Goal: Task Accomplishment & Management: Manage account settings

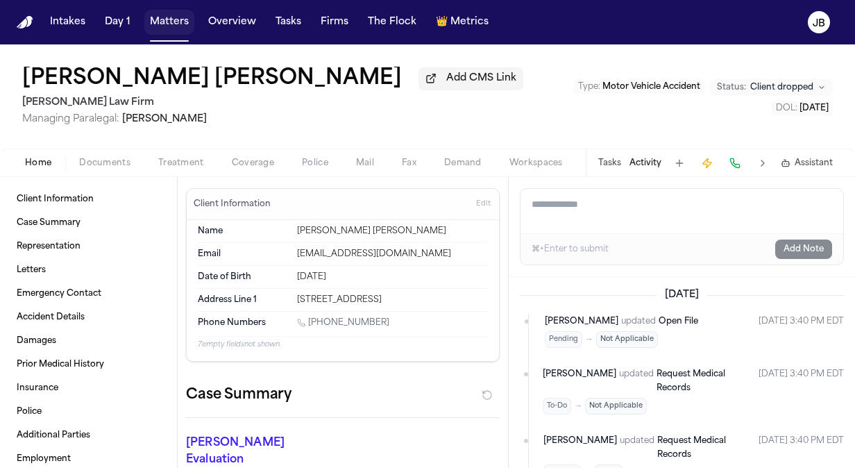
click at [170, 25] on button "Matters" at bounding box center [169, 22] width 50 height 25
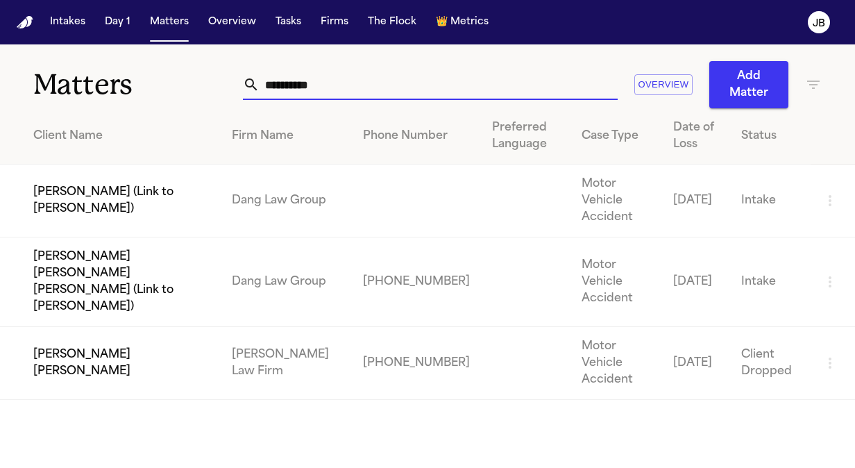
drag, startPoint x: 306, startPoint y: 82, endPoint x: 89, endPoint y: 69, distance: 217.5
click at [89, 69] on div "**********" at bounding box center [427, 76] width 855 height 64
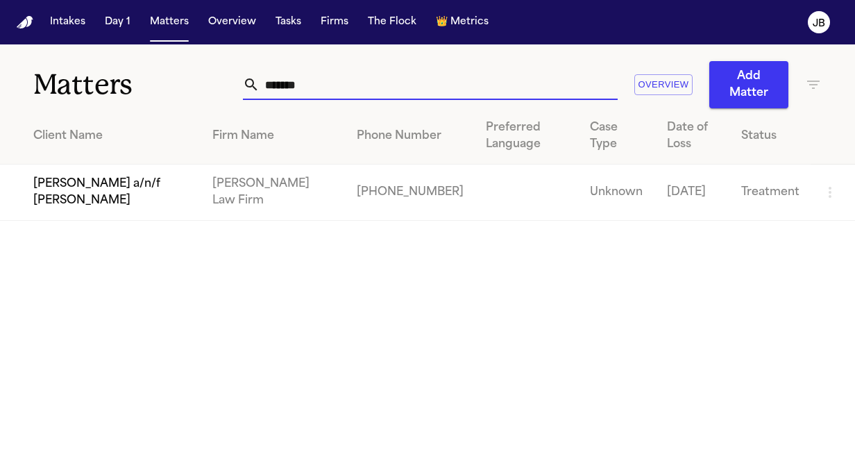
type input "*******"
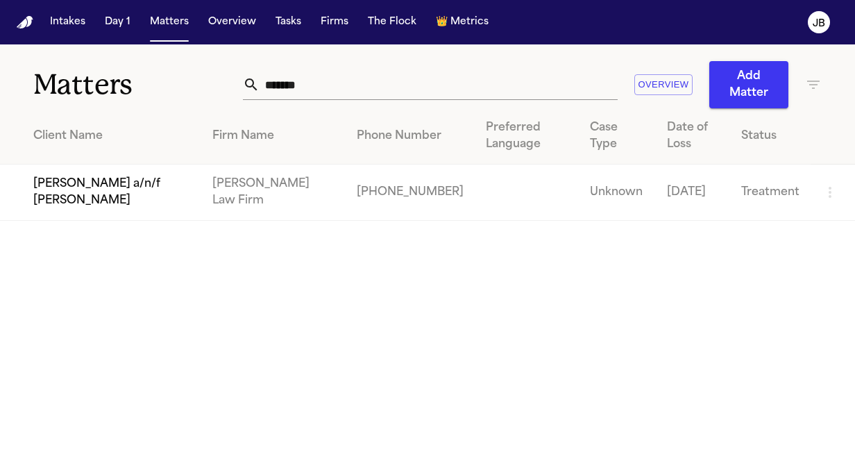
click at [98, 212] on td "[PERSON_NAME] a/n/f [PERSON_NAME]" at bounding box center [100, 192] width 201 height 56
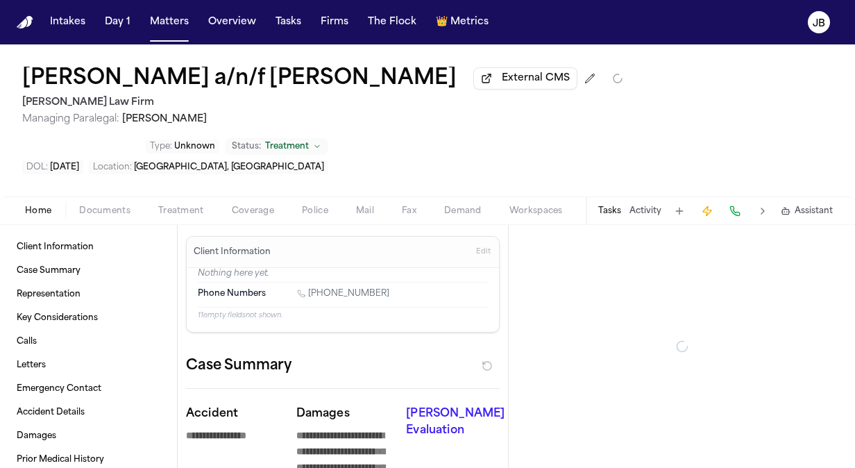
type textarea "*"
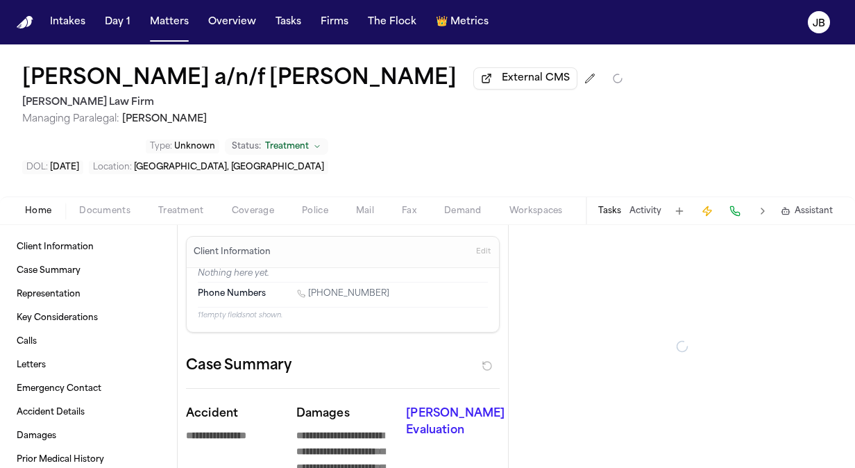
type textarea "*"
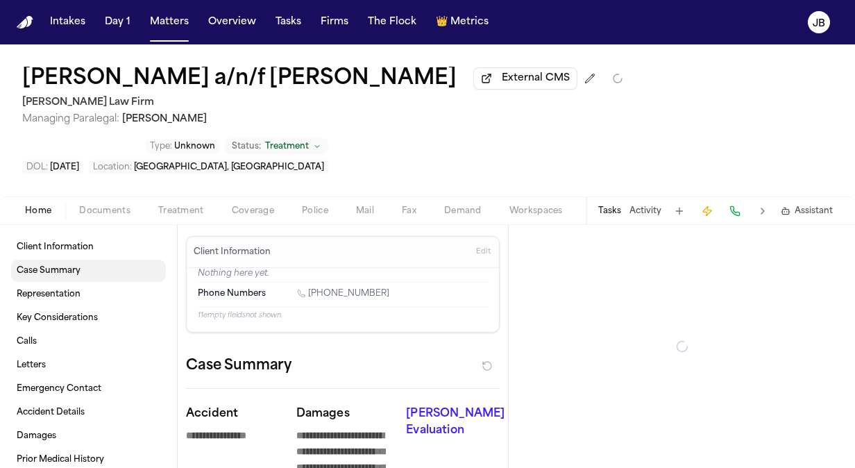
type textarea "*"
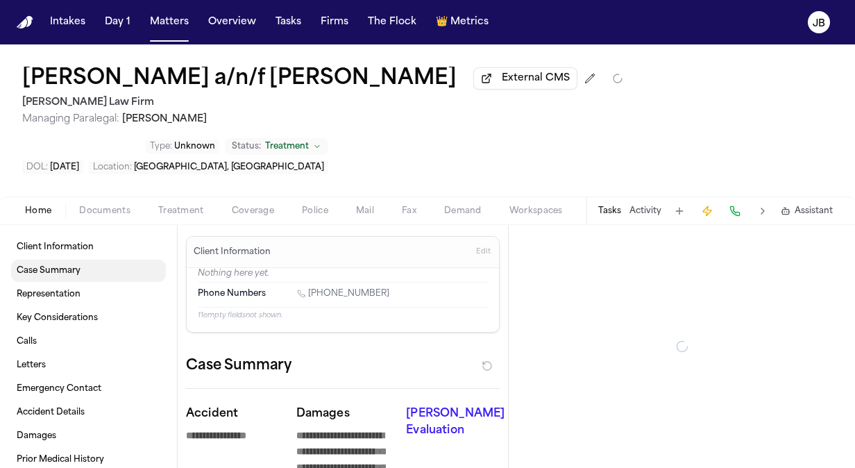
type textarea "*"
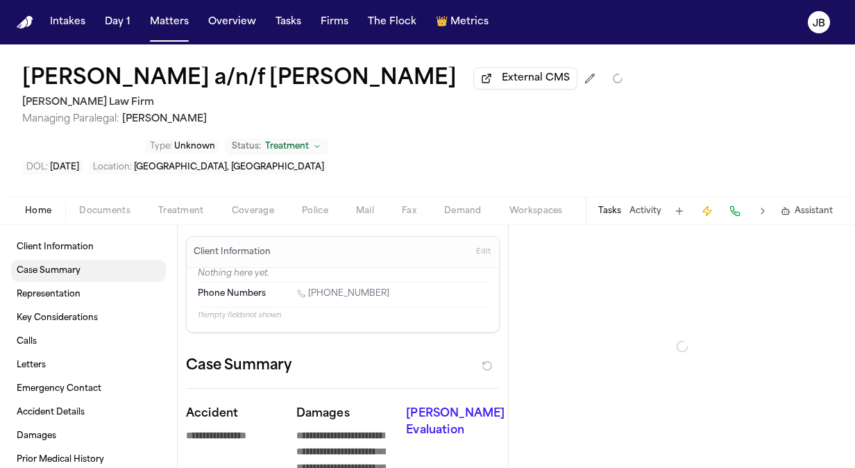
type textarea "*"
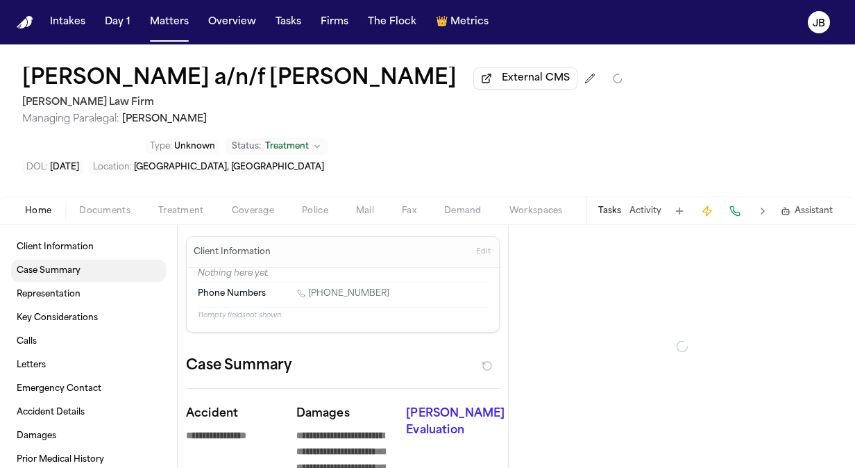
type textarea "*"
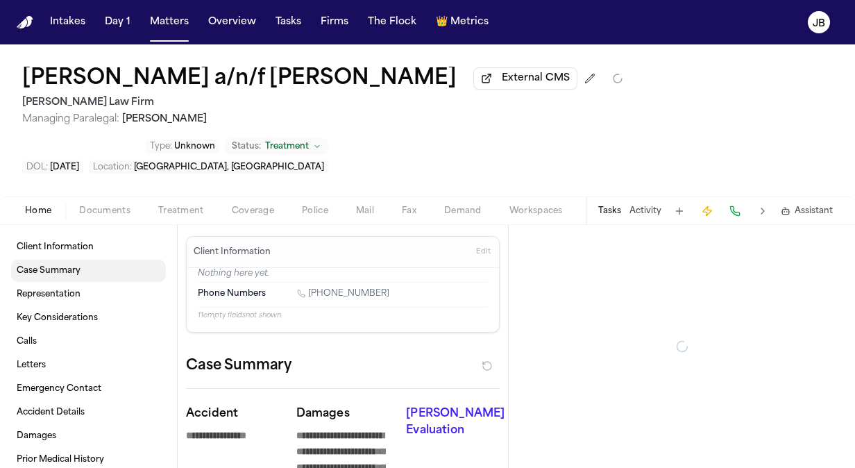
type textarea "*"
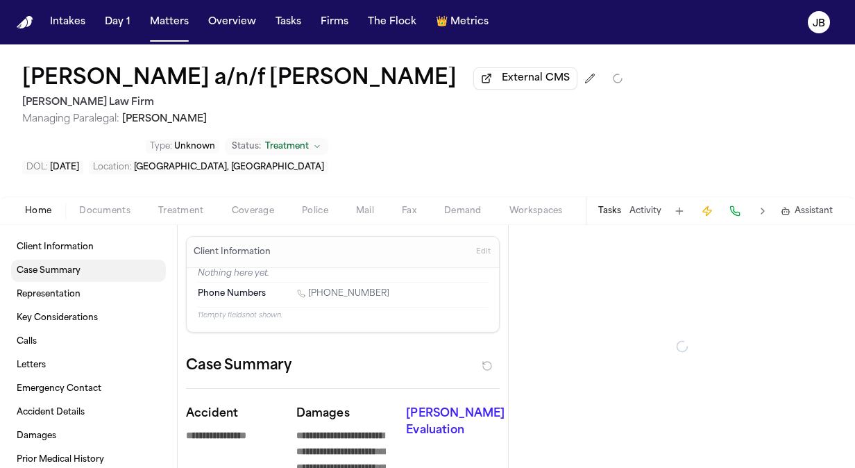
type textarea "*"
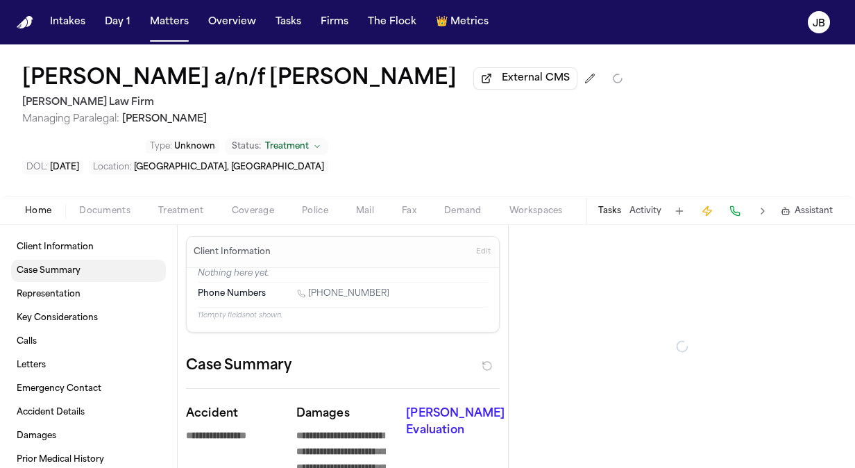
type textarea "*"
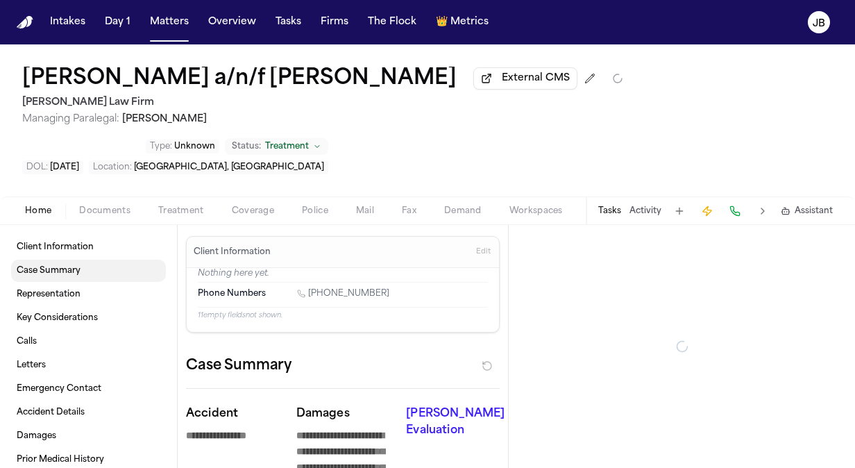
type textarea "*"
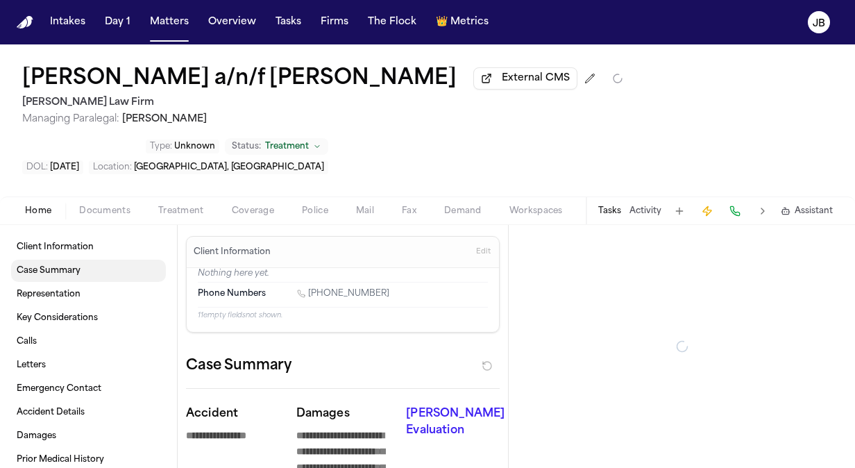
type textarea "*"
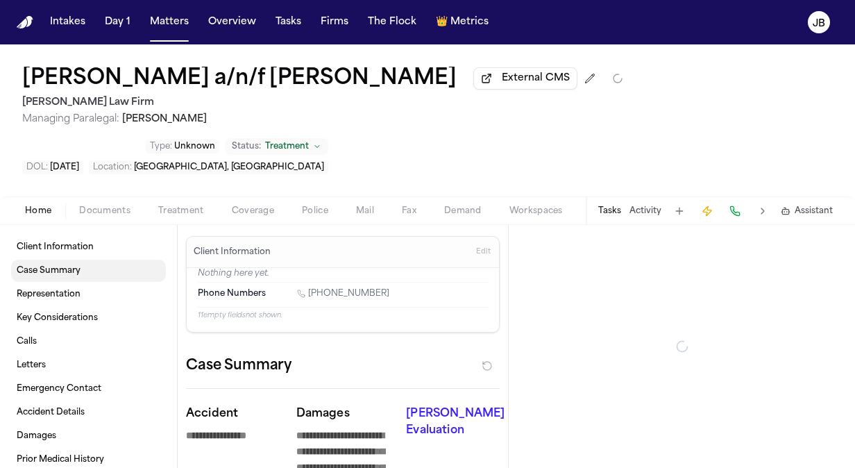
type textarea "*"
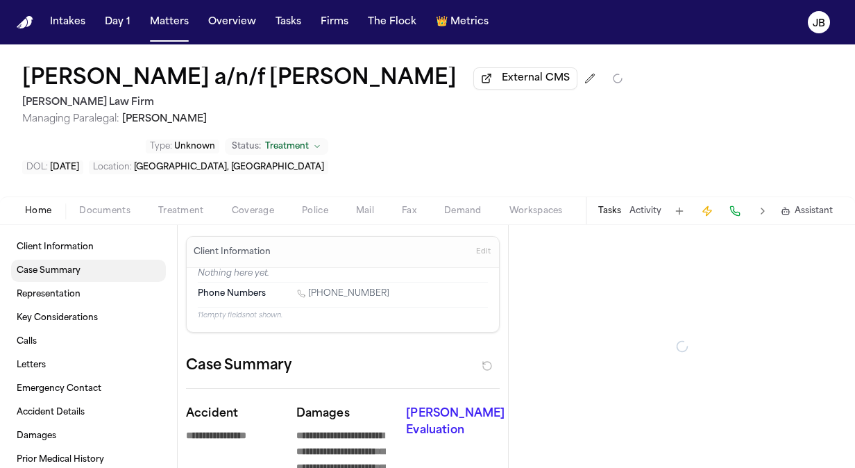
type textarea "*"
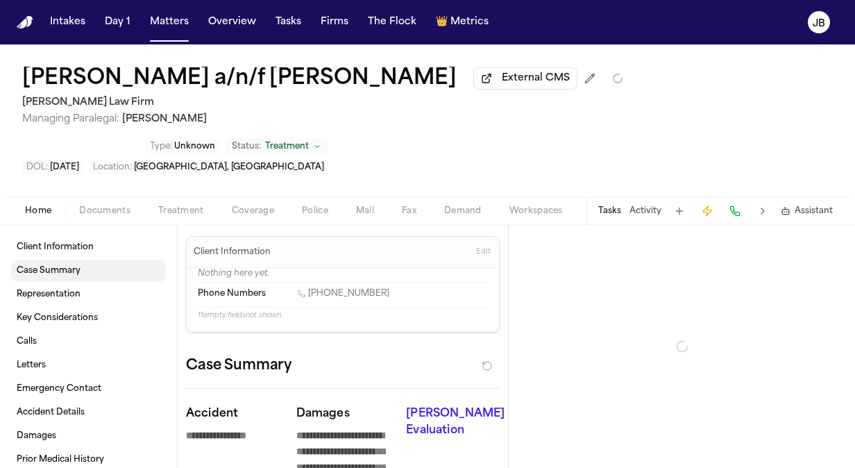
type textarea "*"
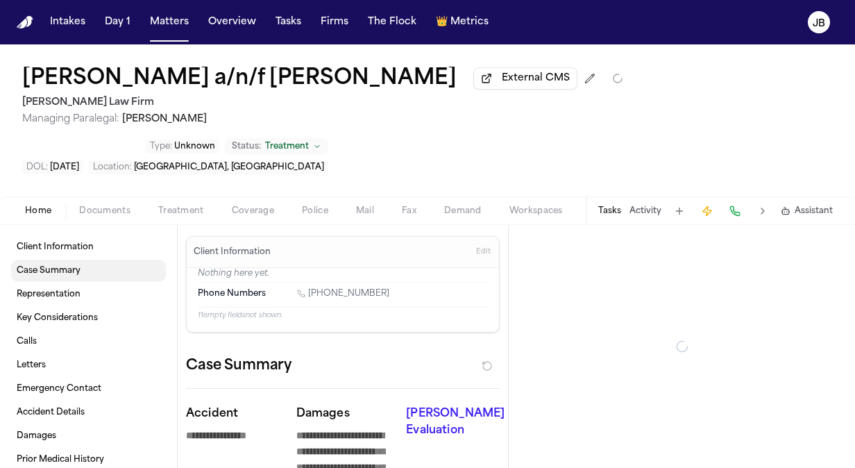
type textarea "*"
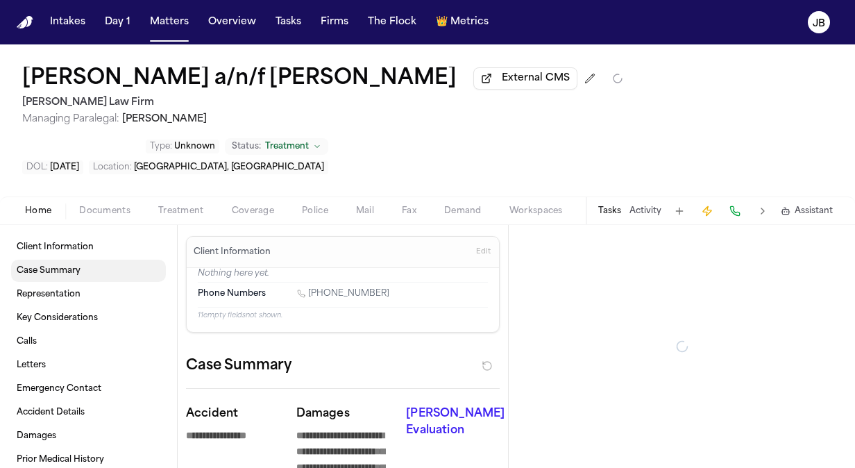
type textarea "*"
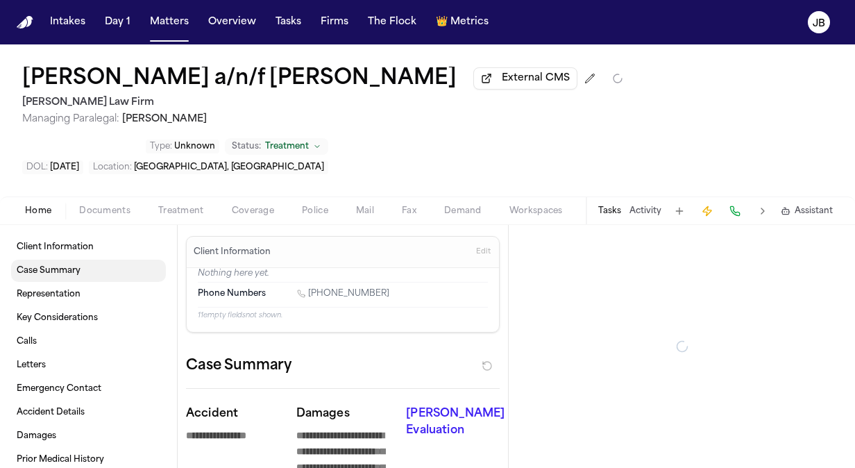
type textarea "*"
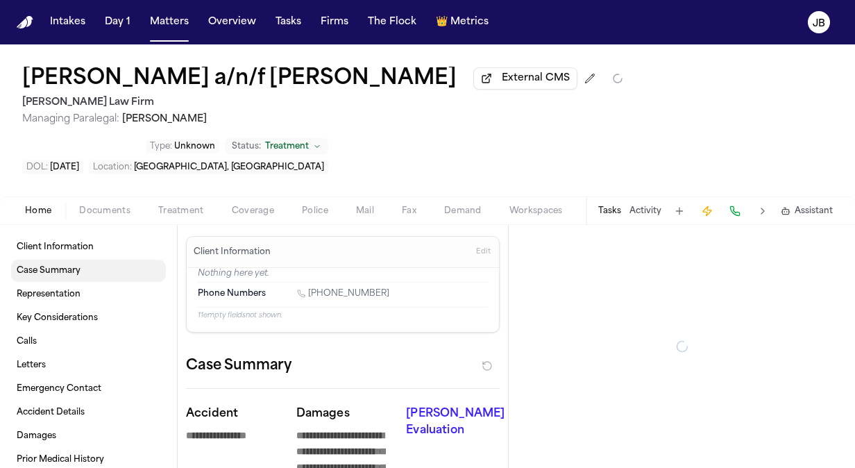
type textarea "*"
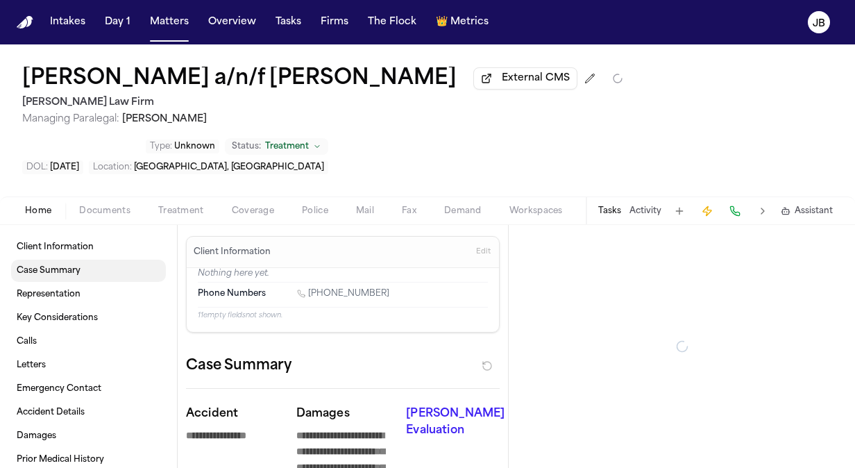
type textarea "*"
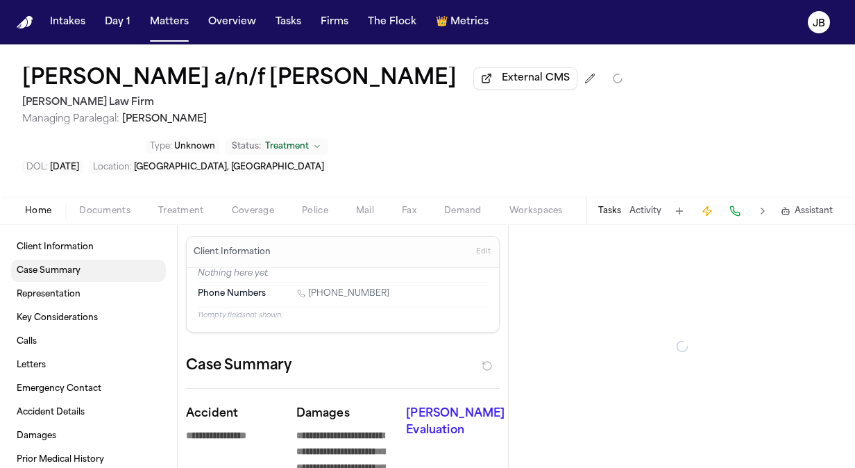
type textarea "*"
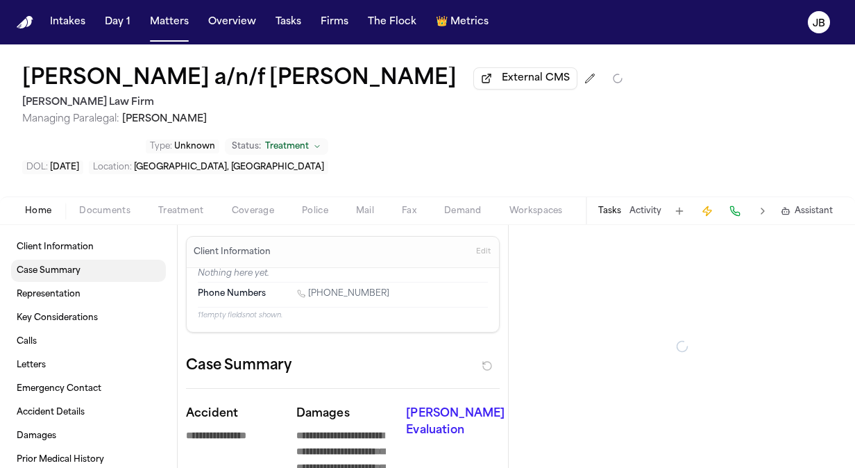
type textarea "*"
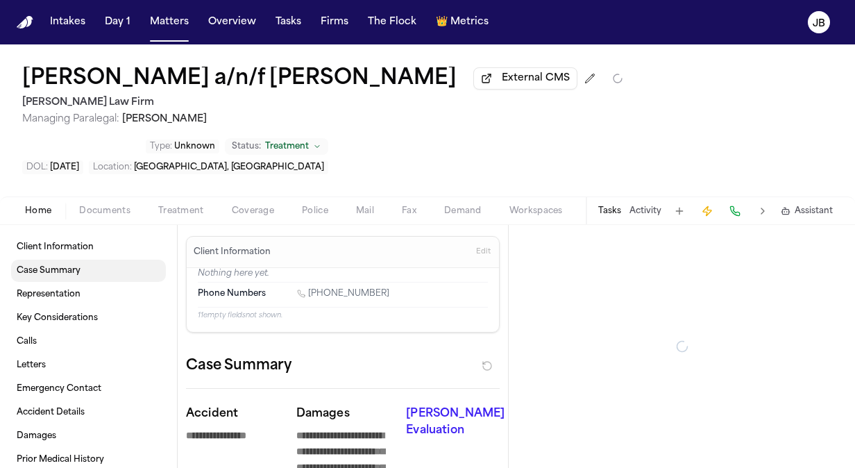
type textarea "*"
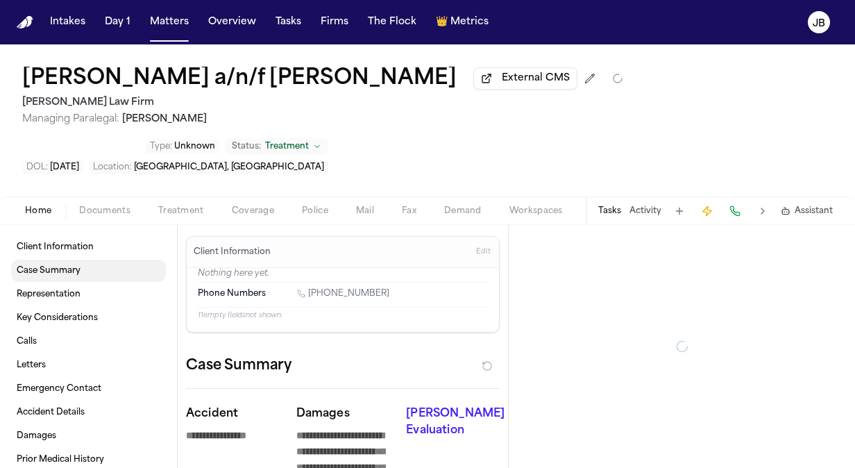
type textarea "*"
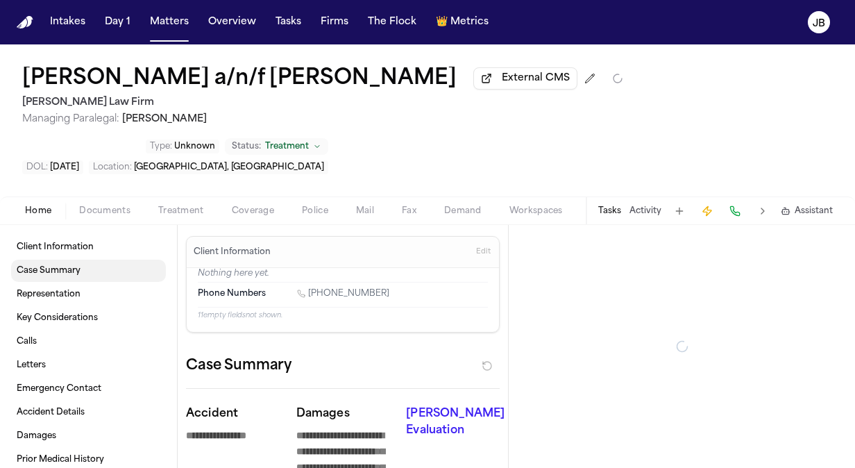
type textarea "*"
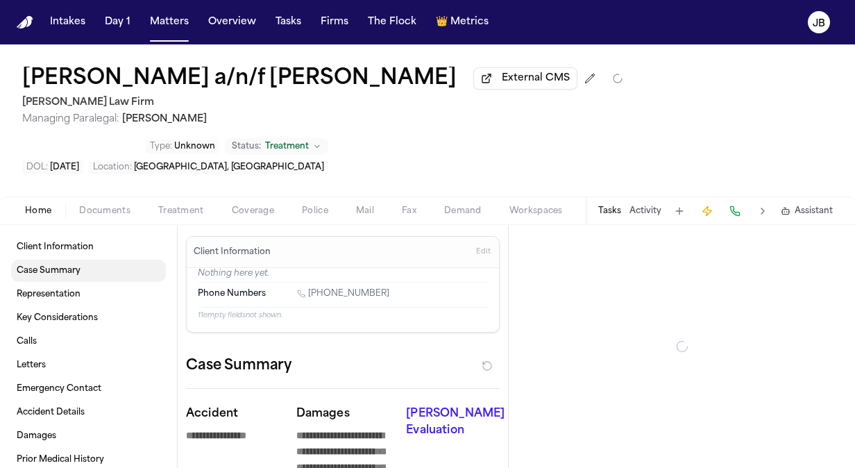
type textarea "*"
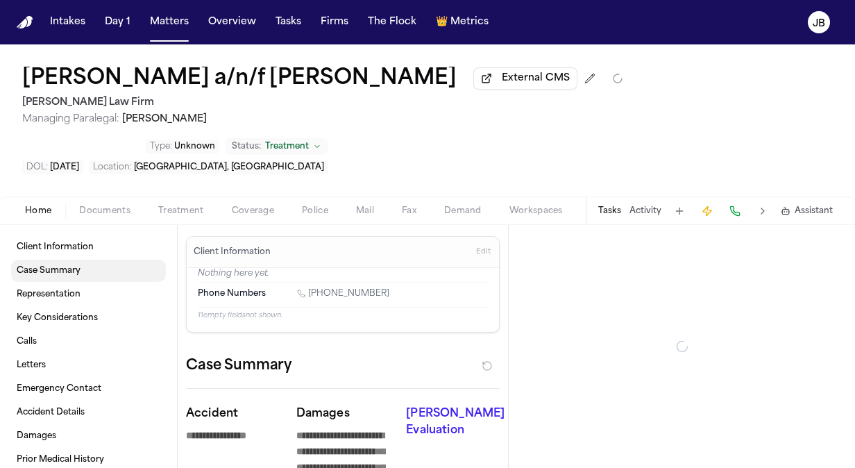
type textarea "*"
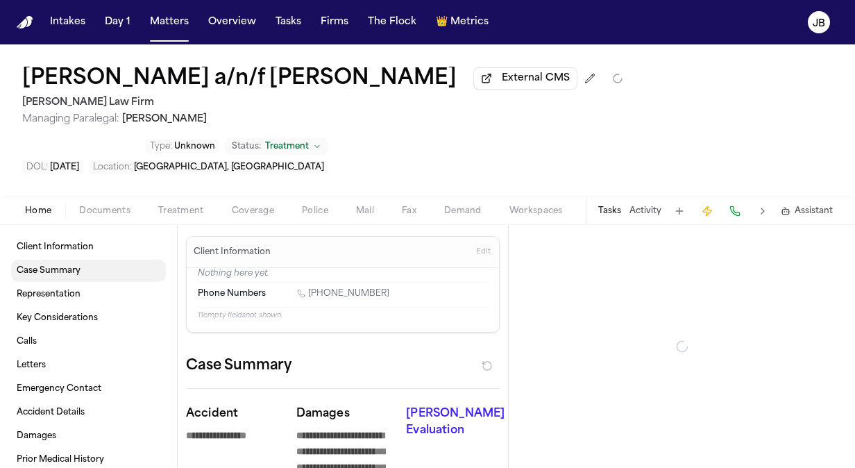
type textarea "*"
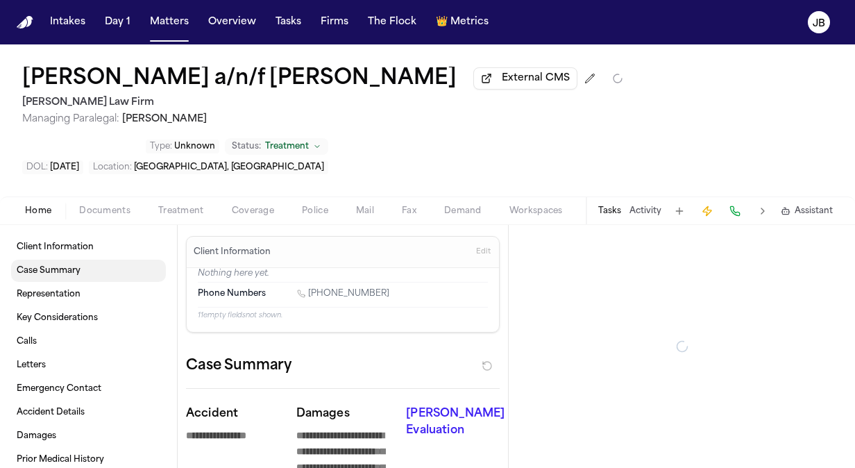
type textarea "*"
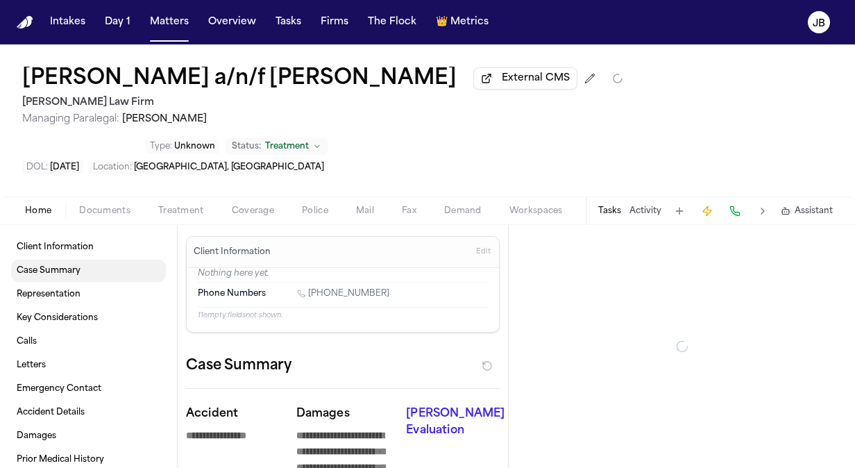
type textarea "*"
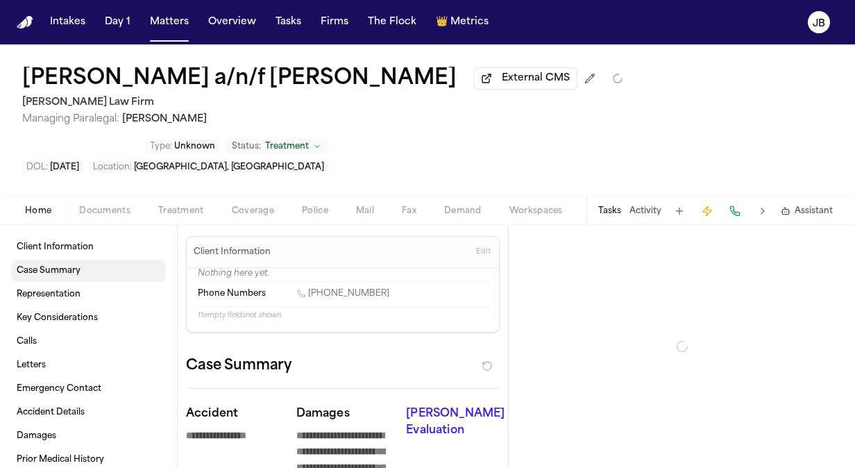
type textarea "*"
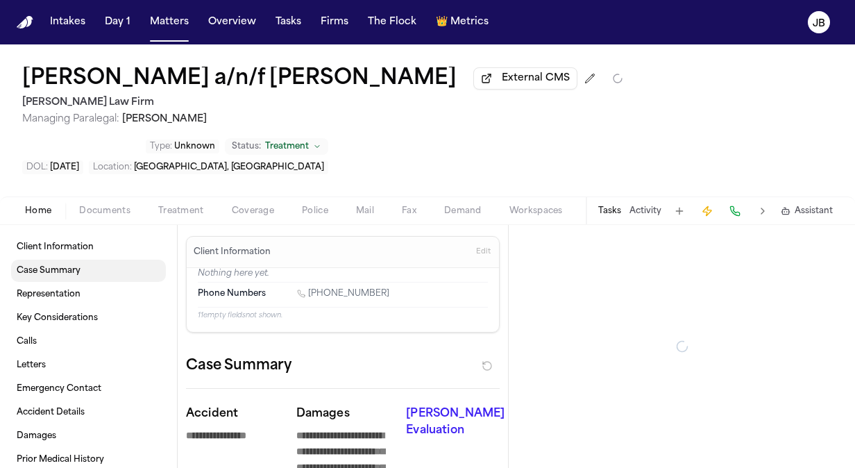
type textarea "*"
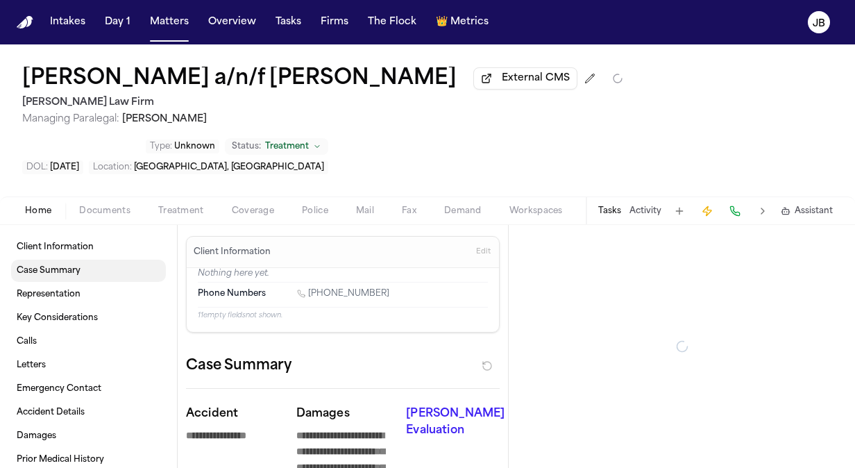
type textarea "*"
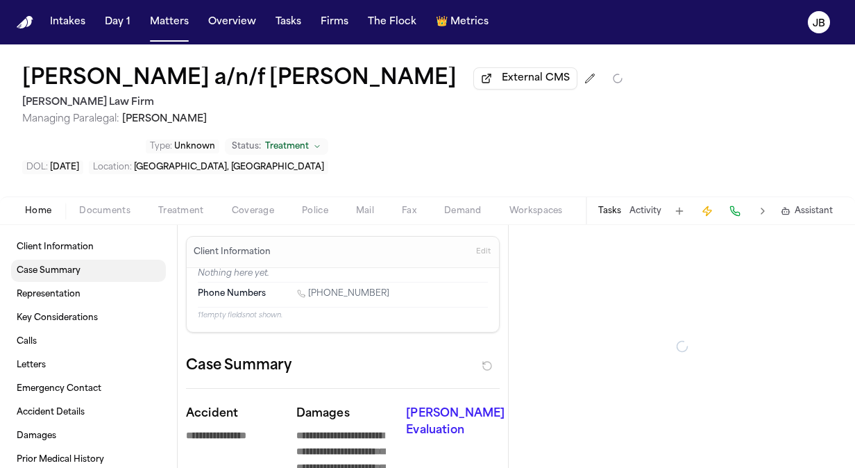
type textarea "*"
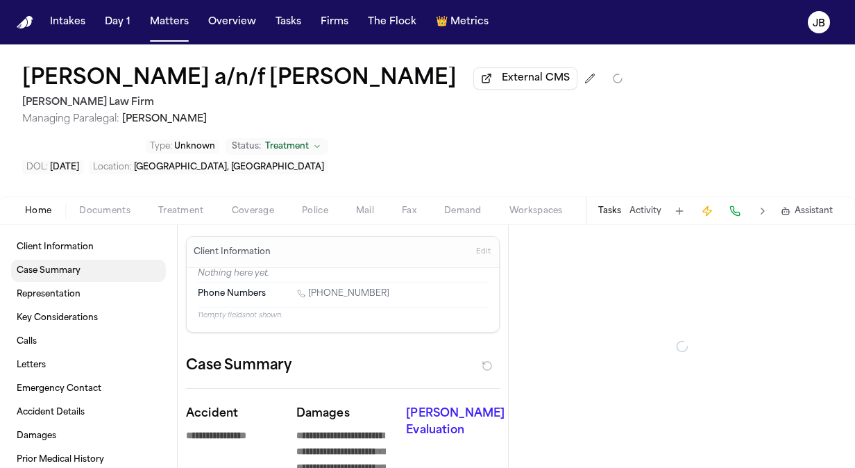
type textarea "*"
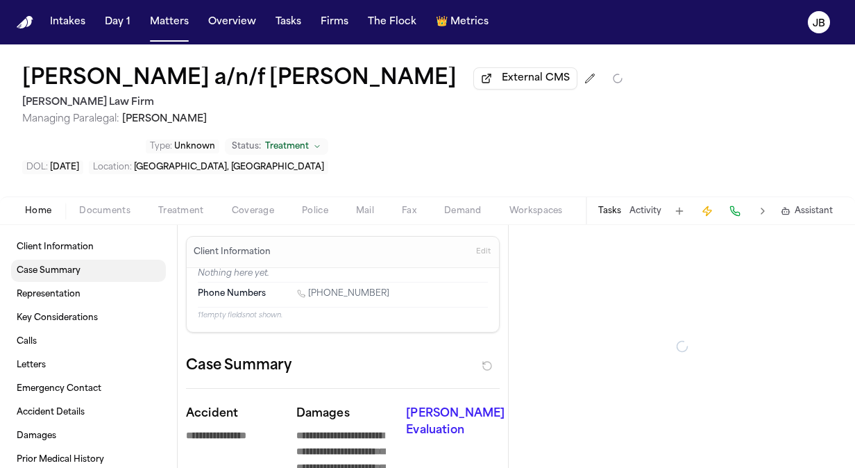
type textarea "*"
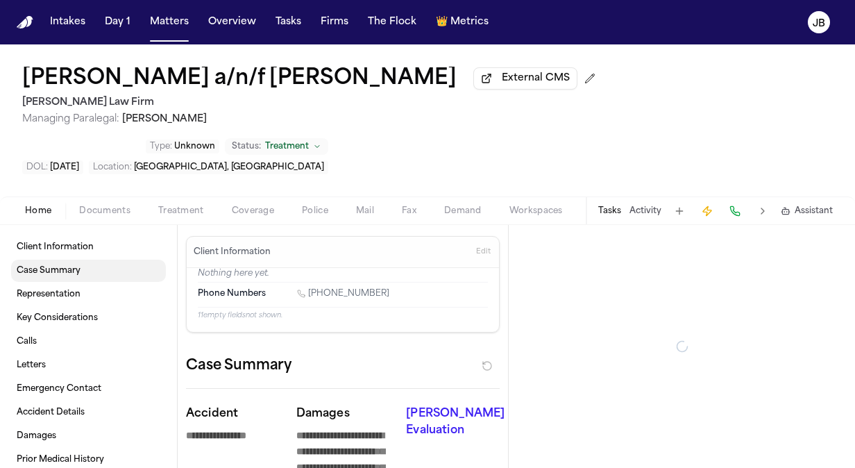
type textarea "*"
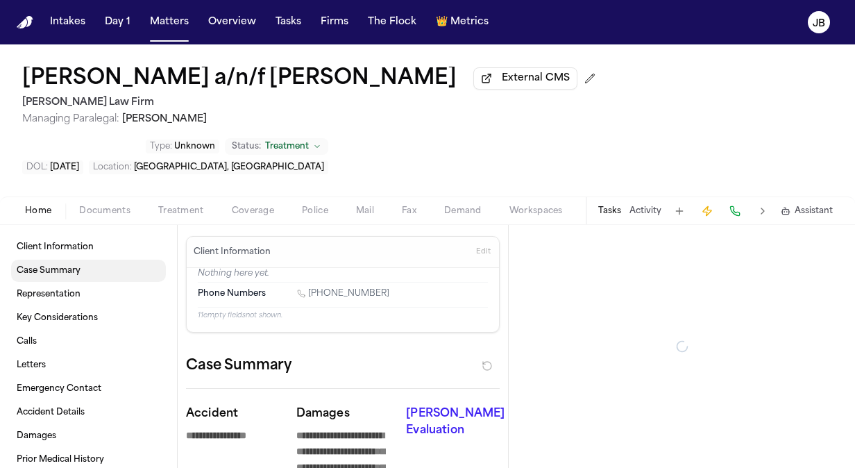
type textarea "*"
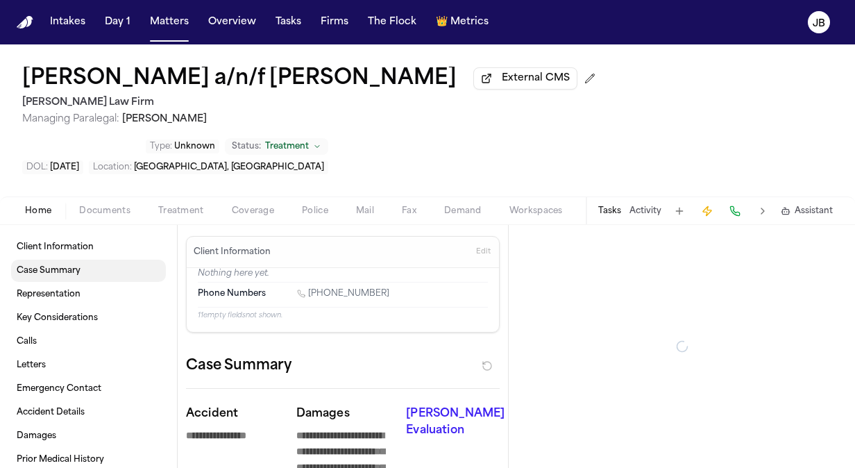
type textarea "*"
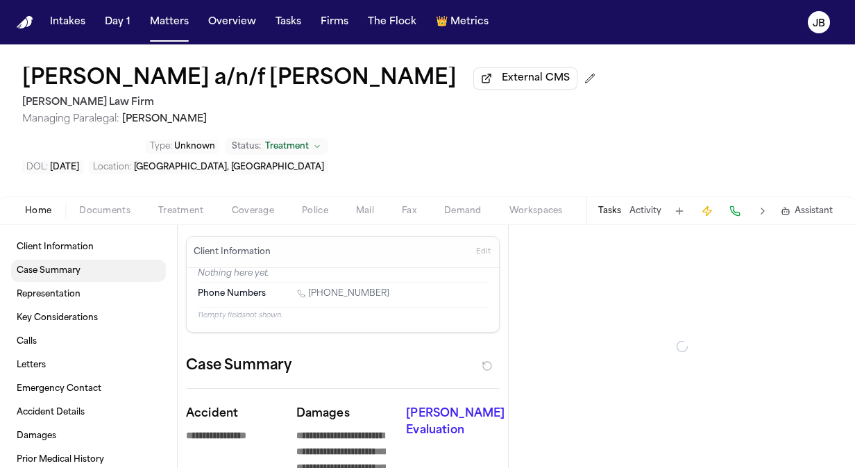
type textarea "*"
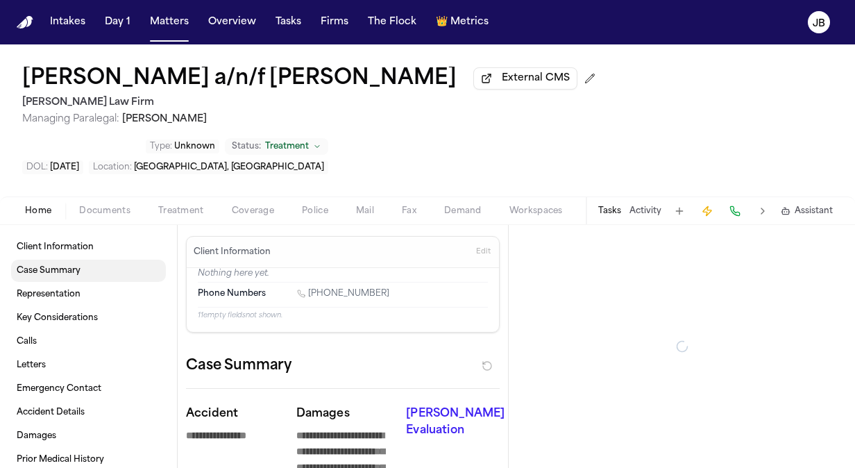
type textarea "*"
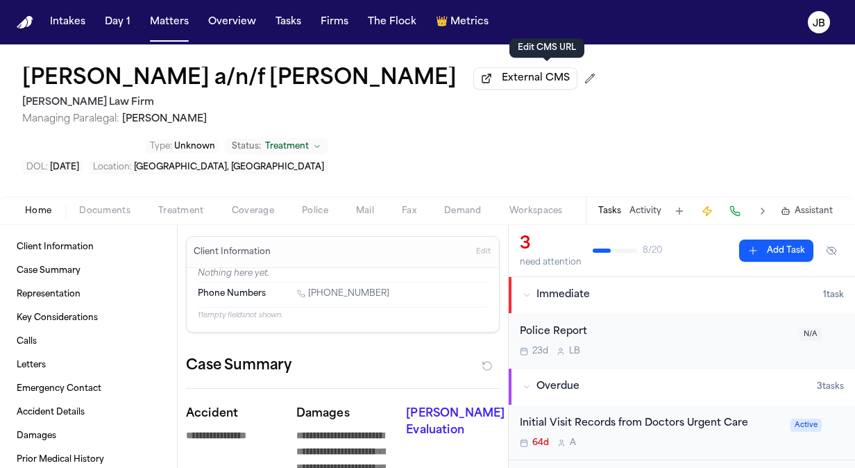
click at [648, 205] on button "Activity" at bounding box center [645, 210] width 32 height 11
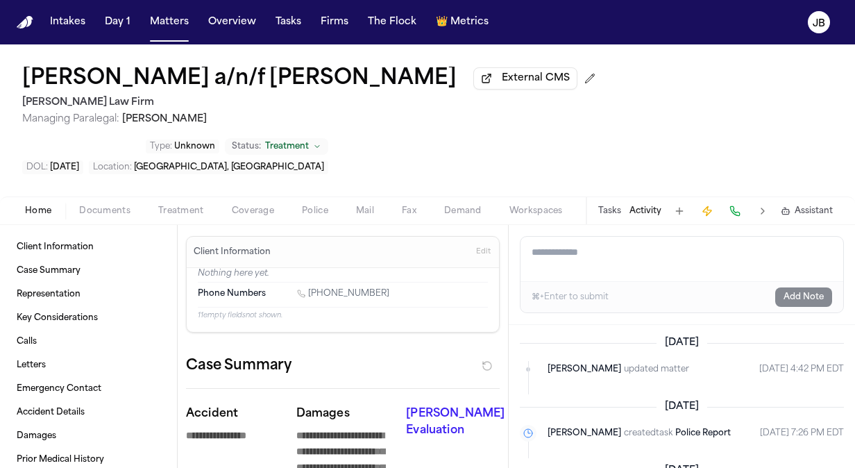
click at [609, 205] on button "Tasks" at bounding box center [609, 210] width 23 height 11
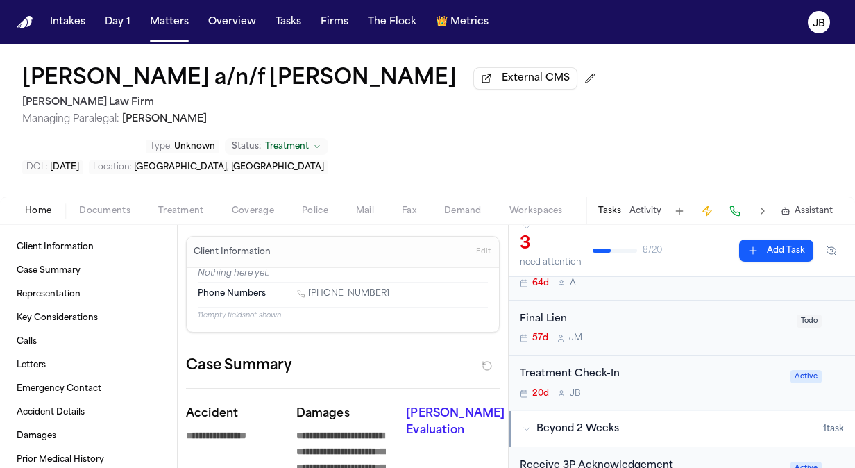
scroll to position [162, 0]
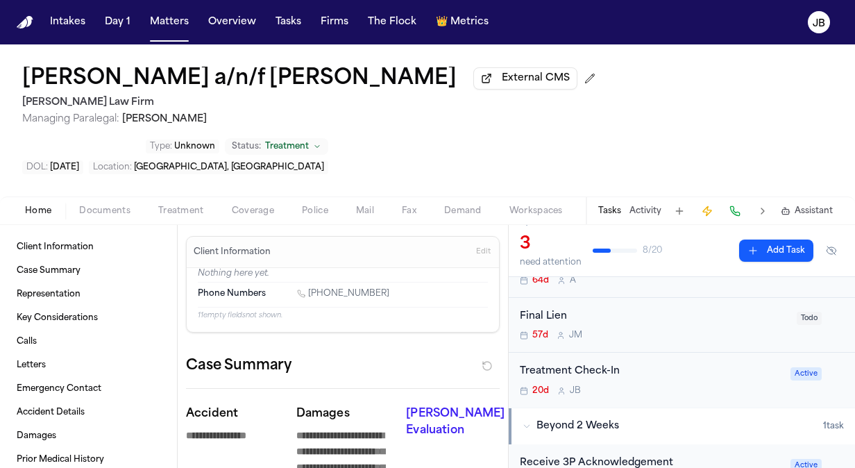
click at [721, 363] on div "Treatment Check-In 20d J B" at bounding box center [651, 379] width 262 height 33
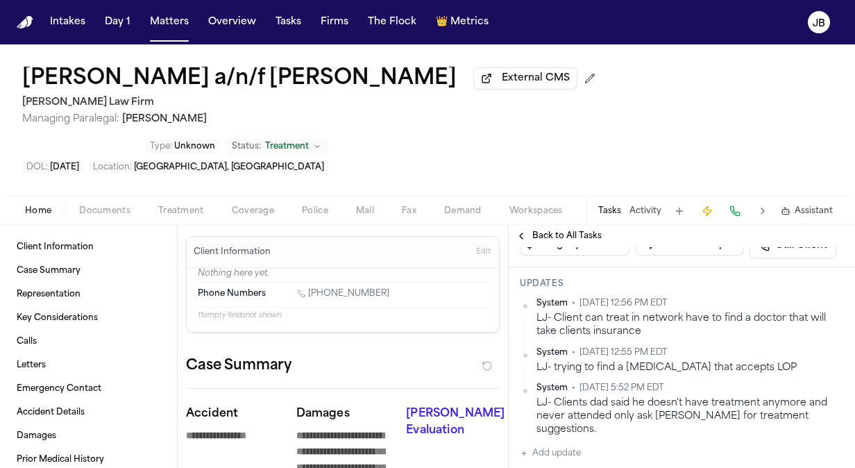
scroll to position [182, 0]
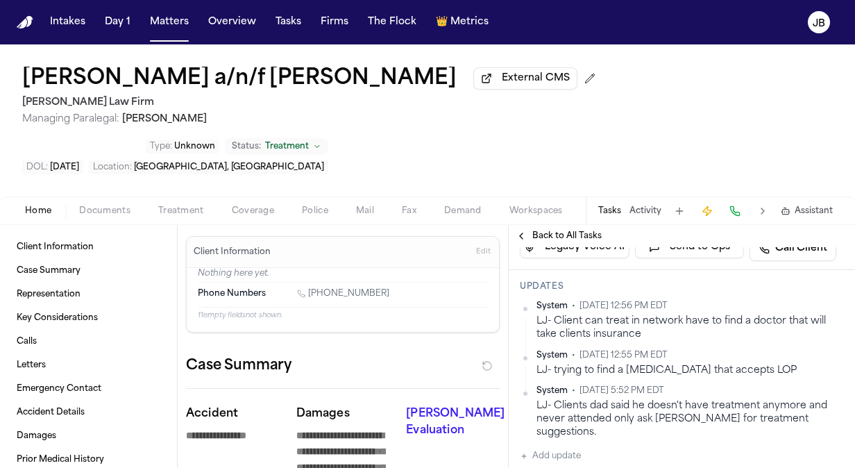
drag, startPoint x: 383, startPoint y: 243, endPoint x: 309, endPoint y: 247, distance: 73.6
click at [309, 288] on div "1 (773) 610-0624" at bounding box center [392, 294] width 191 height 13
copy link "(773) 610-0624"
click at [96, 196] on div "Home Documents Treatment Coverage Police Mail Fax Demand Workspaces Artifacts T…" at bounding box center [427, 210] width 855 height 28
click at [104, 205] on span "Documents" at bounding box center [104, 210] width 51 height 11
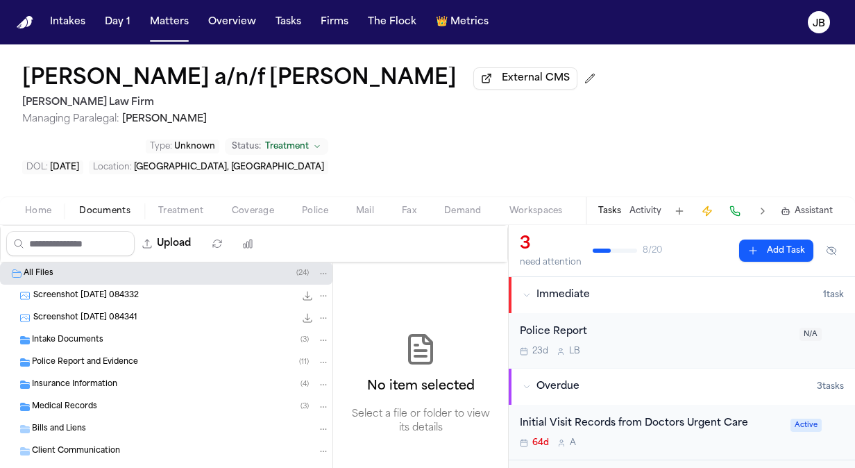
click at [108, 334] on div "Intake Documents ( 3 )" at bounding box center [181, 340] width 298 height 12
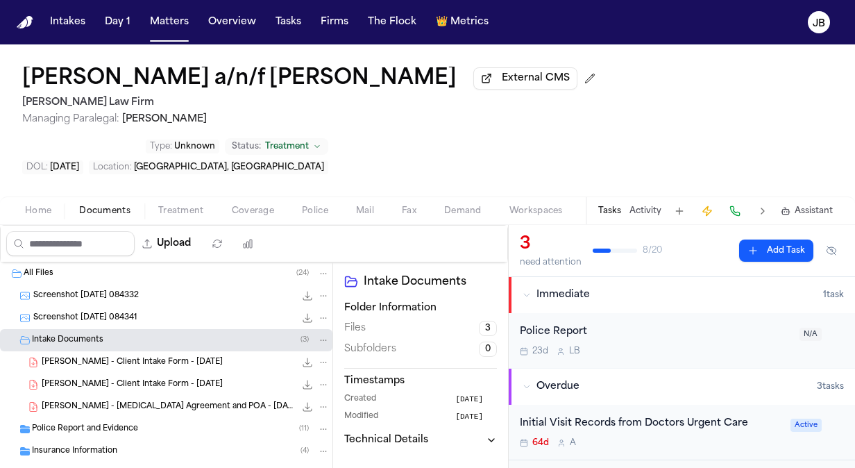
click at [157, 357] on span "L. Abdulle - Client Intake Form - 5.27.25" at bounding box center [132, 363] width 181 height 12
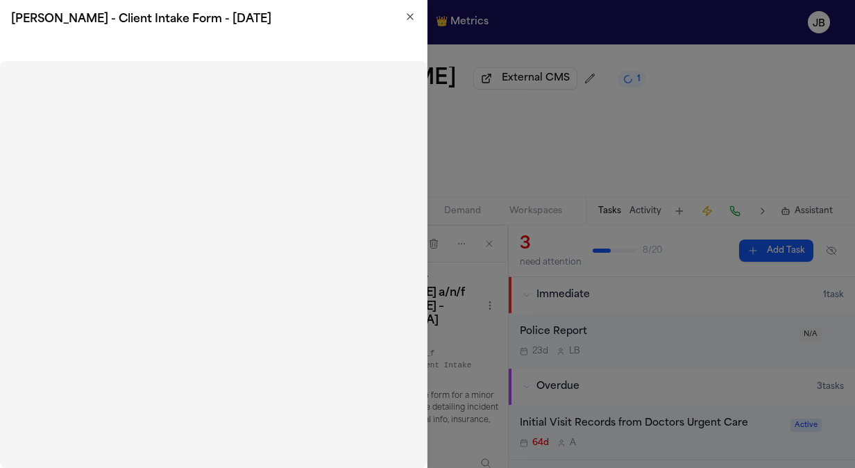
click at [413, 20] on icon "button" at bounding box center [409, 16] width 11 height 11
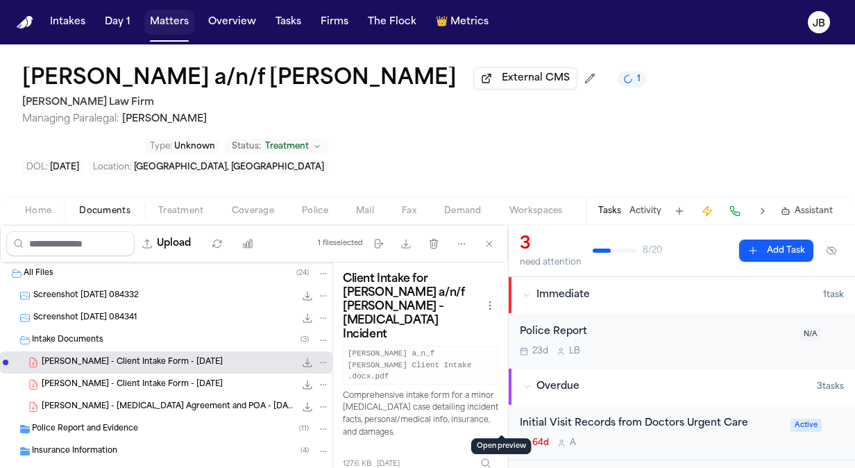
click at [193, 12] on div "Intakes Day 1 Matters Overview Tasks Firms The Flock 👑 Metrics" at bounding box center [268, 22] width 449 height 25
click at [167, 24] on button "Matters" at bounding box center [169, 22] width 50 height 25
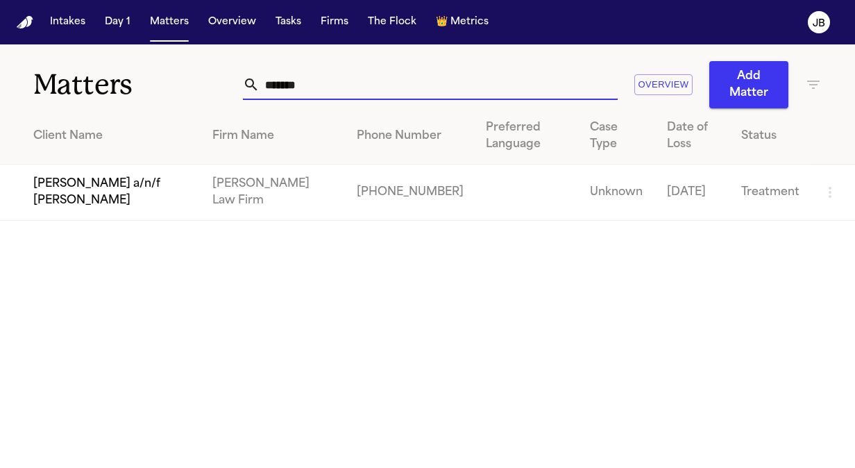
drag, startPoint x: 338, startPoint y: 80, endPoint x: 24, endPoint y: 87, distance: 315.0
click at [24, 87] on div "Matters ******* Overview Add Matter" at bounding box center [427, 76] width 855 height 64
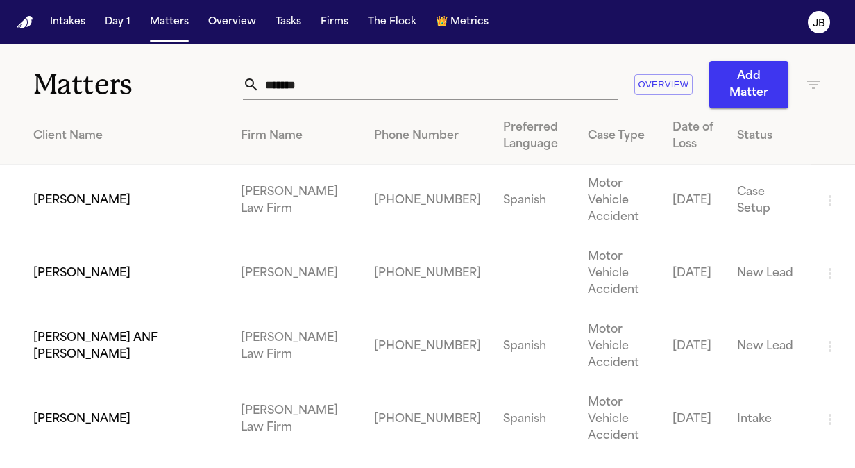
click at [137, 410] on td "[PERSON_NAME]" at bounding box center [115, 419] width 230 height 73
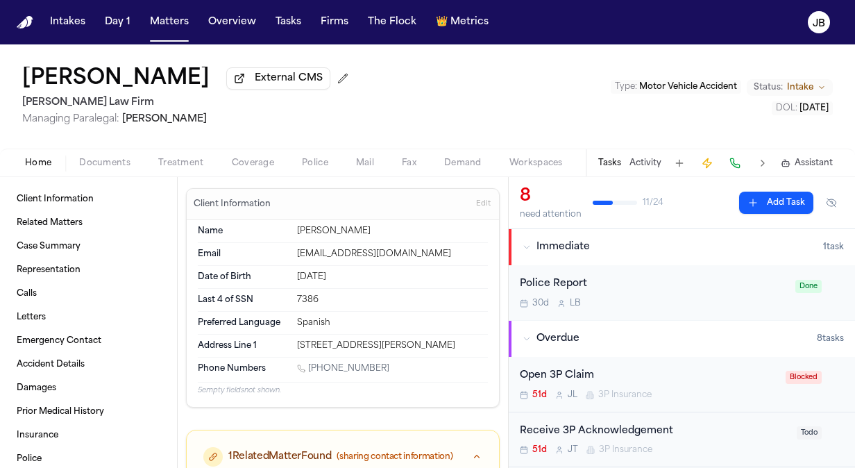
click at [814, 88] on button "Status: Intake" at bounding box center [789, 87] width 86 height 17
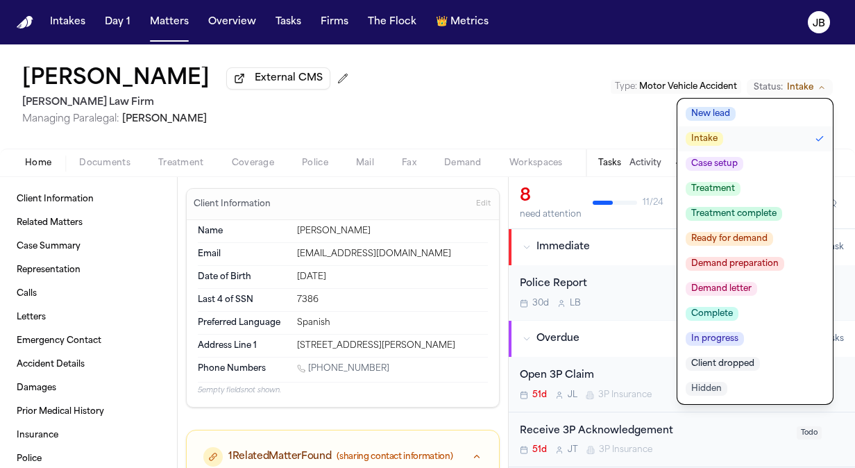
drag, startPoint x: 730, startPoint y: 208, endPoint x: 726, endPoint y: 187, distance: 21.2
click at [726, 187] on ul "New lead Intake Case setup Treatment Treatment complete Ready for demand Demand…" at bounding box center [754, 250] width 155 height 305
click at [726, 187] on span "Treatment" at bounding box center [712, 189] width 55 height 14
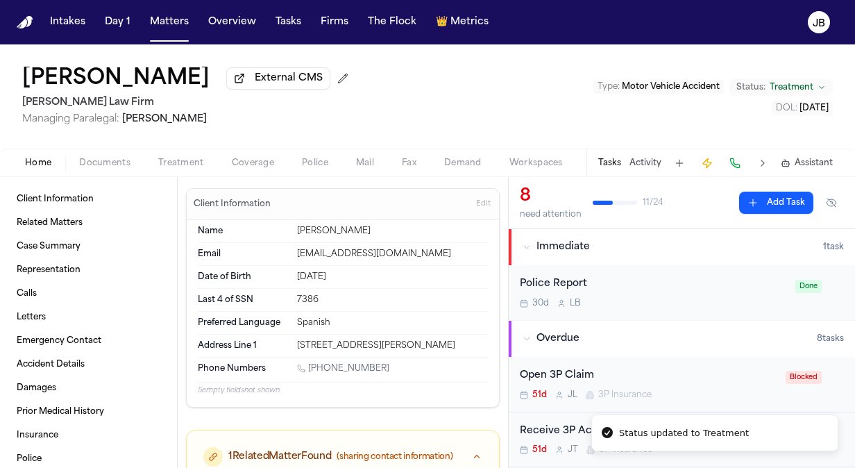
click at [529, 123] on div "Alejandra Aguero External CMS Hecht Law Firm Managing Paralegal: Jessica Barret…" at bounding box center [427, 96] width 855 height 104
click at [631, 160] on button "Activity" at bounding box center [645, 162] width 32 height 11
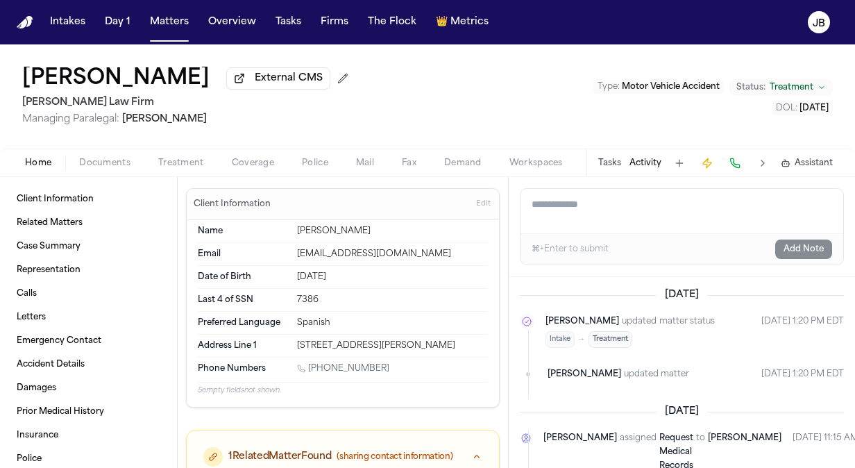
click at [605, 168] on div "Tasks Activity Assistant" at bounding box center [714, 162] width 258 height 27
click at [609, 160] on button "Tasks" at bounding box center [609, 162] width 23 height 11
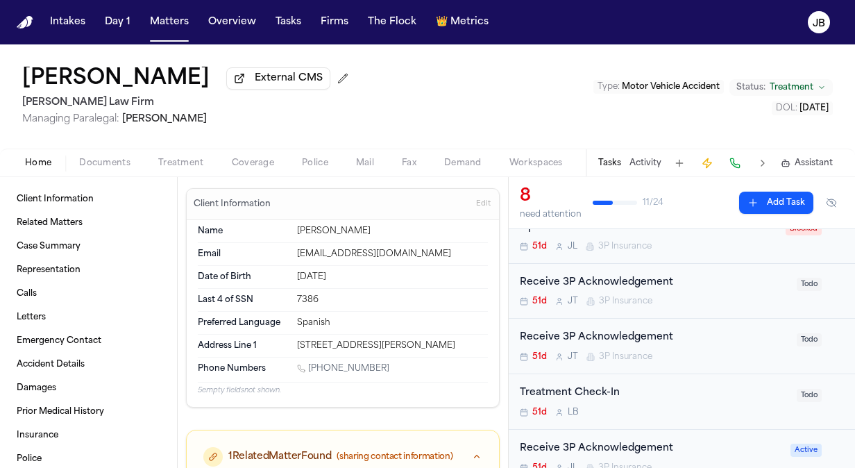
scroll to position [151, 0]
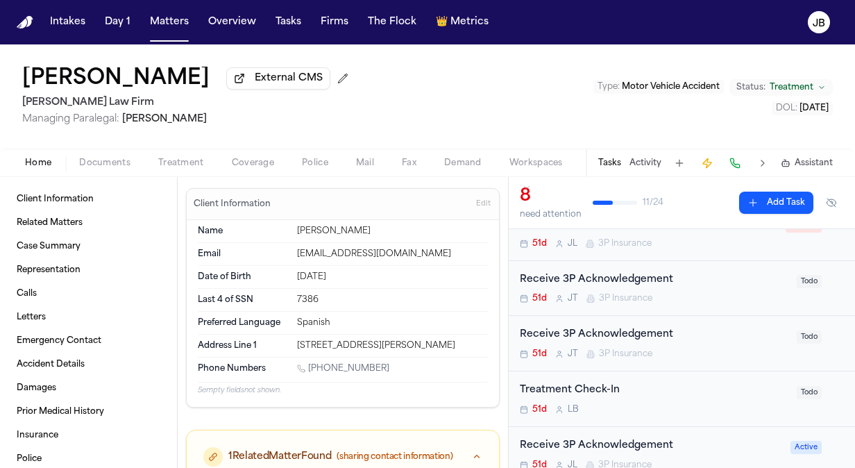
click at [689, 383] on div "Treatment Check-In" at bounding box center [654, 390] width 268 height 16
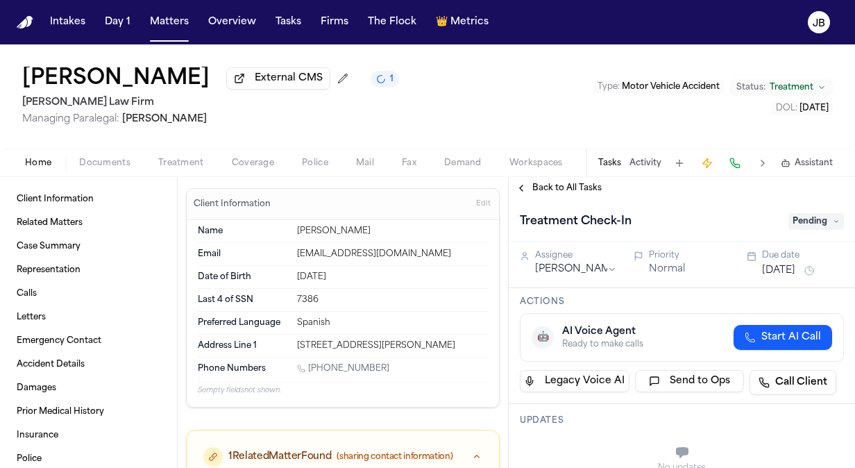
click at [37, 164] on span "Home" at bounding box center [38, 162] width 26 height 11
click at [108, 160] on span "Documents" at bounding box center [104, 162] width 51 height 11
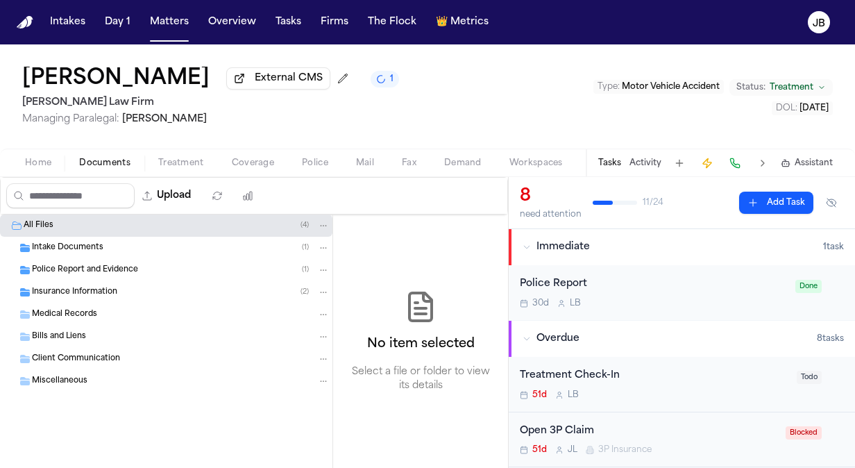
drag, startPoint x: 210, startPoint y: 80, endPoint x: 27, endPoint y: 77, distance: 183.1
click at [27, 77] on div "Alejandra Aguero External CMS 1" at bounding box center [210, 79] width 377 height 25
copy h1 "[PERSON_NAME]"
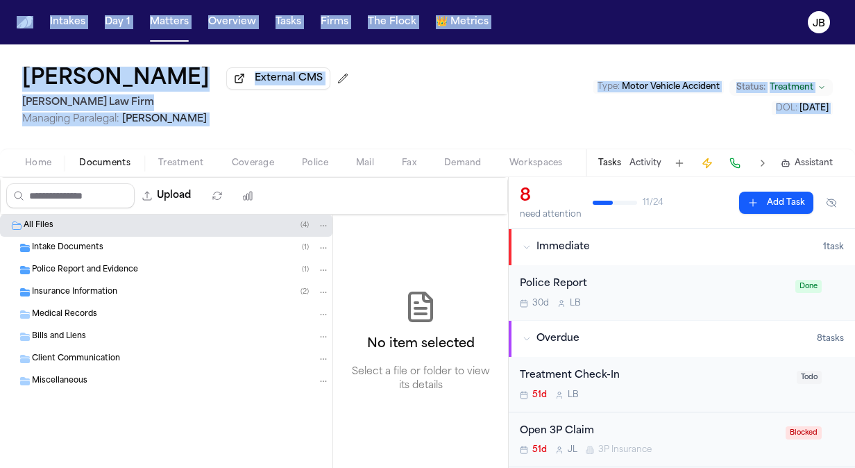
click at [0, 165] on html "Intakes Day 1 Matters Overview Tasks Firms The Flock 👑 Metrics JB Alejandra Agu…" at bounding box center [427, 234] width 855 height 468
drag, startPoint x: -3, startPoint y: 165, endPoint x: 51, endPoint y: 268, distance: 116.7
click at [51, 268] on span "Police Report and Evidence" at bounding box center [85, 270] width 106 height 12
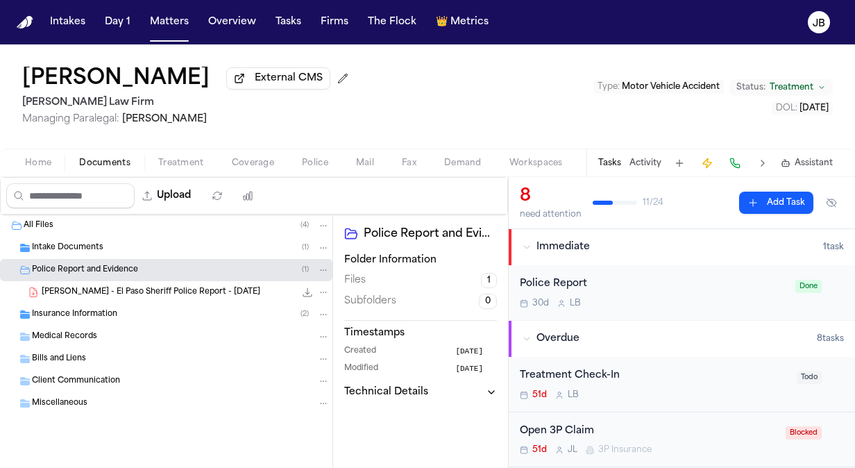
click at [230, 314] on div "Insurance Information ( 2 )" at bounding box center [181, 314] width 298 height 12
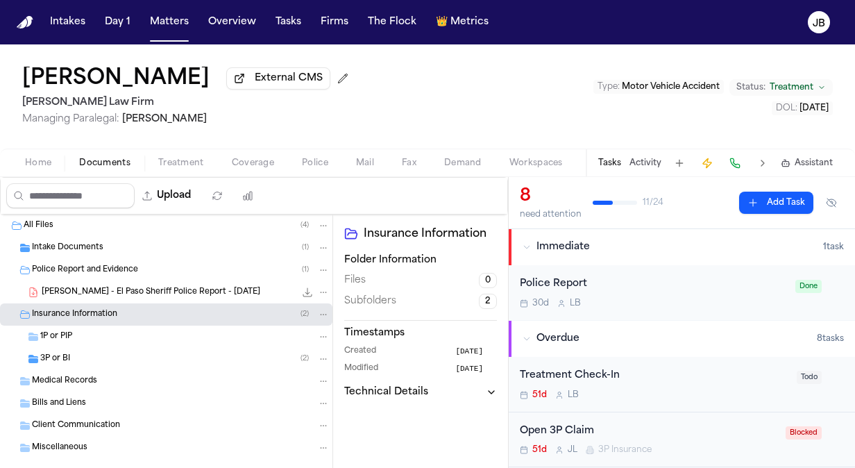
click at [164, 358] on div "3P or BI ( 2 )" at bounding box center [184, 358] width 289 height 12
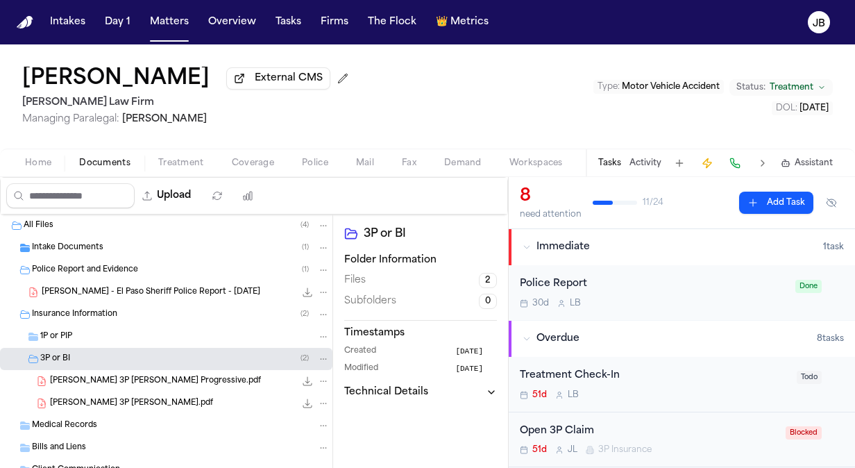
click at [166, 376] on span "A. Aguero 3P LOR Progressive.pdf" at bounding box center [155, 381] width 211 height 12
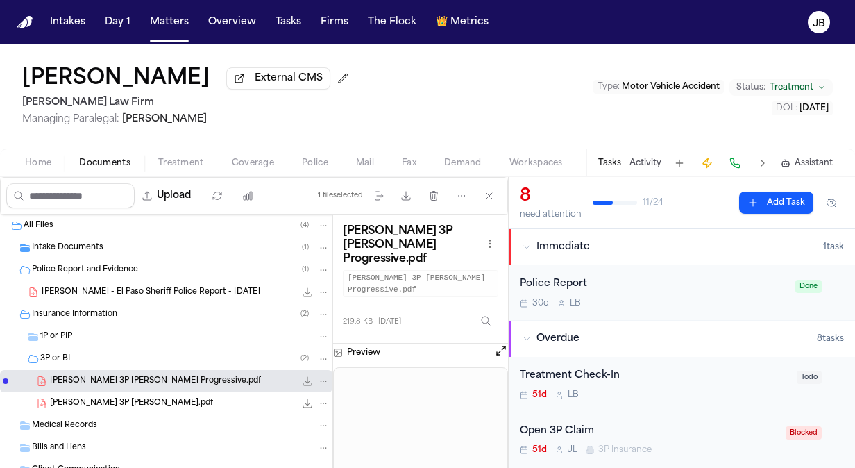
click at [173, 155] on button "Treatment" at bounding box center [181, 163] width 74 height 17
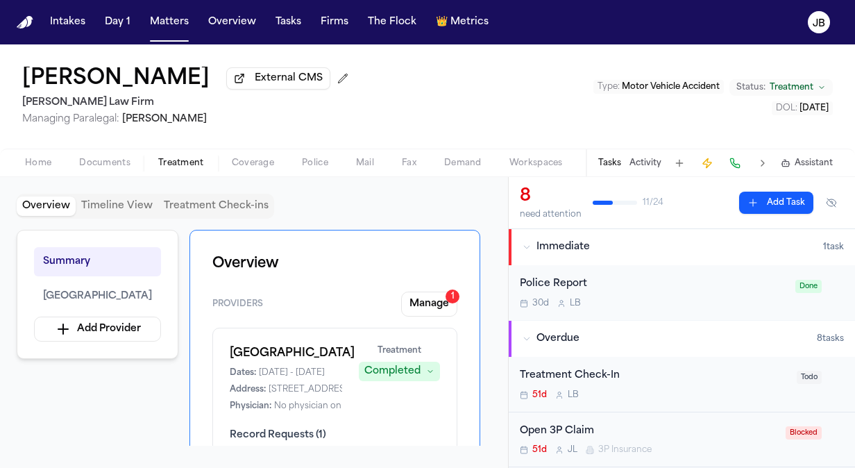
click at [651, 162] on button "Activity" at bounding box center [645, 162] width 32 height 11
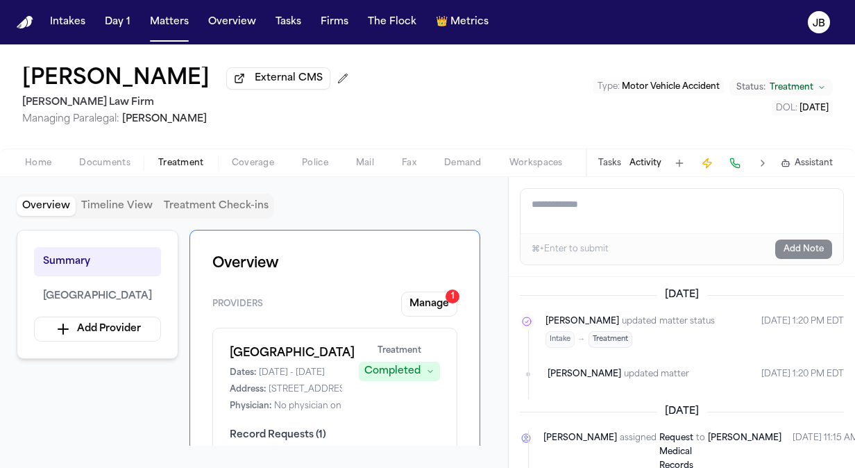
click at [606, 201] on textarea "Add a note to this matter" at bounding box center [681, 211] width 323 height 44
click at [117, 143] on div "Alejandra Aguero External CMS Hecht Law Firm Managing Paralegal: Jessica Barret…" at bounding box center [427, 96] width 855 height 104
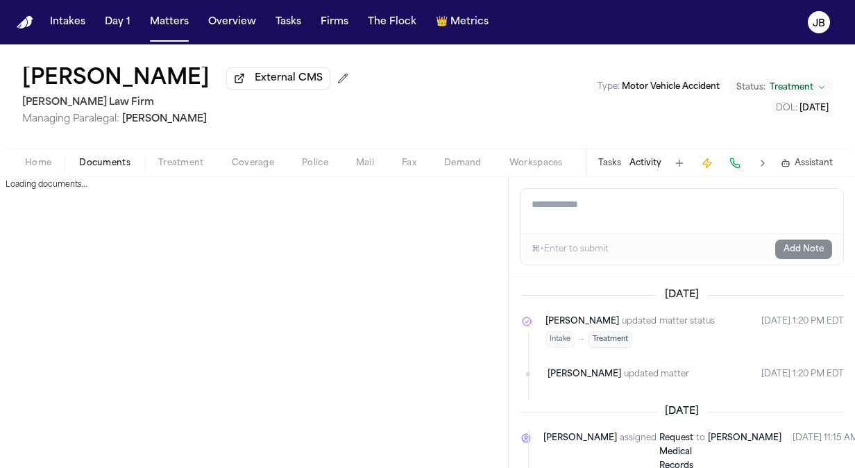
click at [114, 155] on button "Documents" at bounding box center [104, 163] width 79 height 17
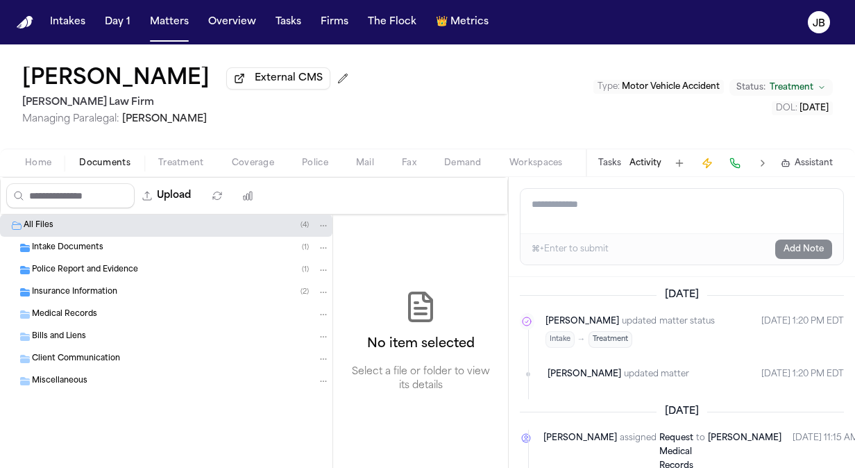
click at [50, 166] on span "Home" at bounding box center [38, 162] width 26 height 11
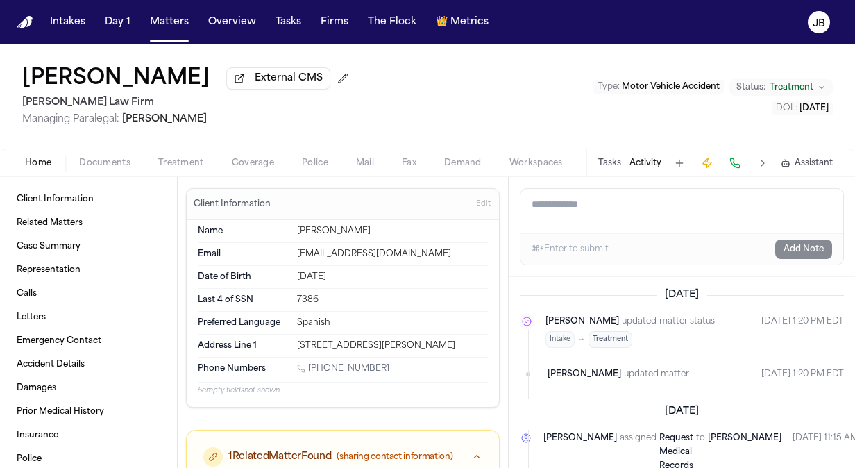
click at [255, 161] on span "Coverage" at bounding box center [253, 162] width 42 height 11
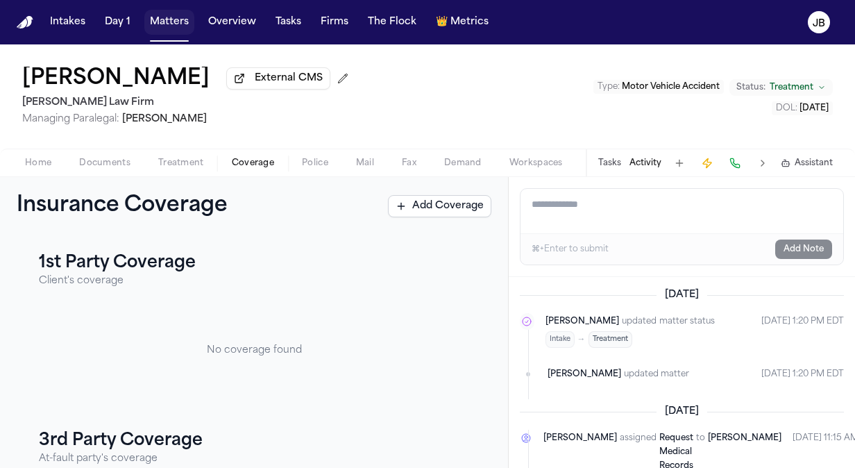
click at [164, 26] on button "Matters" at bounding box center [169, 22] width 50 height 25
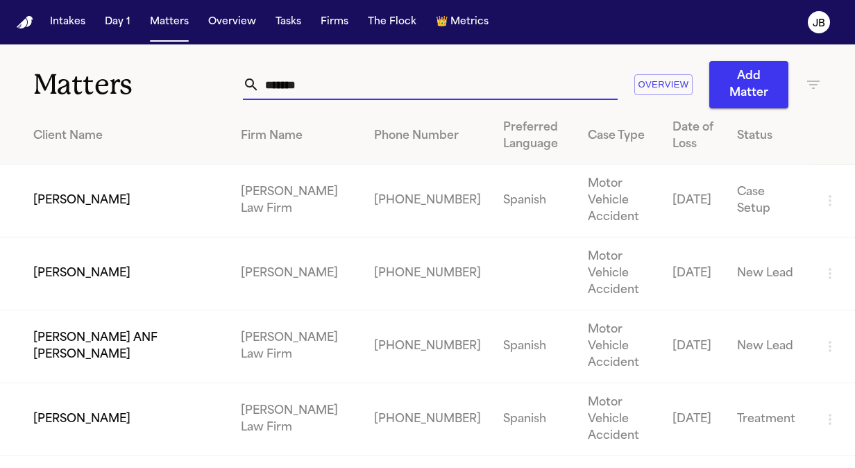
drag, startPoint x: 327, startPoint y: 86, endPoint x: 108, endPoint y: 92, distance: 219.3
click at [108, 92] on div "Matters ******* Overview Add Matter" at bounding box center [427, 76] width 855 height 64
click at [143, 280] on td "[PERSON_NAME]" at bounding box center [115, 273] width 230 height 73
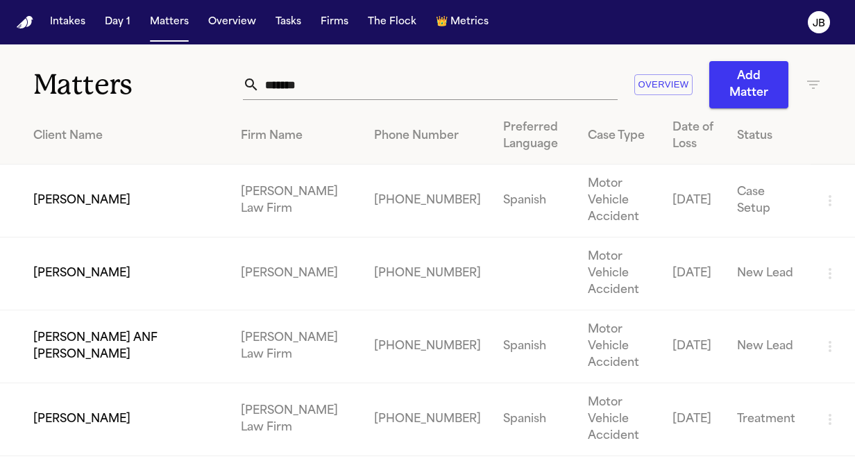
click at [117, 408] on td "[PERSON_NAME]" at bounding box center [115, 419] width 230 height 73
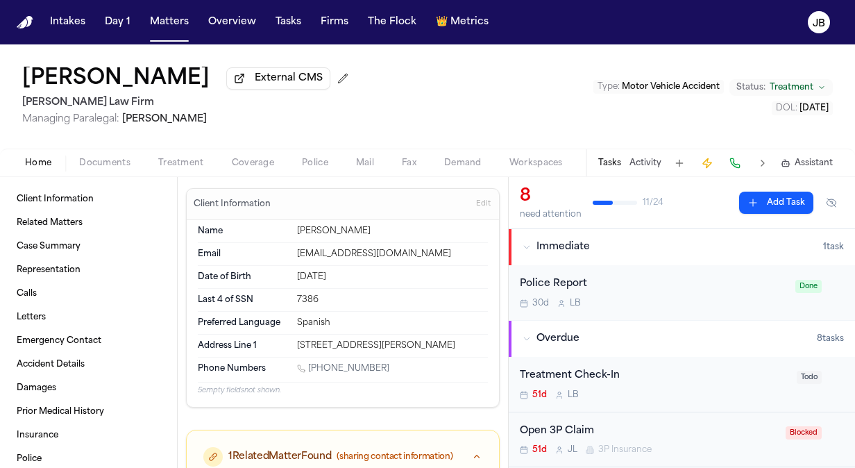
click at [184, 150] on div "Home Documents Treatment Coverage Police Mail Fax Demand Workspaces Artifacts T…" at bounding box center [427, 162] width 855 height 28
click at [177, 168] on button "Treatment" at bounding box center [181, 163] width 74 height 17
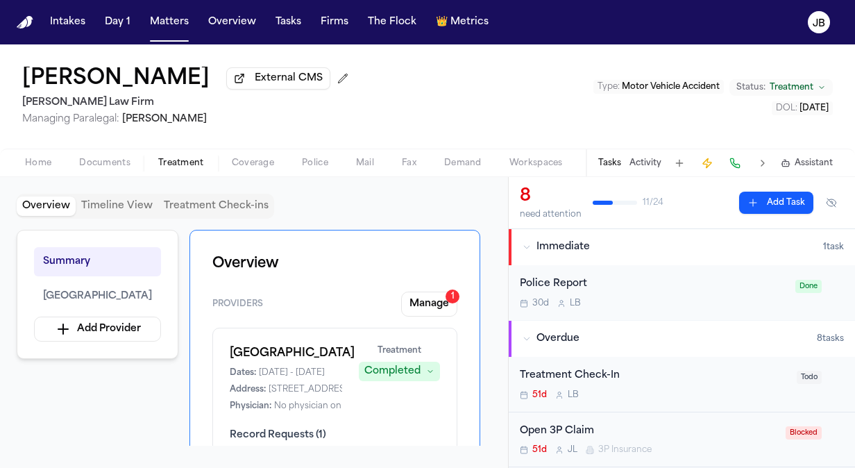
click at [110, 169] on button "Documents" at bounding box center [104, 163] width 79 height 17
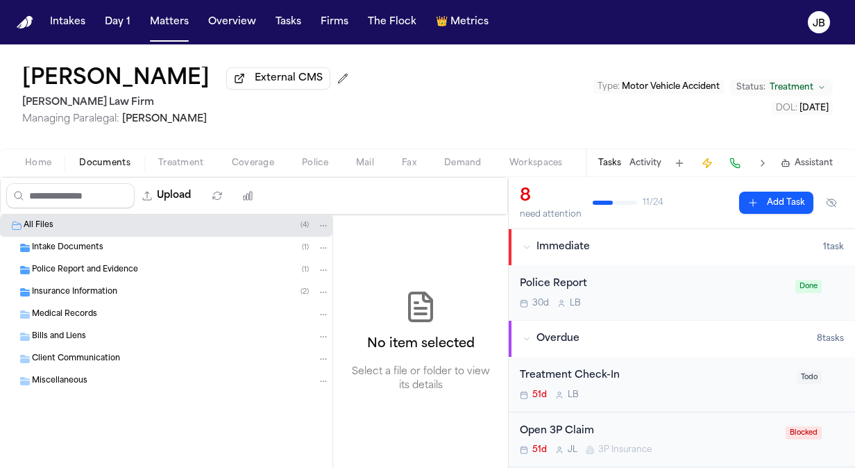
click at [88, 338] on div "Bills and Liens" at bounding box center [181, 336] width 298 height 12
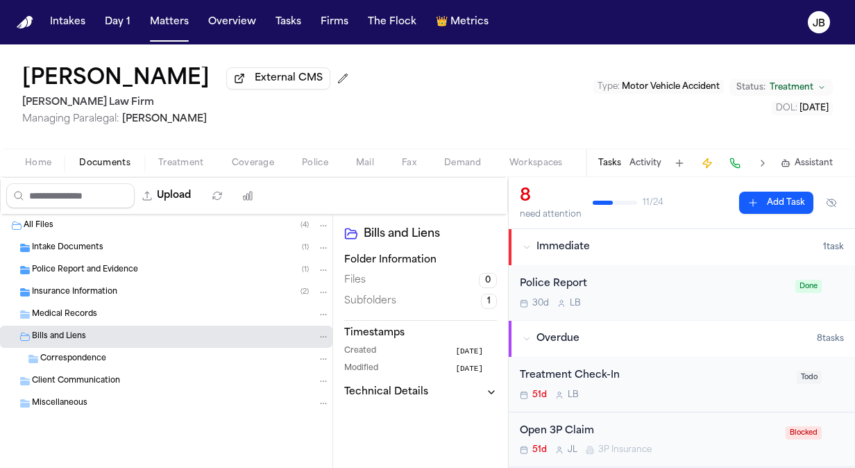
click at [648, 164] on button "Activity" at bounding box center [645, 162] width 32 height 11
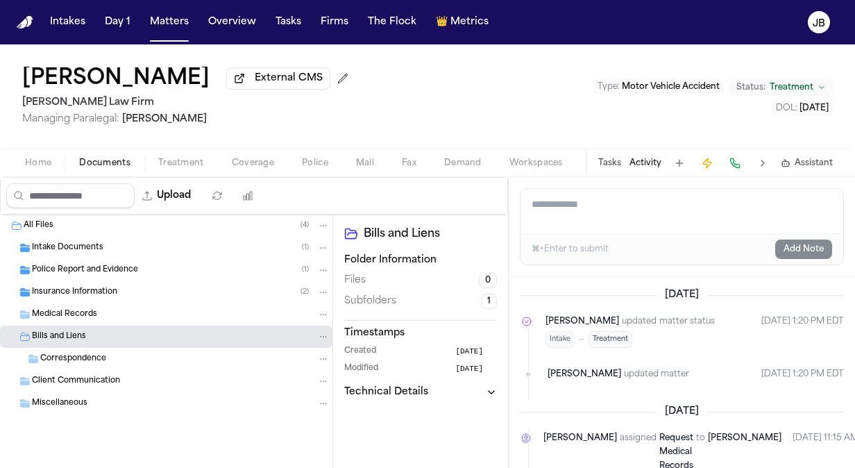
click at [599, 219] on textarea "Add a note to this matter" at bounding box center [681, 211] width 323 height 44
paste textarea "**********"
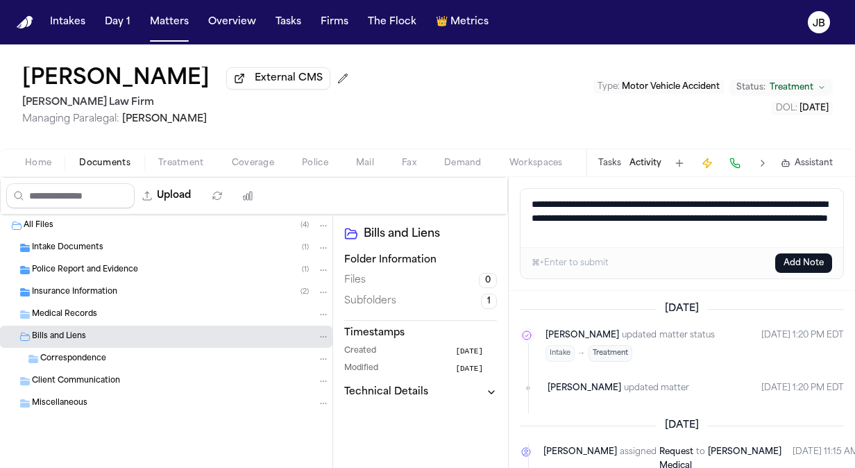
click at [798, 262] on button "Add Note" at bounding box center [803, 262] width 57 height 19
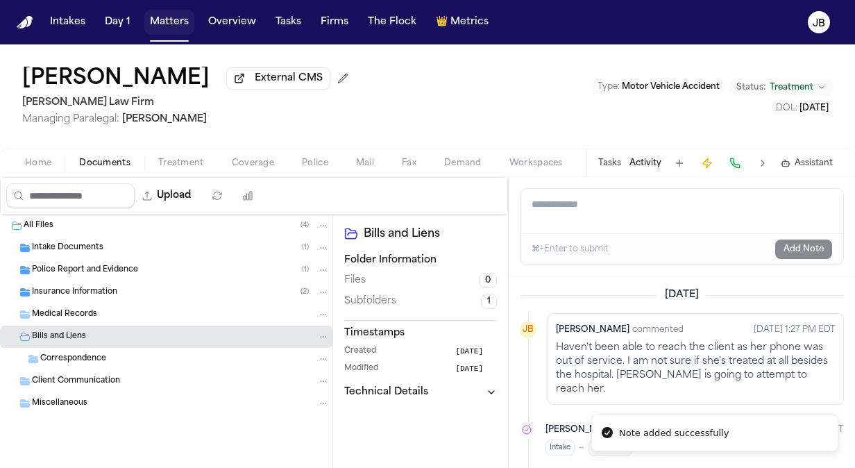
click at [178, 12] on button "Matters" at bounding box center [169, 22] width 50 height 25
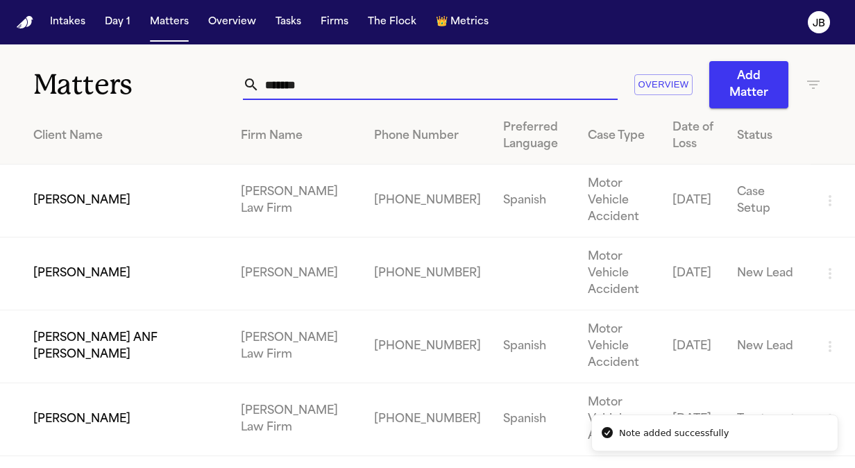
drag, startPoint x: 345, startPoint y: 90, endPoint x: 191, endPoint y: 93, distance: 153.3
click at [191, 93] on div "Matters ******* Overview Add Matter" at bounding box center [427, 76] width 855 height 64
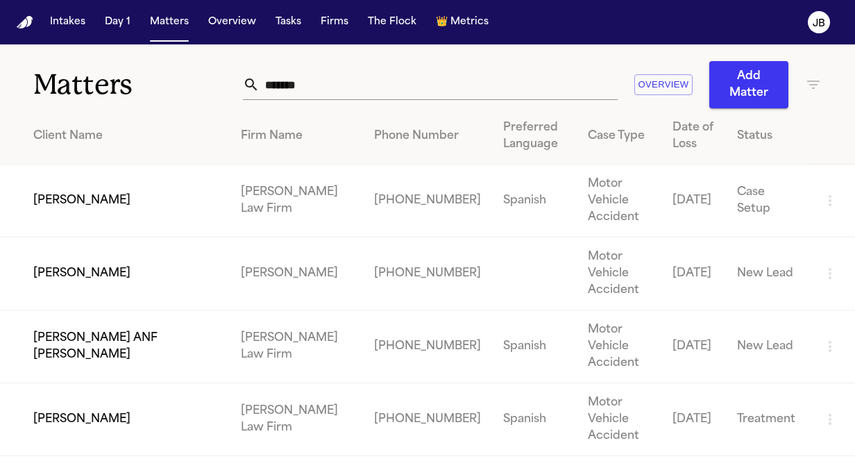
click at [105, 199] on td "[PERSON_NAME]" at bounding box center [115, 200] width 230 height 73
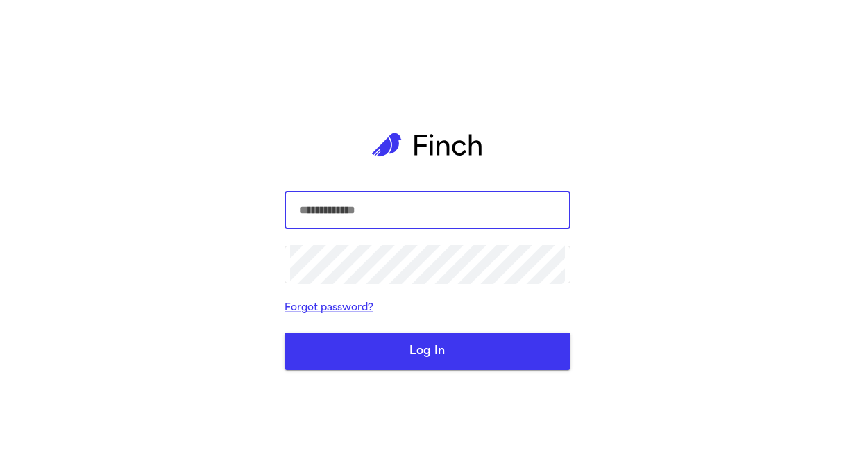
type input "**********"
click at [448, 350] on button "Log In" at bounding box center [427, 350] width 286 height 37
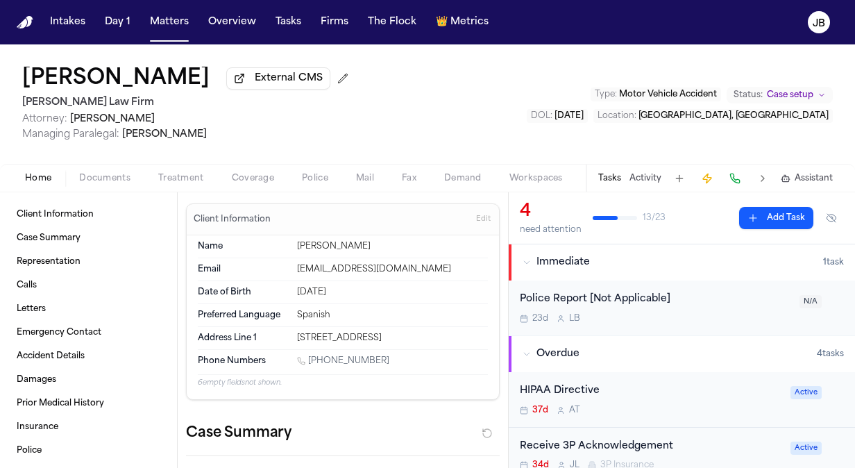
click at [440, 139] on div "Alejandra Flores External CMS Hecht Law Firm Attorney: Ryan Hecht Managing Para…" at bounding box center [427, 103] width 855 height 119
click at [200, 183] on button "Treatment" at bounding box center [181, 178] width 74 height 17
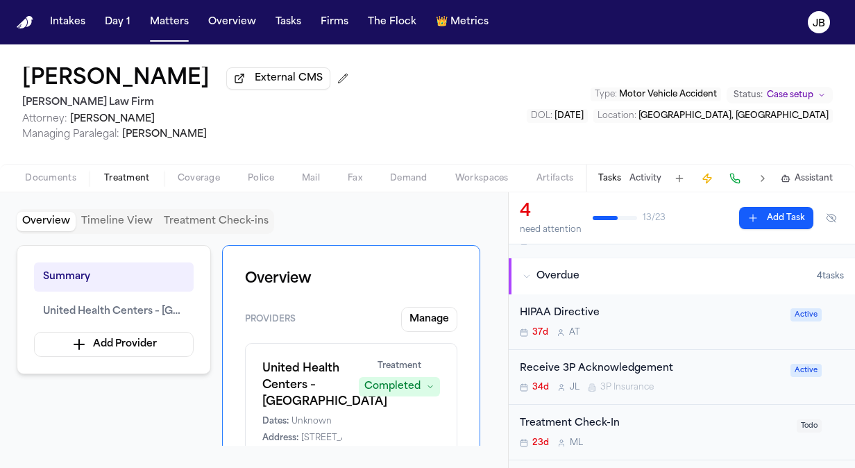
scroll to position [105, 0]
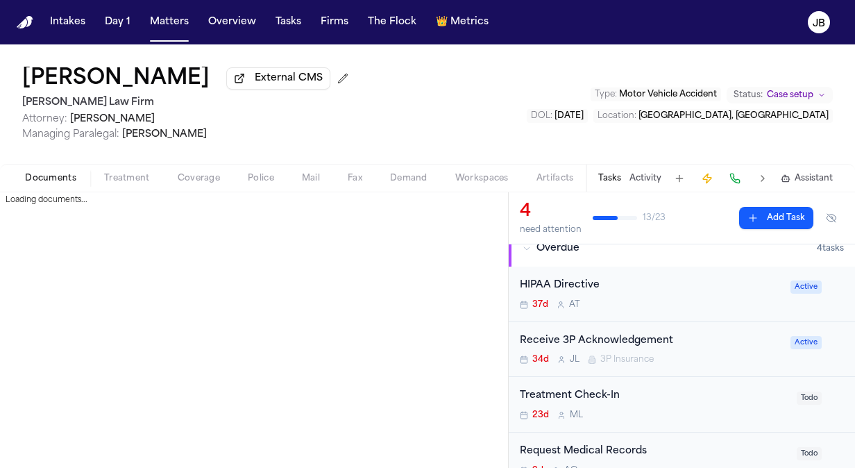
click at [49, 179] on span "Documents" at bounding box center [50, 178] width 51 height 11
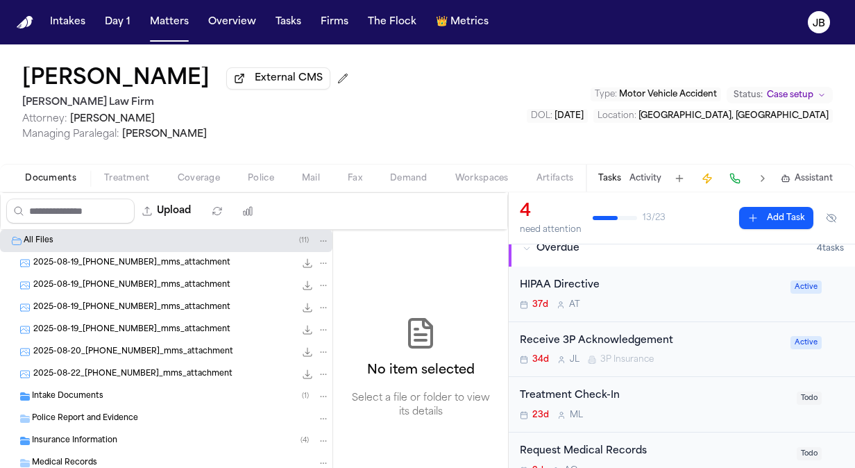
click at [650, 176] on button "Activity" at bounding box center [645, 178] width 32 height 11
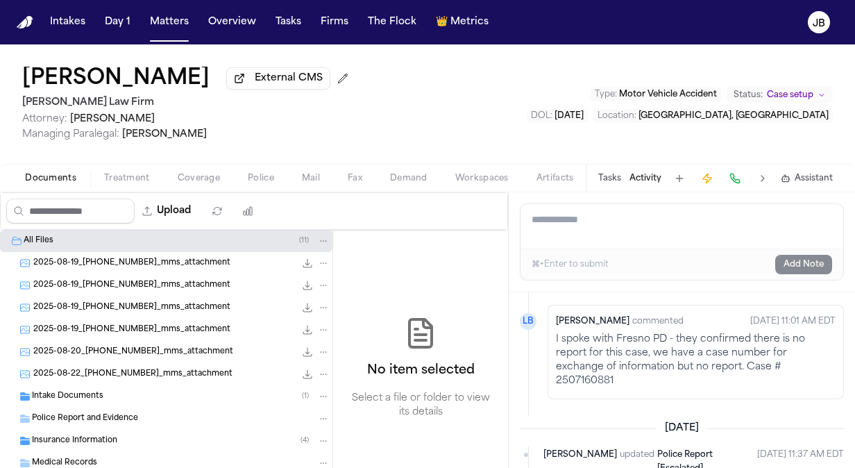
scroll to position [943, 0]
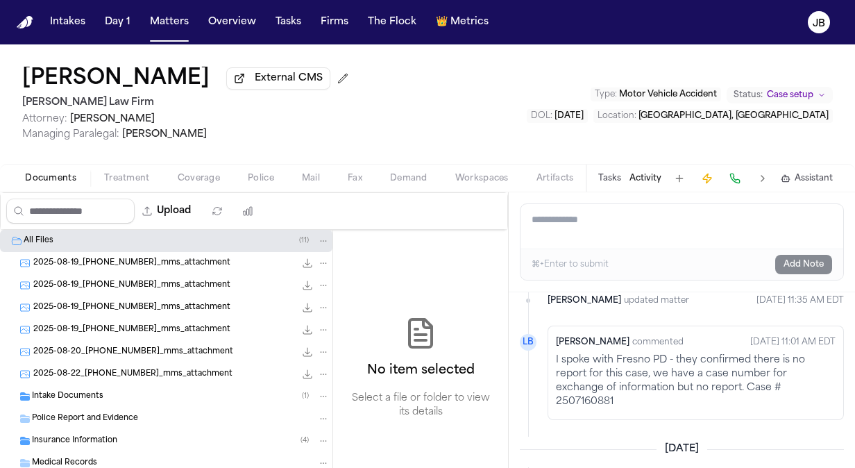
click at [185, 395] on div "Intake Documents ( 1 )" at bounding box center [181, 396] width 298 height 12
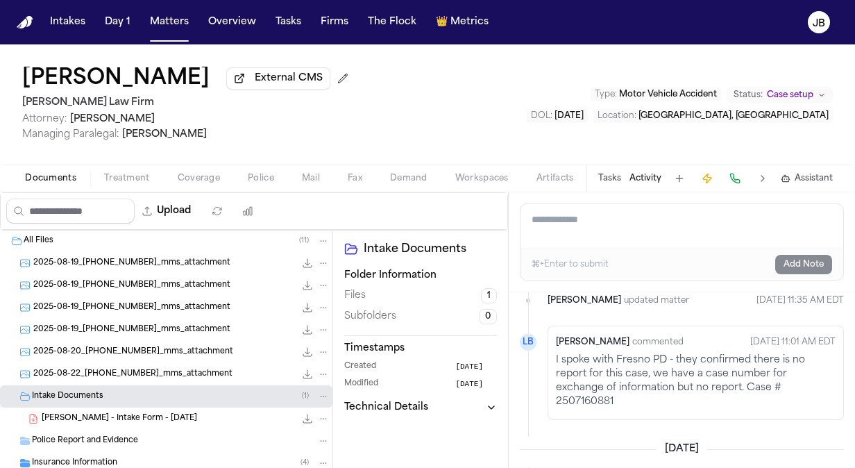
click at [110, 365] on div "2025-08-22_559-406-3750_mms_attachment 275.5 KB • JPG" at bounding box center [166, 374] width 332 height 22
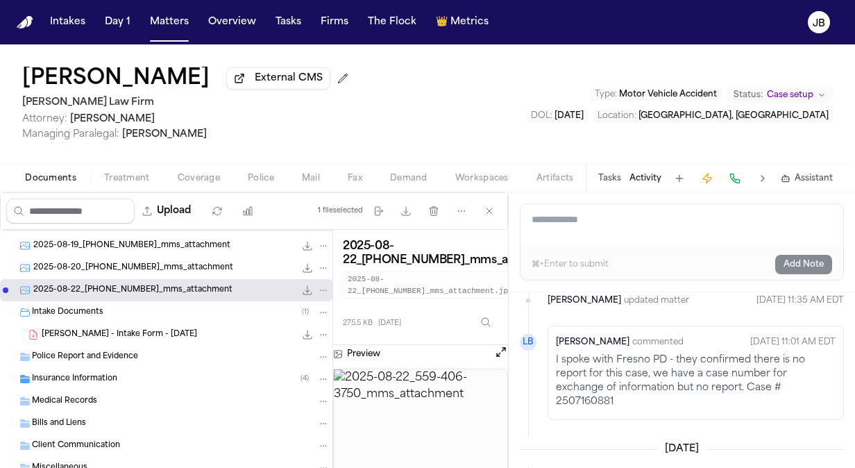
scroll to position [85, 0]
click at [47, 380] on span "Insurance Information" at bounding box center [74, 378] width 85 height 12
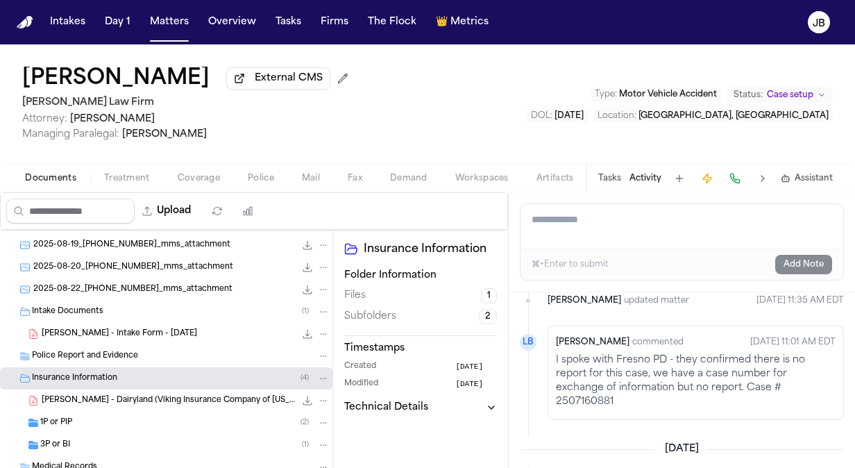
click at [123, 438] on div "3P or BI ( 1 )" at bounding box center [184, 444] width 289 height 12
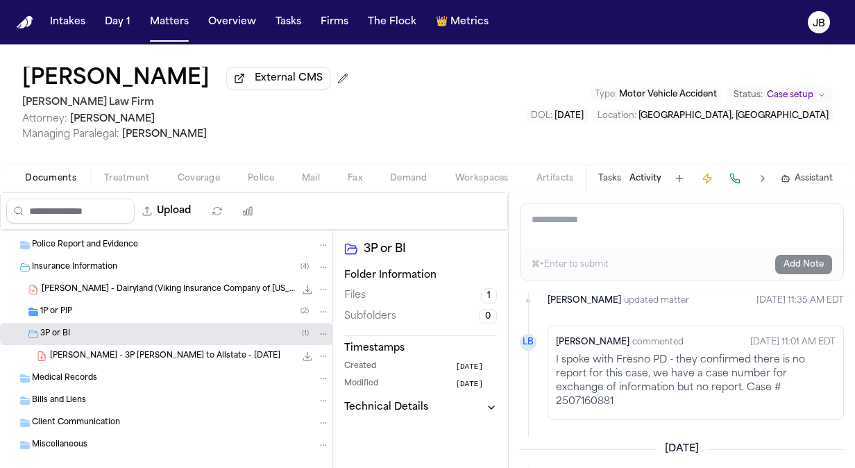
scroll to position [0, 0]
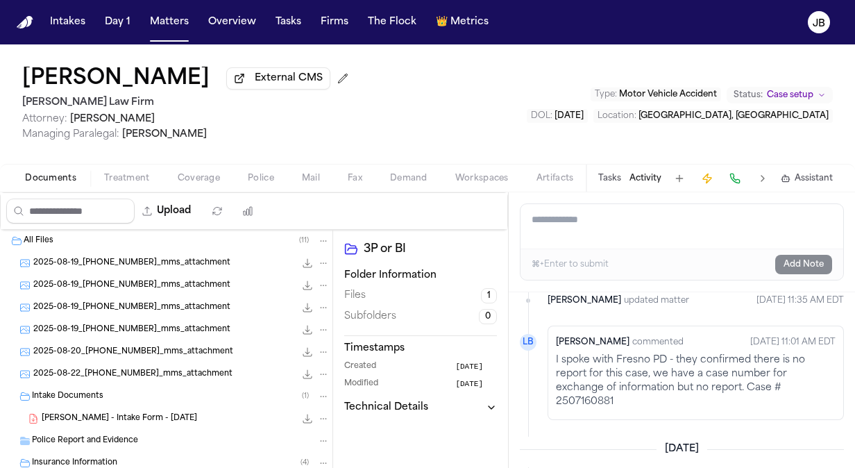
drag, startPoint x: 197, startPoint y: 78, endPoint x: -3, endPoint y: 83, distance: 199.8
click at [0, 83] on html "Intakes Day 1 Matters Overview Tasks Firms The Flock 👑 Metrics JB Alejandra Flo…" at bounding box center [427, 234] width 855 height 468
click at [172, 22] on button "Matters" at bounding box center [169, 22] width 50 height 25
click at [178, 29] on button "Matters" at bounding box center [169, 22] width 50 height 25
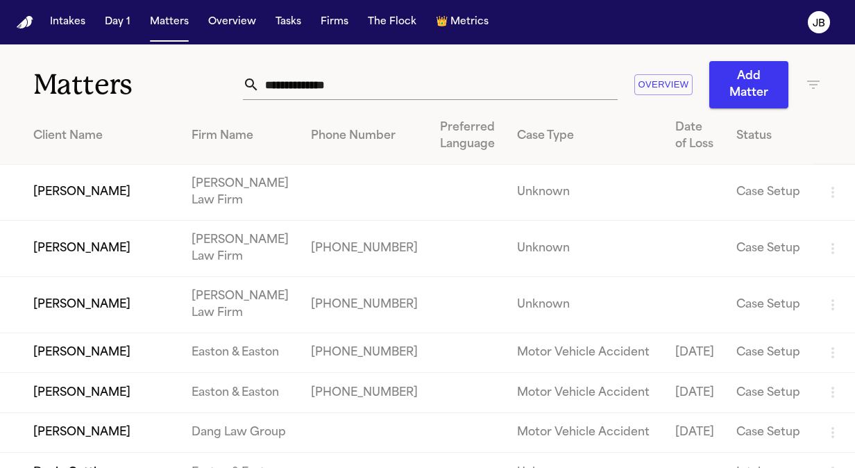
click at [569, 244] on td "Unknown" at bounding box center [585, 249] width 158 height 56
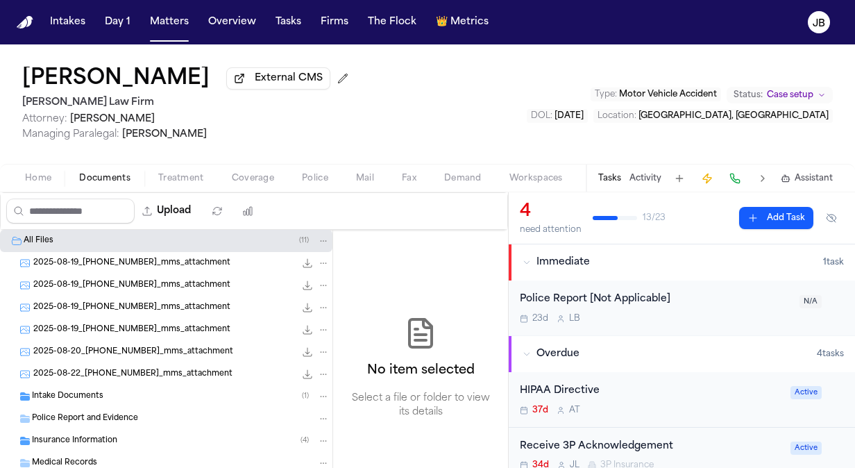
click at [649, 174] on button "Activity" at bounding box center [645, 178] width 32 height 11
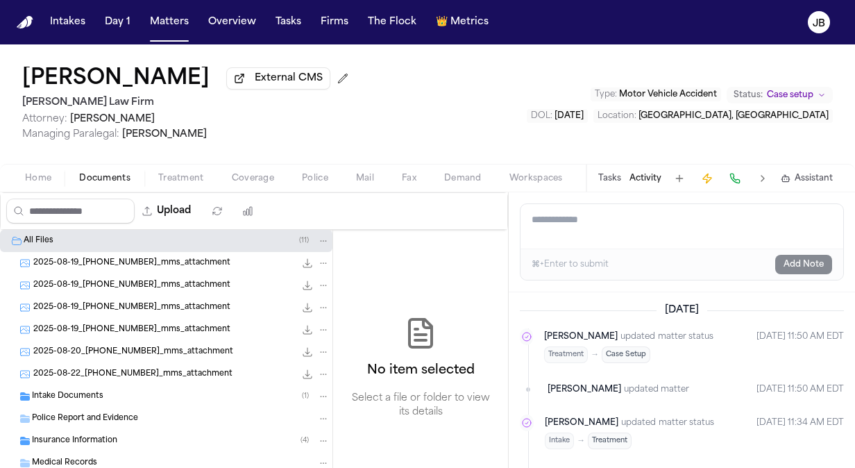
click at [628, 222] on textarea "Add a note to this matter" at bounding box center [681, 226] width 323 height 44
click at [585, 215] on textarea "Add a note to this matter" at bounding box center [681, 226] width 323 height 44
paste textarea "**********"
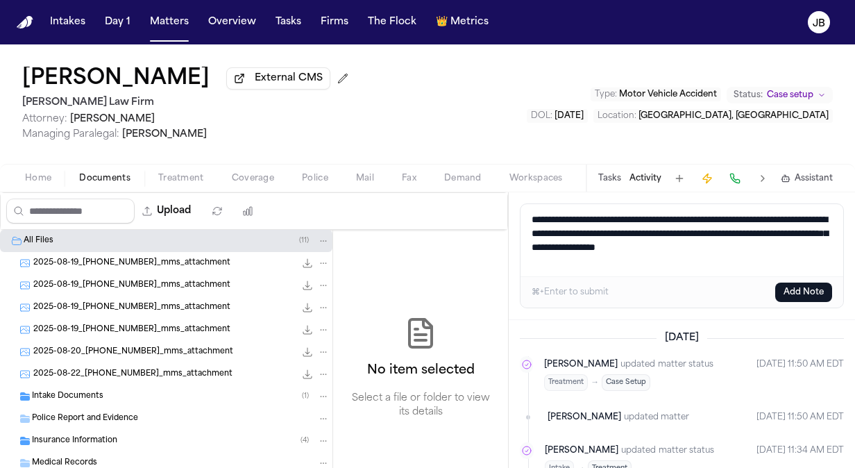
type textarea "**********"
click at [796, 286] on button "Add Note" at bounding box center [803, 291] width 57 height 19
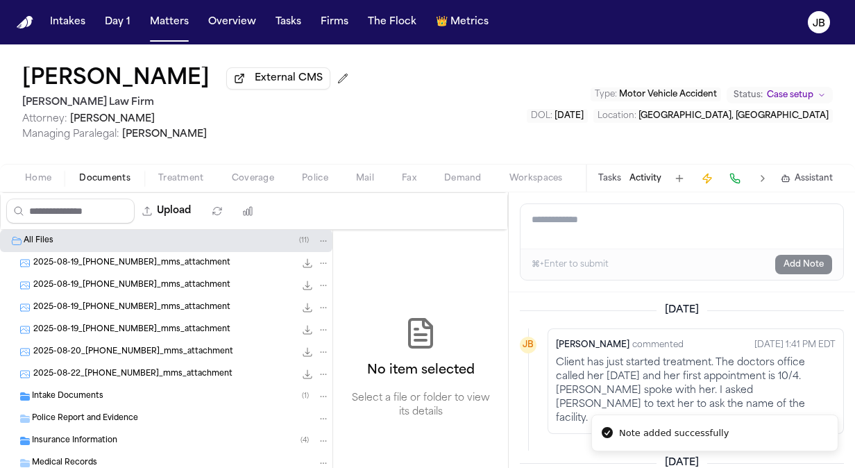
click at [798, 96] on span "Case setup" at bounding box center [789, 94] width 46 height 11
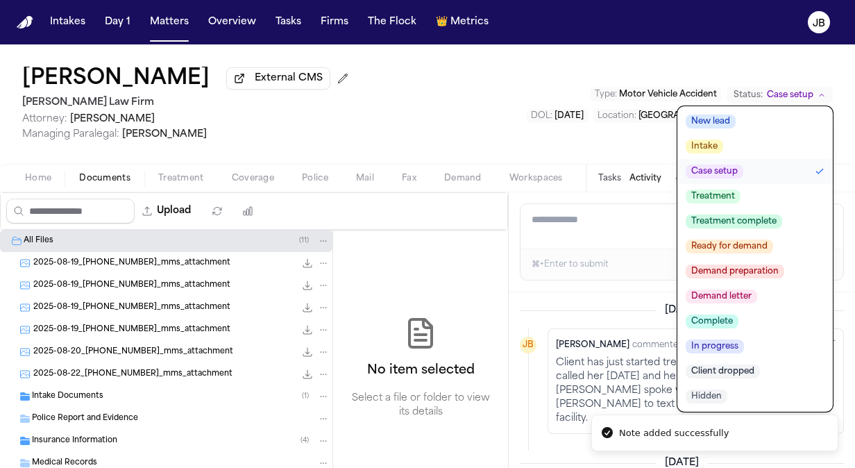
click at [713, 194] on span "Treatment" at bounding box center [712, 196] width 55 height 14
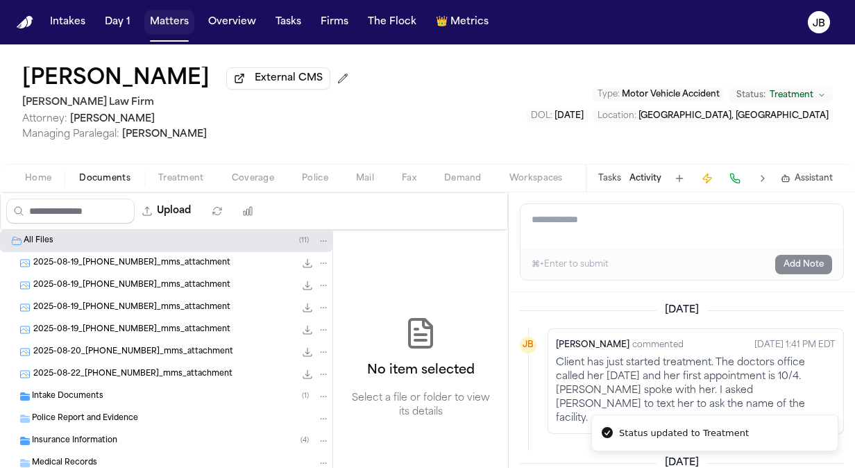
click at [168, 22] on button "Matters" at bounding box center [169, 22] width 50 height 25
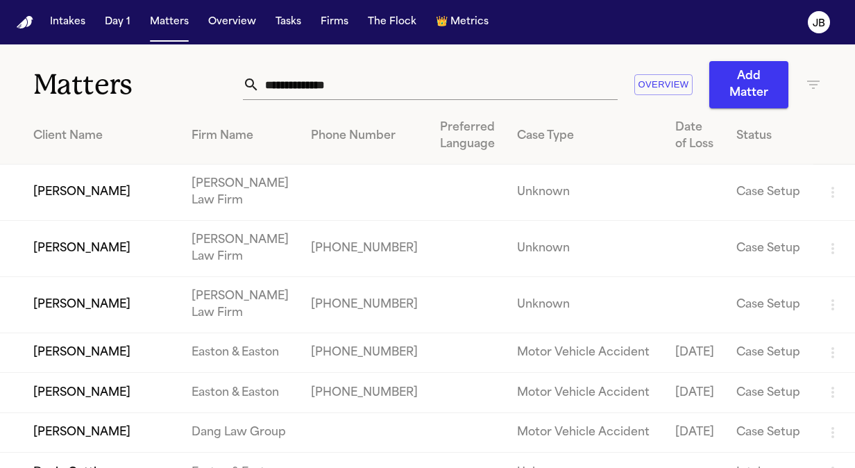
click at [323, 78] on input "text" at bounding box center [438, 84] width 358 height 31
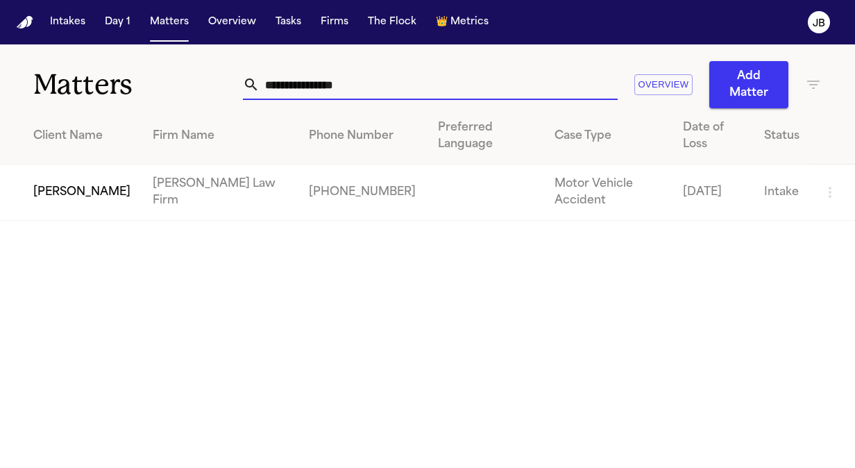
type input "**********"
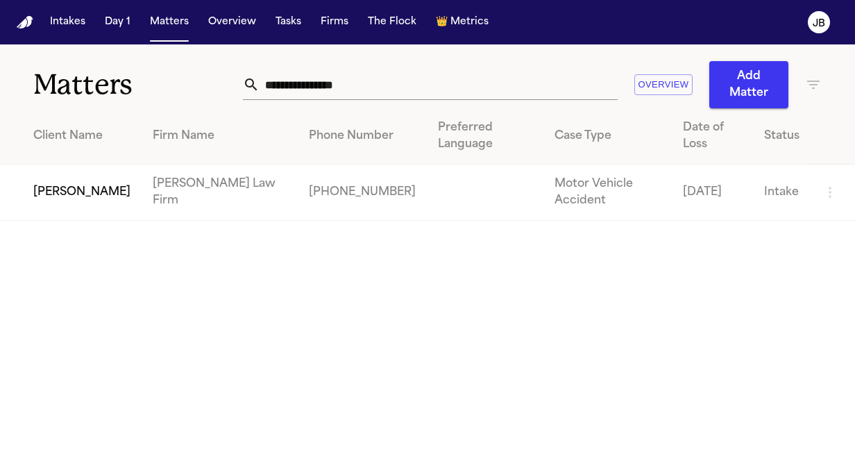
click at [102, 166] on td "[PERSON_NAME]" at bounding box center [71, 192] width 142 height 56
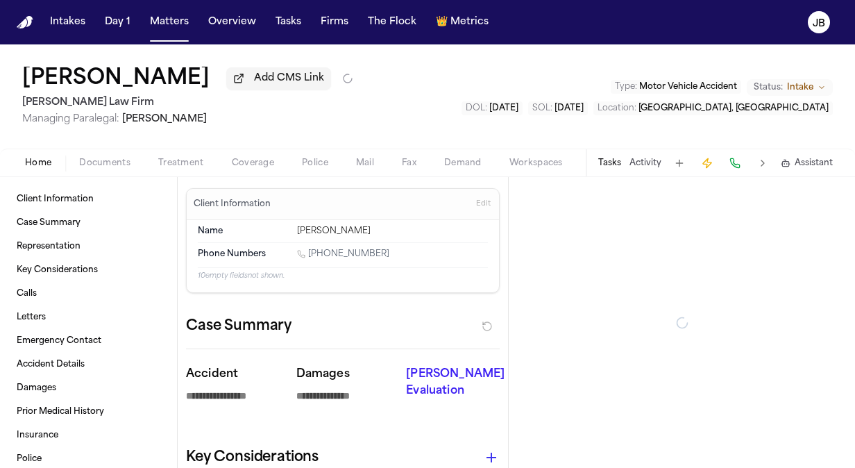
type textarea "*"
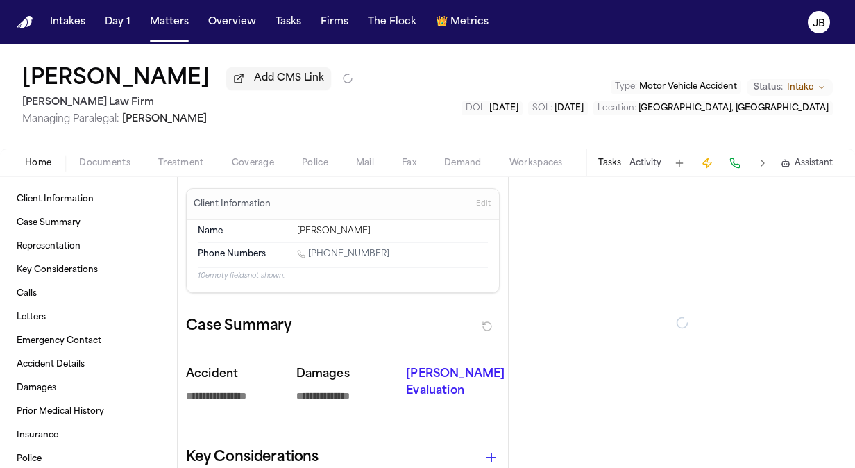
type textarea "*"
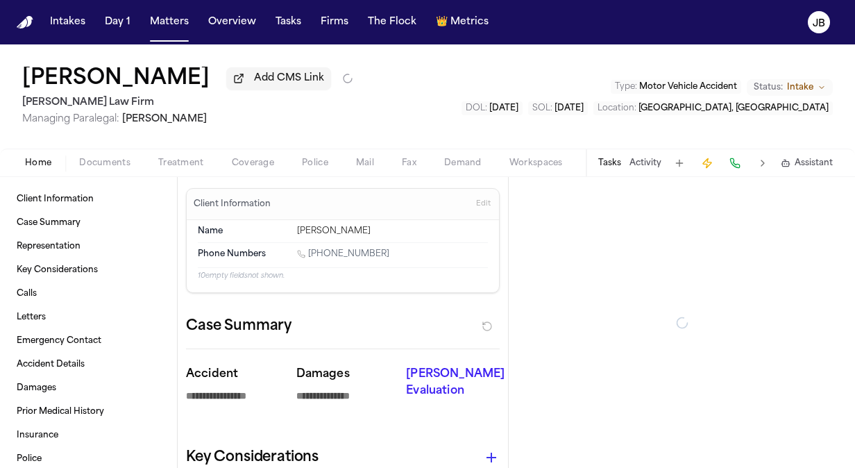
type textarea "*"
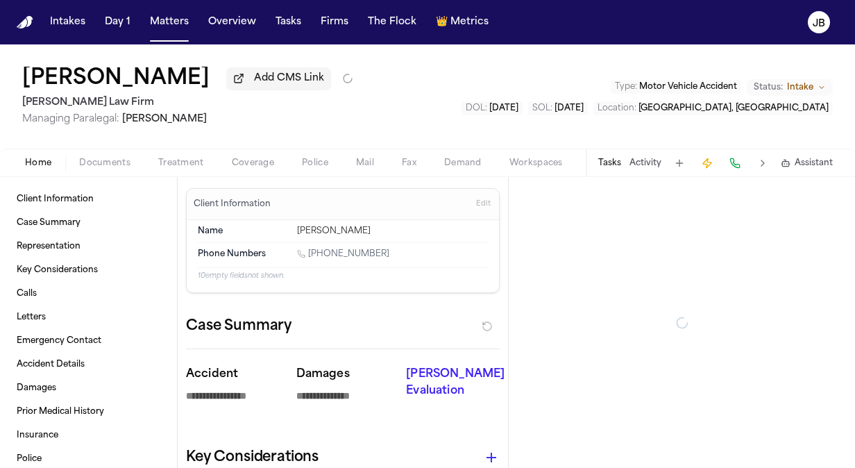
type textarea "*"
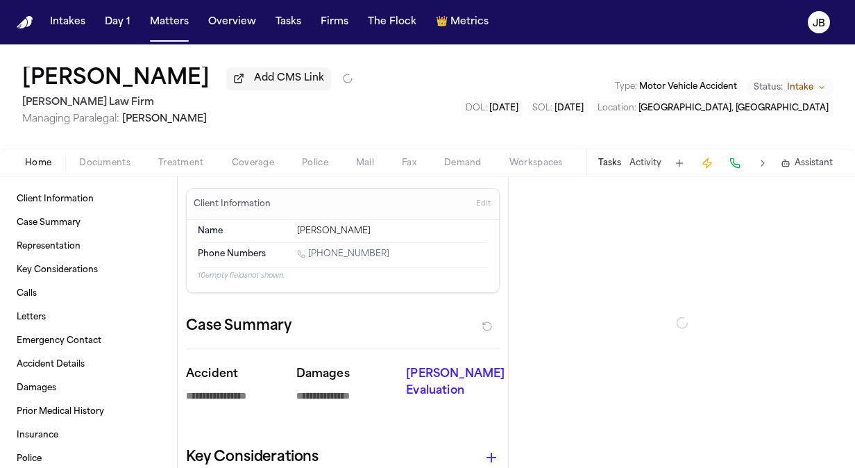
type textarea "*"
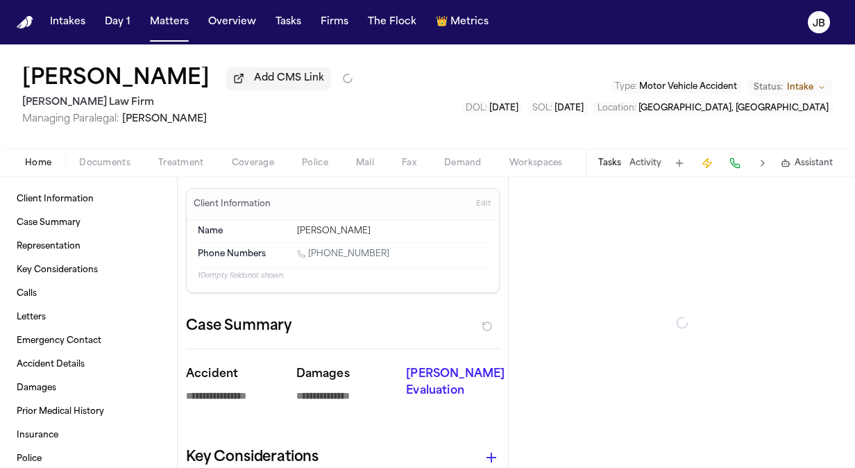
type textarea "*"
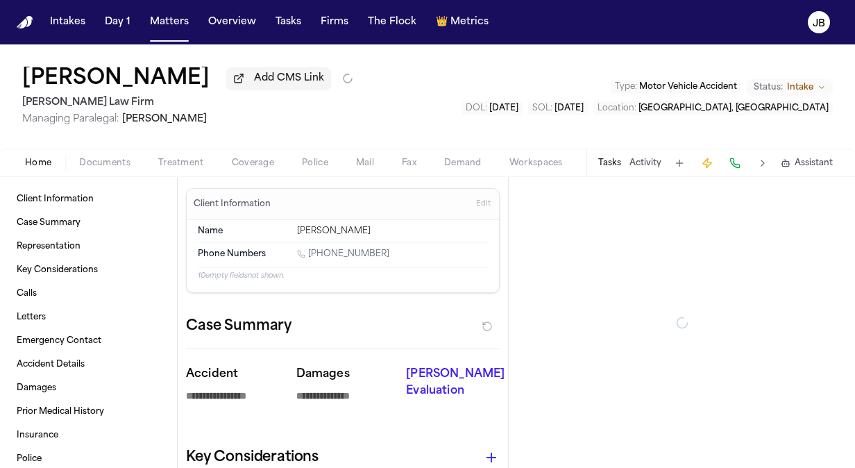
type textarea "*"
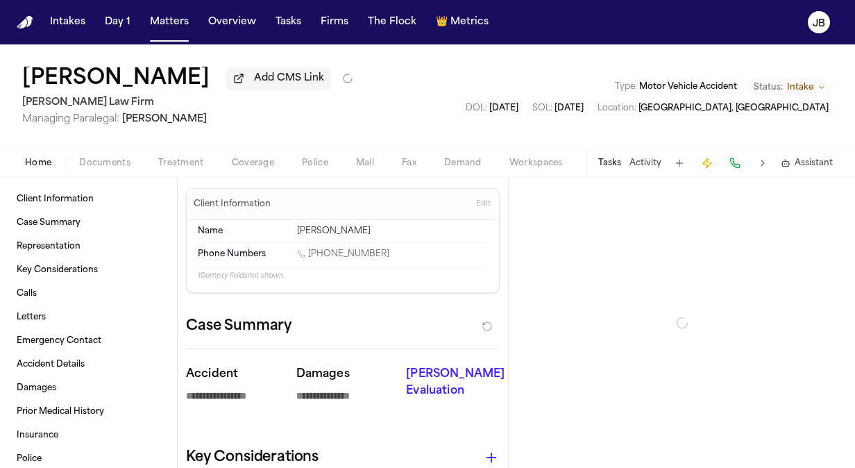
type textarea "*"
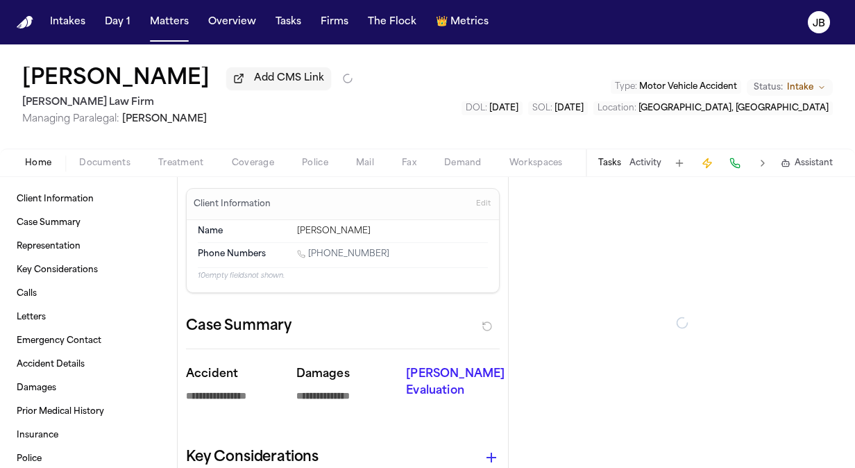
type textarea "*"
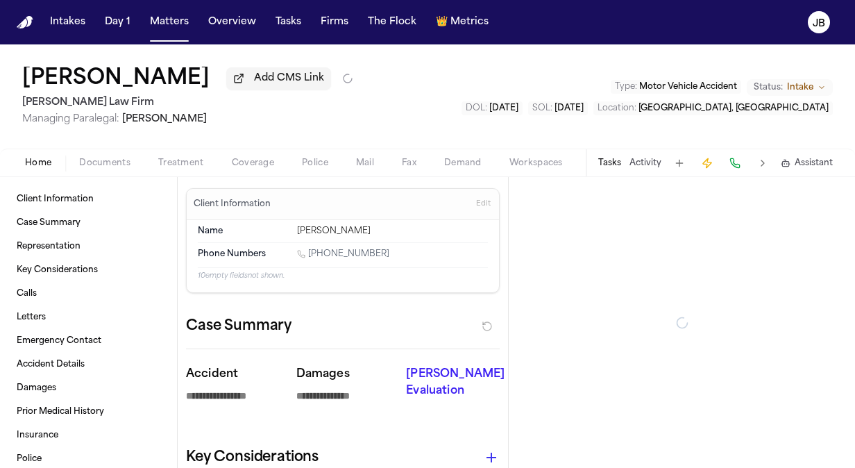
type textarea "*"
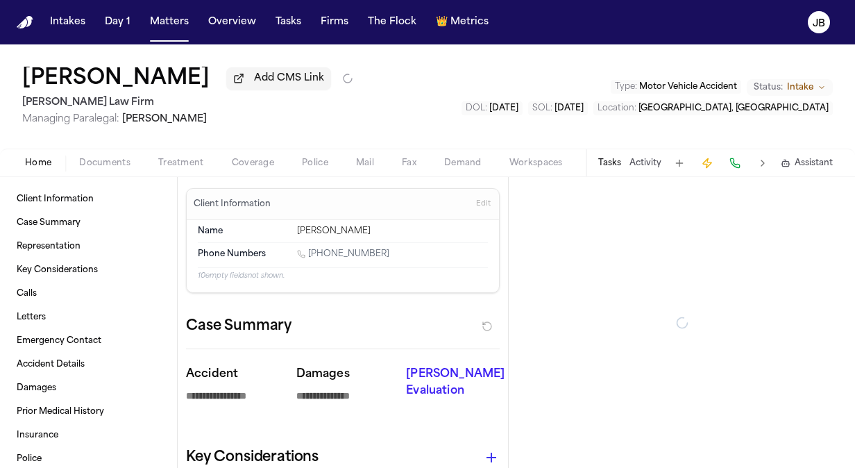
type textarea "*"
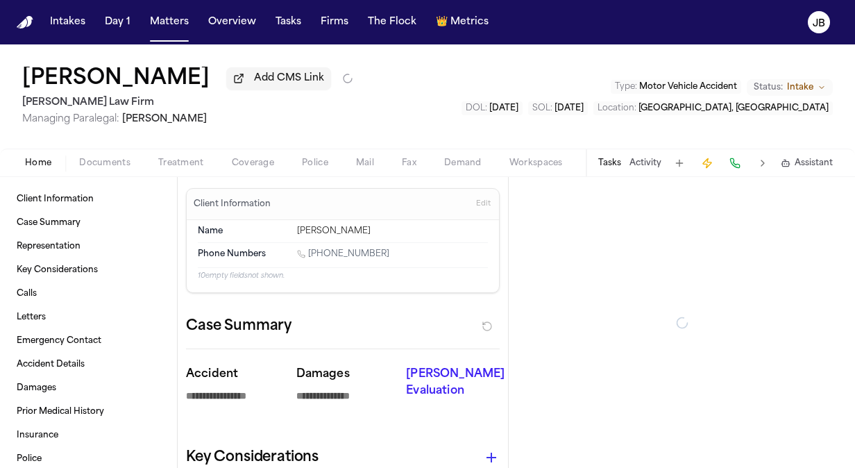
type textarea "*"
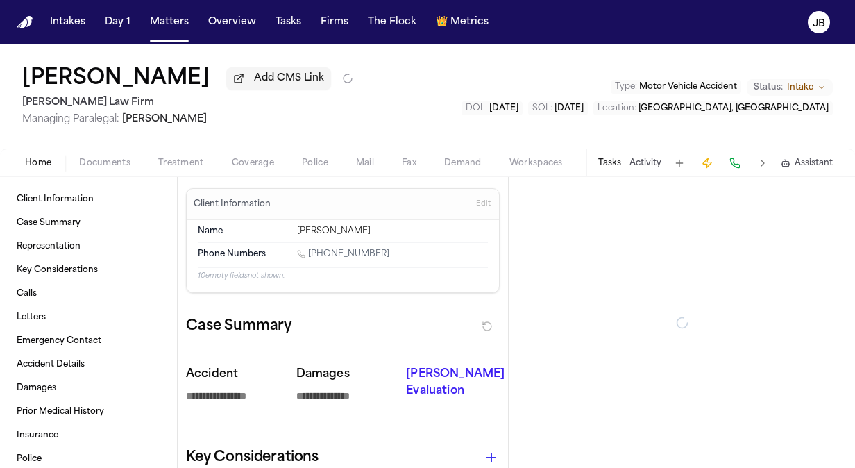
type textarea "*"
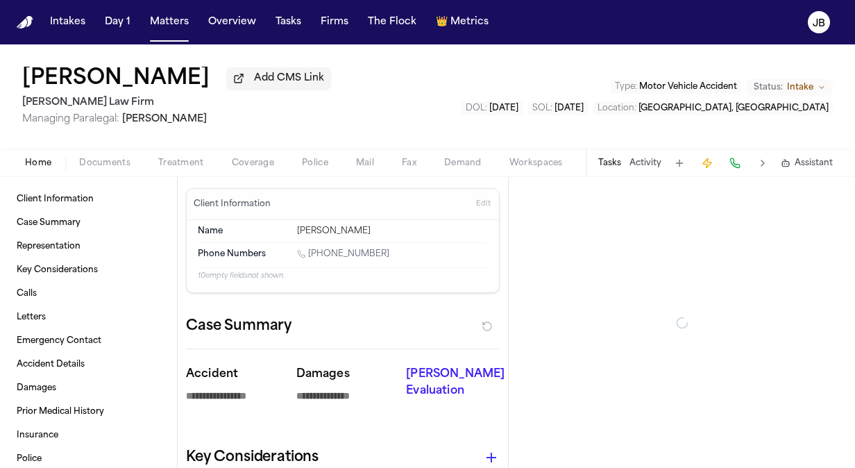
type textarea "*"
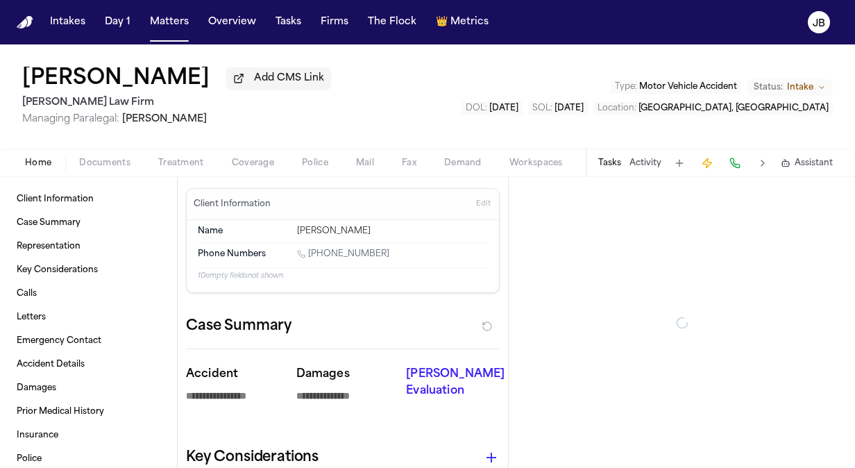
type textarea "*"
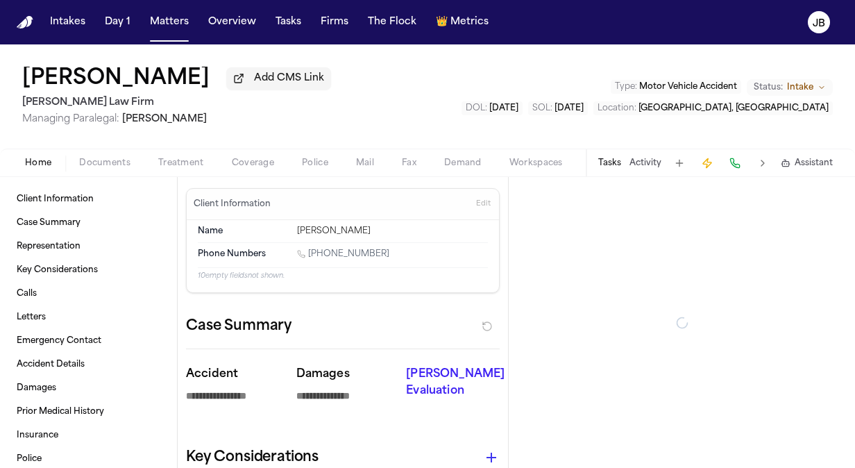
type textarea "*"
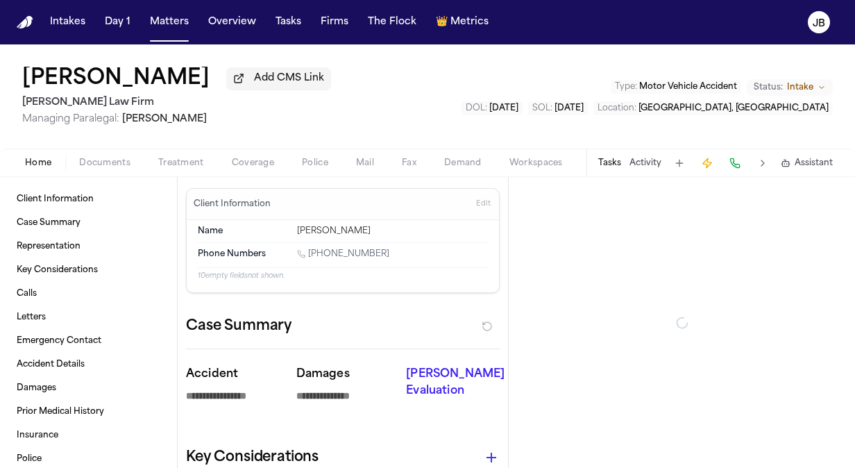
type textarea "*"
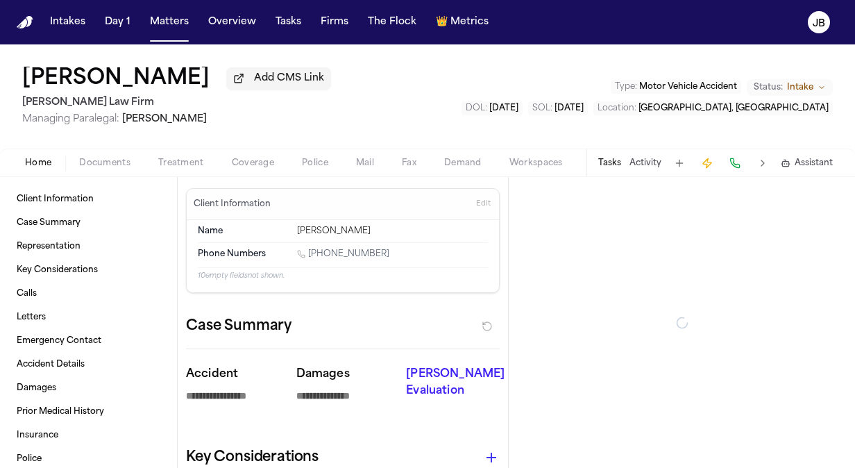
type textarea "*"
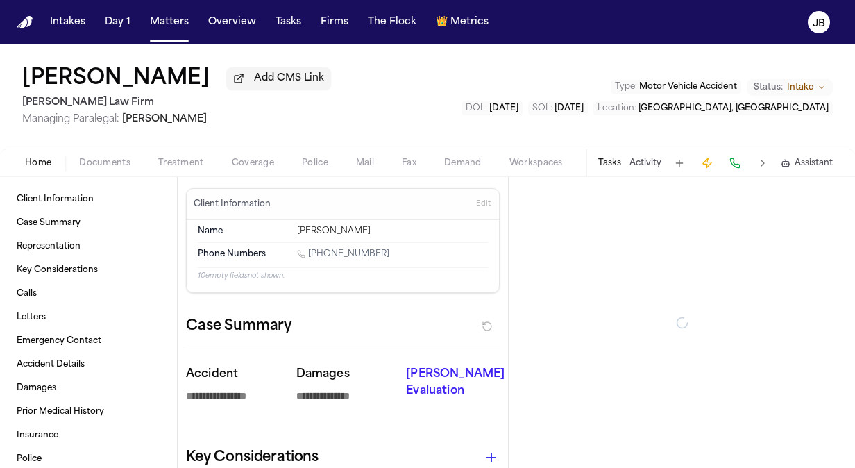
type textarea "*"
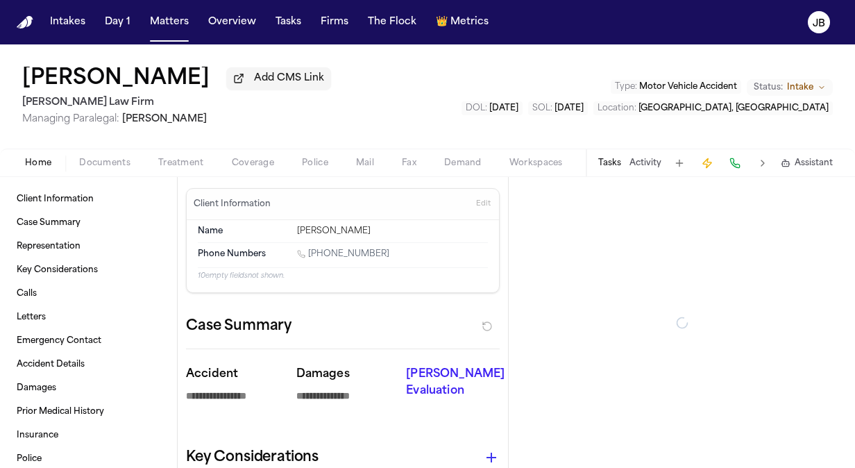
type textarea "*"
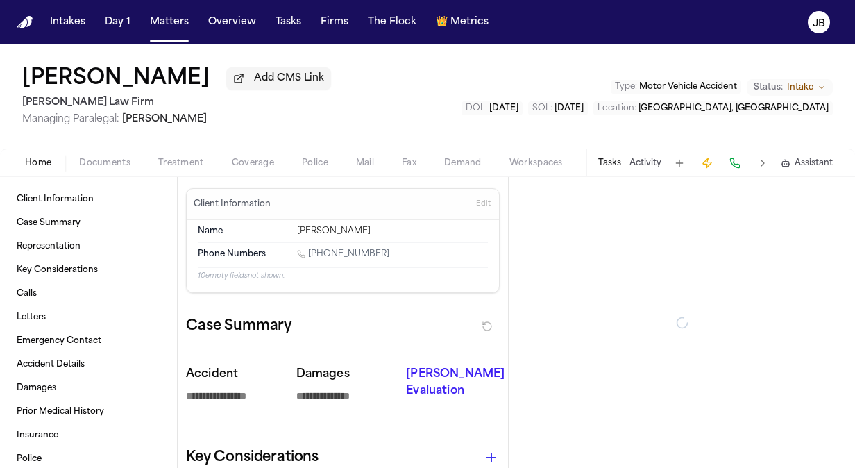
type textarea "*"
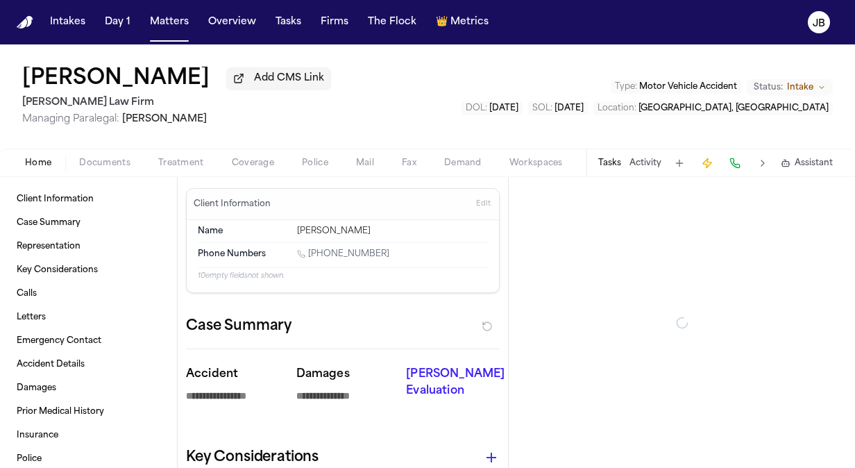
type textarea "*"
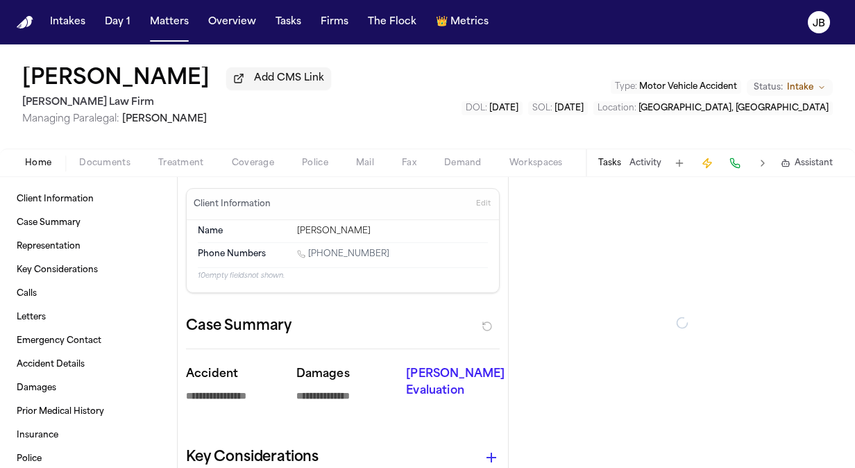
type textarea "*"
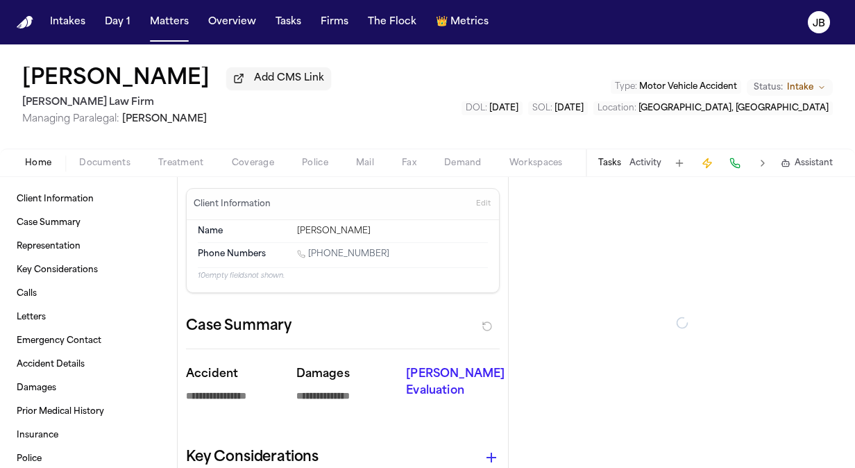
type textarea "*"
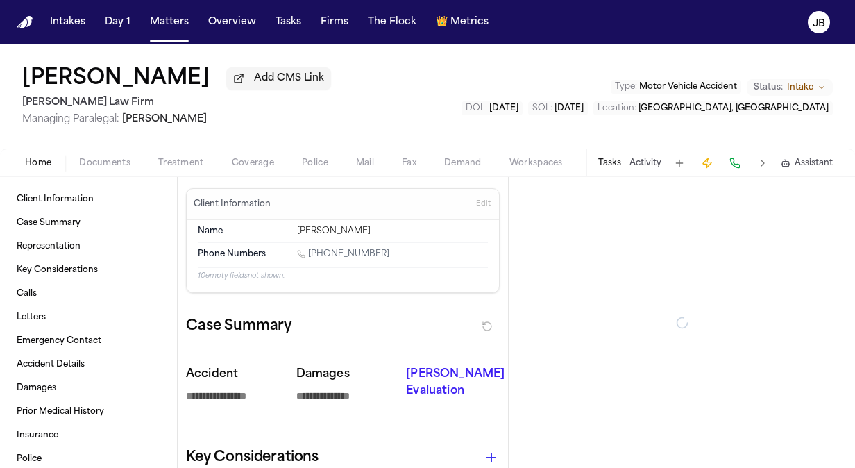
type textarea "*"
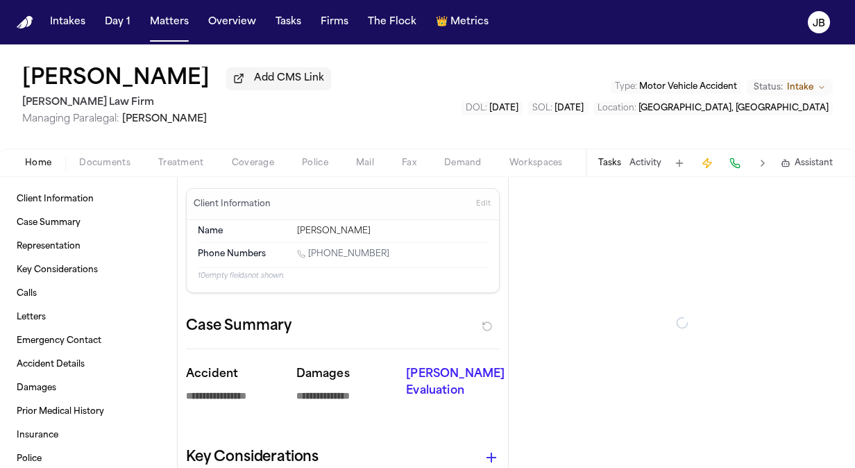
type textarea "*"
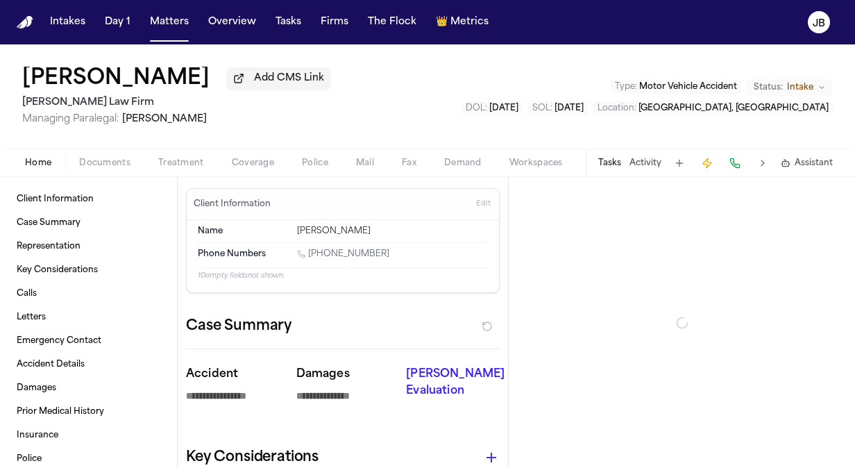
type textarea "*"
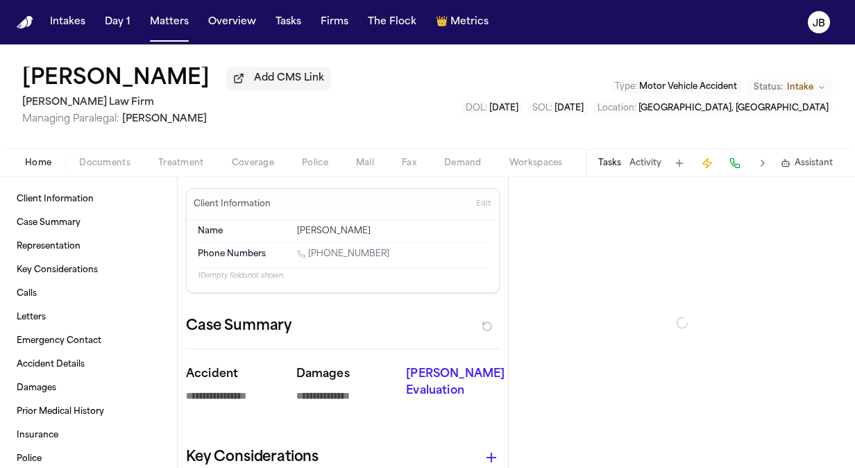
type textarea "*"
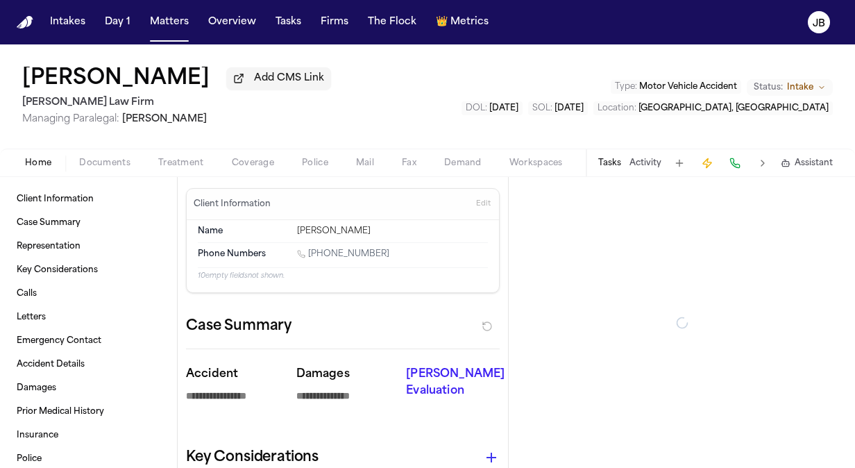
type textarea "*"
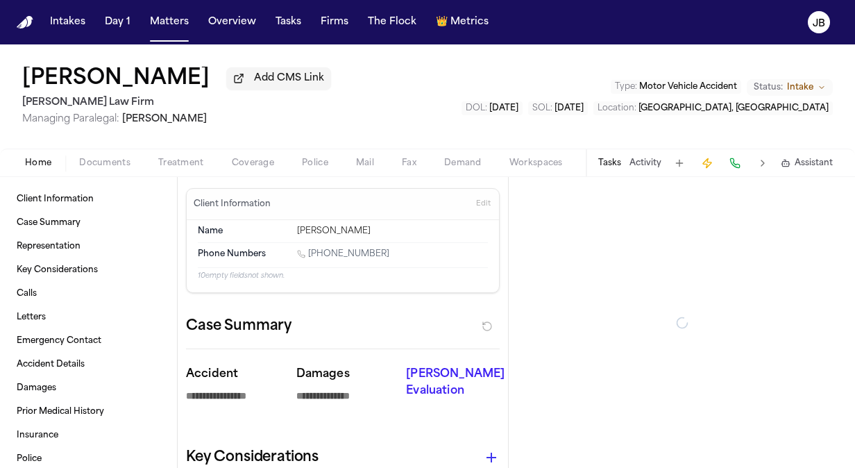
type textarea "*"
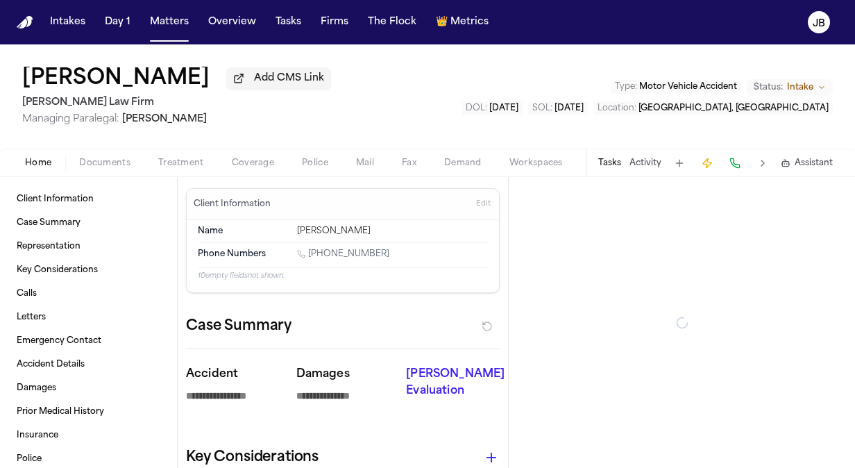
type textarea "*"
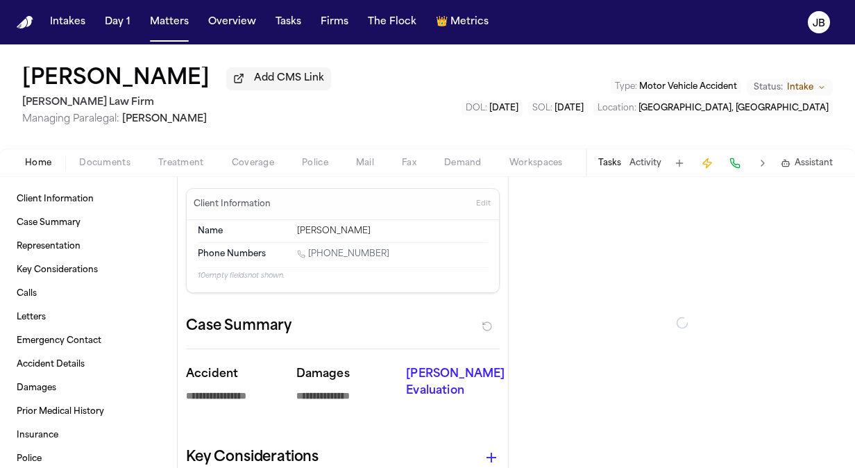
type textarea "*"
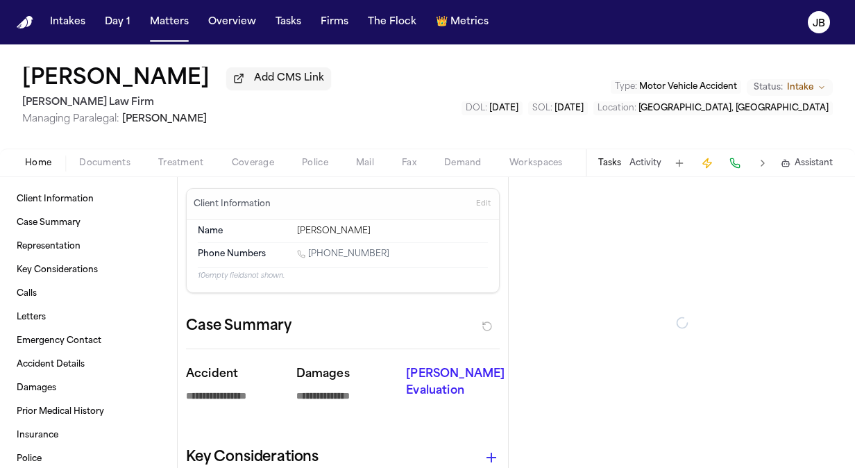
type textarea "*"
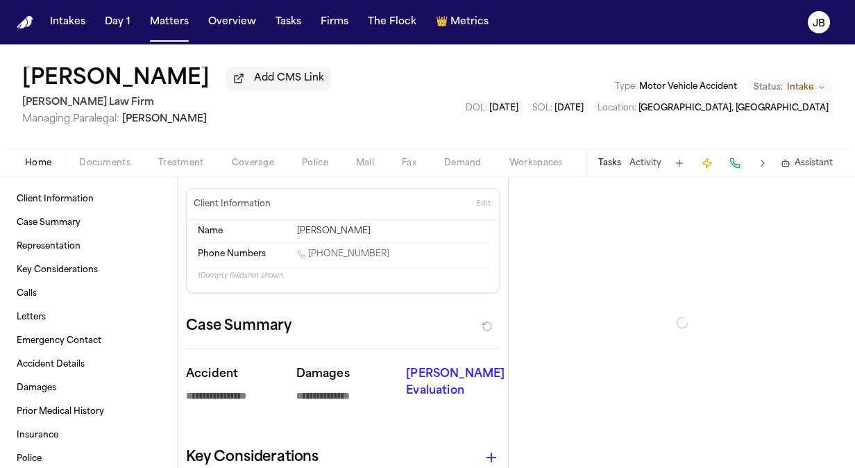
type textarea "*"
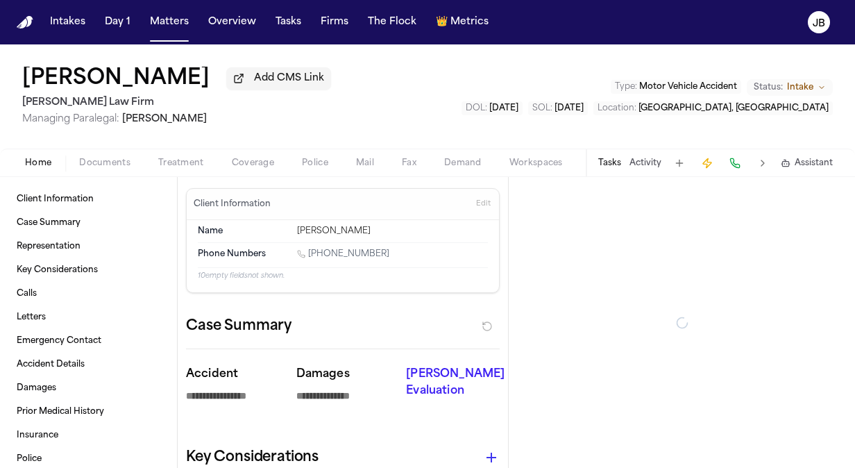
type textarea "*"
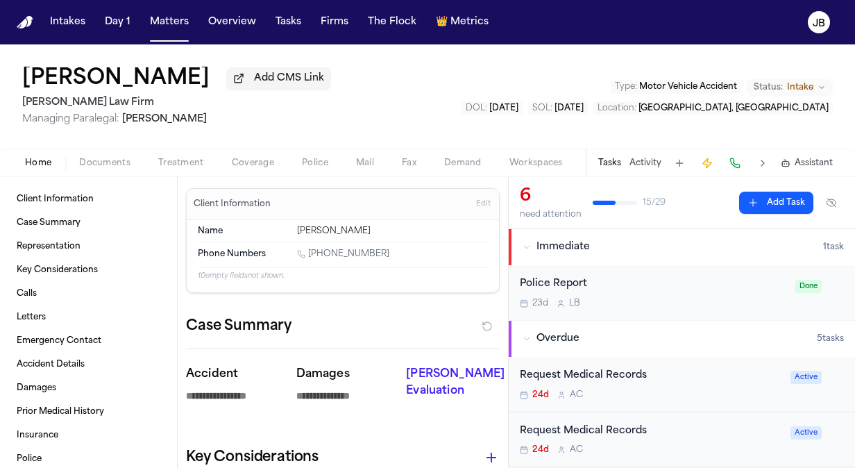
type textarea "*"
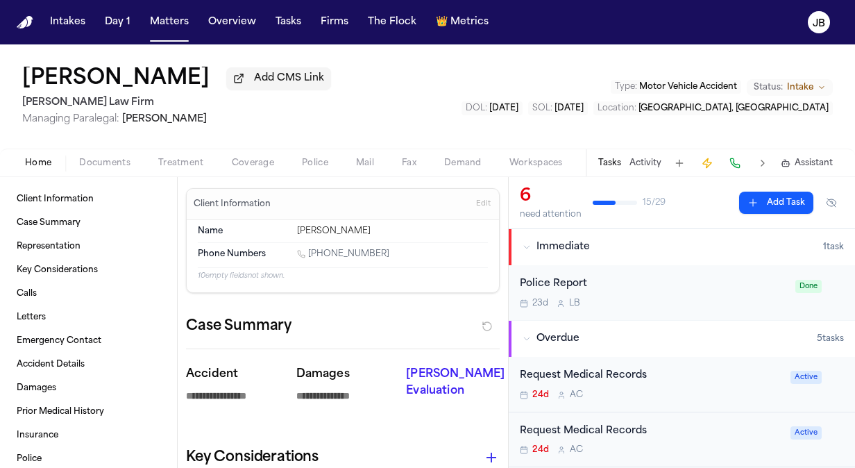
type textarea "*"
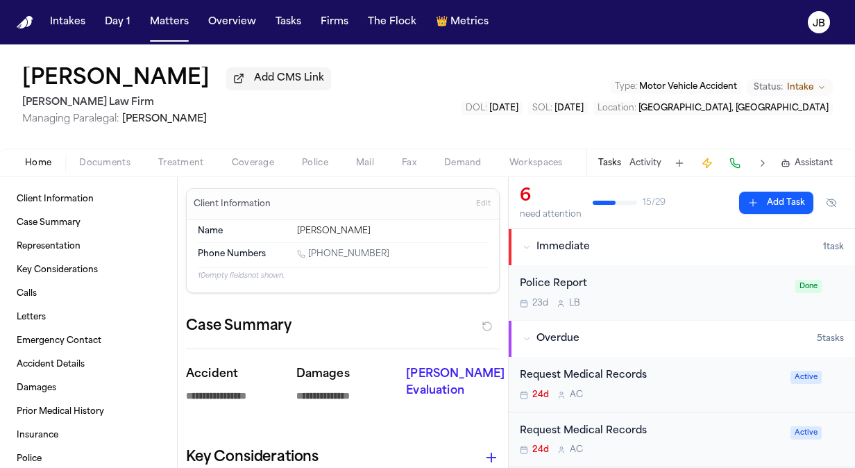
type textarea "*"
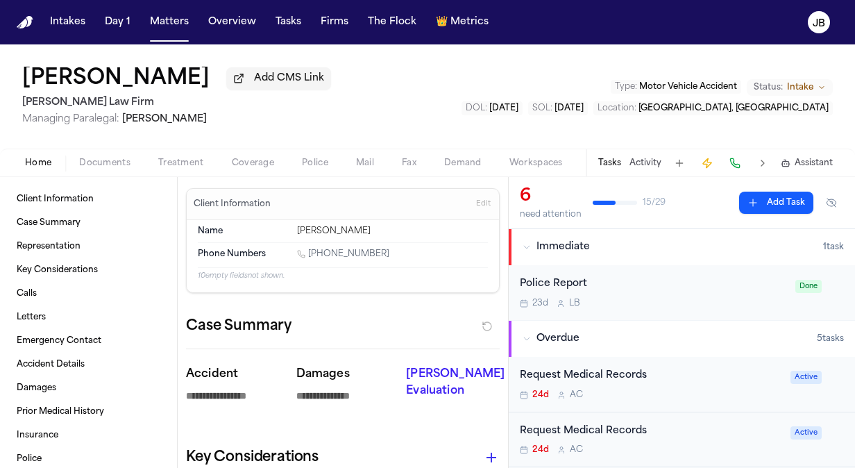
type textarea "*"
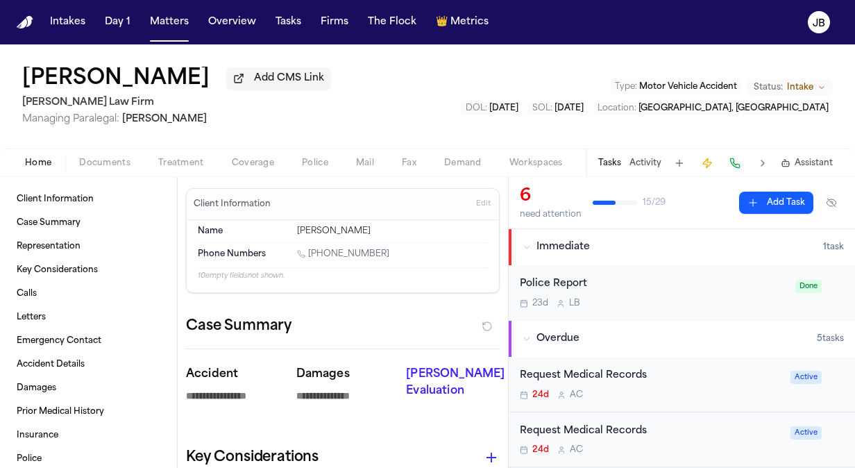
click at [645, 160] on button "Activity" at bounding box center [645, 162] width 32 height 11
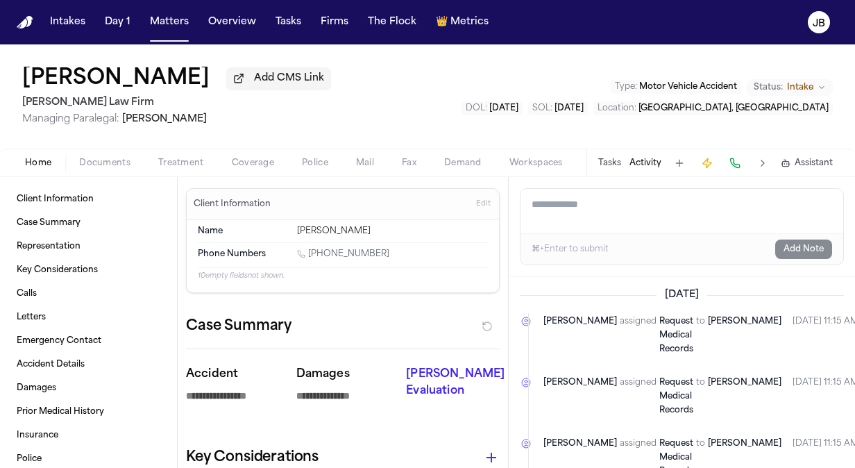
click at [558, 201] on textarea "Add a note to this matter" at bounding box center [681, 211] width 323 height 44
click at [196, 155] on button "Treatment" at bounding box center [181, 163] width 74 height 17
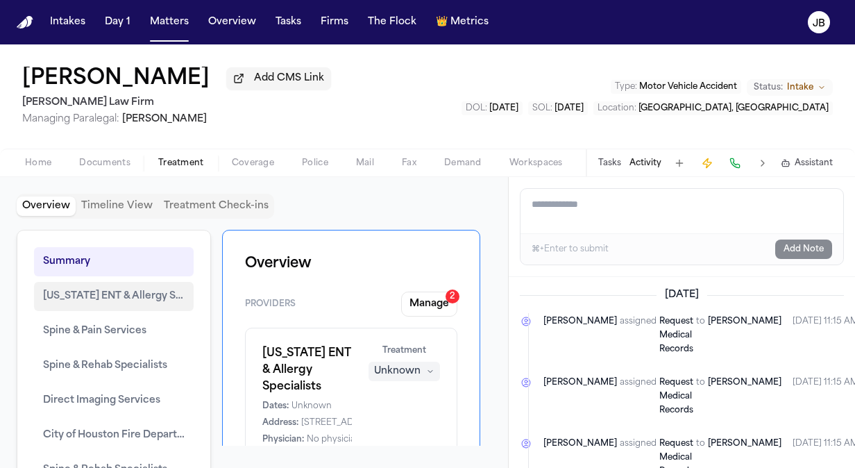
click at [126, 300] on span "Texas ENT & Allergy Specialists" at bounding box center [114, 296] width 142 height 17
click at [406, 297] on button "Manage 2" at bounding box center [429, 303] width 56 height 25
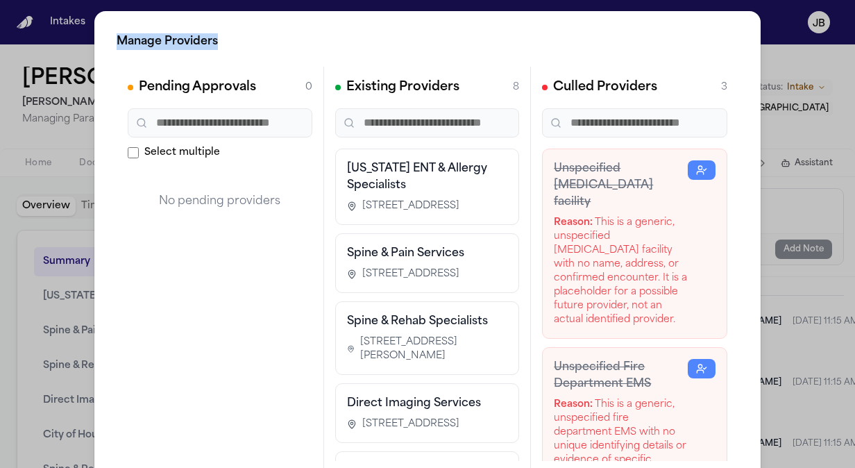
click at [0, 74] on html "Intakes Day 1 Matters Overview Tasks Firms The Flock 👑 Metrics JB Alejandro Gar…" at bounding box center [427, 234] width 855 height 468
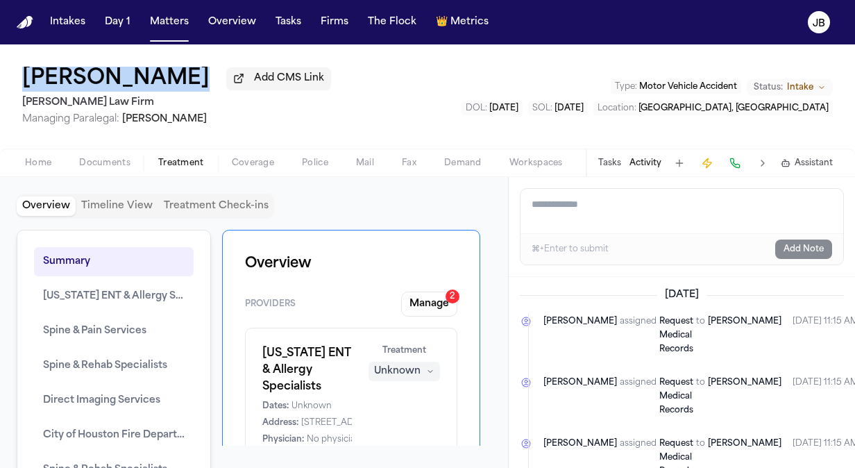
drag, startPoint x: -3, startPoint y: 74, endPoint x: 12, endPoint y: 79, distance: 16.2
click at [12, 79] on div "Alejandro Garcia Add CMS Link Hecht Law Firm Managing Paralegal: Jessica Barret…" at bounding box center [427, 96] width 855 height 104
click at [610, 167] on button "Tasks" at bounding box center [609, 162] width 23 height 11
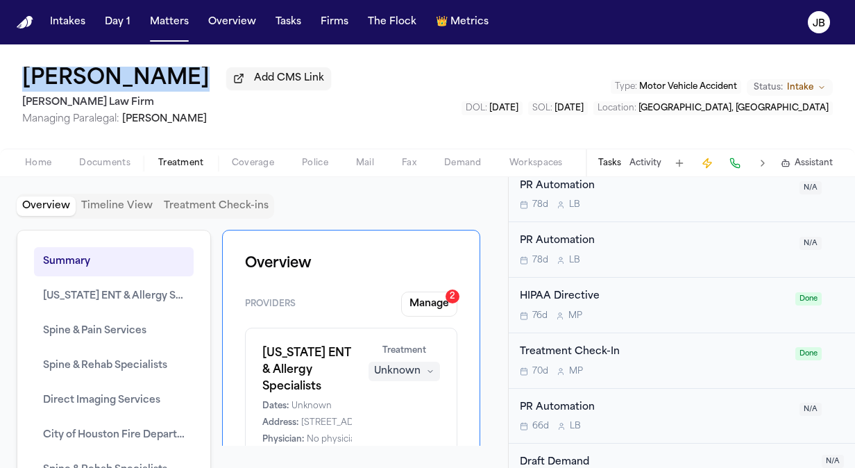
scroll to position [1469, 0]
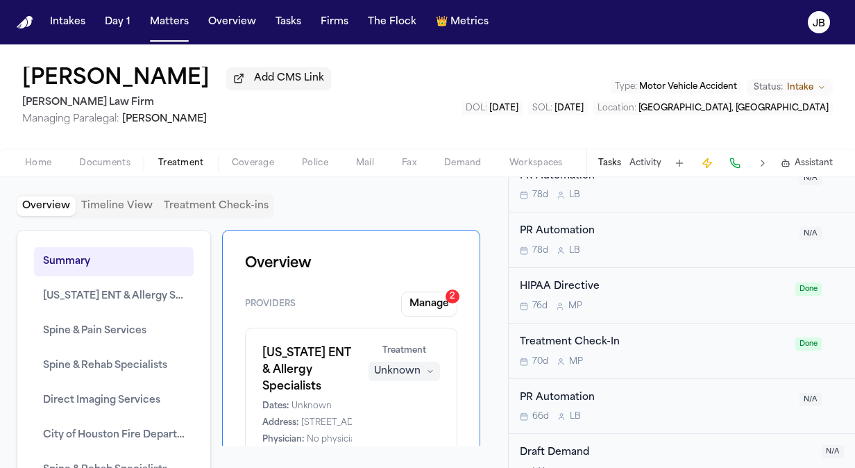
click at [671, 356] on div "70d M P" at bounding box center [653, 361] width 267 height 11
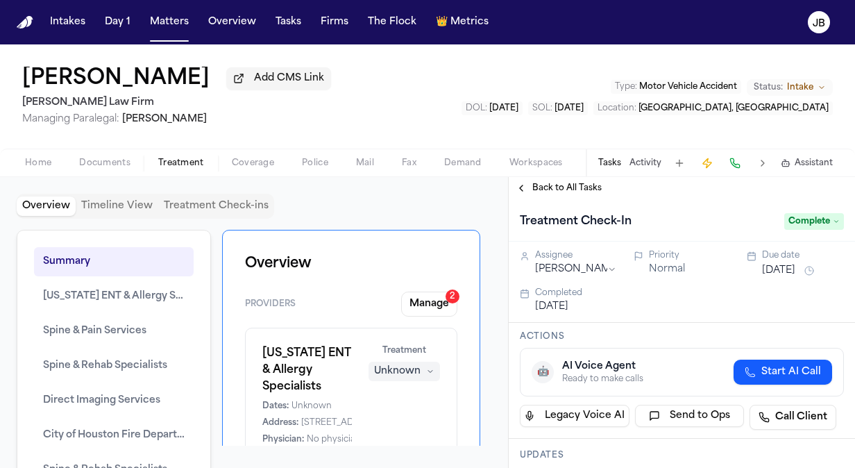
drag, startPoint x: 14, startPoint y: 72, endPoint x: 193, endPoint y: 82, distance: 179.2
click at [193, 82] on div "Alejandro Garcia Add CMS Link Hecht Law Firm Managing Paralegal: Jessica Barret…" at bounding box center [427, 96] width 855 height 104
click at [35, 157] on span "Home" at bounding box center [38, 162] width 26 height 11
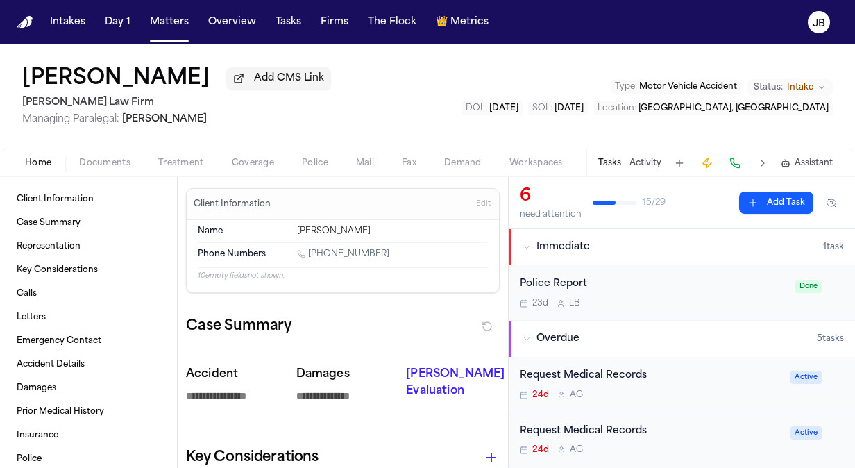
drag, startPoint x: 377, startPoint y: 254, endPoint x: 311, endPoint y: 258, distance: 66.0
click at [311, 258] on div "[PHONE_NUMBER]" at bounding box center [392, 254] width 191 height 13
copy link "[PHONE_NUMBER]"
click at [185, 166] on span "Treatment" at bounding box center [181, 162] width 46 height 11
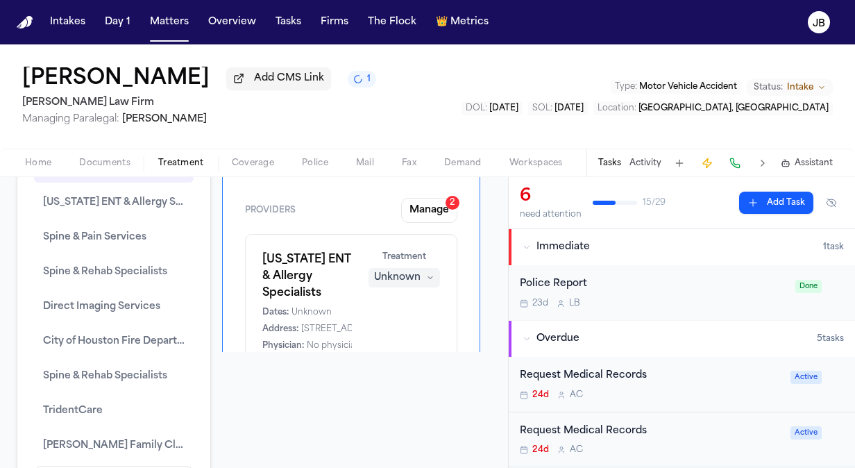
scroll to position [95, 0]
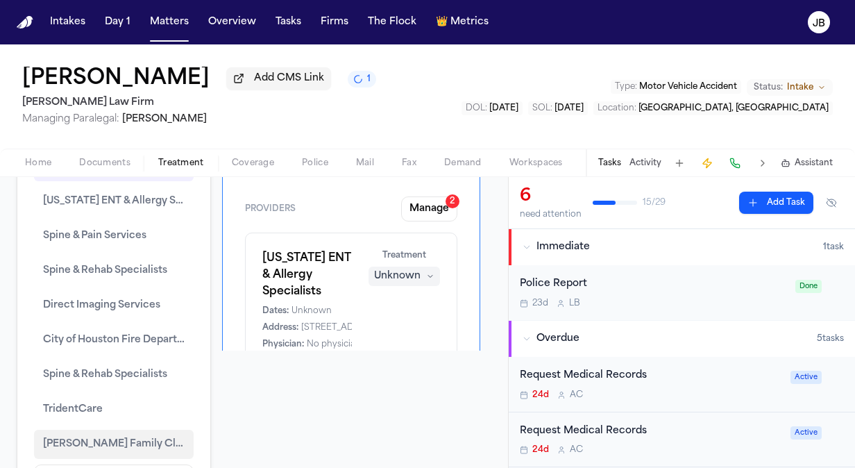
click at [72, 447] on button "Arturo Hernandez Family Clinic" at bounding box center [114, 443] width 160 height 29
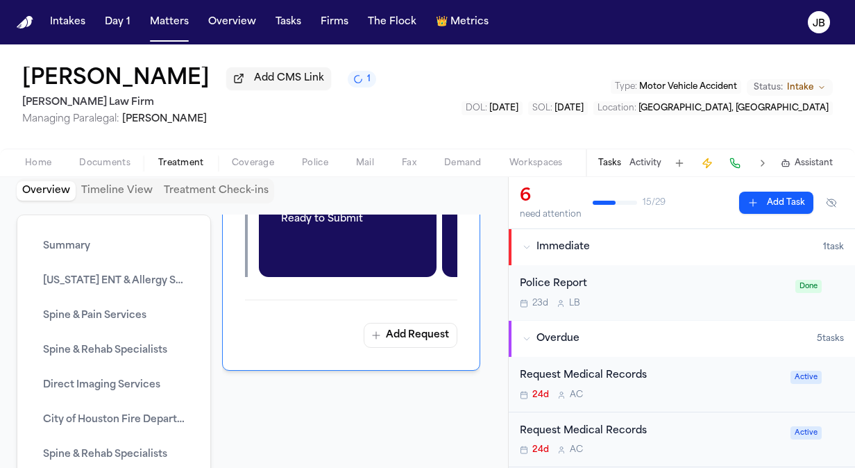
click at [805, 85] on span "Intake" at bounding box center [800, 87] width 26 height 11
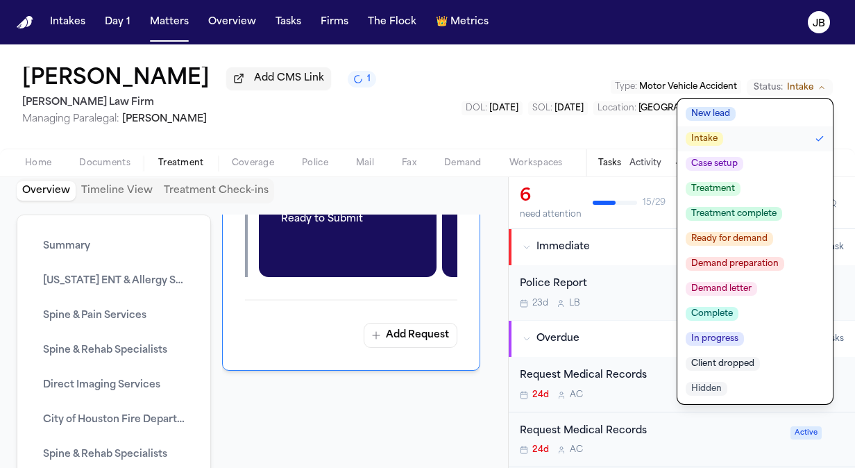
click at [731, 216] on span "Treatment complete" at bounding box center [733, 214] width 96 height 14
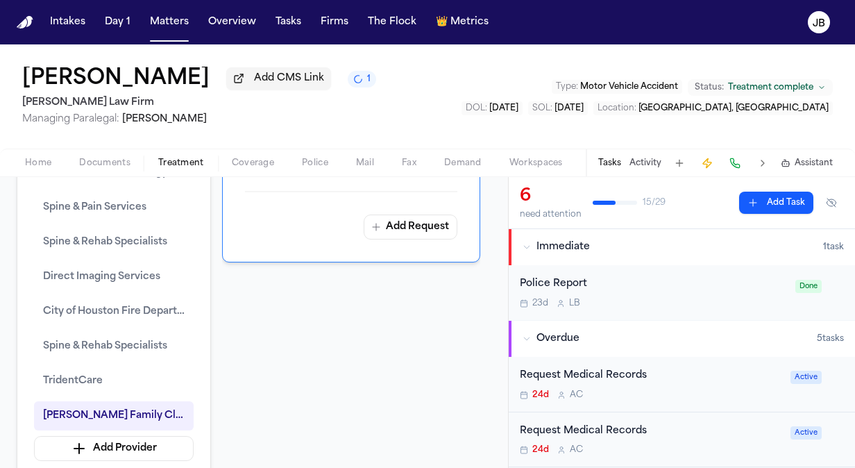
scroll to position [128, 0]
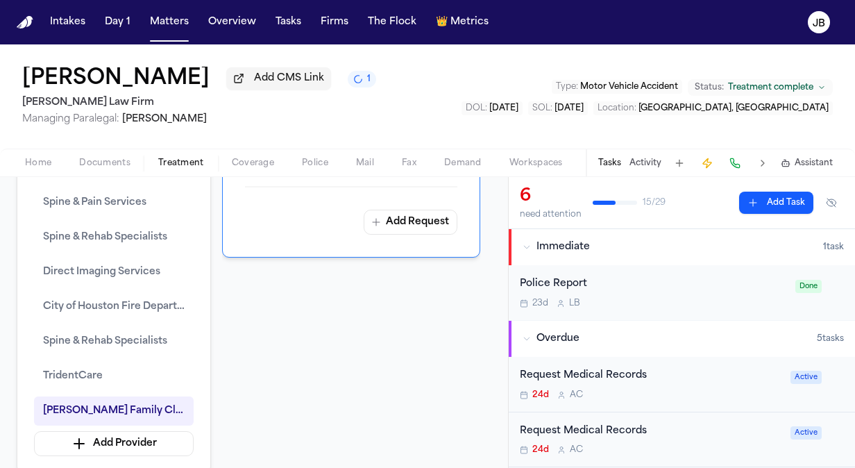
click at [649, 165] on button "Activity" at bounding box center [645, 162] width 32 height 11
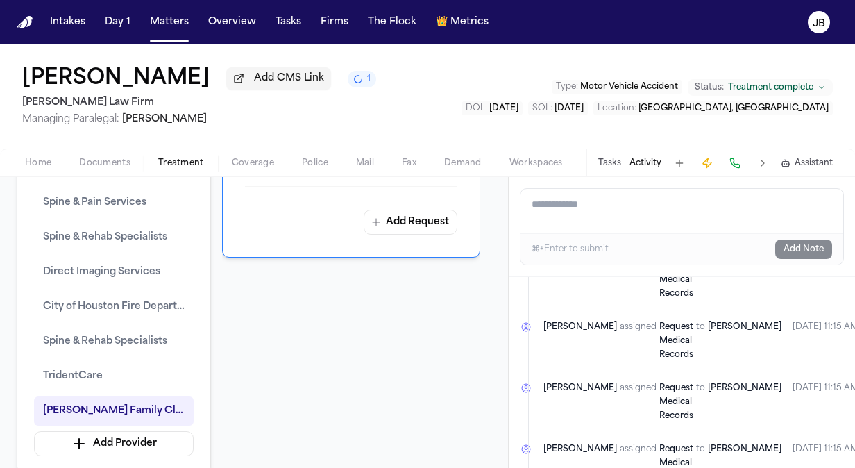
scroll to position [0, 0]
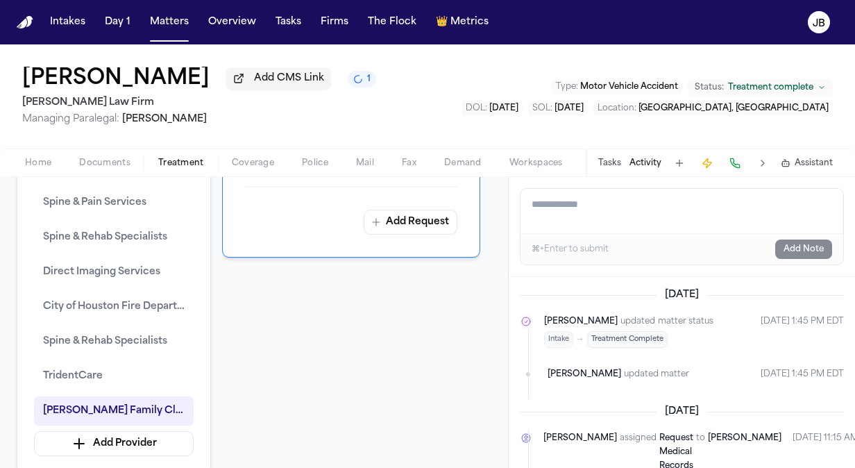
click at [634, 209] on textarea "Add a note to this matter" at bounding box center [681, 211] width 323 height 44
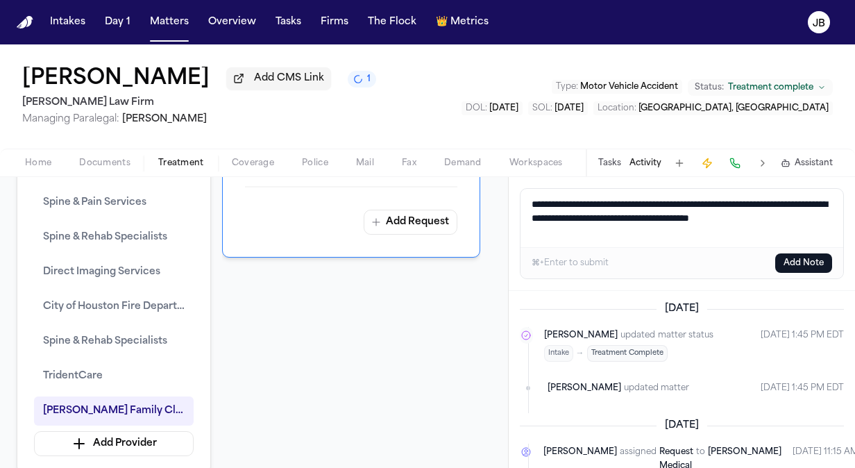
click at [806, 259] on button "Add Note" at bounding box center [803, 262] width 57 height 19
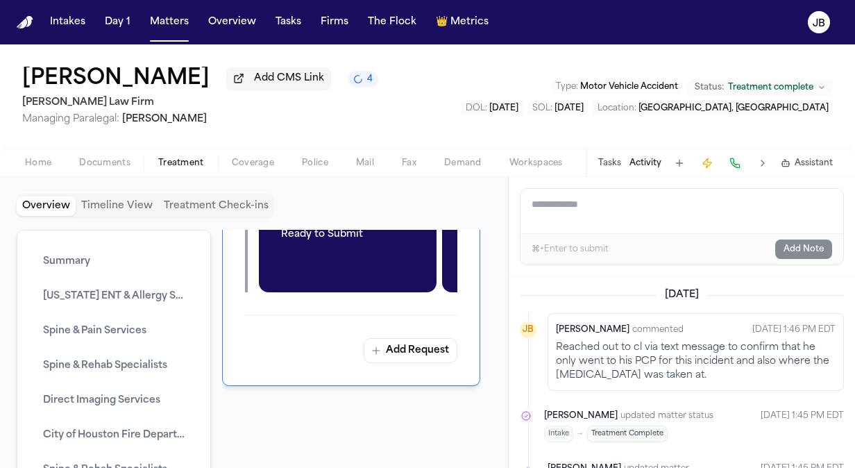
scroll to position [128, 0]
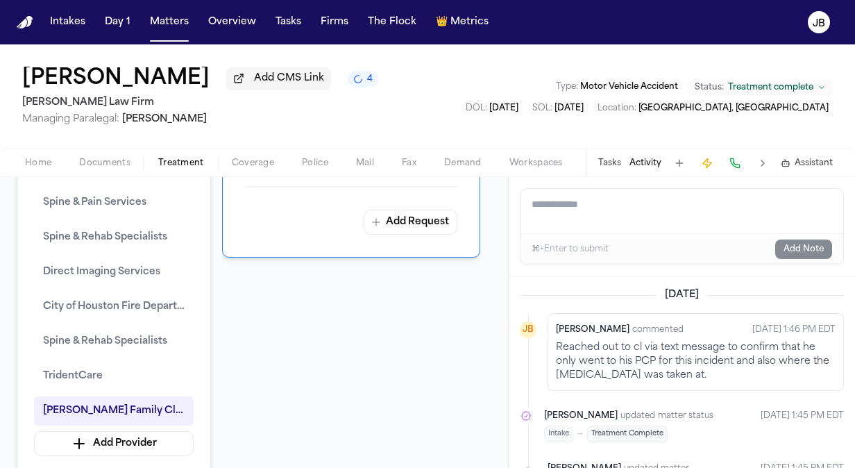
click at [492, 203] on div "Overview Timeline View Treatment Check-ins Summary Texas ENT & Allergy Speciali…" at bounding box center [254, 322] width 508 height 291
click at [185, 31] on button "Matters" at bounding box center [169, 22] width 50 height 25
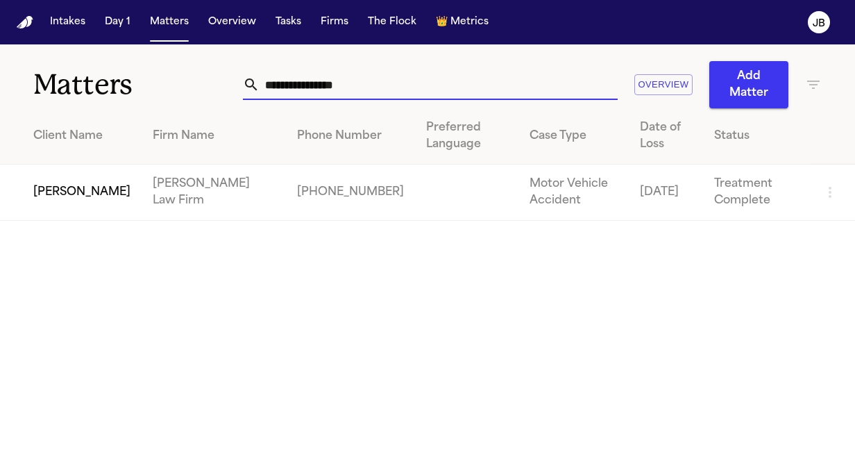
drag, startPoint x: 374, startPoint y: 80, endPoint x: 57, endPoint y: 74, distance: 317.1
click at [57, 74] on div "**********" at bounding box center [427, 76] width 855 height 64
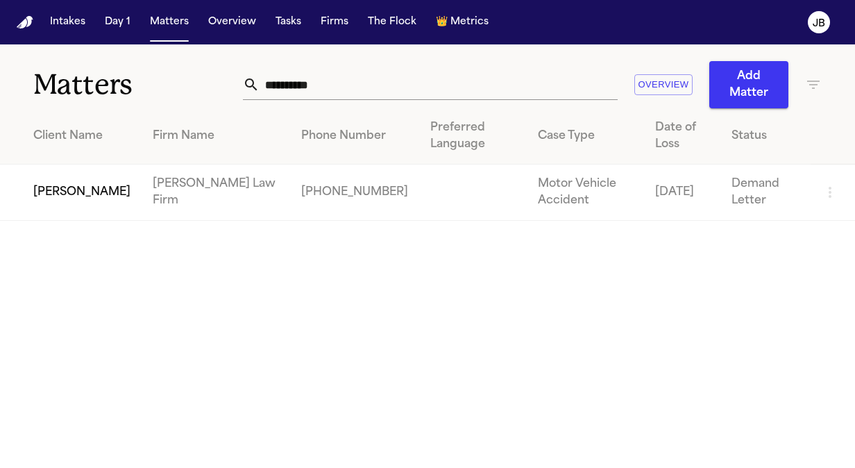
click at [38, 183] on td "[PERSON_NAME]" at bounding box center [71, 192] width 142 height 56
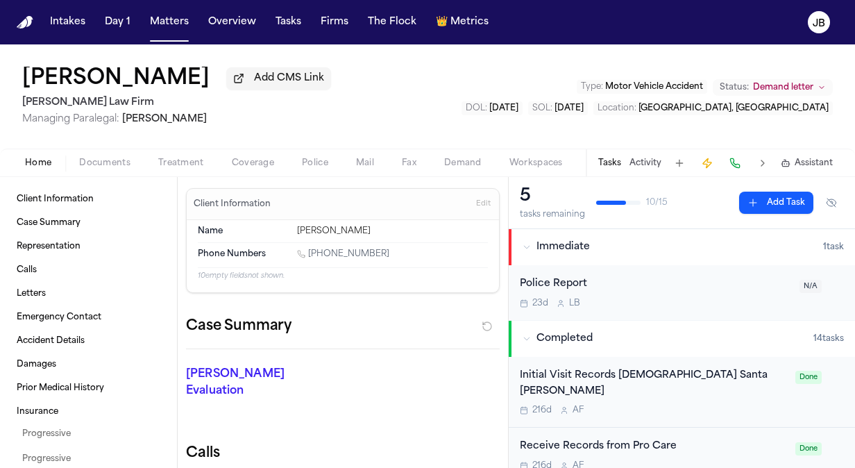
click at [649, 161] on button "Activity" at bounding box center [645, 162] width 32 height 11
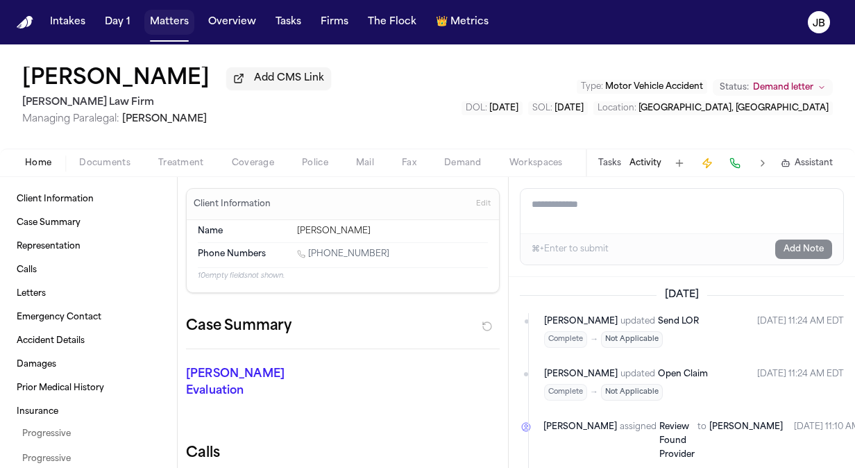
click at [172, 14] on button "Matters" at bounding box center [169, 22] width 50 height 25
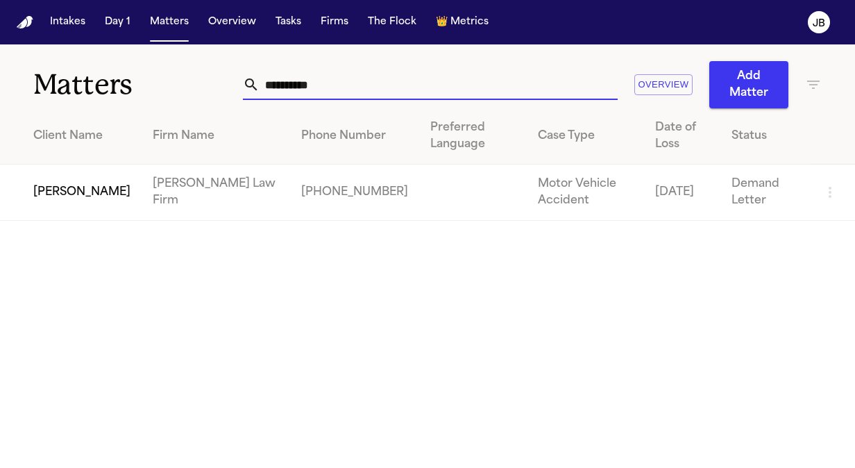
drag, startPoint x: 345, startPoint y: 86, endPoint x: 126, endPoint y: 80, distance: 219.3
click at [126, 80] on div "**********" at bounding box center [427, 76] width 855 height 64
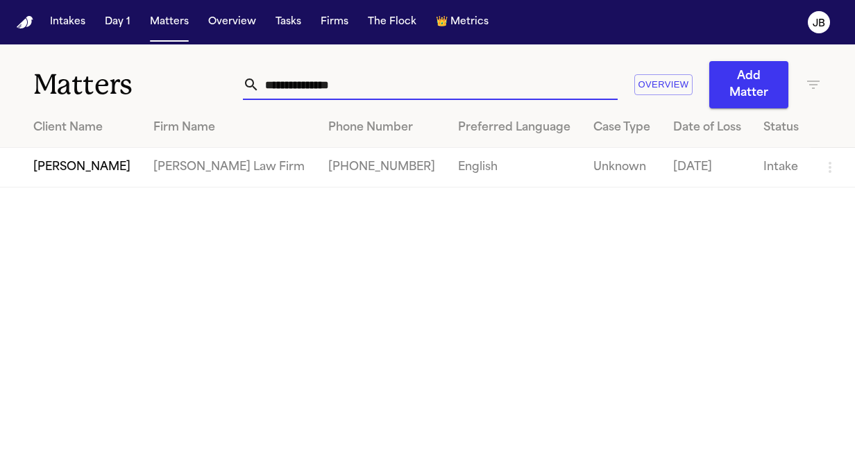
click at [68, 167] on td "[PERSON_NAME]" at bounding box center [71, 168] width 142 height 40
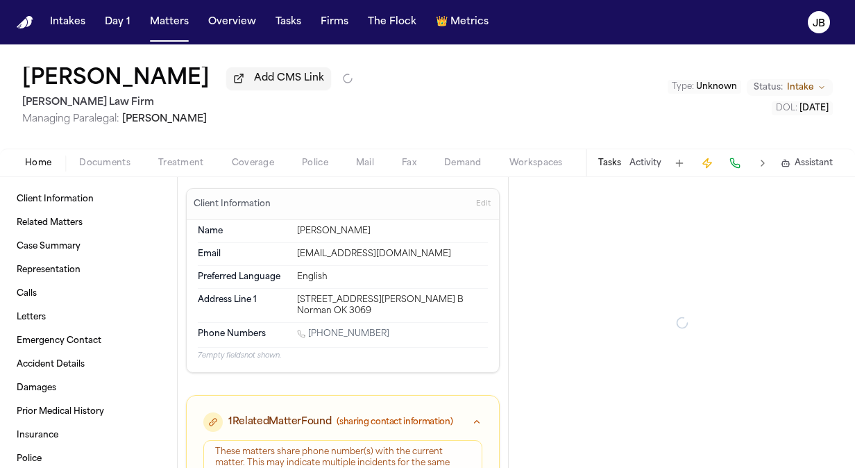
click at [646, 157] on button "Activity" at bounding box center [645, 162] width 32 height 11
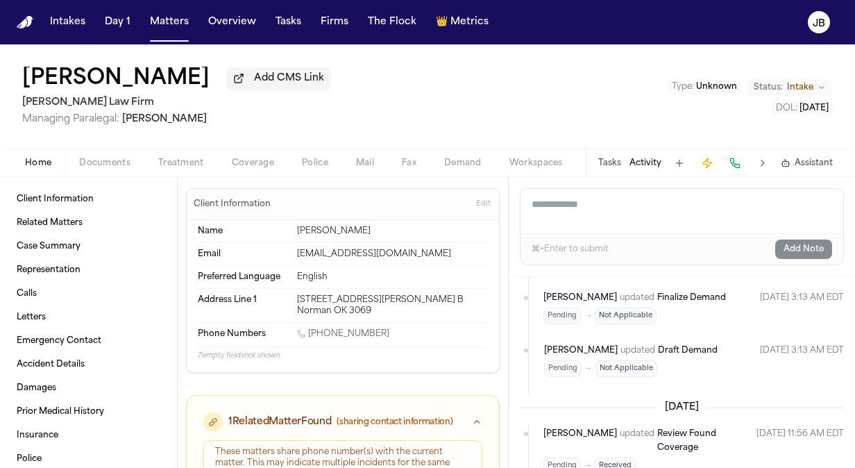
scroll to position [1410, 0]
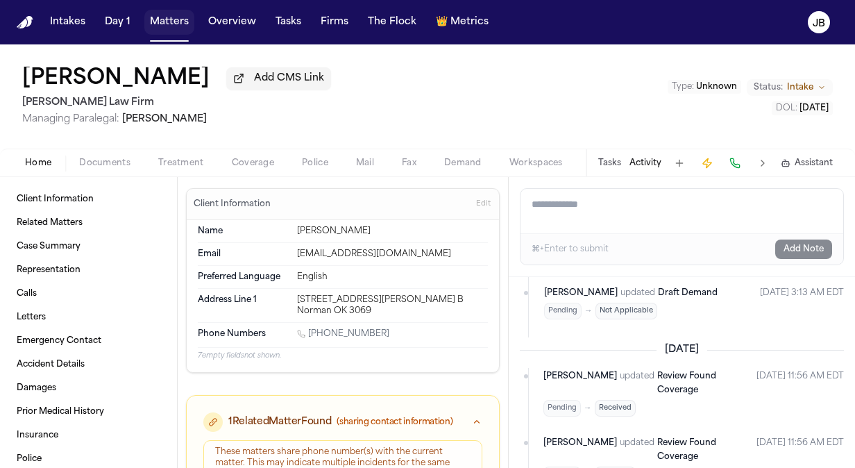
drag, startPoint x: 159, startPoint y: 20, endPoint x: 197, endPoint y: 18, distance: 38.2
click at [159, 20] on button "Matters" at bounding box center [169, 22] width 50 height 25
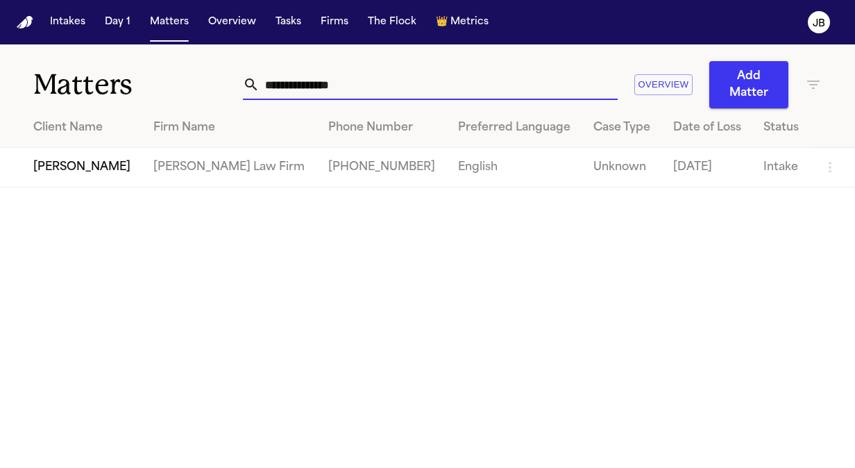
drag, startPoint x: 348, startPoint y: 76, endPoint x: 75, endPoint y: 85, distance: 273.4
click at [75, 85] on div "**********" at bounding box center [427, 76] width 855 height 64
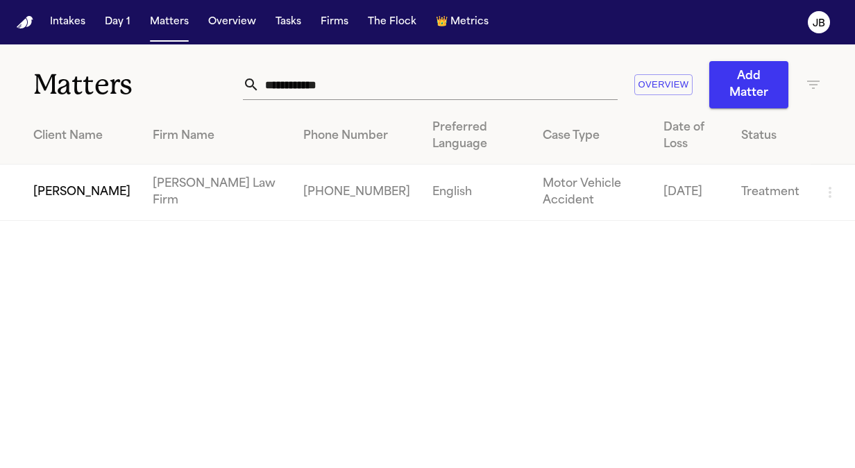
click at [88, 164] on td "[PERSON_NAME]" at bounding box center [71, 192] width 142 height 56
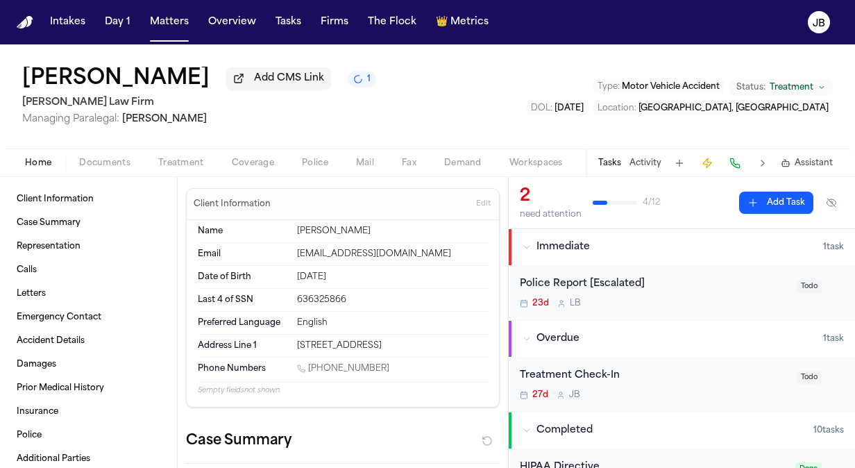
click at [651, 160] on button "Activity" at bounding box center [645, 162] width 32 height 11
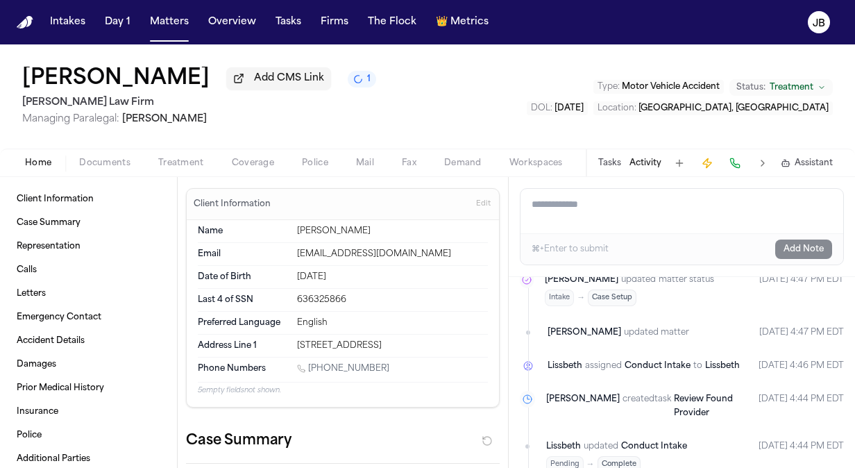
scroll to position [1702, 0]
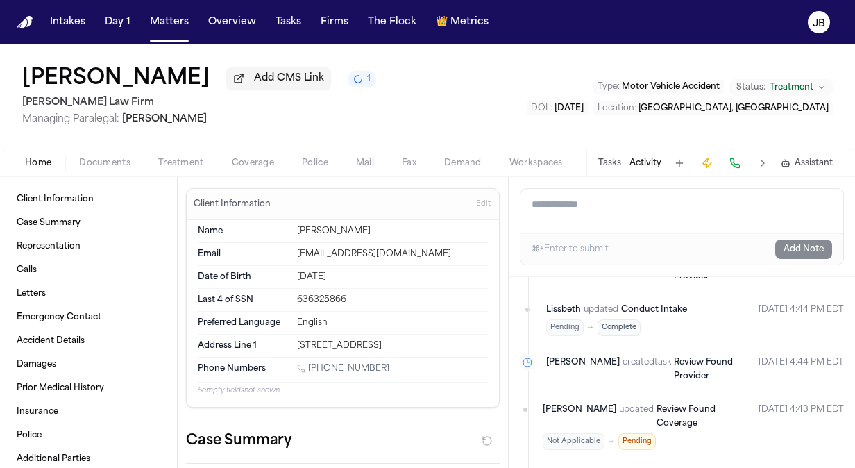
click at [618, 162] on button "Tasks" at bounding box center [609, 162] width 23 height 11
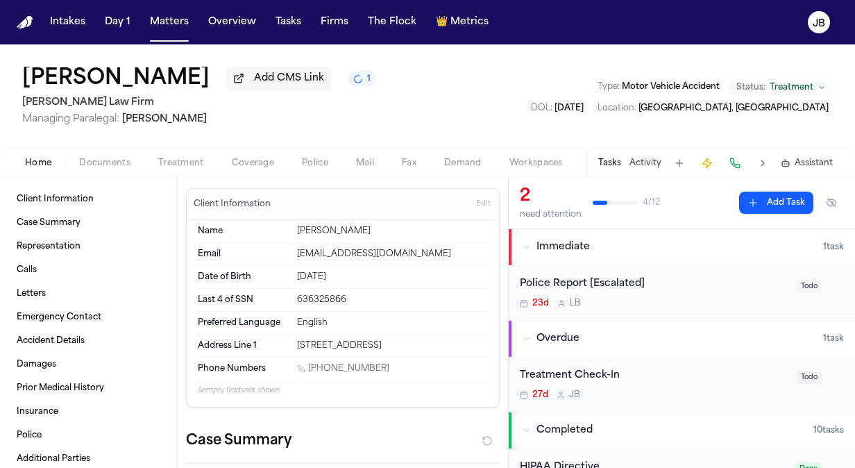
click at [100, 169] on button "Documents" at bounding box center [104, 163] width 79 height 17
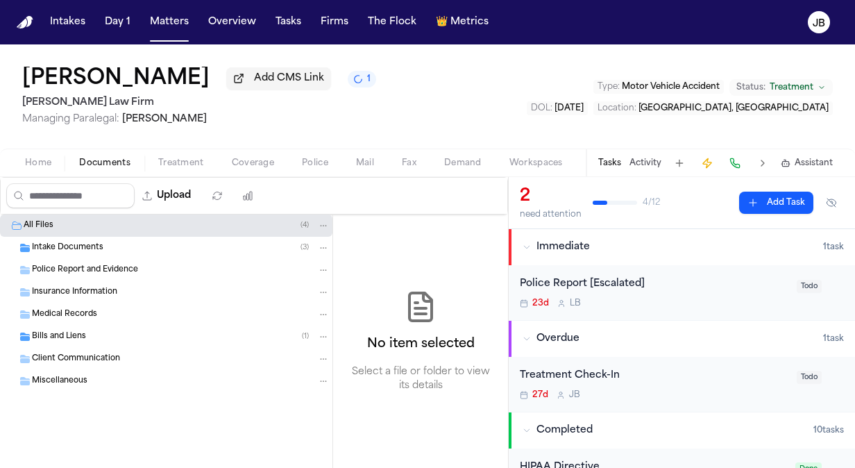
click at [73, 327] on div "Bills and Liens ( 1 )" at bounding box center [166, 336] width 332 height 22
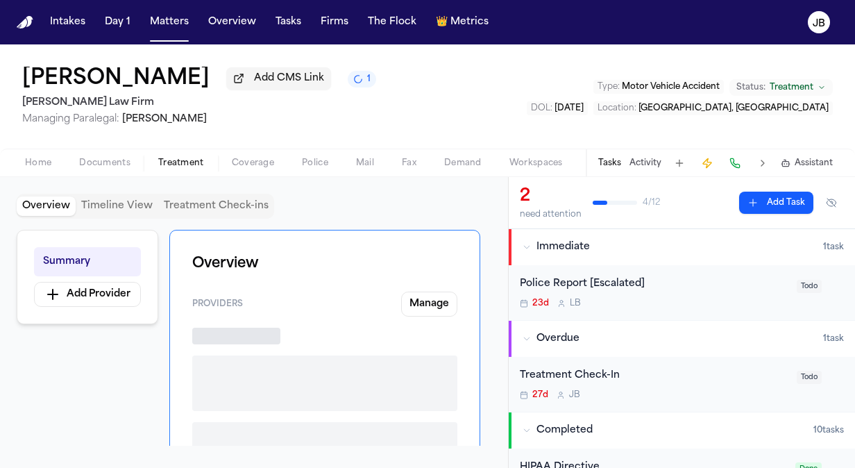
click at [174, 161] on span "Treatment" at bounding box center [181, 162] width 46 height 11
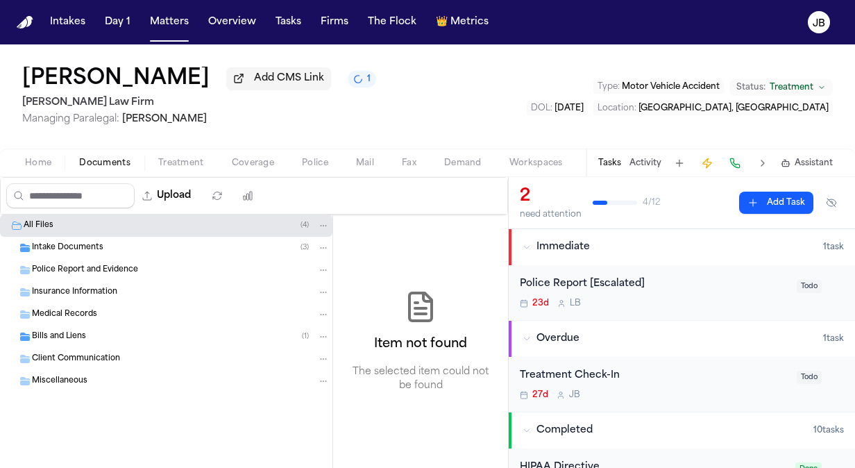
click at [100, 159] on span "Documents" at bounding box center [104, 162] width 51 height 11
click at [85, 239] on div "Intake Documents ( 3 )" at bounding box center [166, 248] width 332 height 22
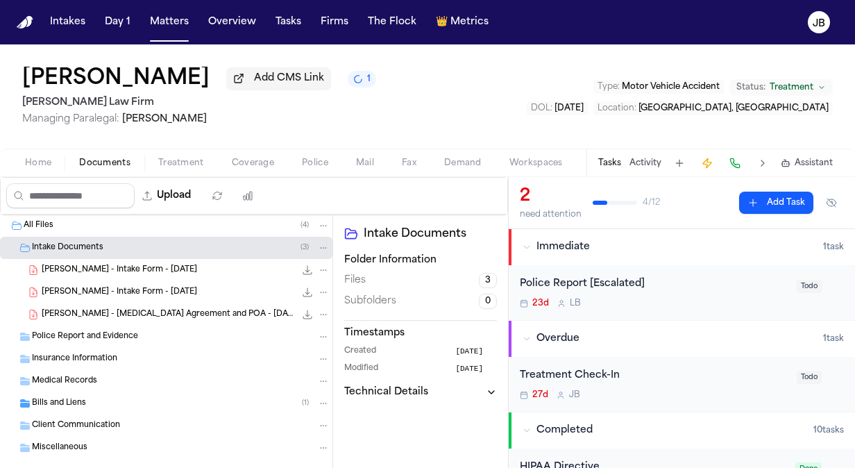
click at [168, 269] on span "C. Gregory - Intake Form - 8.15.25" at bounding box center [119, 270] width 155 height 12
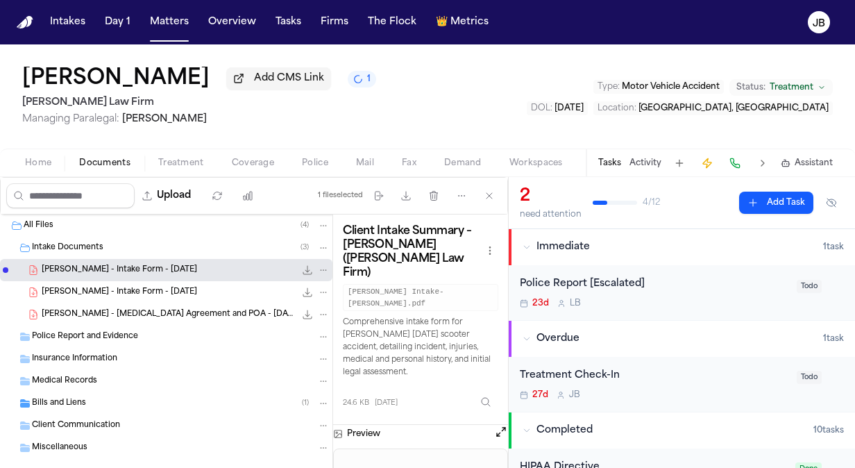
click at [503, 425] on button "Open preview" at bounding box center [501, 432] width 14 height 14
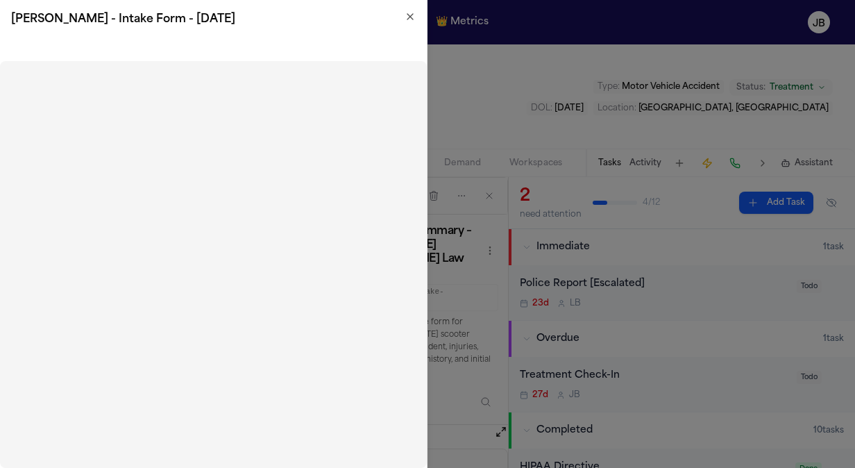
click at [406, 18] on icon "button" at bounding box center [409, 16] width 11 height 11
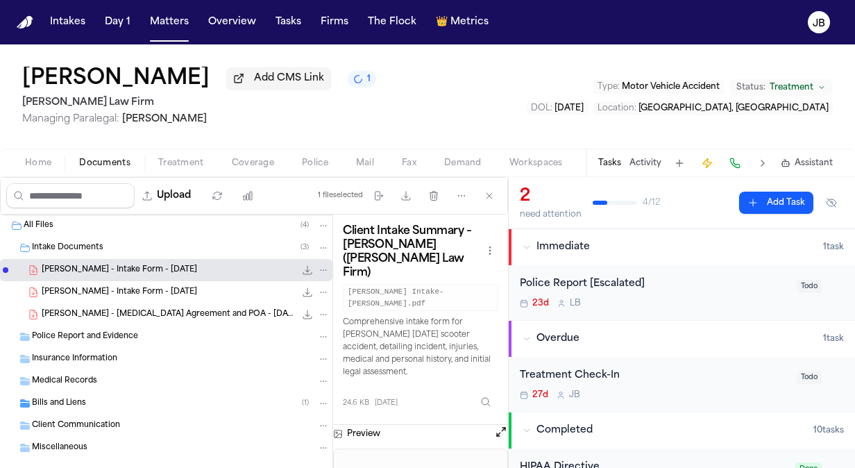
click at [3, 129] on div "Corey Gregory Add CMS Link 1 Hecht Law Firm Managing Paralegal: Jessica Barrett…" at bounding box center [427, 96] width 855 height 104
click at [503, 425] on button "Open preview" at bounding box center [501, 432] width 14 height 14
click at [334, 157] on button "Police" at bounding box center [315, 163] width 54 height 17
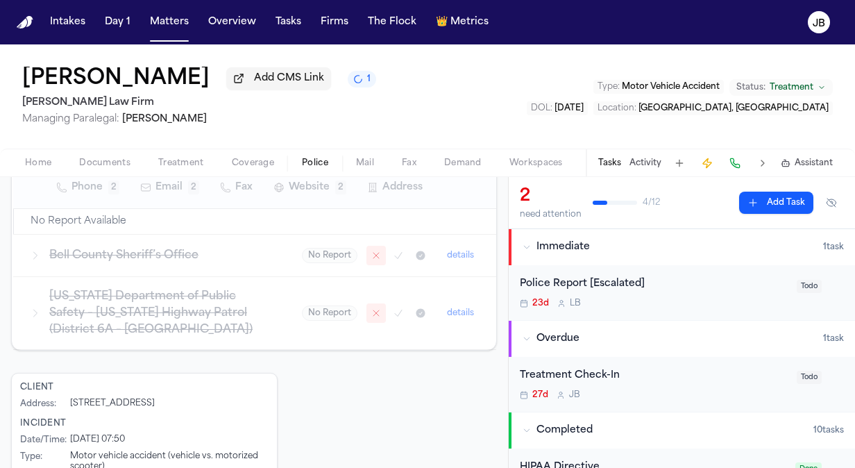
scroll to position [591, 0]
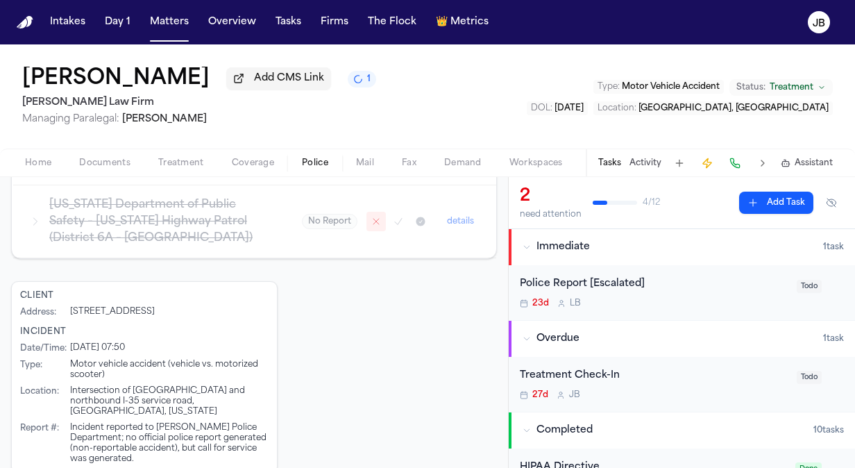
click at [45, 162] on span "Home" at bounding box center [38, 162] width 26 height 11
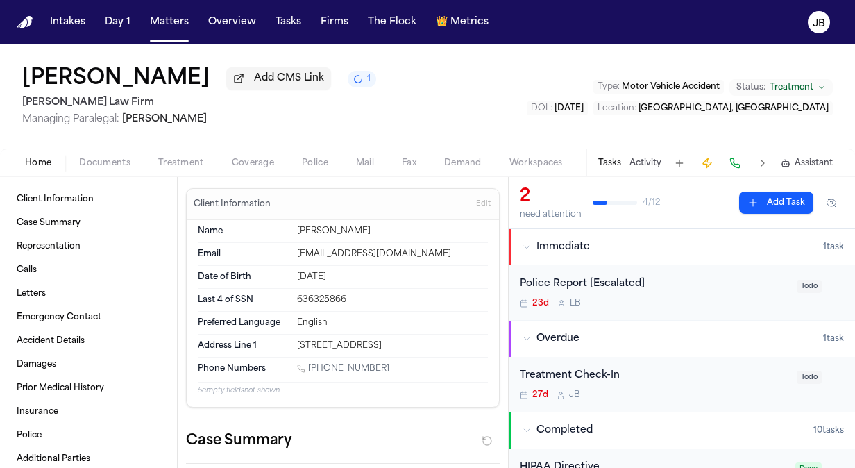
drag, startPoint x: 380, startPoint y: 368, endPoint x: 309, endPoint y: 369, distance: 70.8
click at [309, 369] on div "1 (254) 517-2867" at bounding box center [392, 369] width 191 height 13
copy link "(254) 517-2867"
click at [121, 158] on span "Documents" at bounding box center [104, 162] width 51 height 11
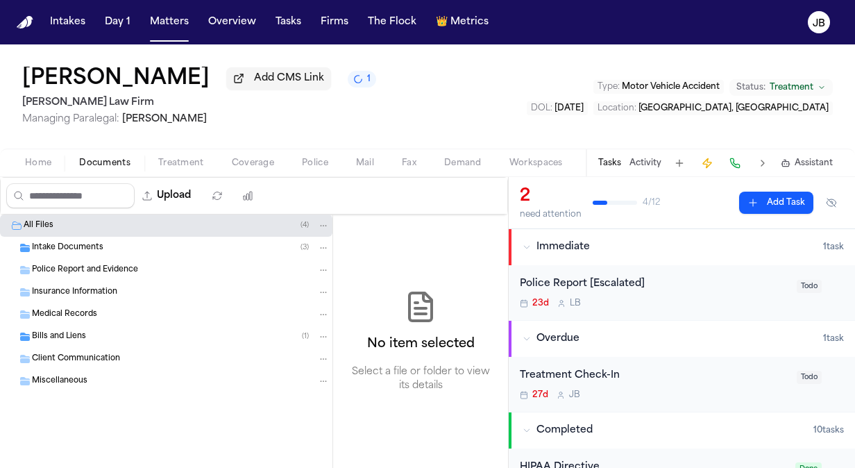
click at [105, 248] on div "Intake Documents ( 3 )" at bounding box center [181, 247] width 298 height 12
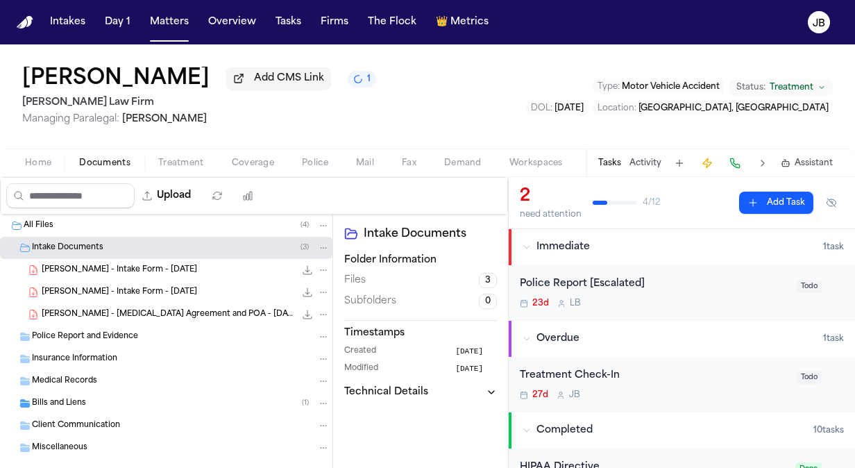
click at [157, 271] on span "C. Gregory - Intake Form - 8.15.25" at bounding box center [119, 270] width 155 height 12
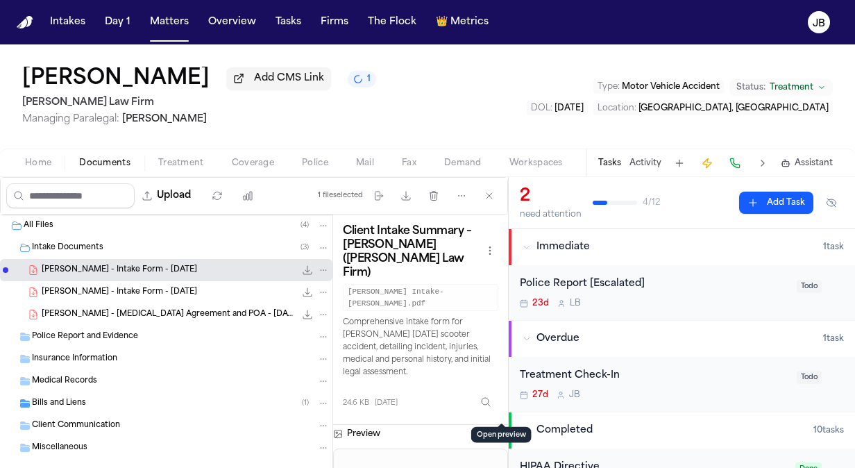
click at [494, 425] on button "Open preview" at bounding box center [501, 432] width 14 height 14
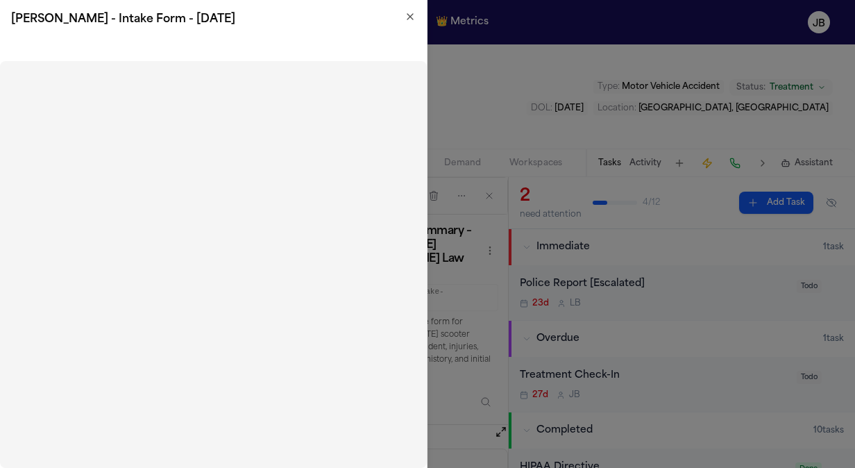
click at [409, 19] on icon "button" at bounding box center [409, 16] width 11 height 11
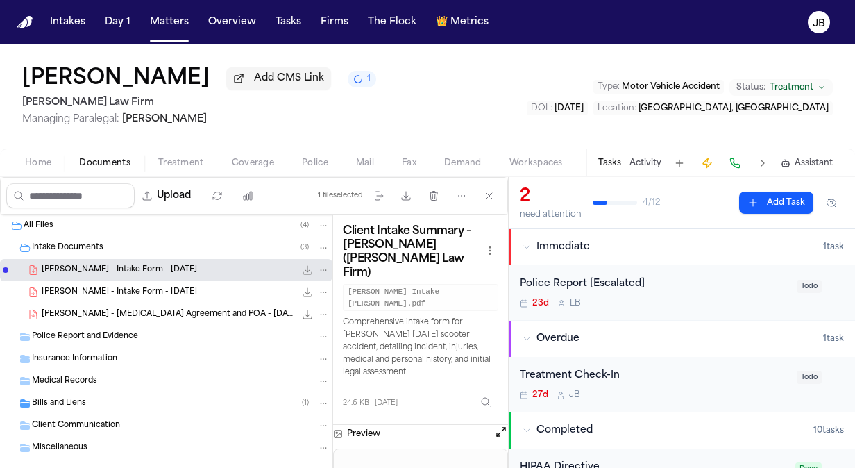
click at [642, 162] on button "Activity" at bounding box center [645, 162] width 32 height 11
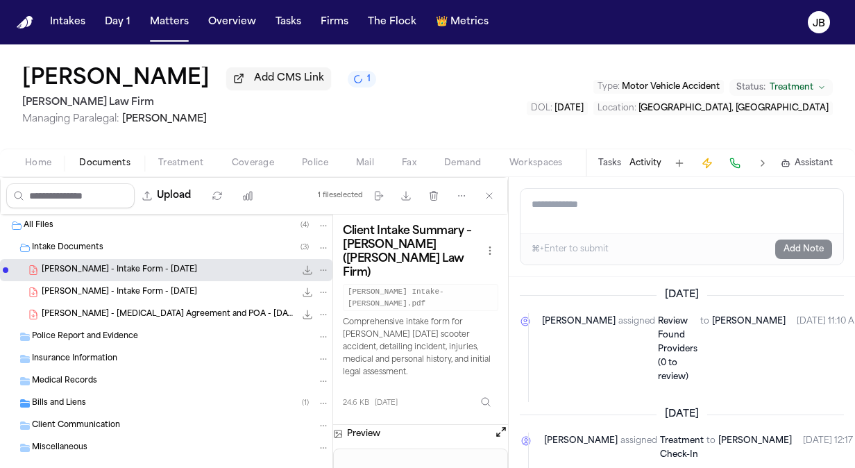
click at [638, 215] on textarea "Add a note to this matter" at bounding box center [681, 211] width 323 height 44
paste textarea "**********"
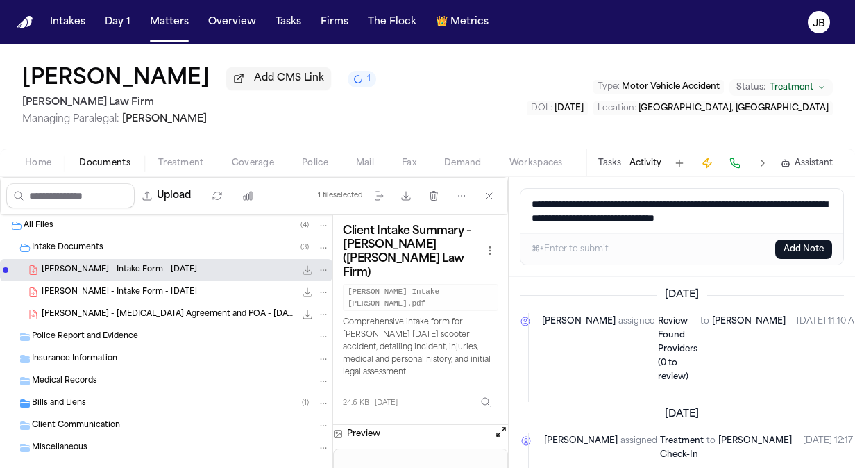
click at [786, 248] on button "Add Note" at bounding box center [803, 248] width 57 height 19
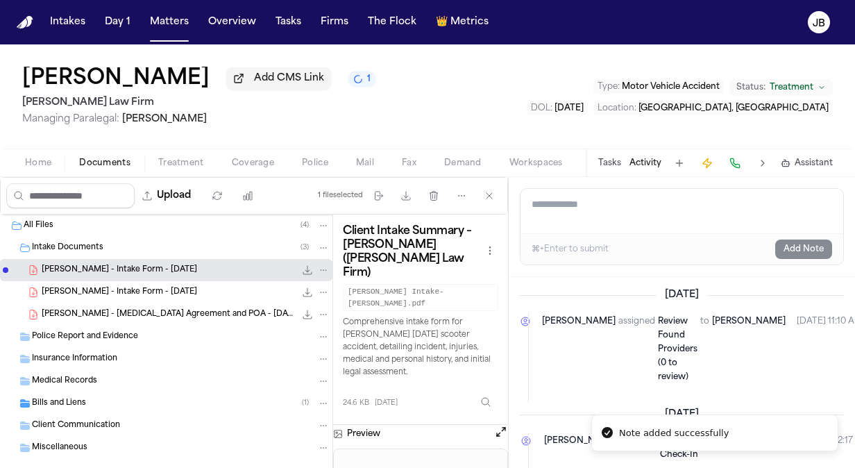
click at [173, 35] on nav "Intakes Day 1 Matters Overview Tasks Firms The Flock 👑 Metrics JB" at bounding box center [427, 22] width 855 height 44
click at [164, 24] on button "Matters" at bounding box center [169, 22] width 50 height 25
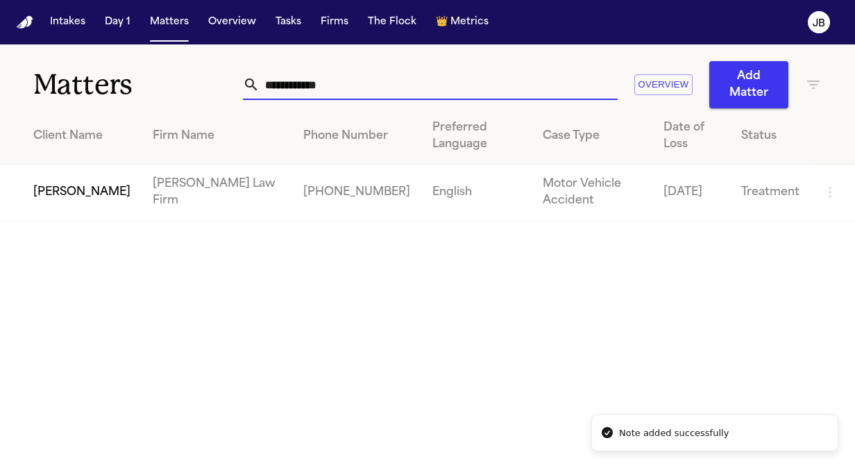
drag, startPoint x: 343, startPoint y: 92, endPoint x: 100, endPoint y: 79, distance: 243.1
click at [100, 79] on div "**********" at bounding box center [427, 76] width 855 height 64
click at [75, 169] on td "[PERSON_NAME]" at bounding box center [71, 192] width 142 height 56
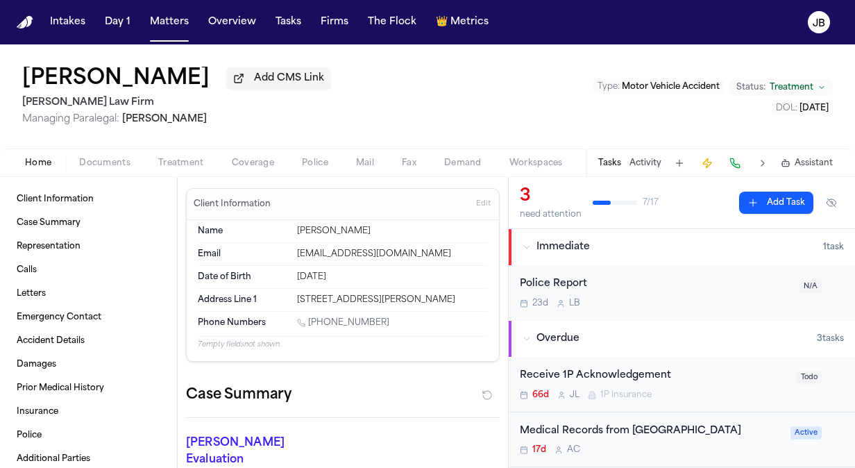
click at [639, 155] on div "Tasks Activity Assistant" at bounding box center [714, 162] width 258 height 27
click at [642, 161] on button "Activity" at bounding box center [645, 162] width 32 height 11
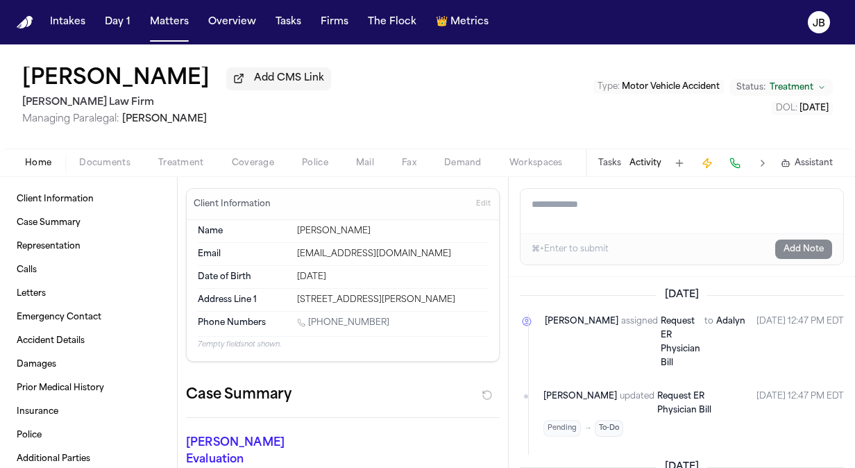
click at [615, 162] on button "Tasks" at bounding box center [609, 162] width 23 height 11
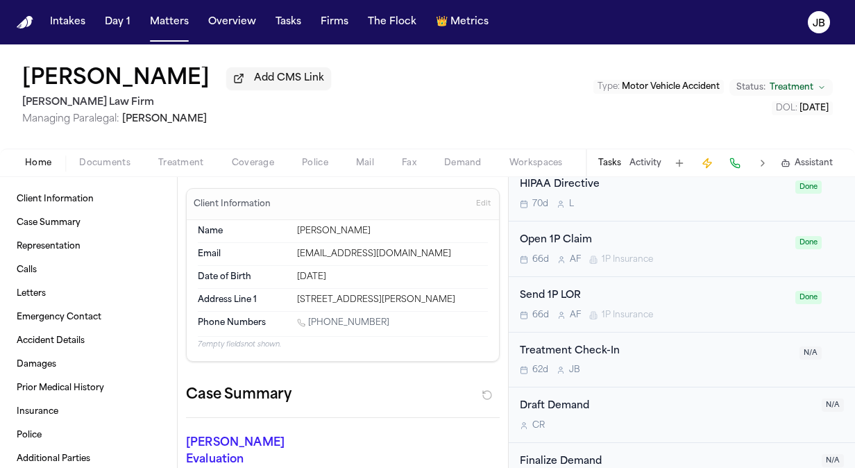
scroll to position [857, 0]
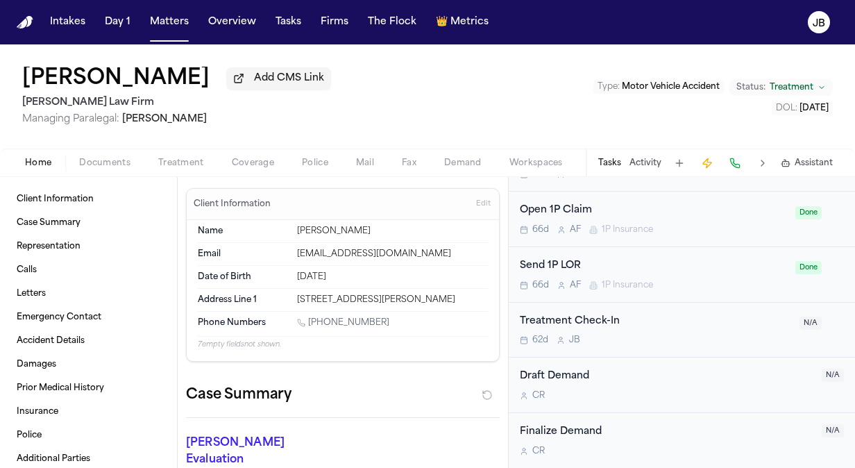
click at [664, 332] on div "Treatment Check-In 62d J B" at bounding box center [655, 330] width 271 height 33
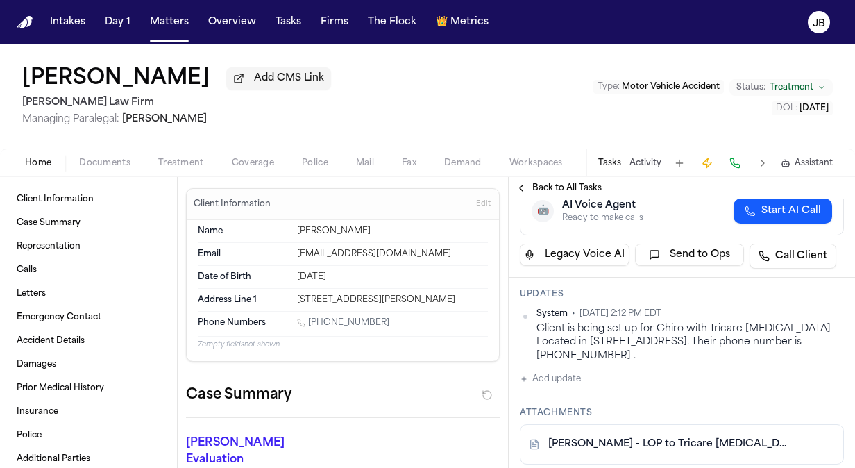
scroll to position [128, 0]
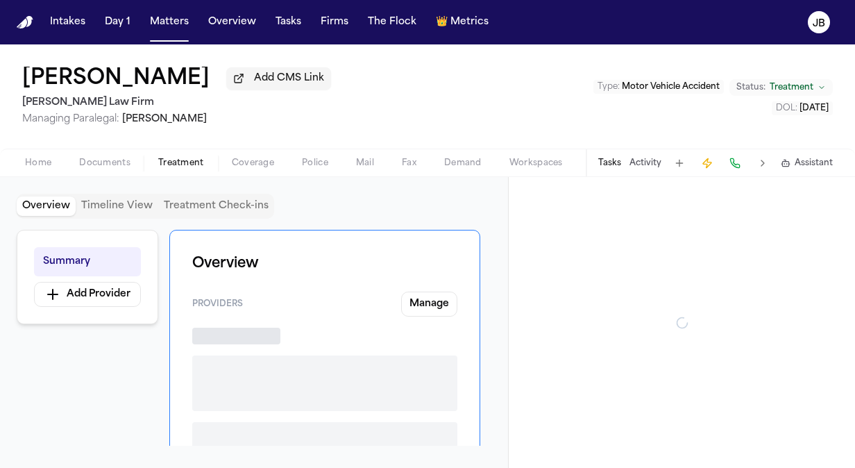
click at [186, 161] on span "Treatment" at bounding box center [181, 162] width 46 height 11
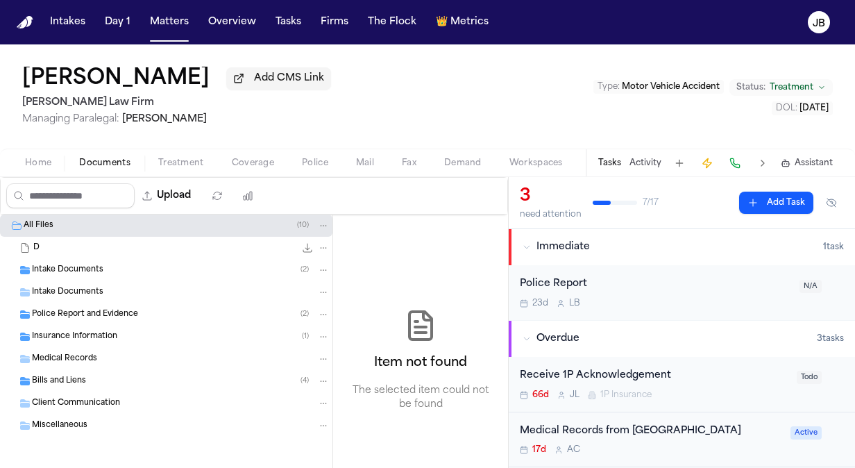
click at [104, 155] on button "Documents" at bounding box center [104, 163] width 79 height 17
click at [91, 342] on div "Insurance Information ( 1 )" at bounding box center [166, 336] width 332 height 22
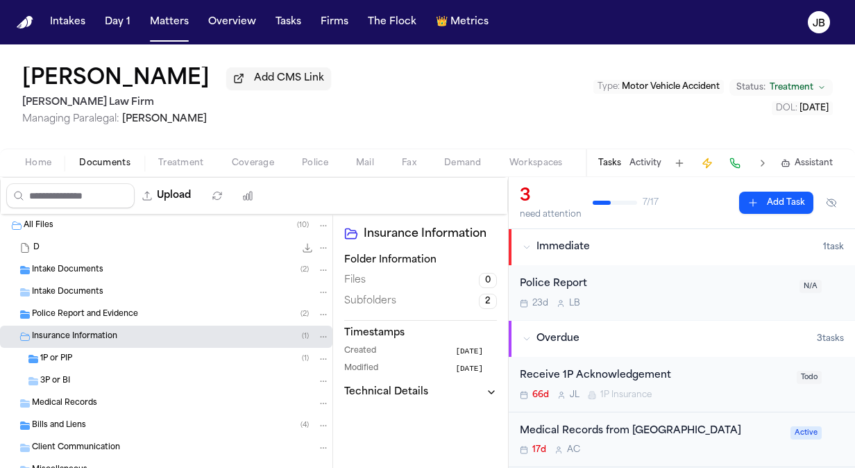
click at [68, 368] on div "1P or PIP ( 1 )" at bounding box center [166, 359] width 332 height 22
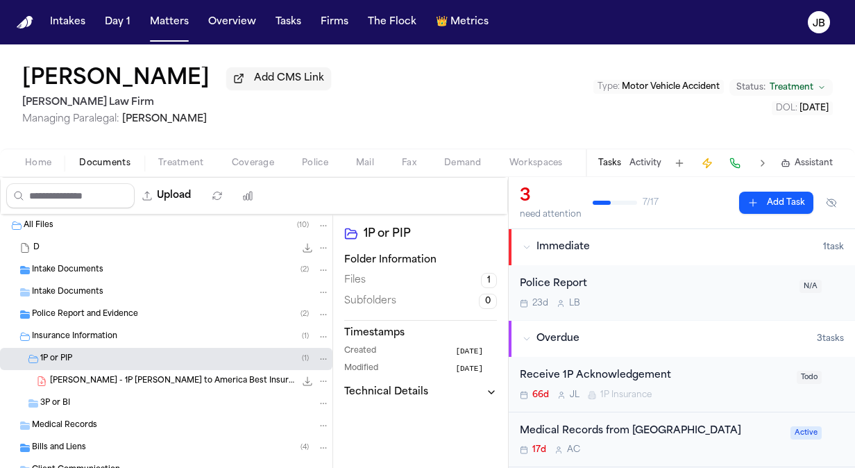
click at [107, 379] on span "D. Jackson - 1P LOR to America Best Insurance - 7.9.25" at bounding box center [172, 381] width 245 height 12
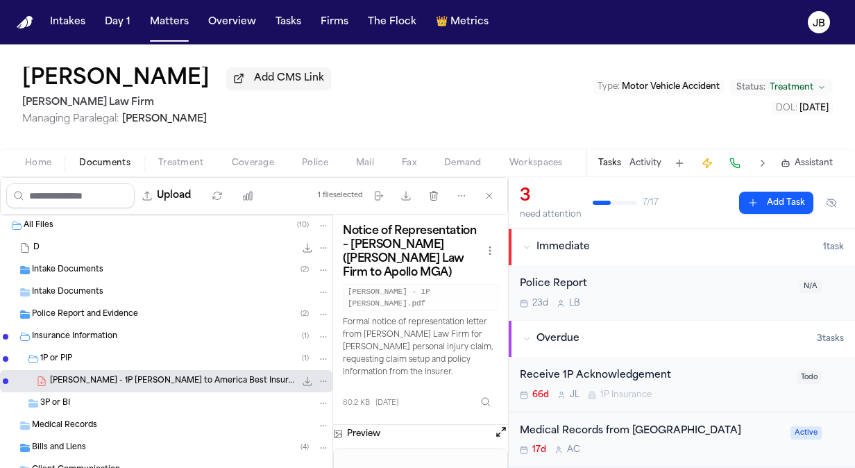
click at [160, 169] on button "Treatment" at bounding box center [181, 163] width 74 height 17
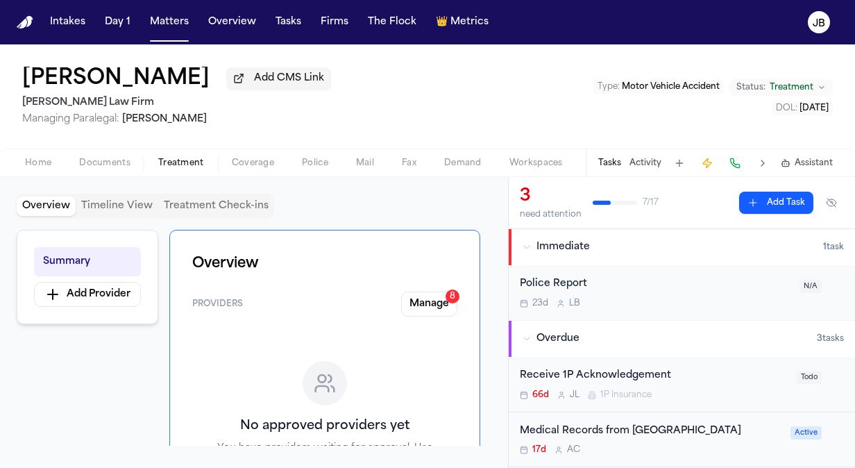
click at [128, 155] on button "Documents" at bounding box center [104, 163] width 79 height 17
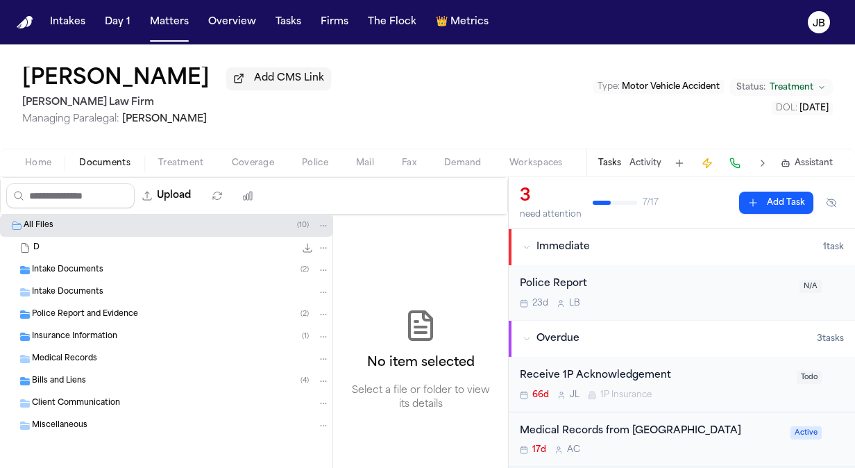
click at [114, 320] on div "Police Report and Evidence ( 2 )" at bounding box center [166, 314] width 332 height 22
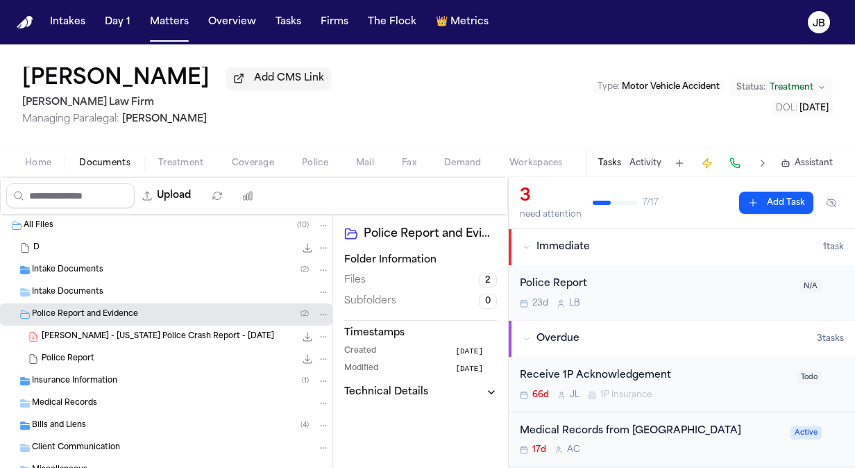
click at [166, 337] on span "[PERSON_NAME] - [US_STATE] Police Crash Report - [DATE]" at bounding box center [158, 337] width 232 height 12
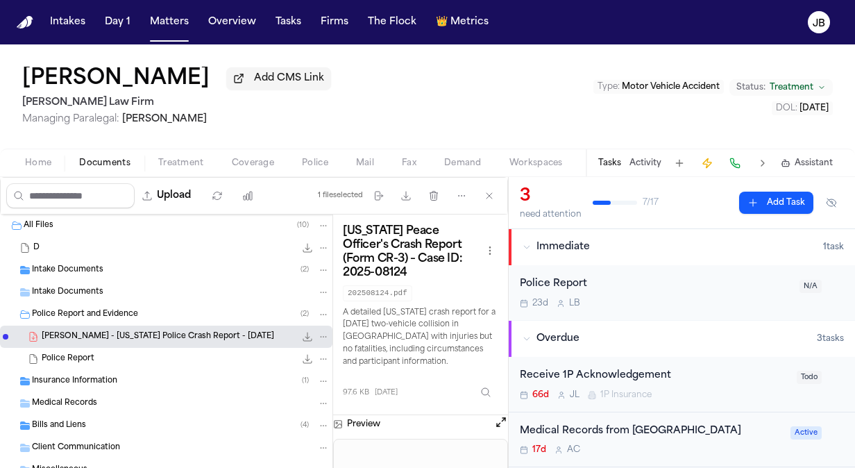
click at [504, 415] on button "Open preview" at bounding box center [501, 422] width 14 height 14
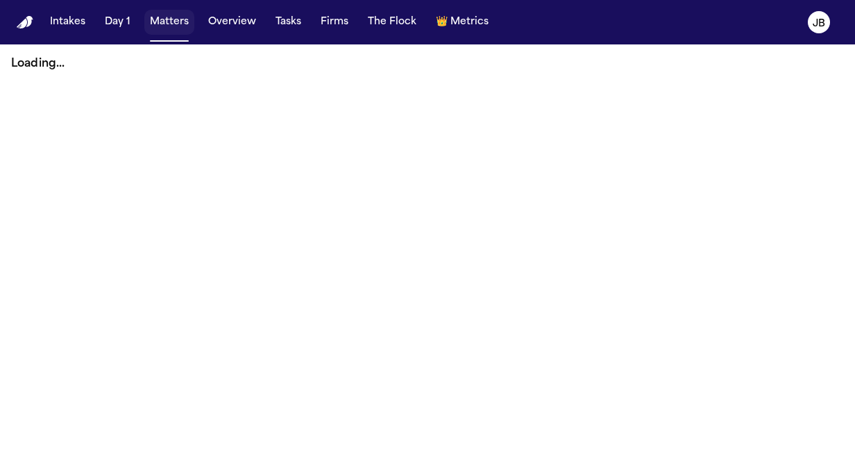
click at [161, 22] on button "Matters" at bounding box center [169, 22] width 50 height 25
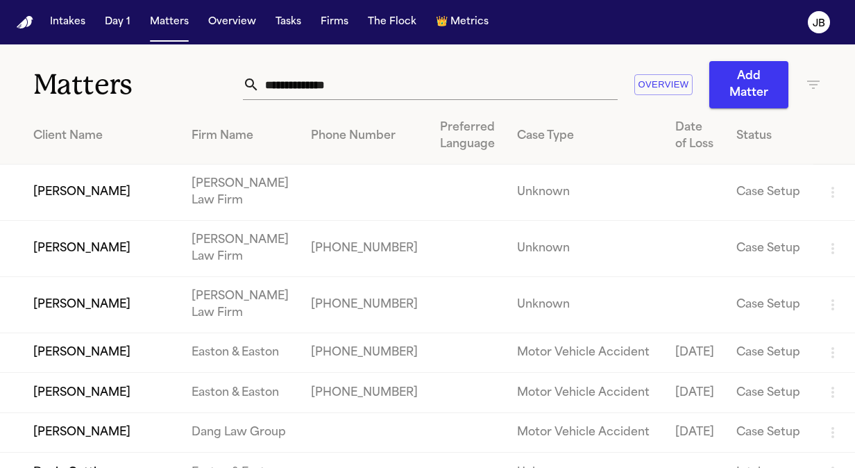
click at [355, 85] on input "text" at bounding box center [438, 84] width 358 height 31
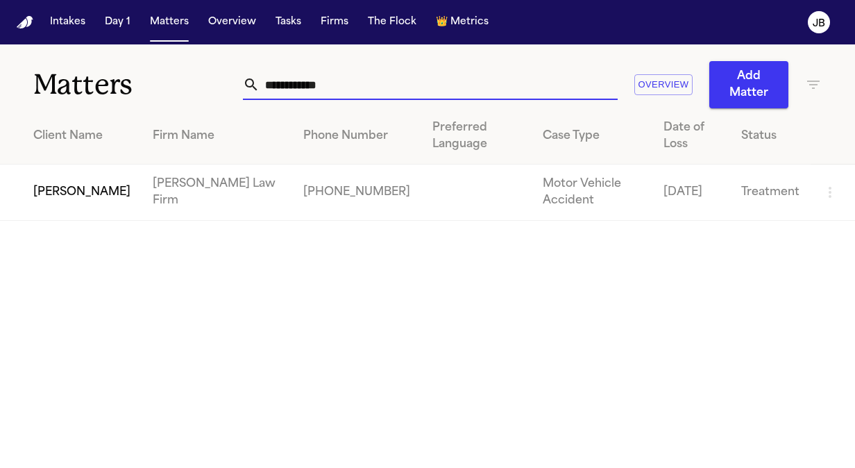
type input "**********"
click at [105, 164] on td "[PERSON_NAME]" at bounding box center [71, 192] width 142 height 56
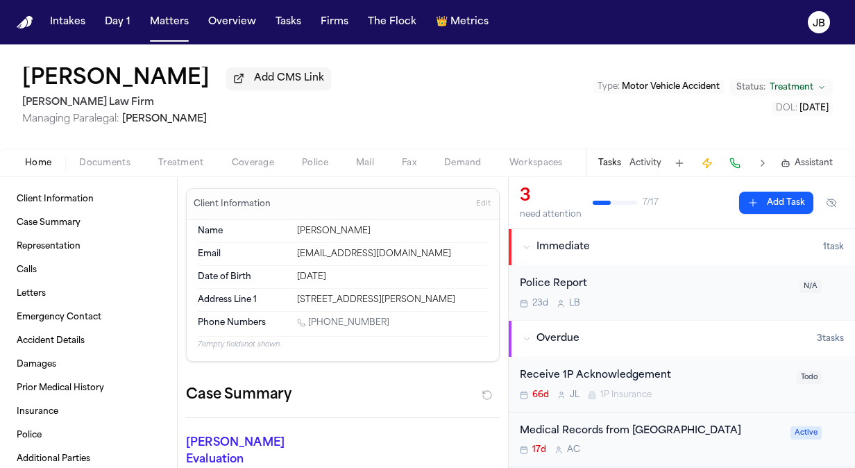
click at [117, 160] on span "Documents" at bounding box center [104, 162] width 51 height 11
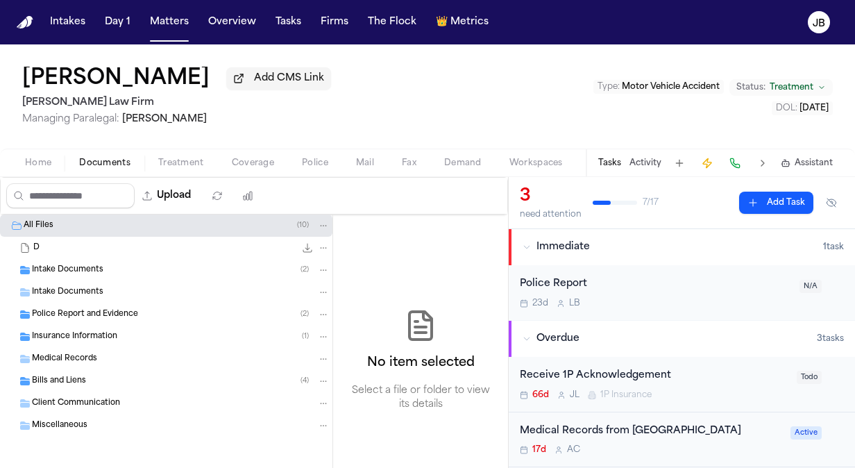
click at [76, 270] on span "Intake Documents" at bounding box center [67, 270] width 71 height 12
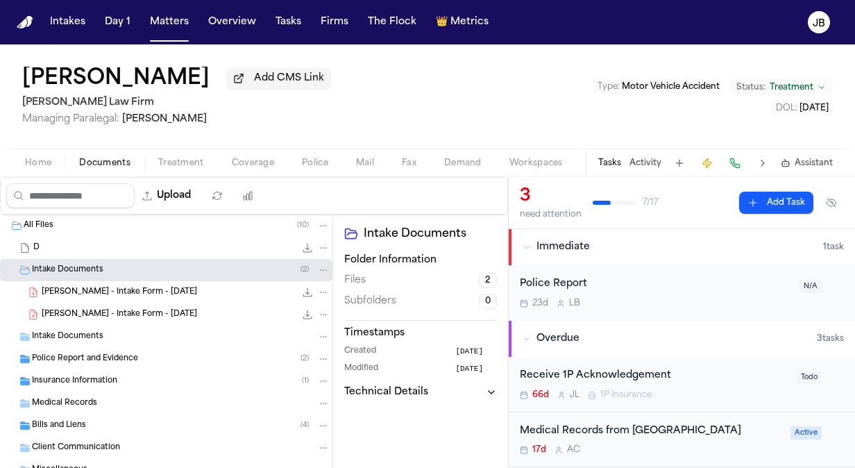
click at [62, 354] on span "Police Report and Evidence" at bounding box center [85, 359] width 106 height 12
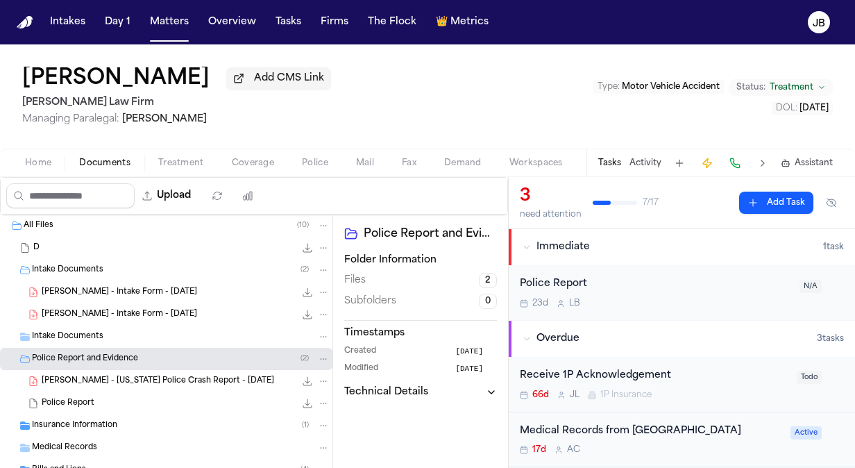
click at [175, 370] on div "[PERSON_NAME] - [US_STATE] Police Crash Report - [DATE] 97.6 KB • PDF" at bounding box center [166, 381] width 332 height 22
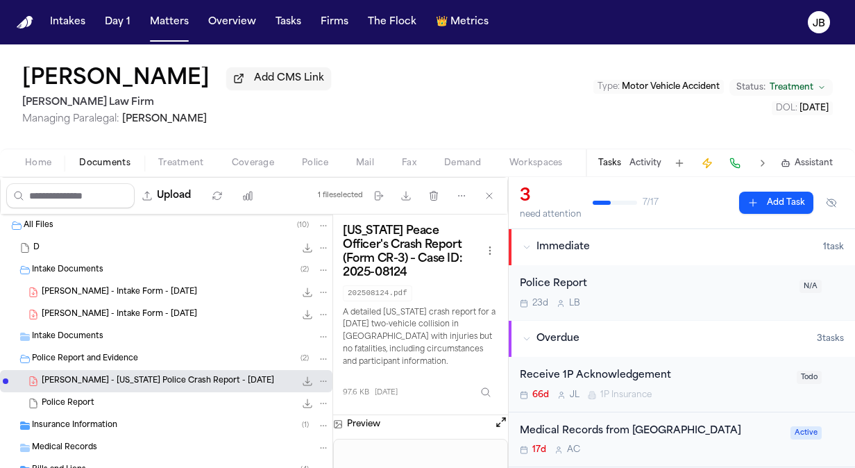
click at [499, 415] on button at bounding box center [501, 424] width 14 height 18
click at [494, 415] on button at bounding box center [501, 424] width 14 height 18
click at [499, 415] on button "Open preview" at bounding box center [501, 422] width 14 height 14
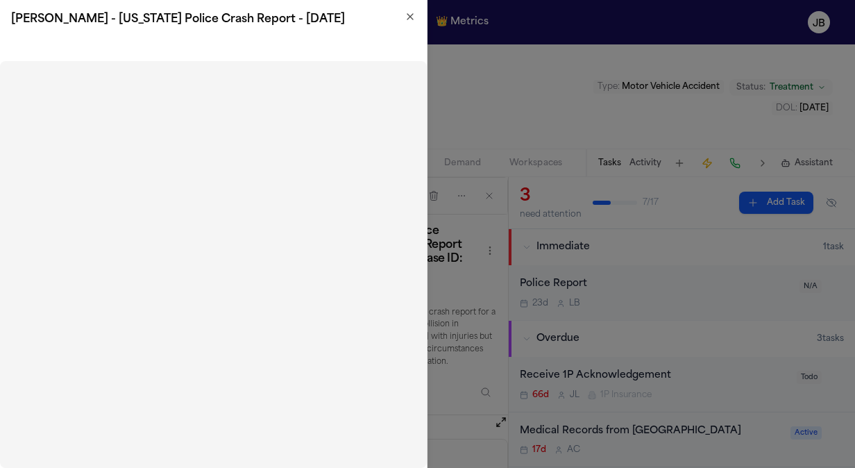
click at [404, 17] on h2 "[PERSON_NAME] - [US_STATE] Police Crash Report - [DATE]" at bounding box center [213, 19] width 404 height 17
click at [411, 18] on icon "button" at bounding box center [409, 16] width 11 height 11
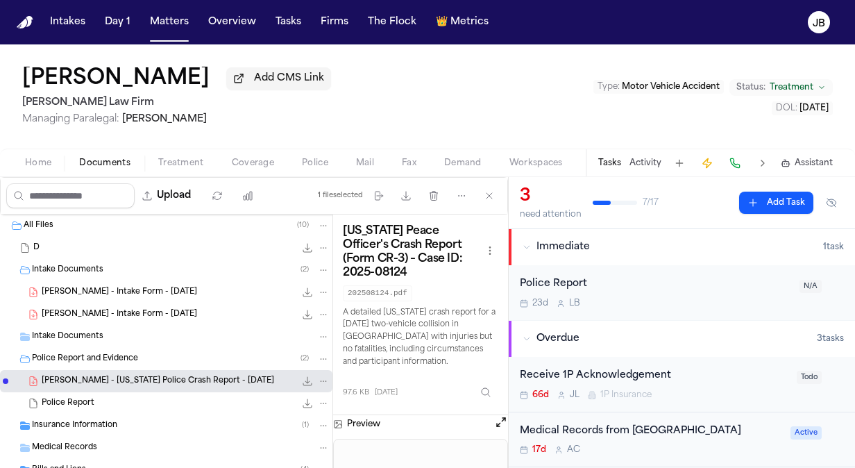
click at [72, 289] on span "[PERSON_NAME] - Intake Form - [DATE]" at bounding box center [119, 292] width 155 height 12
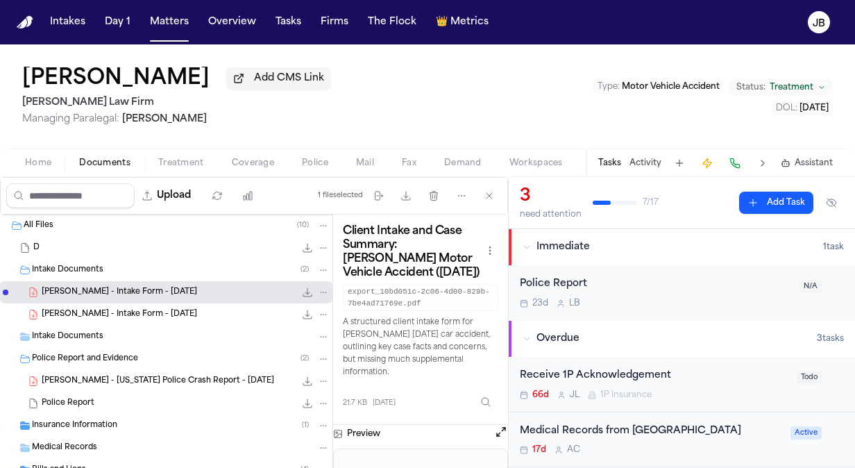
click at [499, 419] on div "Client Intake and Case Summary: [PERSON_NAME] Motor Vehicle Accident ([DATE]) e…" at bounding box center [420, 319] width 175 height 210
click at [501, 431] on button "Open preview" at bounding box center [501, 432] width 14 height 14
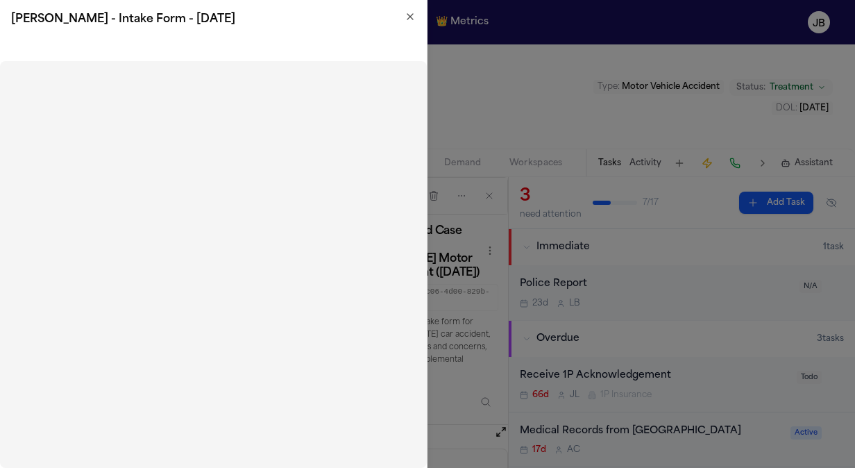
click at [405, 19] on icon "button" at bounding box center [409, 16] width 11 height 11
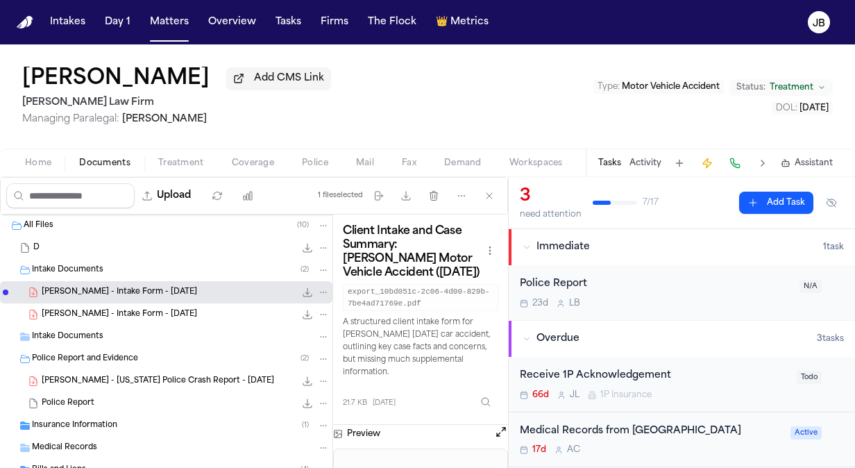
click at [646, 164] on button "Activity" at bounding box center [645, 162] width 32 height 11
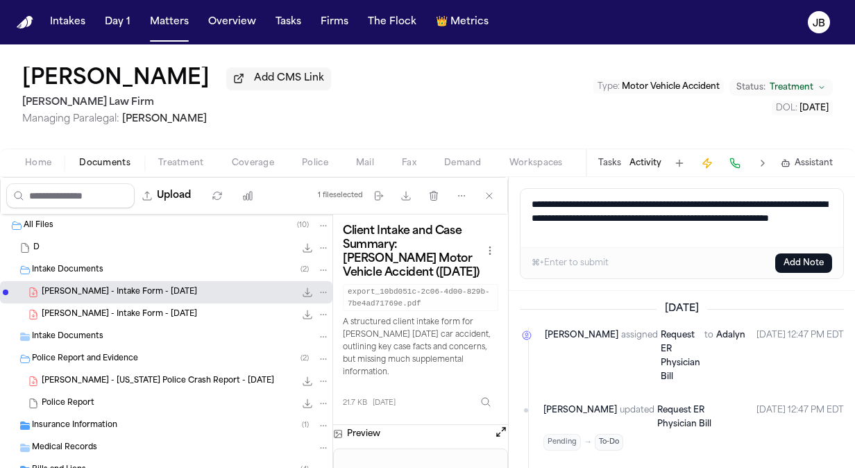
type textarea "**********"
click at [796, 262] on button "Add Note" at bounding box center [803, 262] width 57 height 19
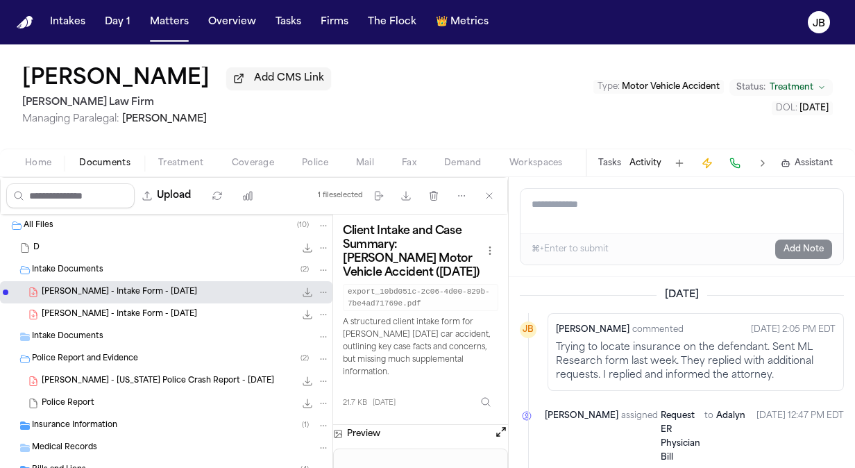
click at [633, 161] on button "Activity" at bounding box center [645, 162] width 32 height 11
click at [651, 169] on div "Tasks Activity Assistant" at bounding box center [714, 162] width 258 height 27
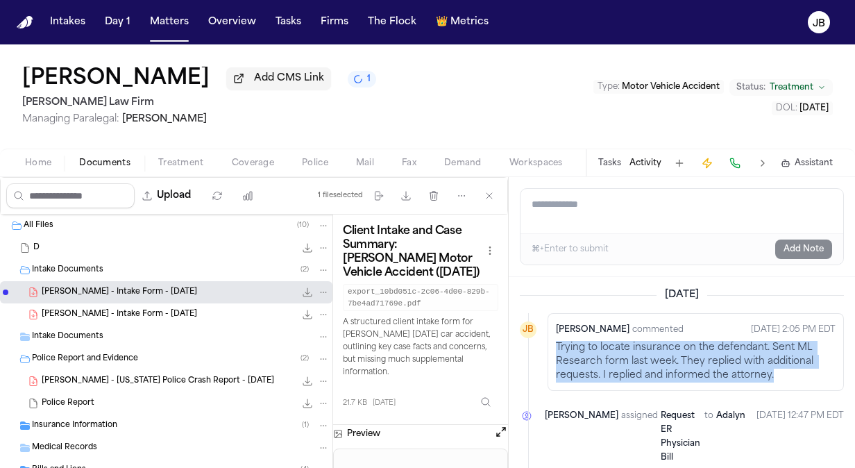
drag, startPoint x: 782, startPoint y: 380, endPoint x: 547, endPoint y: 341, distance: 237.6
click at [547, 341] on div "[PERSON_NAME] commented [DATE] 2:05 PM EDT Trying to locate insurance on the de…" at bounding box center [695, 352] width 296 height 78
copy div "Trying to locate insurance on the defendant. Sent ML Research form last week. T…"
click at [156, 20] on button "Matters" at bounding box center [169, 22] width 50 height 25
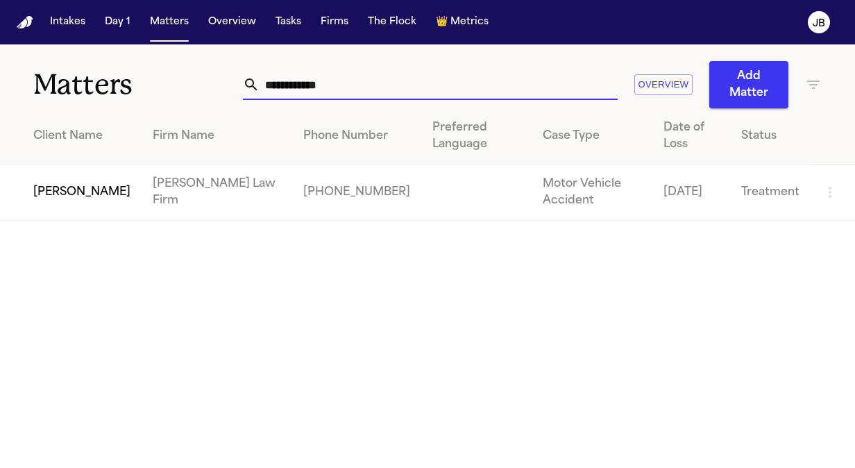
drag, startPoint x: 327, startPoint y: 92, endPoint x: 171, endPoint y: 87, distance: 156.1
click at [171, 87] on div "**********" at bounding box center [427, 76] width 855 height 64
type input "*"
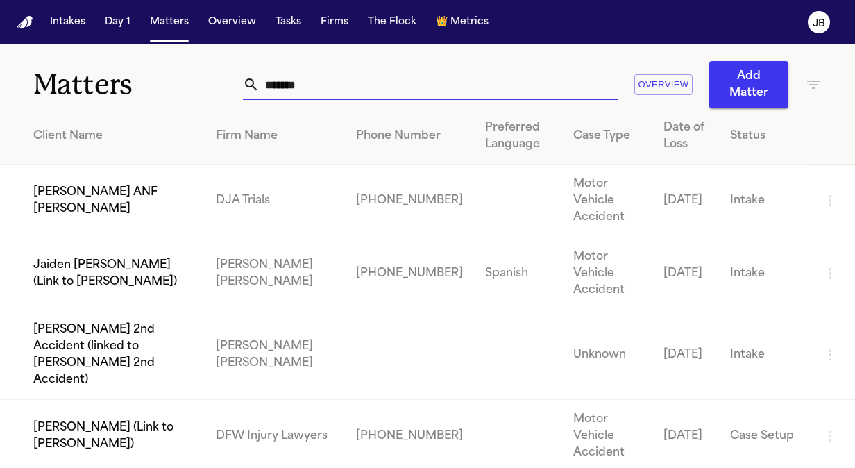
type input "*******"
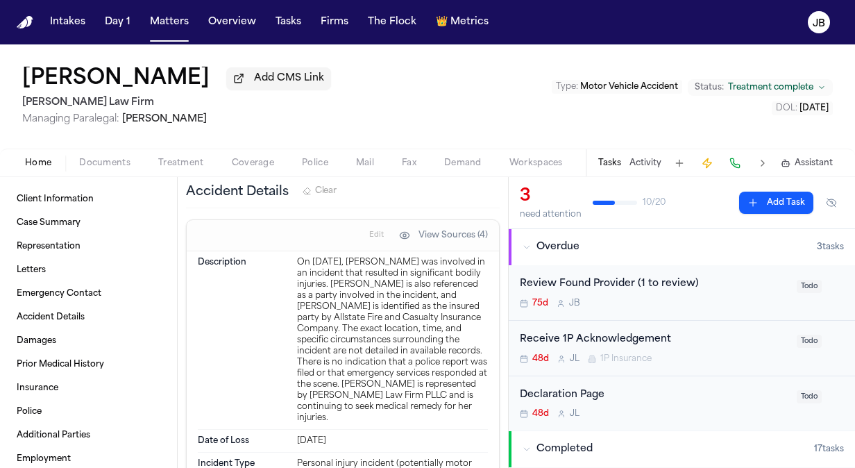
scroll to position [661, 0]
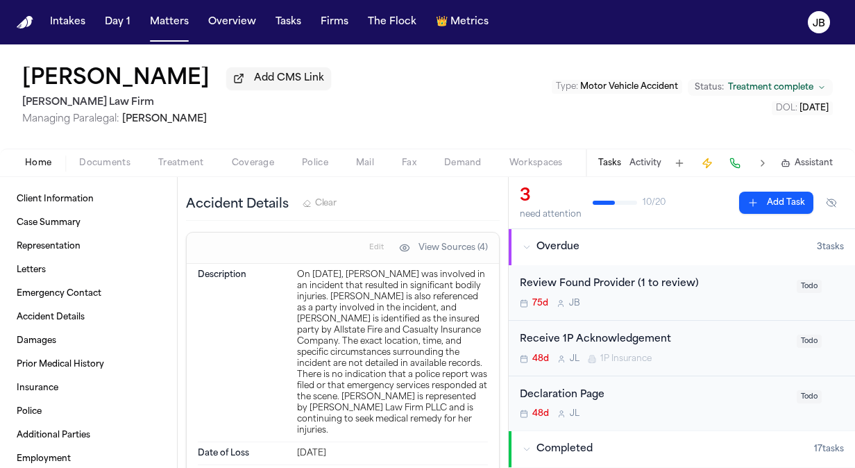
click at [114, 153] on div "Home Documents Treatment Coverage Police Mail Fax Demand Workspaces Artifacts T…" at bounding box center [427, 162] width 855 height 28
click at [114, 161] on span "Documents" at bounding box center [104, 162] width 51 height 11
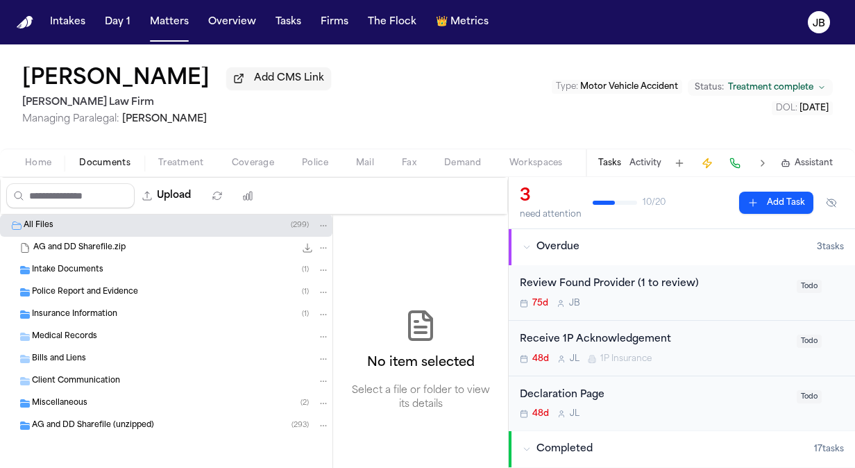
click at [98, 309] on span "Insurance Information" at bounding box center [74, 315] width 85 height 12
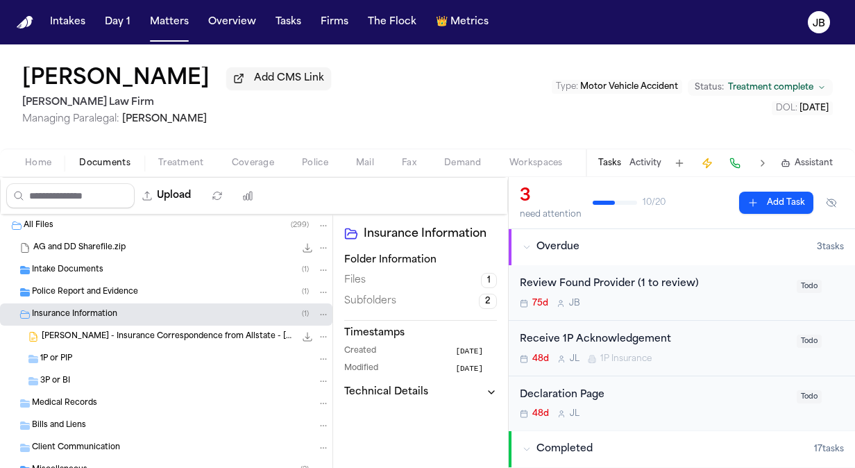
click at [110, 334] on span "[PERSON_NAME] - Insurance Correspondence from Allstate - [DATE]" at bounding box center [168, 337] width 253 height 12
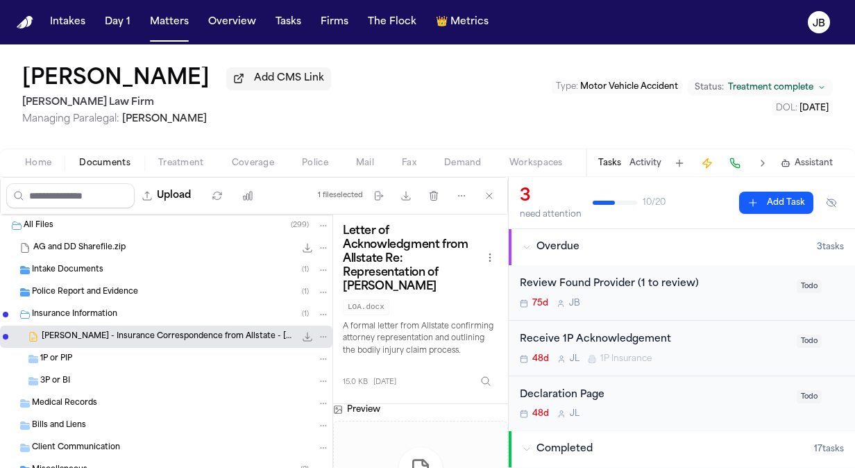
click at [204, 375] on div "3P or BI" at bounding box center [184, 381] width 289 height 12
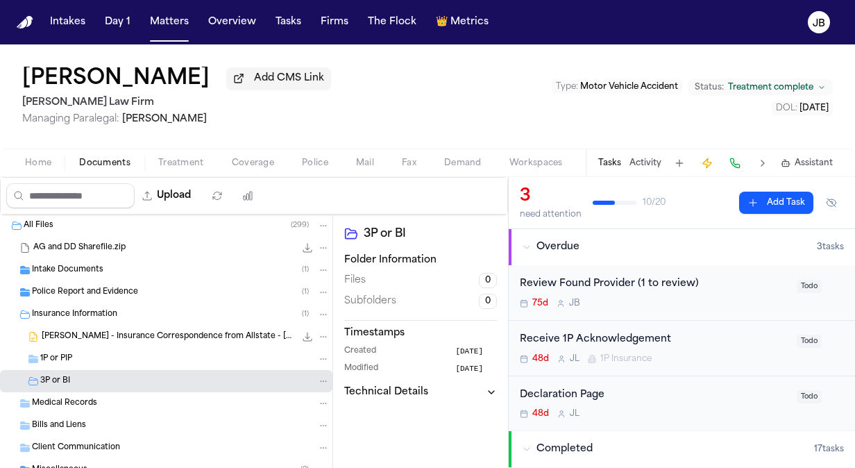
click at [203, 356] on div "1P or PIP" at bounding box center [184, 358] width 289 height 12
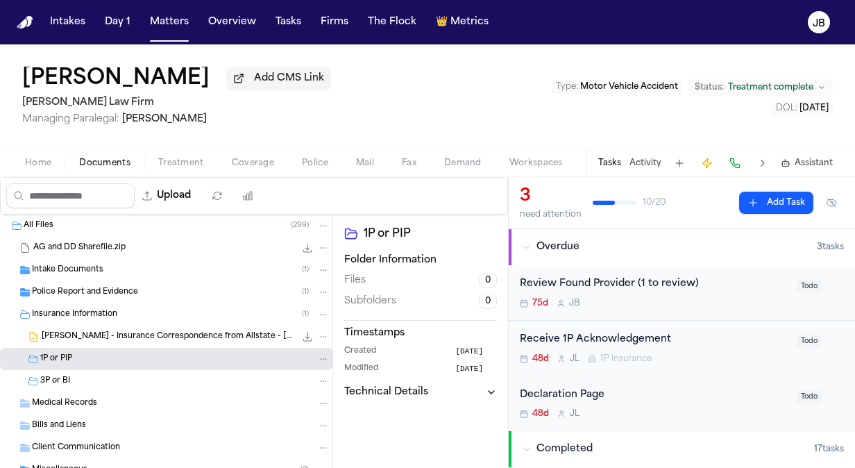
click at [186, 370] on div "3P or BI" at bounding box center [166, 381] width 332 height 22
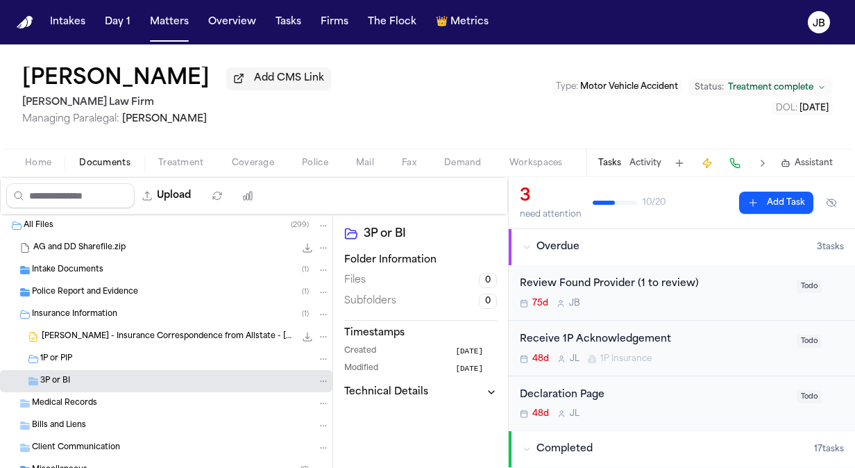
click at [187, 334] on span "[PERSON_NAME] - Insurance Correspondence from Allstate - [DATE]" at bounding box center [168, 337] width 253 height 12
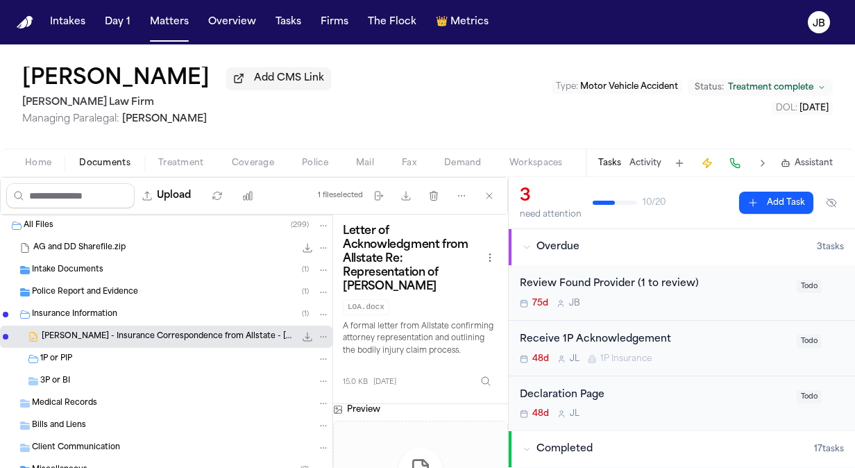
click at [142, 273] on div "Intake Documents ( 1 )" at bounding box center [181, 270] width 298 height 12
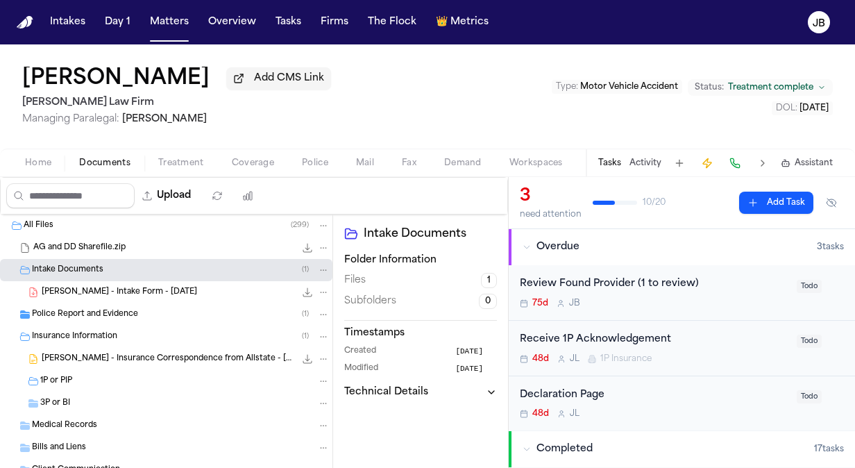
click at [236, 167] on span "Coverage" at bounding box center [253, 162] width 42 height 11
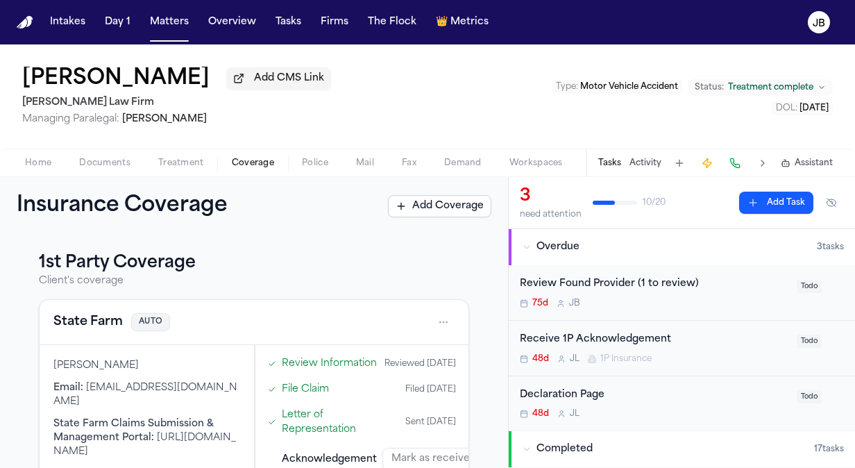
click at [642, 158] on button "Activity" at bounding box center [645, 162] width 32 height 11
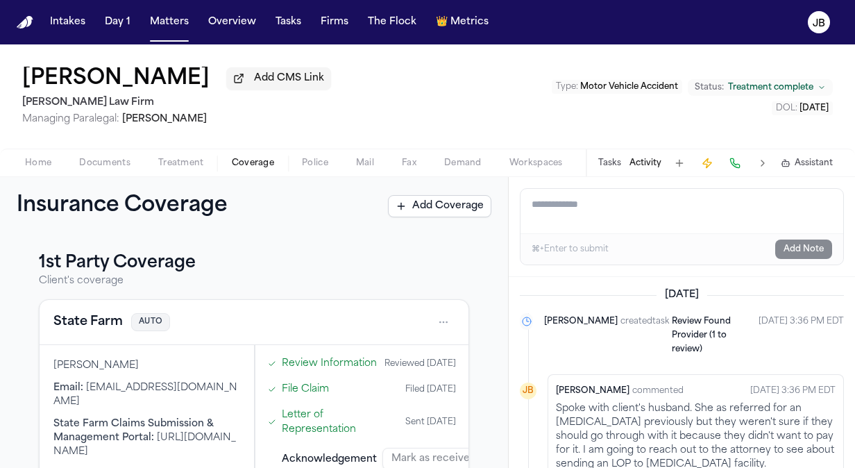
click at [39, 158] on span "Home" at bounding box center [38, 162] width 26 height 11
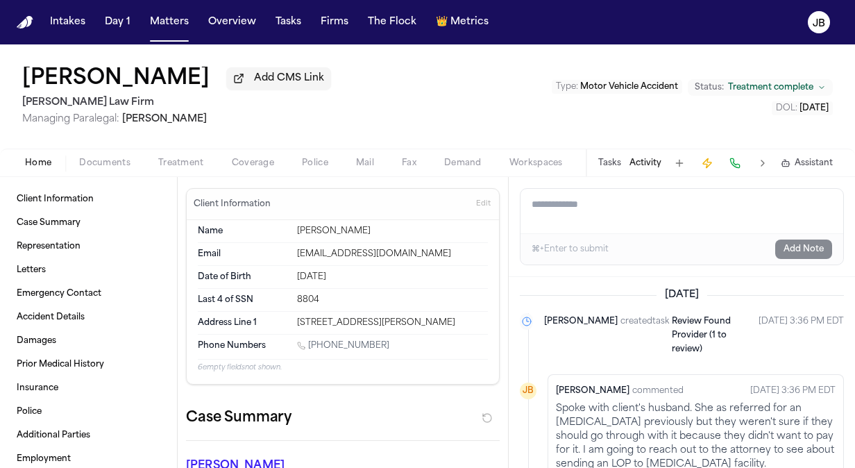
click at [189, 155] on button "Treatment" at bounding box center [181, 163] width 74 height 17
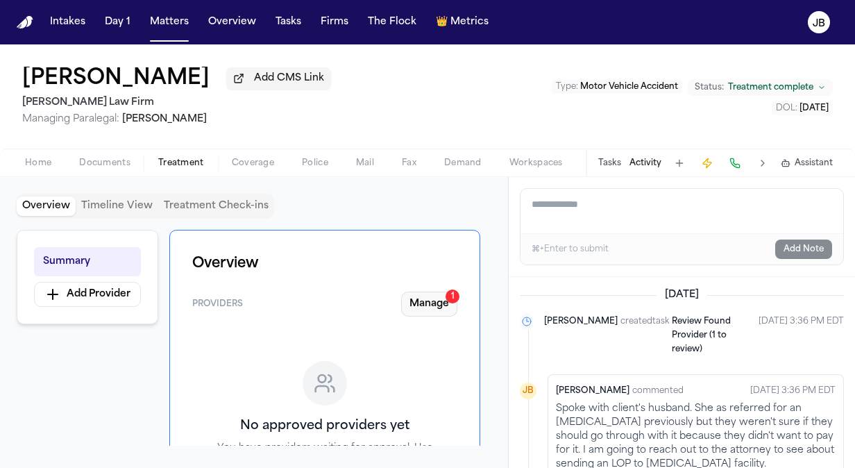
click at [425, 305] on button "Manage 1" at bounding box center [429, 303] width 56 height 25
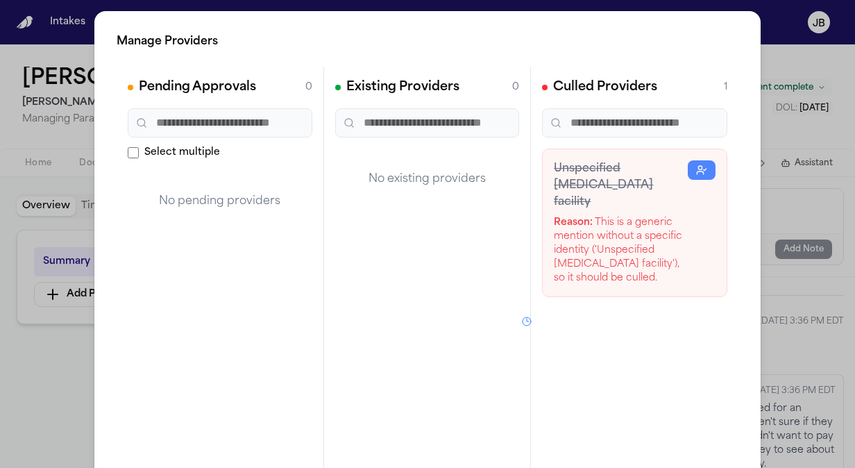
click at [33, 368] on div "Manage Providers Pending Approvals 0 Select multiple No pending providers Exist…" at bounding box center [427, 281] width 855 height 563
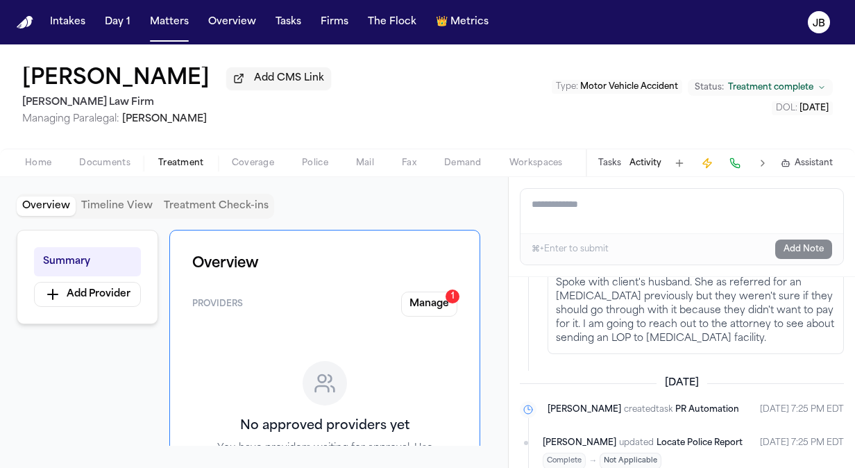
scroll to position [58, 0]
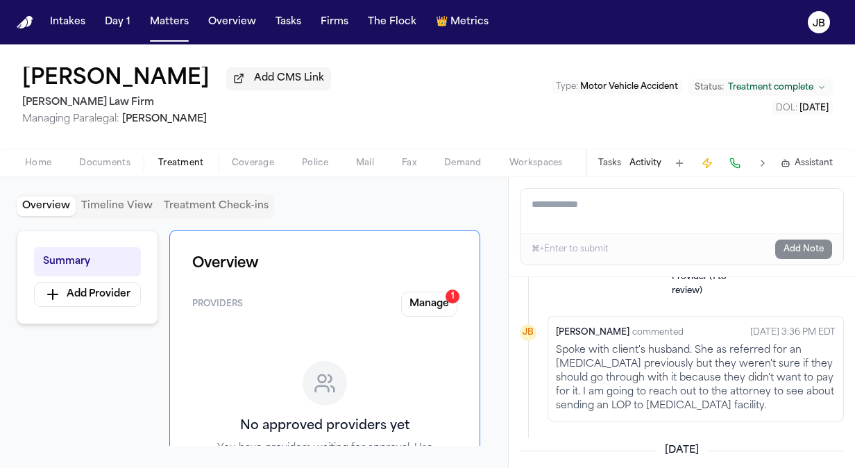
click at [31, 164] on span "Home" at bounding box center [38, 162] width 26 height 11
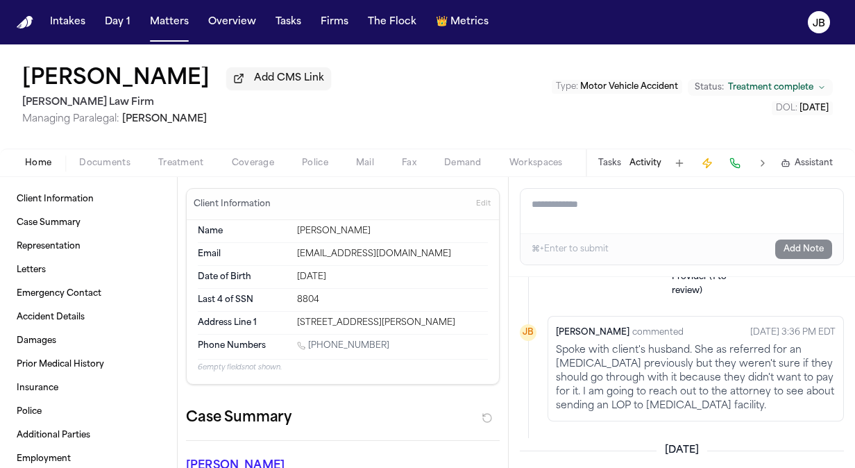
drag, startPoint x: 376, startPoint y: 338, endPoint x: 309, endPoint y: 347, distance: 67.2
click at [309, 347] on div "[PHONE_NUMBER]" at bounding box center [392, 346] width 191 height 13
copy link "[PHONE_NUMBER]"
click at [771, 82] on span "Treatment complete" at bounding box center [770, 87] width 85 height 11
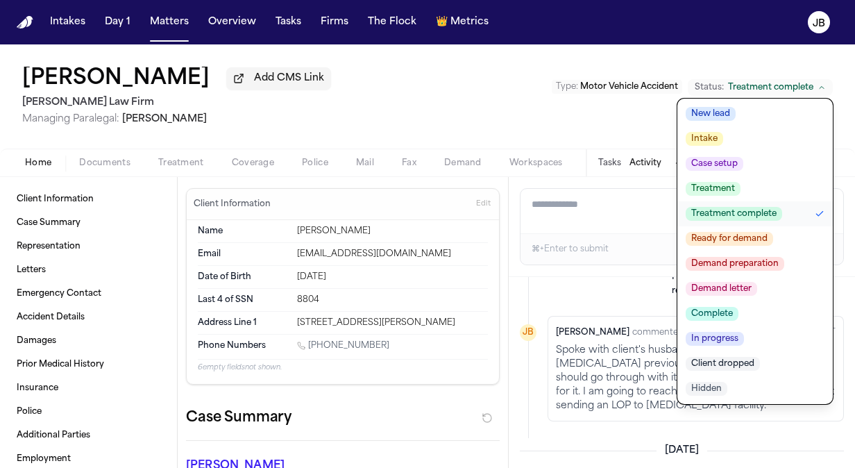
click at [726, 185] on span "Treatment" at bounding box center [712, 189] width 55 height 14
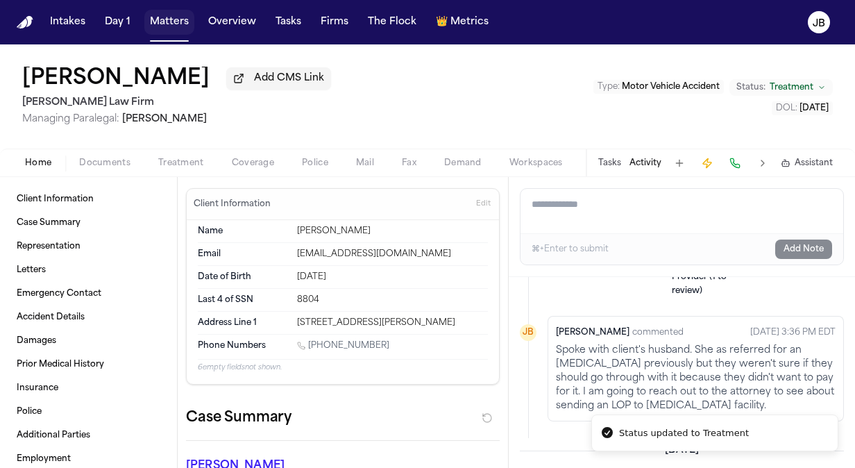
click at [178, 24] on button "Matters" at bounding box center [169, 22] width 50 height 25
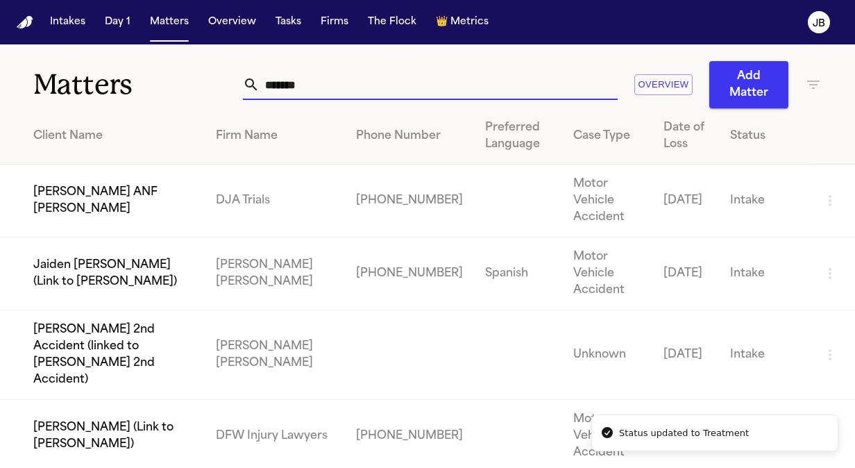
drag, startPoint x: 327, startPoint y: 88, endPoint x: 135, endPoint y: 81, distance: 193.0
click at [135, 81] on div "Matters ******* Overview Add Matter" at bounding box center [427, 76] width 855 height 64
type input "**********"
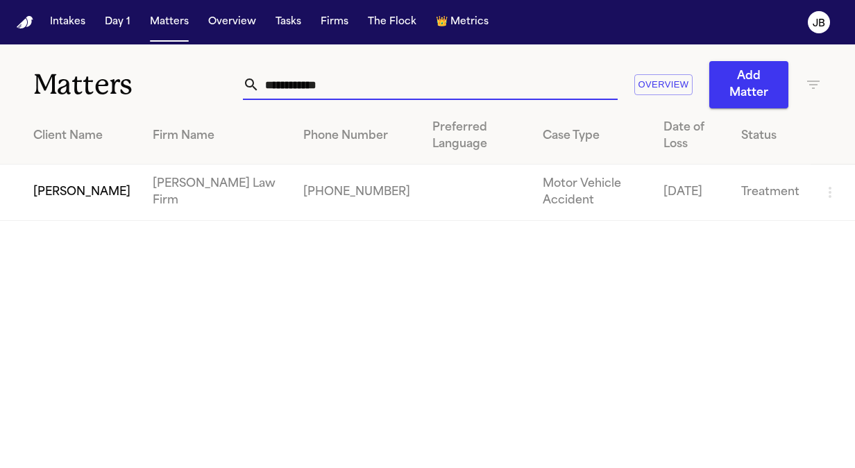
click at [95, 164] on td "[PERSON_NAME]" at bounding box center [71, 192] width 142 height 56
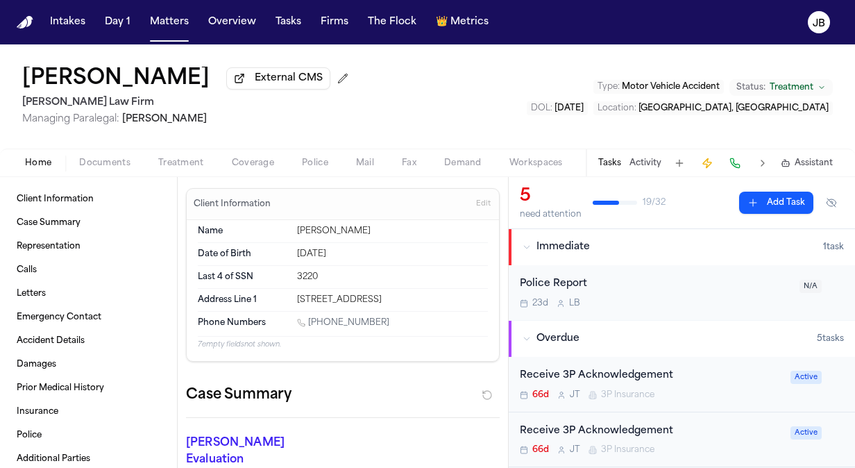
click at [639, 164] on button "Activity" at bounding box center [645, 162] width 32 height 11
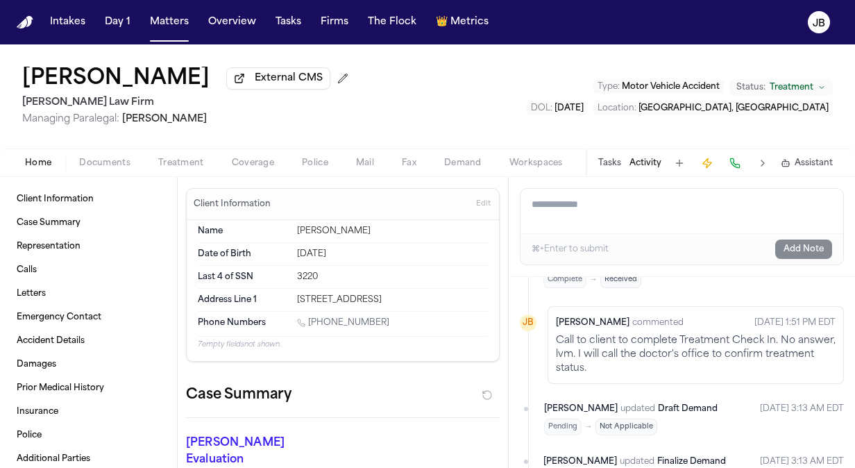
scroll to position [1444, 0]
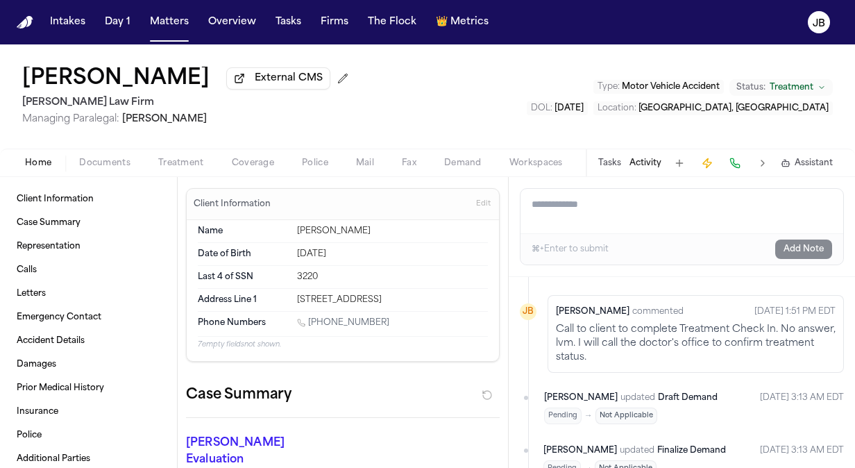
click at [188, 164] on span "Treatment" at bounding box center [181, 162] width 46 height 11
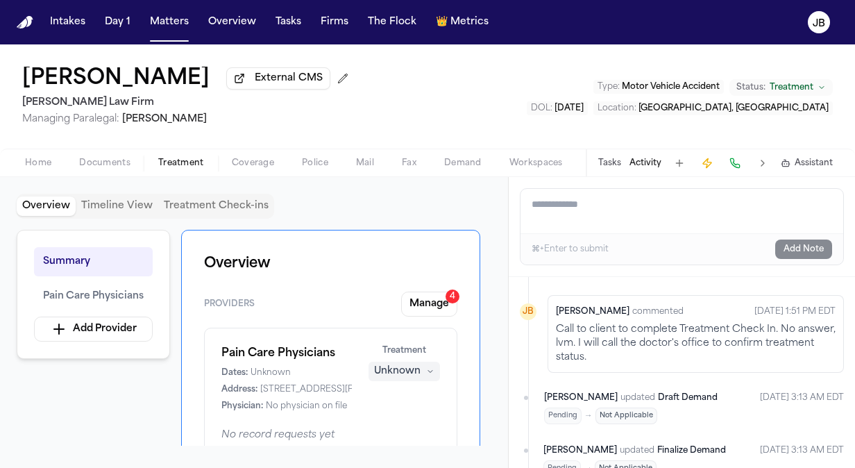
click at [117, 160] on span "Documents" at bounding box center [104, 162] width 51 height 11
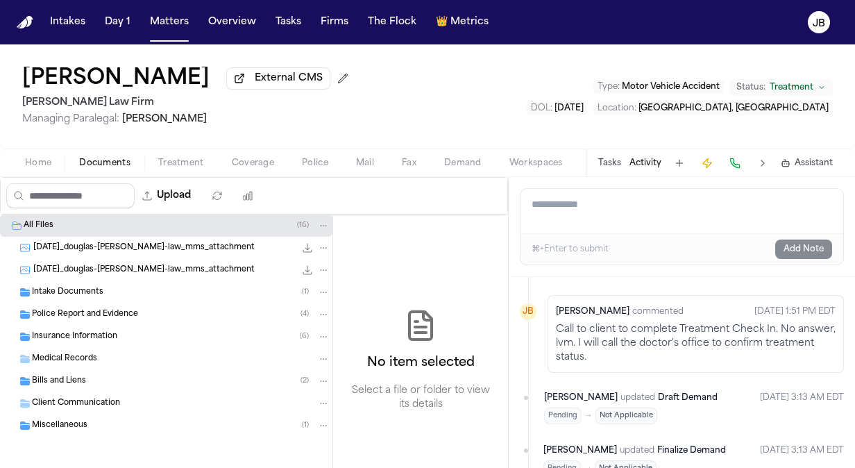
click at [70, 300] on div "Intake Documents ( 1 )" at bounding box center [166, 292] width 332 height 22
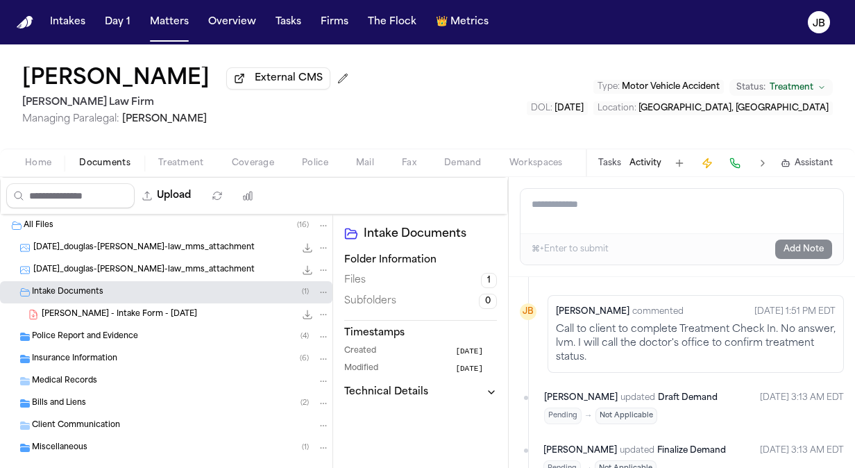
click at [58, 359] on span "Insurance Information" at bounding box center [74, 359] width 85 height 12
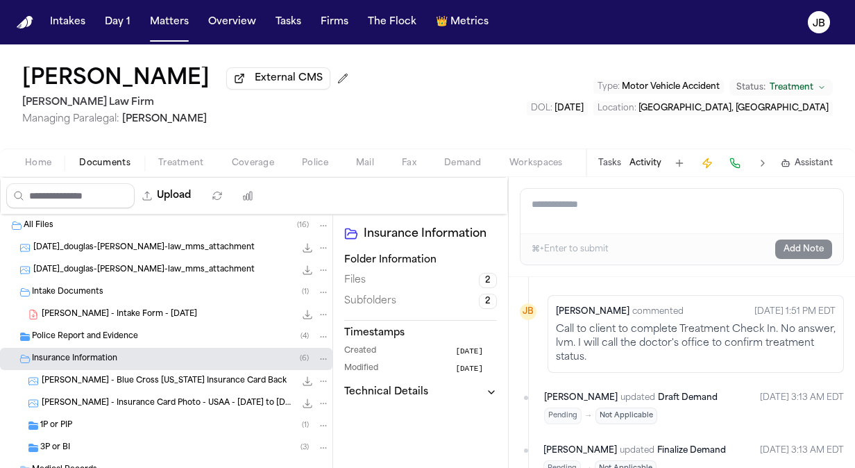
click at [173, 150] on div "Home Documents Treatment Coverage Police Mail Fax Demand Workspaces Artifacts T…" at bounding box center [427, 162] width 855 height 28
click at [172, 158] on span "Treatment" at bounding box center [181, 162] width 46 height 11
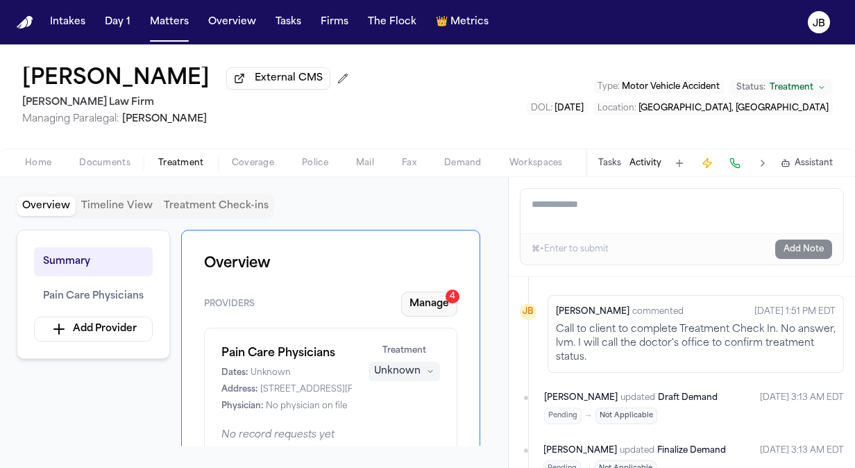
click at [434, 302] on button "Manage 4" at bounding box center [429, 303] width 56 height 25
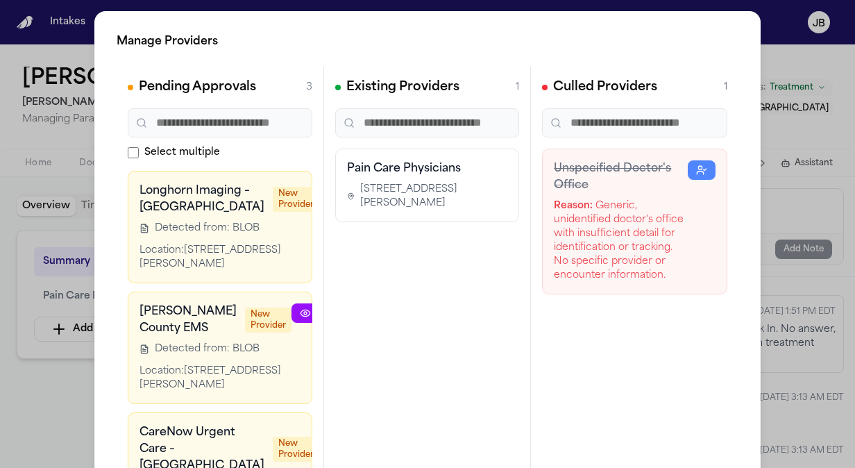
click at [47, 394] on div "Manage Providers Pending Approvals 3 Select multiple Longhorn Imaging – [GEOGRA…" at bounding box center [427, 281] width 855 height 563
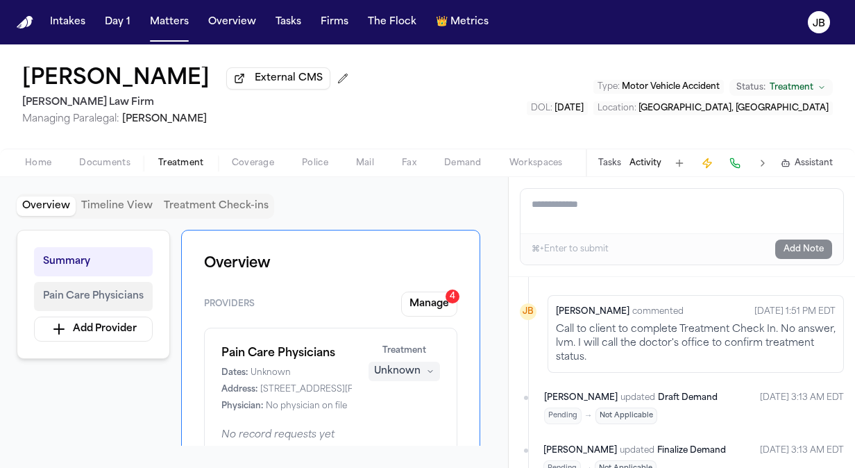
click at [96, 303] on button "Pain Care Physicians" at bounding box center [93, 296] width 119 height 29
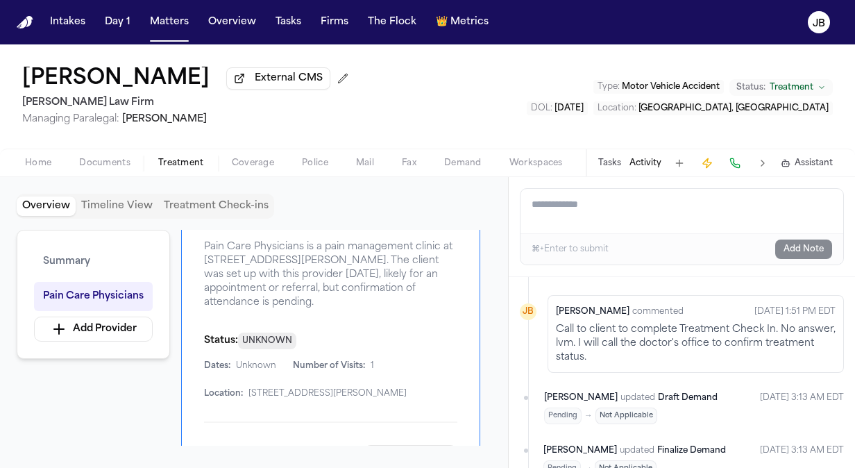
click at [24, 169] on button "Home" at bounding box center [38, 163] width 54 height 17
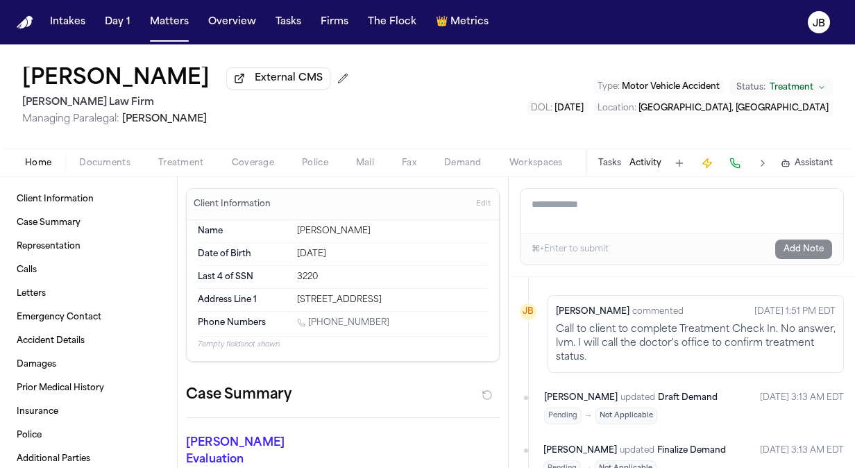
click at [178, 164] on span "Treatment" at bounding box center [181, 162] width 46 height 11
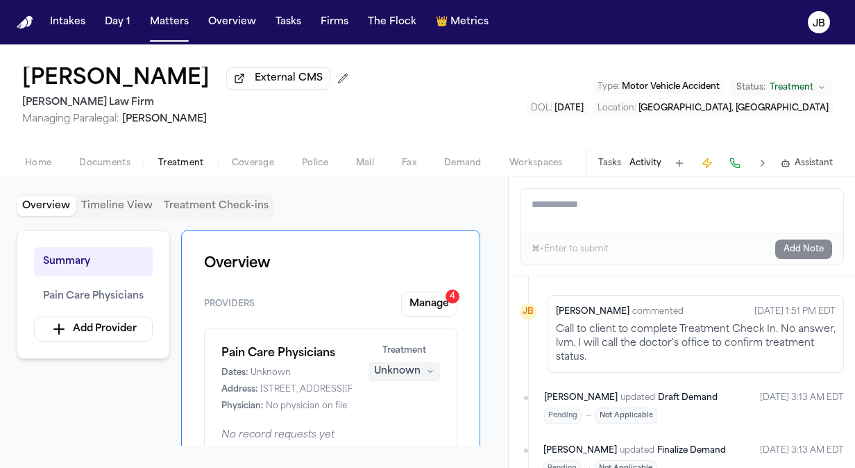
click at [335, 386] on span "[STREET_ADDRESS][PERSON_NAME]" at bounding box center [339, 389] width 158 height 11
click at [139, 293] on span "Pain Care Physicians" at bounding box center [93, 296] width 101 height 17
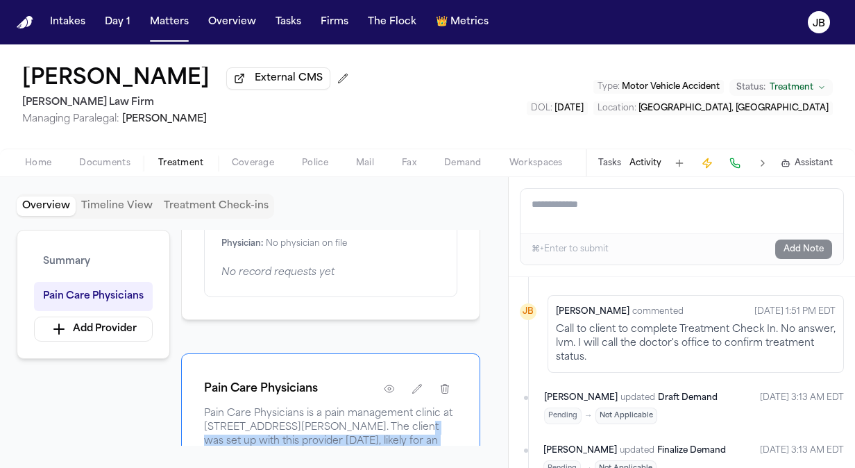
scroll to position [190, 0]
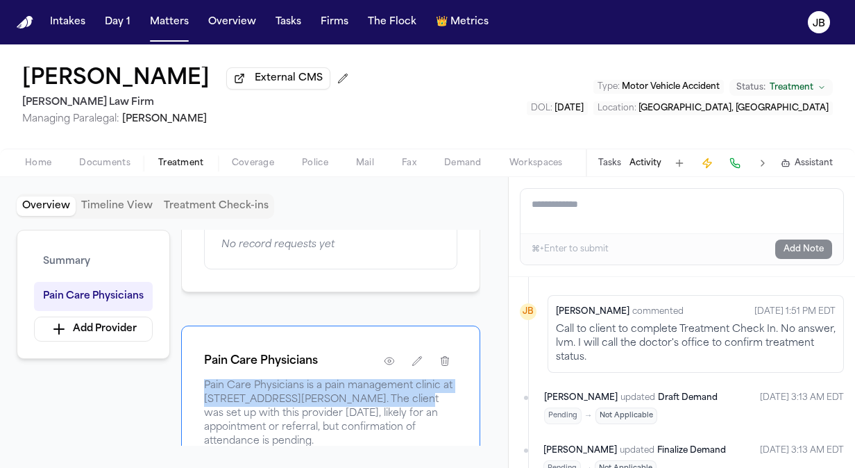
drag, startPoint x: 400, startPoint y: 257, endPoint x: 196, endPoint y: 383, distance: 239.8
copy span "Pain Care Physicians is a pain management clinic at [STREET_ADDRESS][PERSON_NAM…"
click at [616, 164] on button "Tasks" at bounding box center [609, 162] width 23 height 11
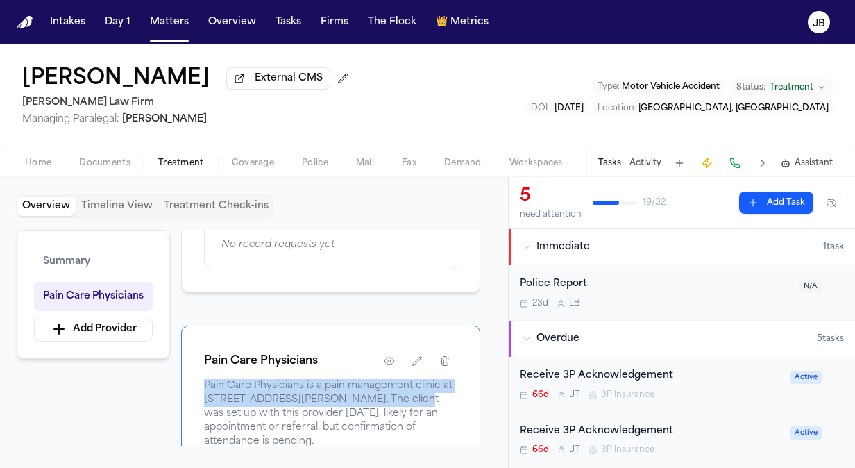
scroll to position [21, 0]
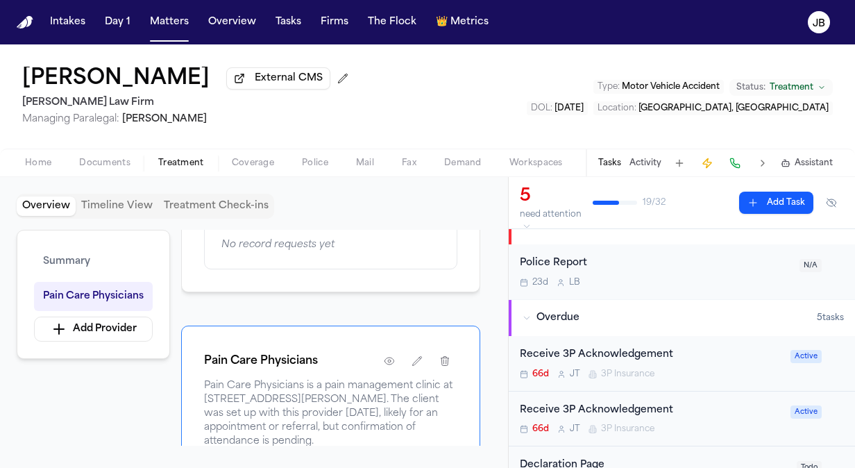
click at [329, 218] on div "Overview Timeline View Treatment Check-ins Summary Pain Care Physicians Add Pro…" at bounding box center [254, 322] width 474 height 257
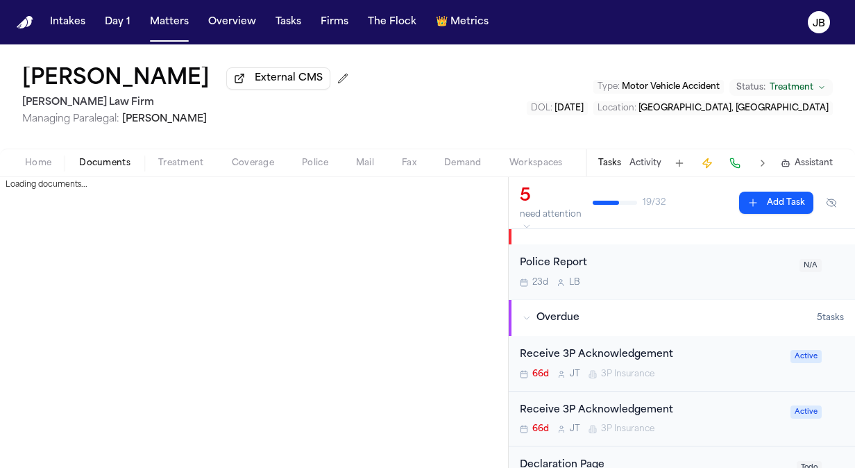
click at [89, 160] on span "Documents" at bounding box center [104, 162] width 51 height 11
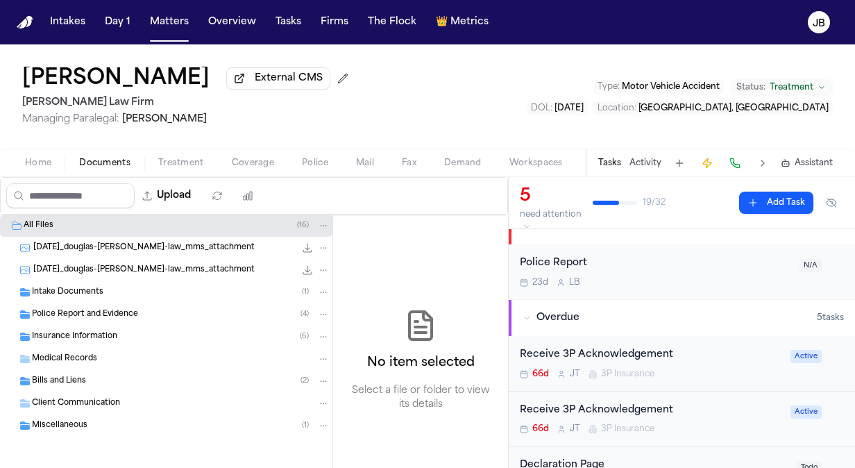
click at [60, 372] on div "Bills and Liens ( 2 )" at bounding box center [166, 381] width 332 height 22
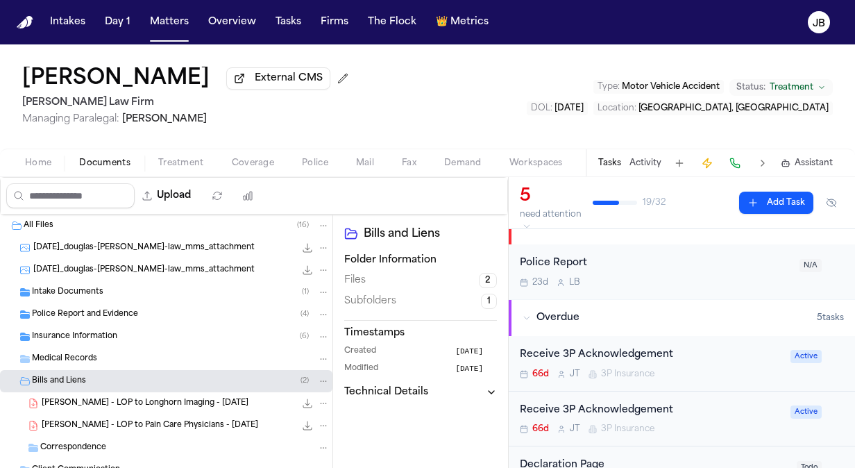
click at [55, 164] on button "Home" at bounding box center [38, 163] width 54 height 17
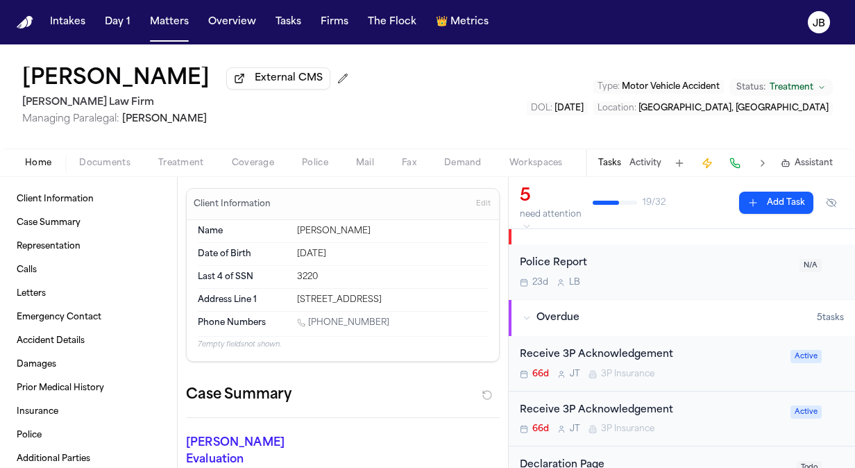
drag, startPoint x: 384, startPoint y: 320, endPoint x: 312, endPoint y: 325, distance: 72.3
click at [312, 325] on div "[PHONE_NUMBER]" at bounding box center [392, 323] width 191 height 13
copy link "737) 215-1968"
click at [644, 155] on div "Tasks Activity Assistant" at bounding box center [714, 162] width 258 height 27
click at [651, 162] on button "Activity" at bounding box center [645, 162] width 32 height 11
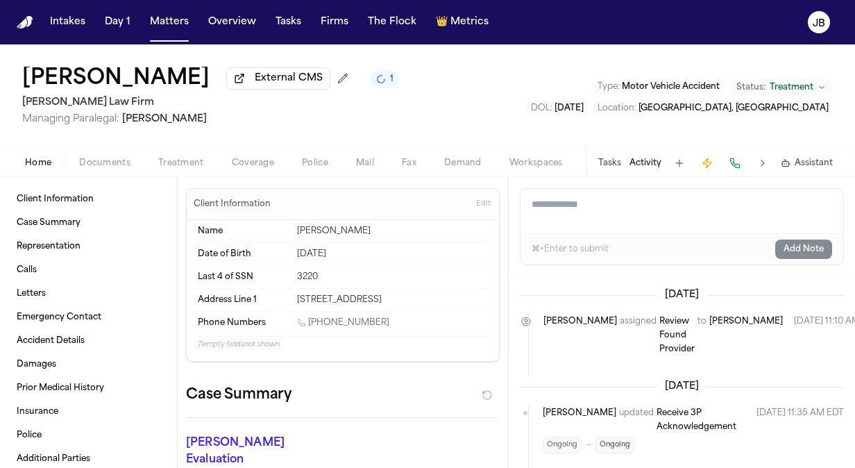
click at [578, 216] on textarea "Add a note to this matter" at bounding box center [681, 211] width 323 height 44
drag, startPoint x: 789, startPoint y: 201, endPoint x: 420, endPoint y: 216, distance: 369.3
click at [420, 216] on div "Client Information Case Summary Representation Calls Letters Emergency Contact …" at bounding box center [427, 322] width 855 height 291
type textarea "**********"
click at [822, 255] on button "Add Note" at bounding box center [803, 248] width 57 height 19
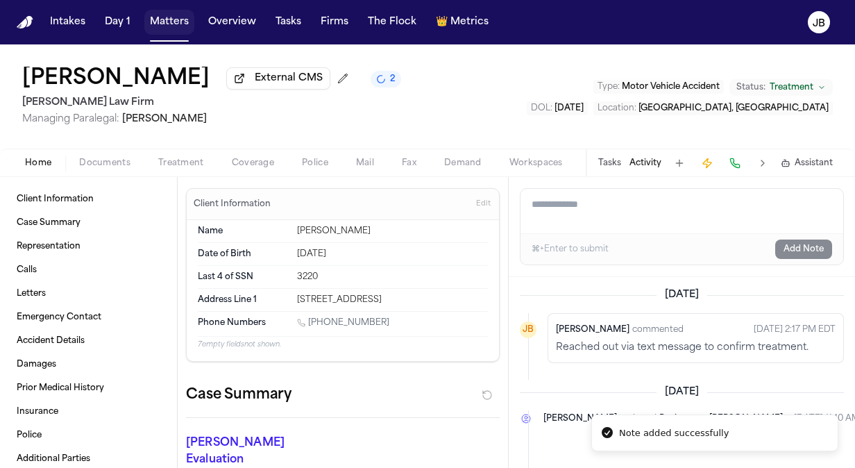
click at [173, 23] on button "Matters" at bounding box center [169, 22] width 50 height 25
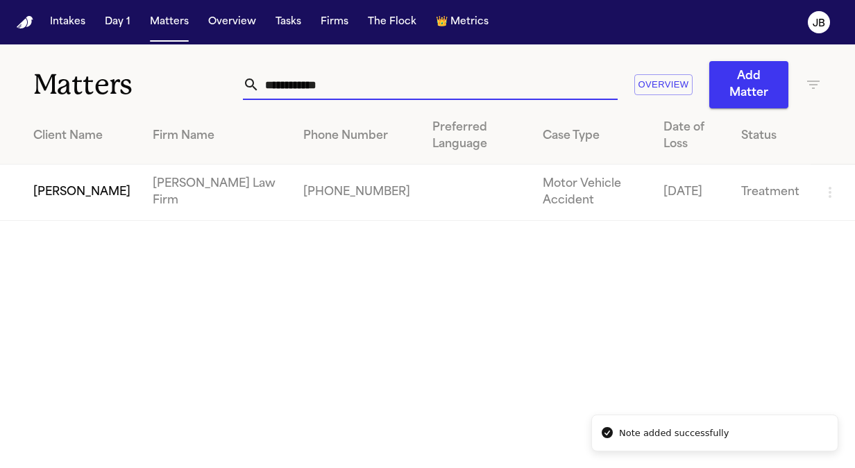
drag, startPoint x: 347, startPoint y: 75, endPoint x: 121, endPoint y: 64, distance: 226.4
click at [121, 64] on div "**********" at bounding box center [427, 76] width 855 height 64
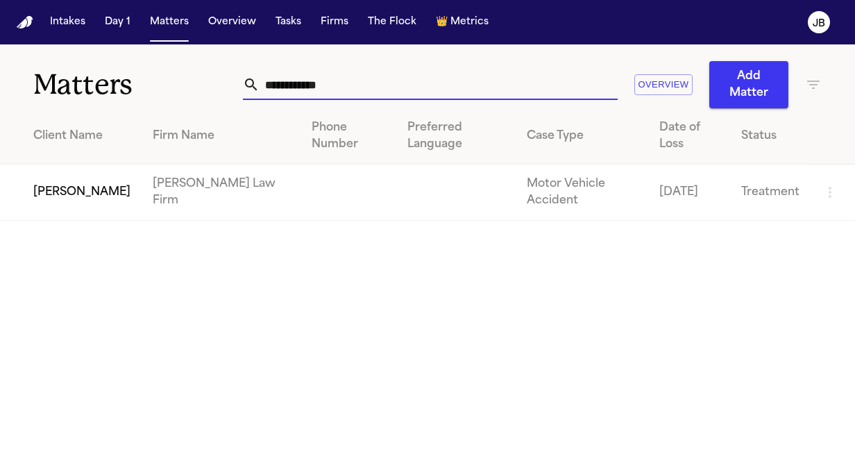
type input "**********"
click at [64, 164] on td "[PERSON_NAME]" at bounding box center [71, 192] width 142 height 56
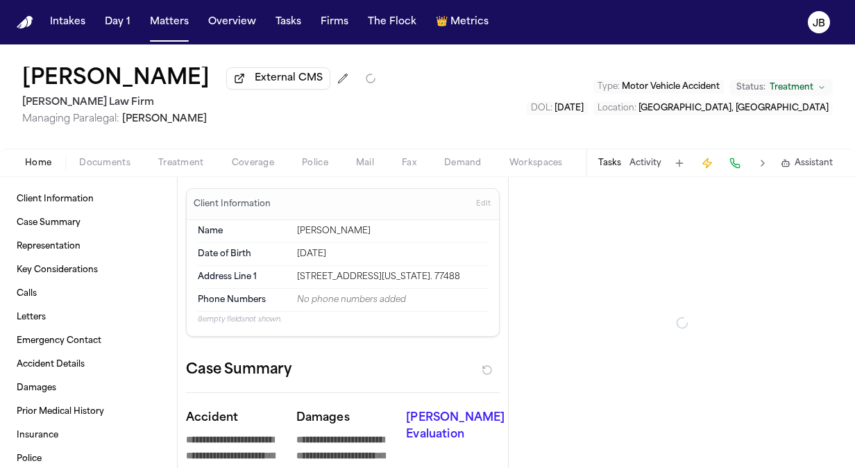
type textarea "*"
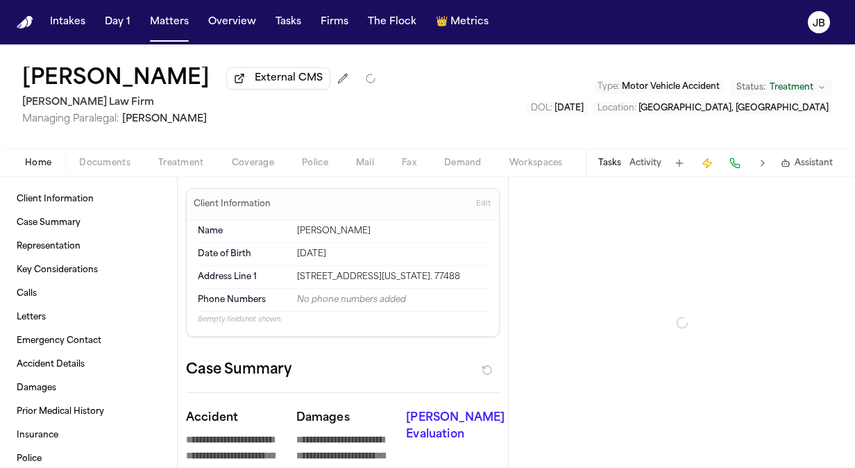
type textarea "*"
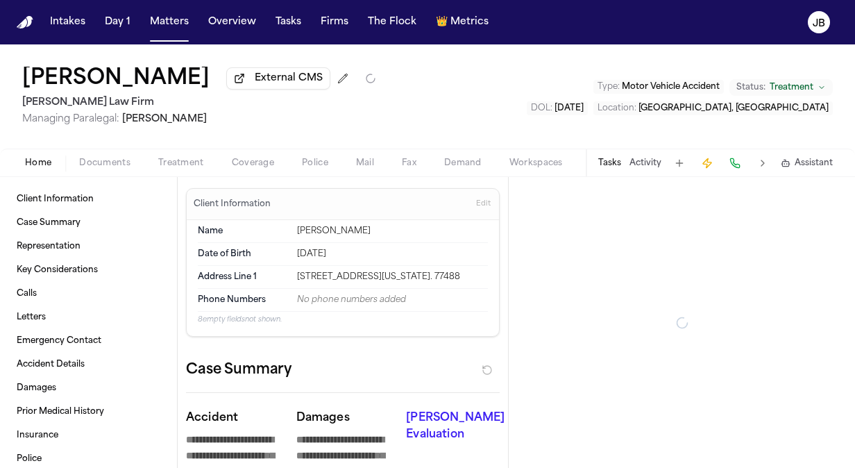
type textarea "*"
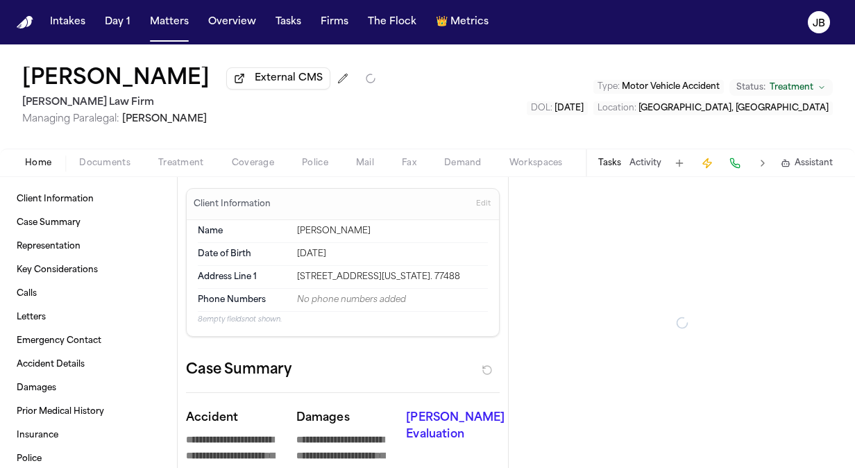
type textarea "*"
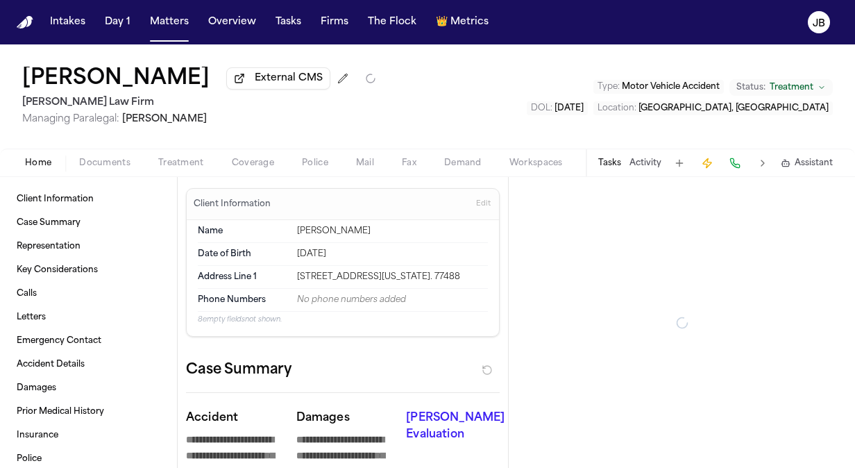
type textarea "*"
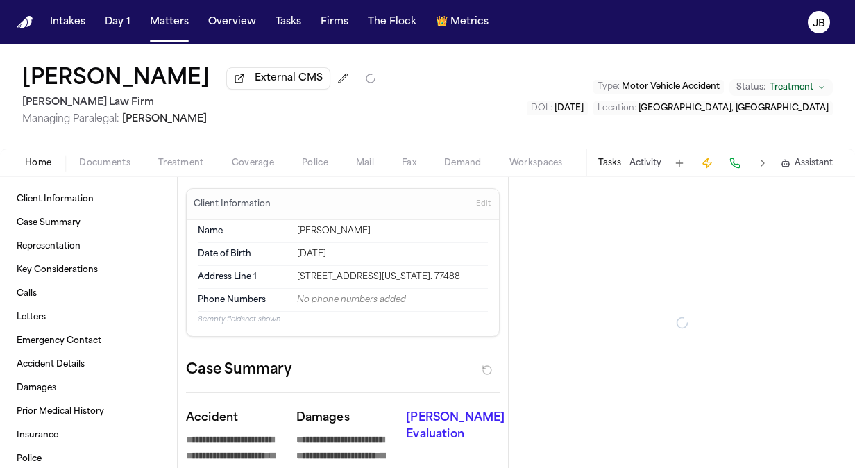
type textarea "*"
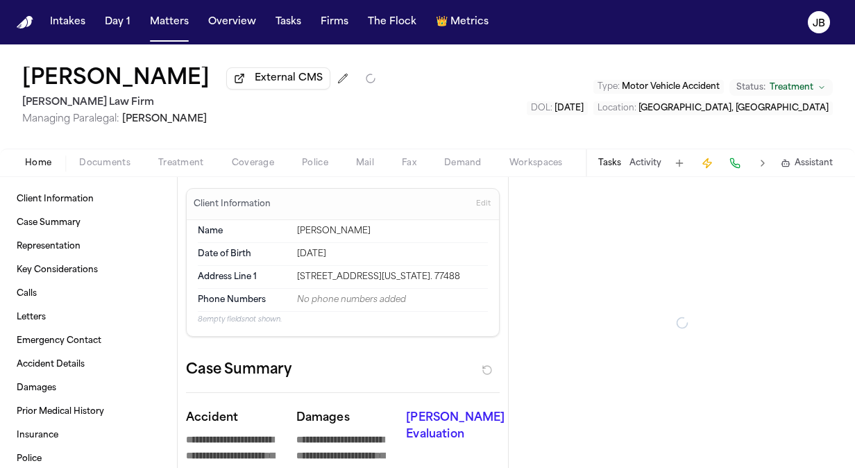
type textarea "*"
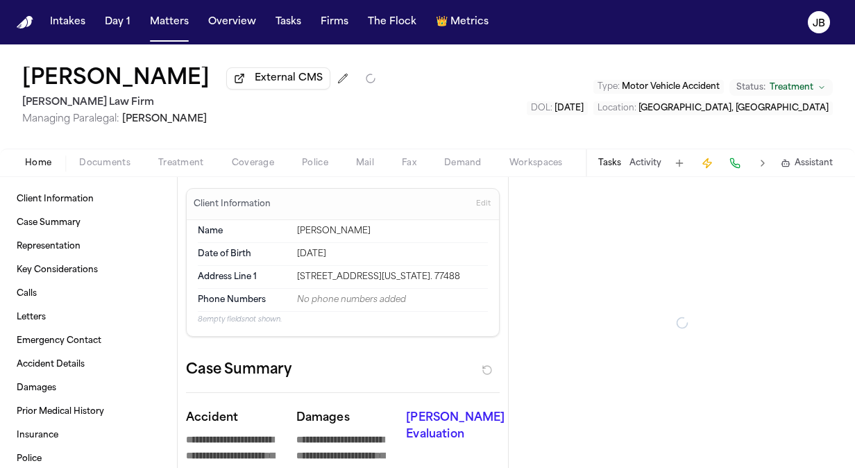
type textarea "*"
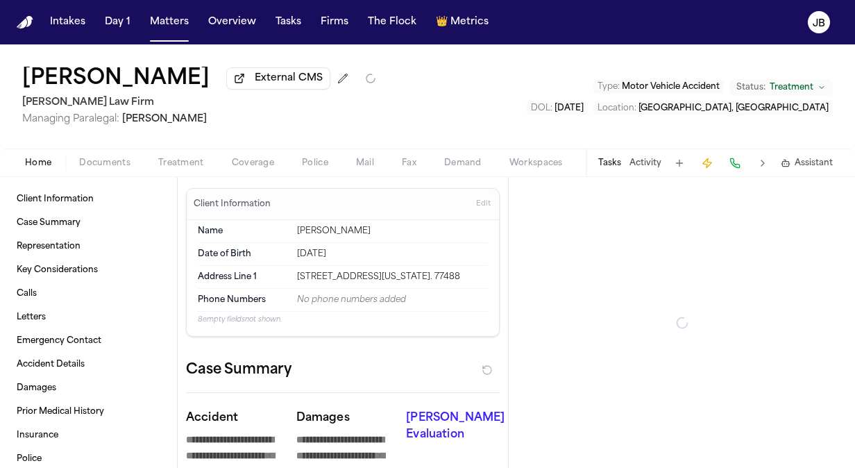
type textarea "*"
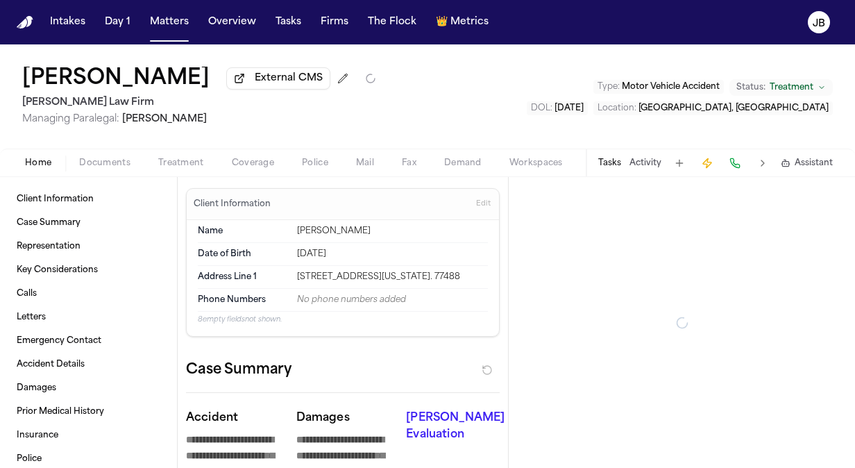
type textarea "*"
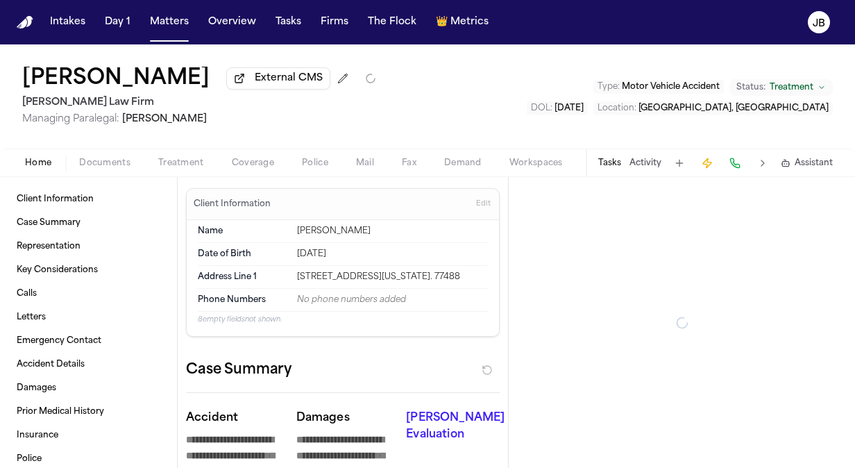
type textarea "*"
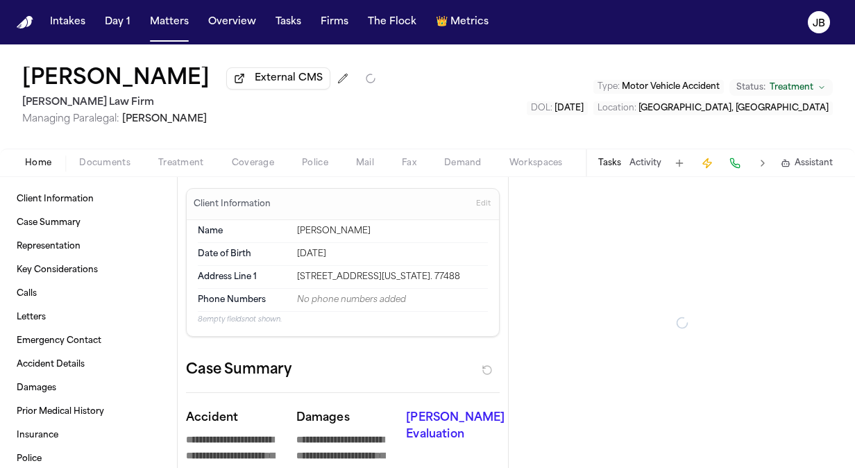
type textarea "*"
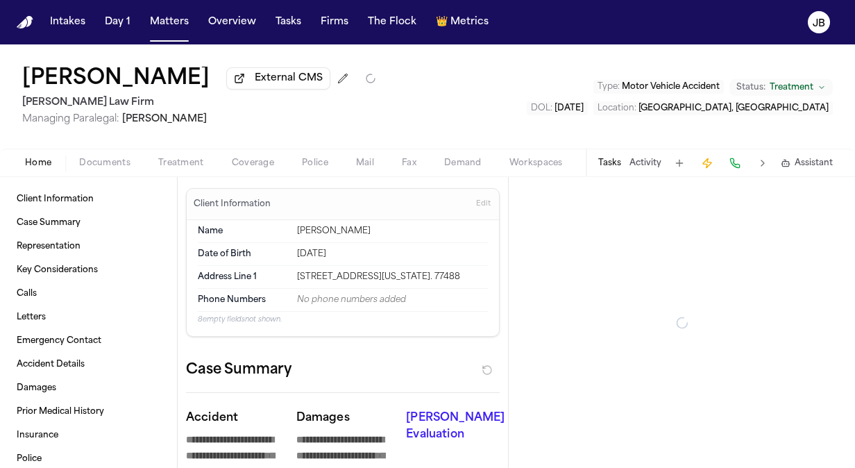
type textarea "*"
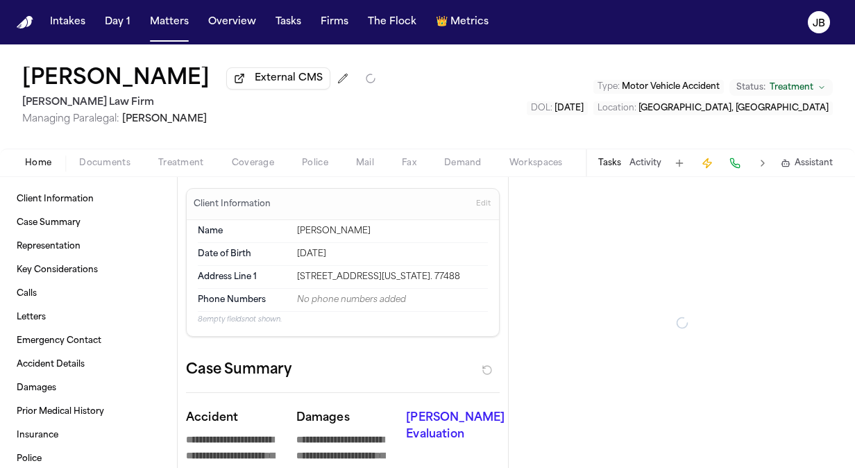
type textarea "*"
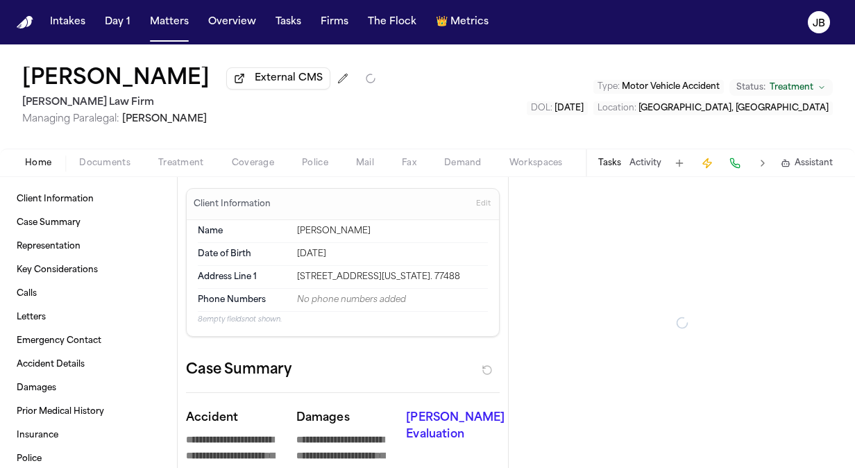
type textarea "*"
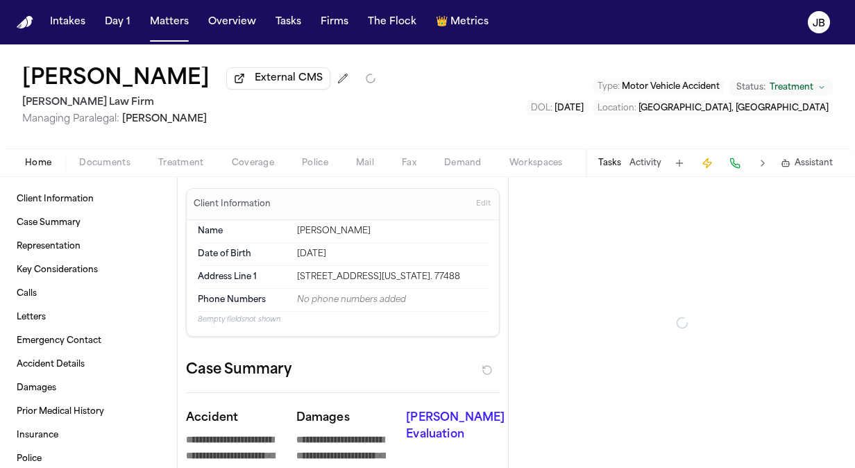
type textarea "*"
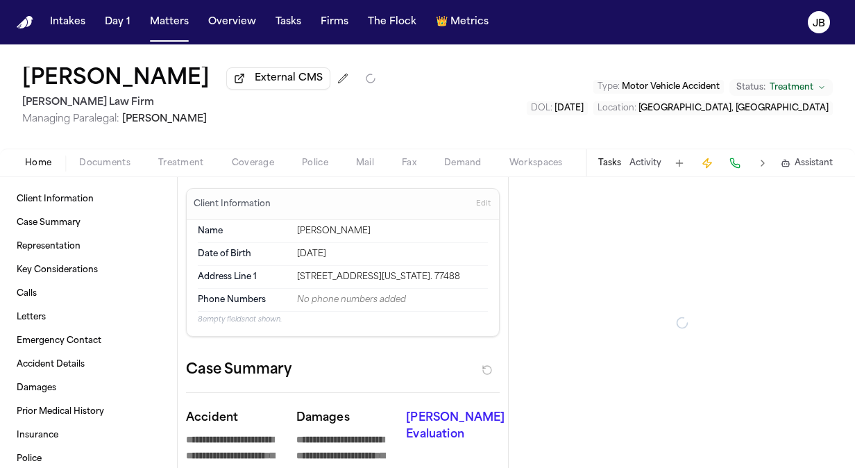
type textarea "*"
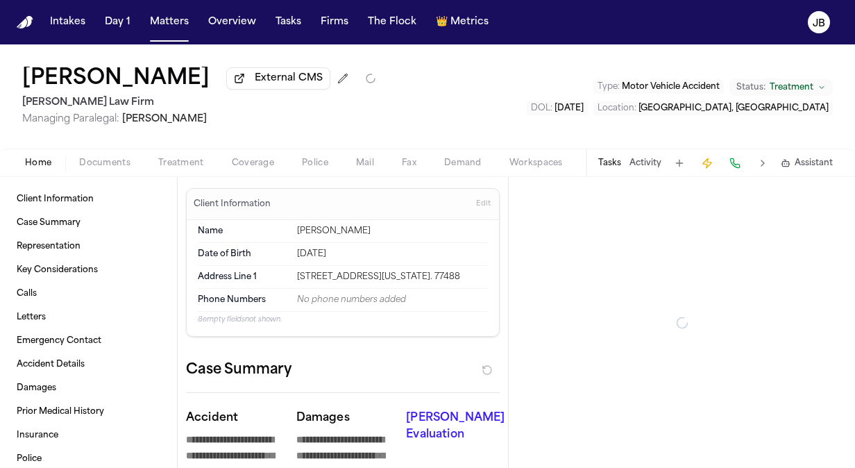
type textarea "*"
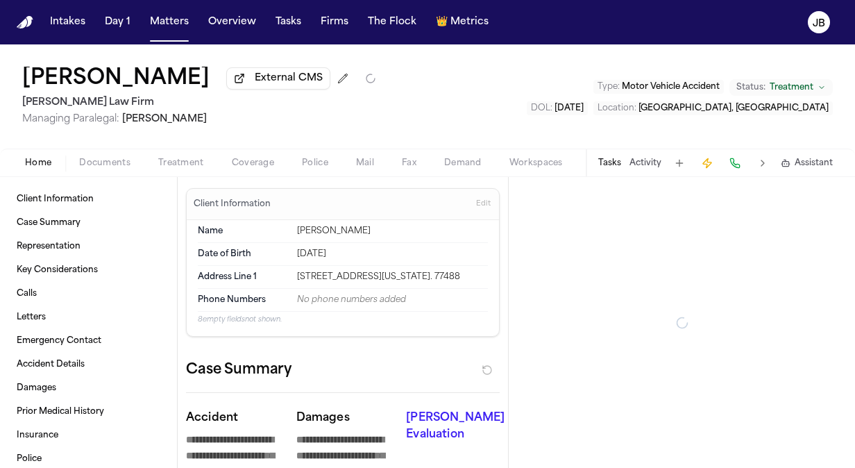
type textarea "*"
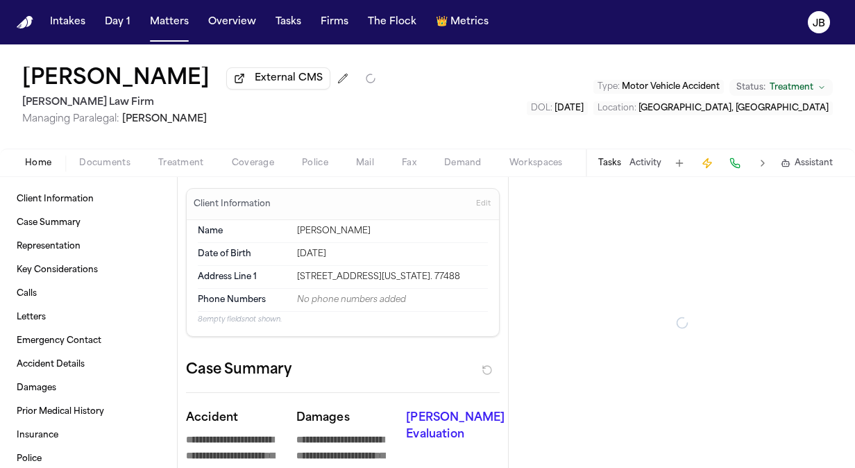
type textarea "*"
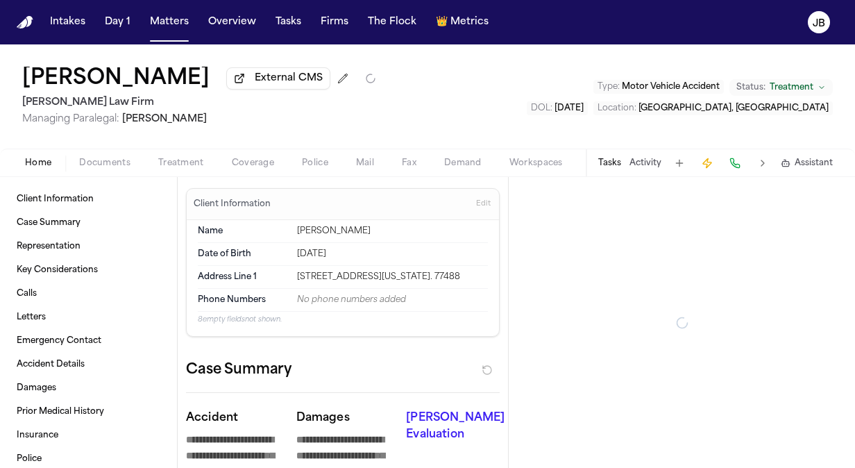
type textarea "*"
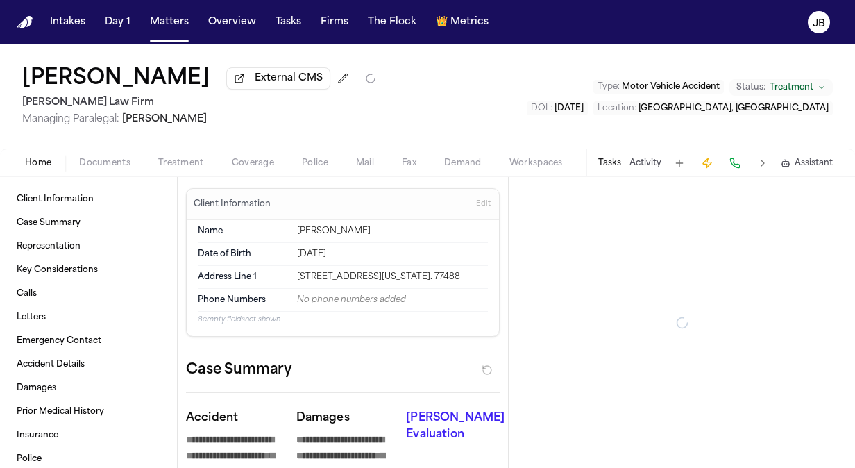
type textarea "*"
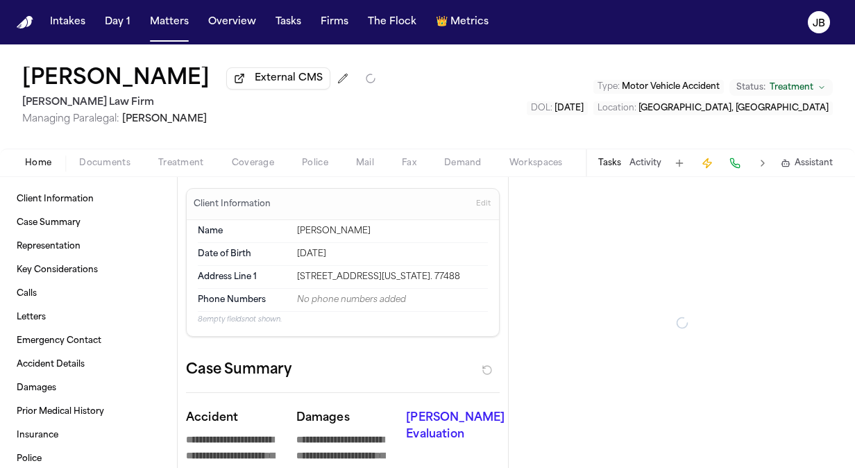
type textarea "*"
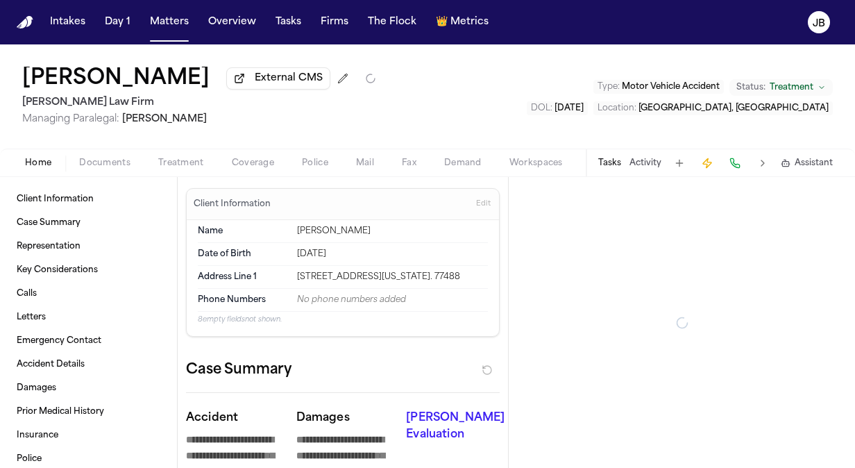
type textarea "*"
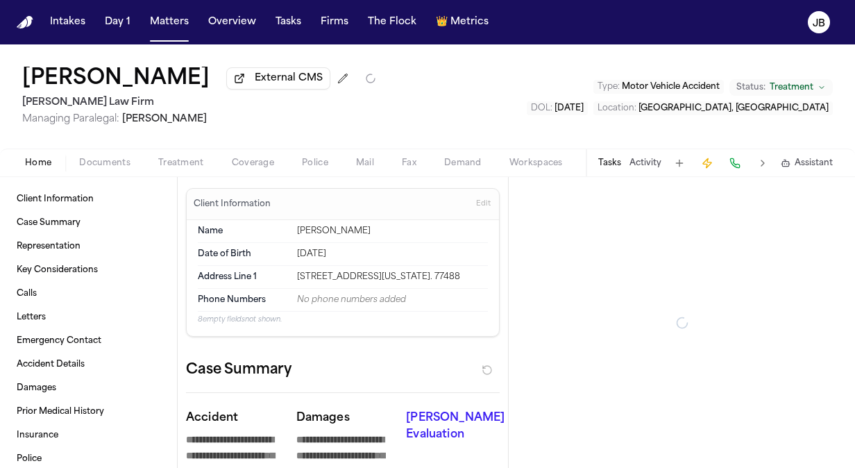
type textarea "*"
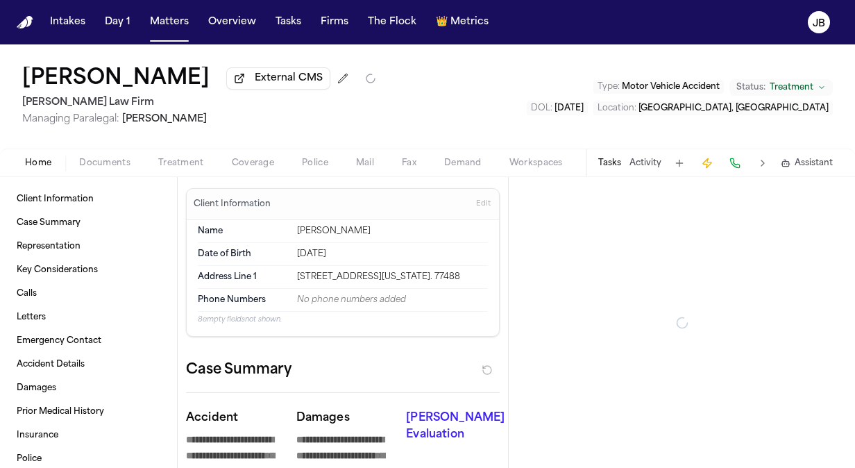
type textarea "*"
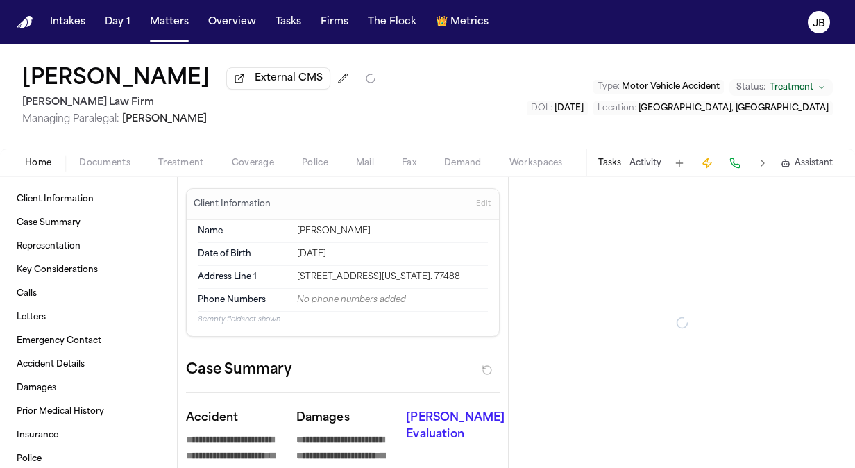
type textarea "*"
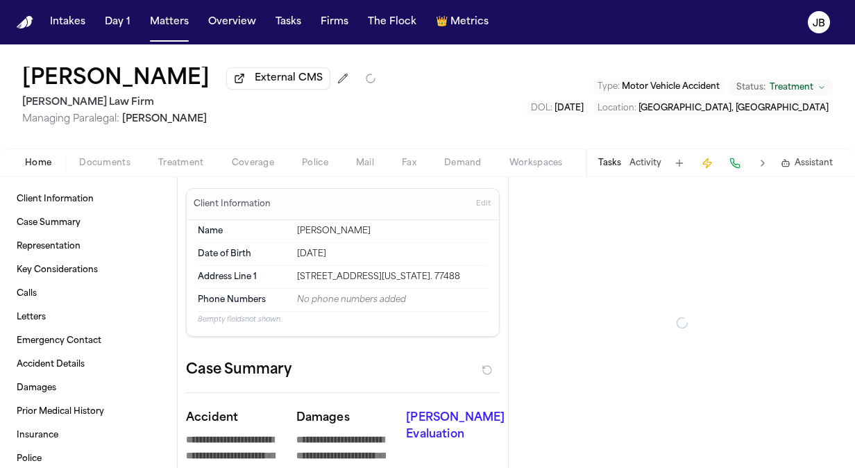
type textarea "*"
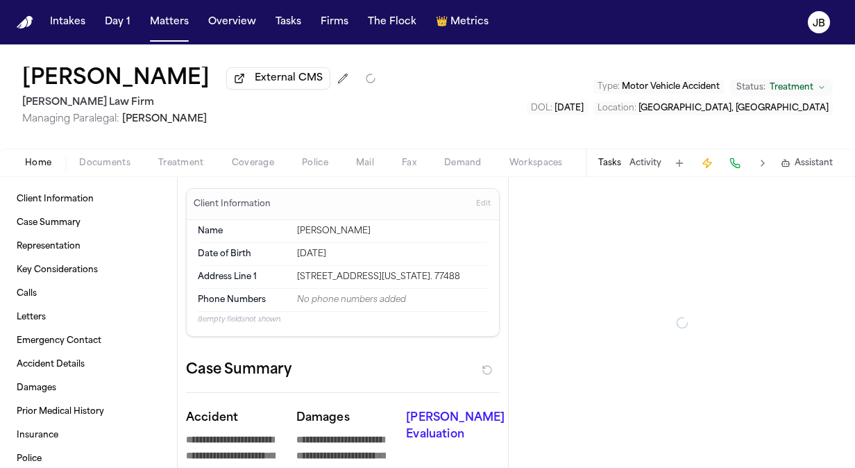
type textarea "*"
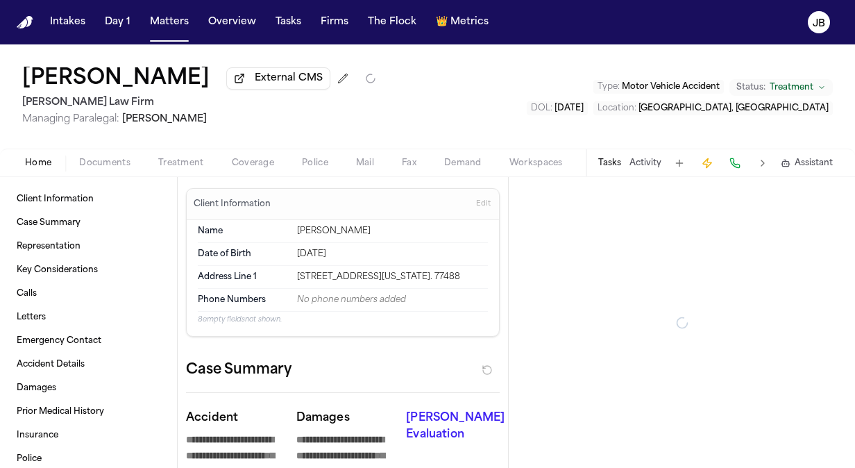
type textarea "*"
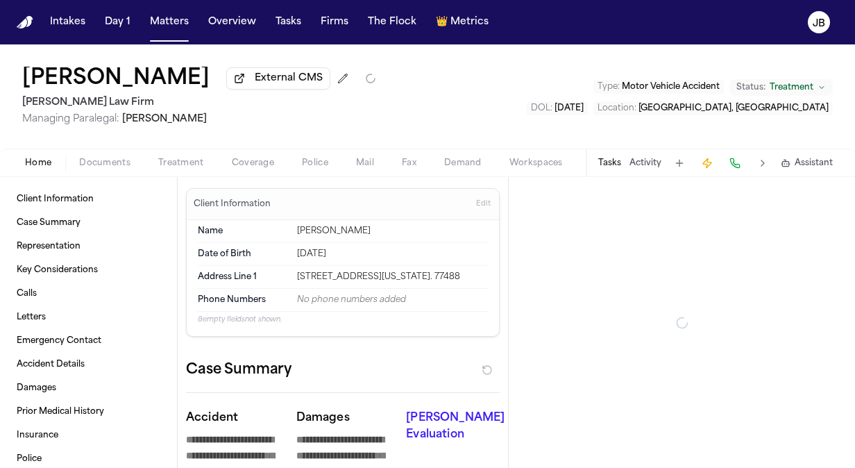
type textarea "*"
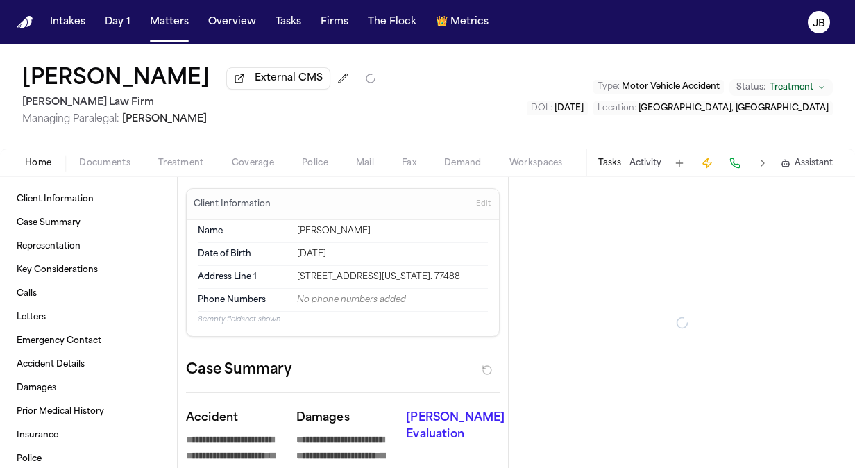
type textarea "*"
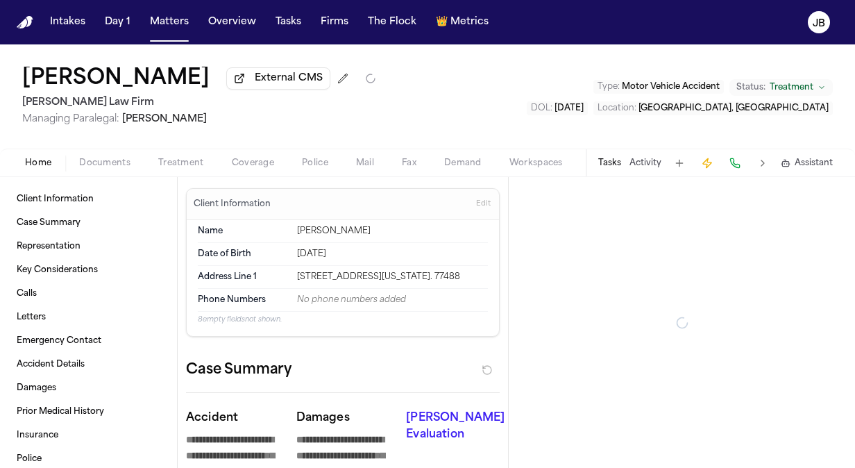
type textarea "*"
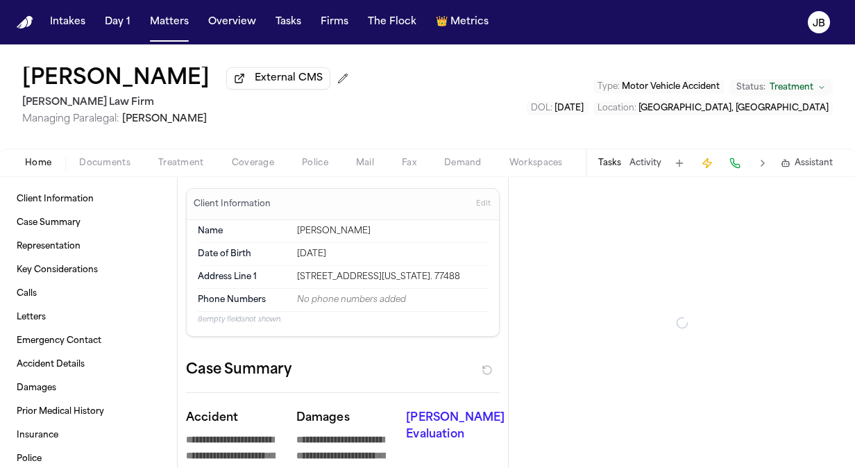
type textarea "*"
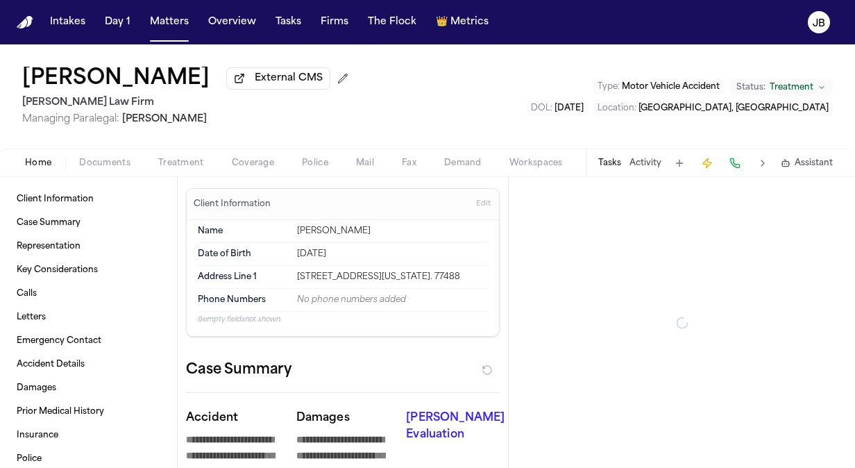
type textarea "*"
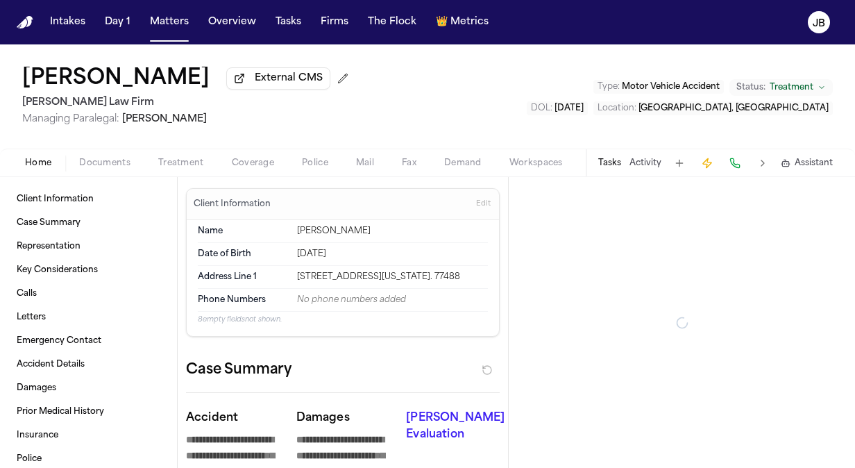
type textarea "*"
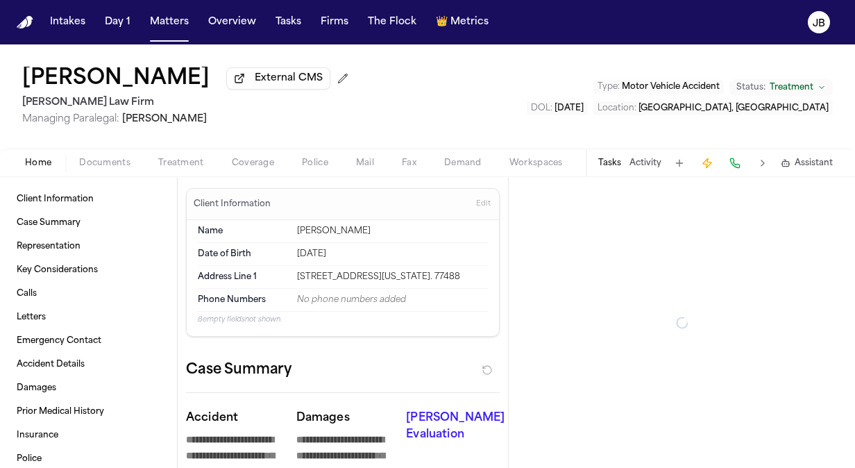
type textarea "*"
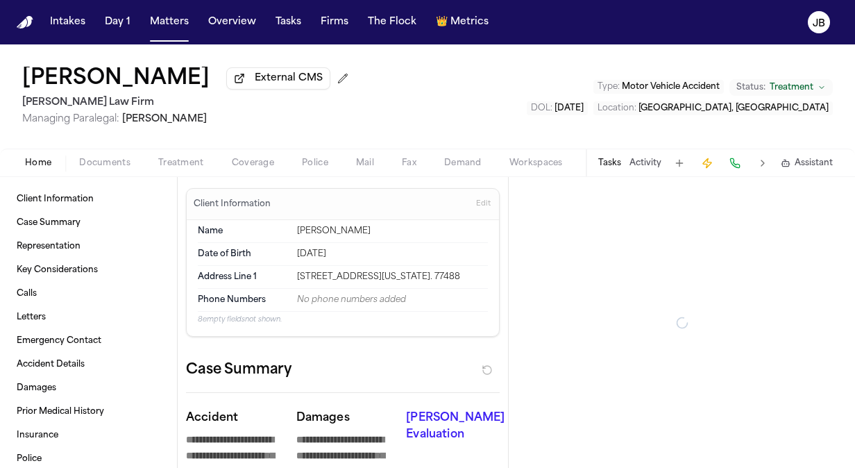
type textarea "*"
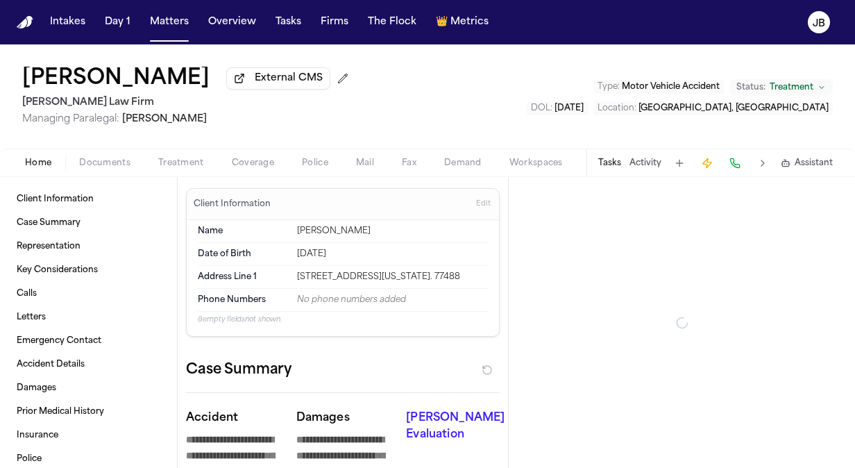
type textarea "*"
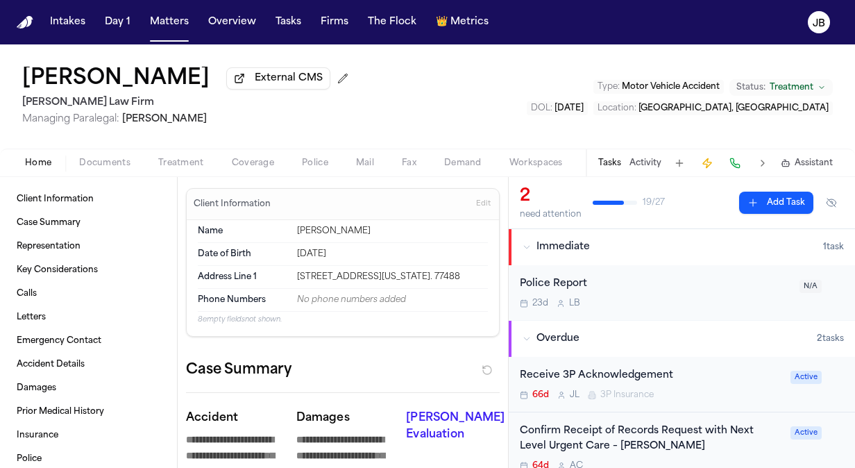
click at [647, 159] on button "Activity" at bounding box center [645, 162] width 32 height 11
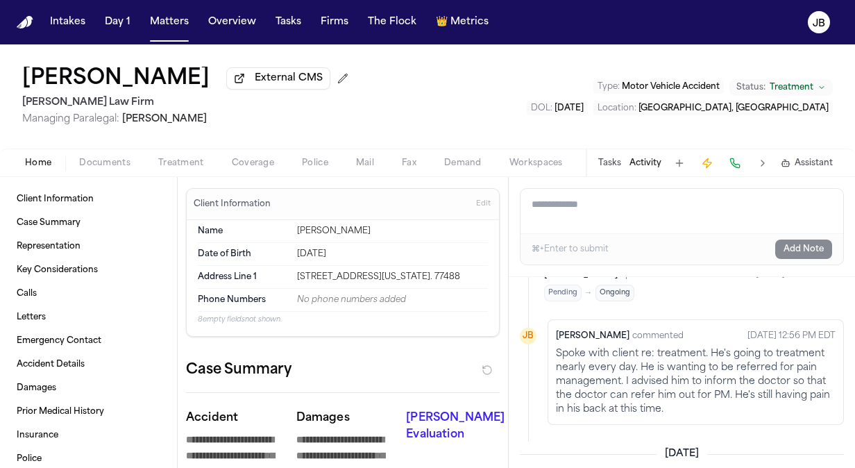
scroll to position [628, 0]
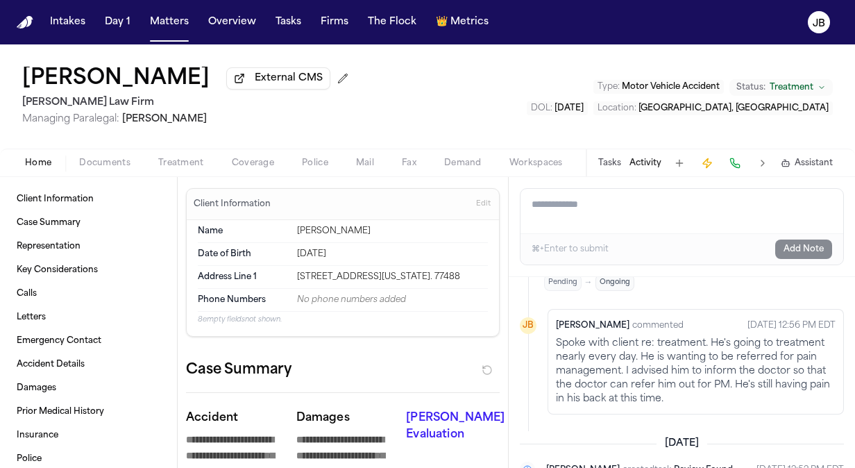
click at [563, 213] on textarea "Add a note to this matter" at bounding box center [681, 211] width 323 height 44
click at [119, 156] on button "Documents" at bounding box center [104, 163] width 79 height 17
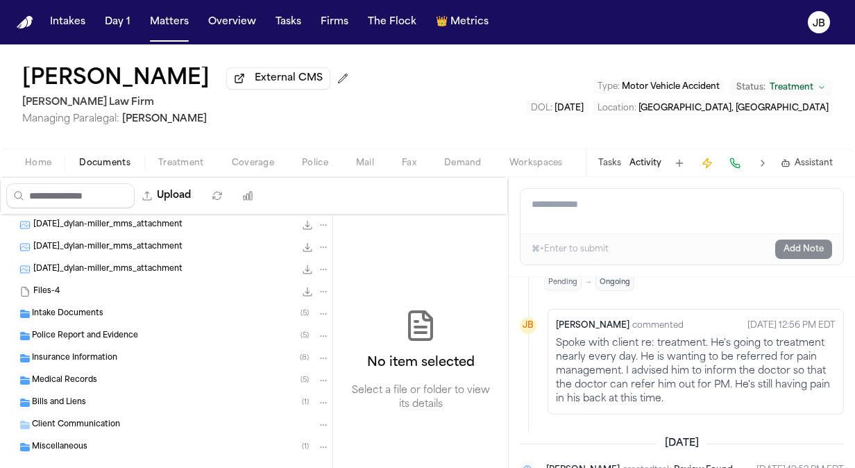
scroll to position [136, 0]
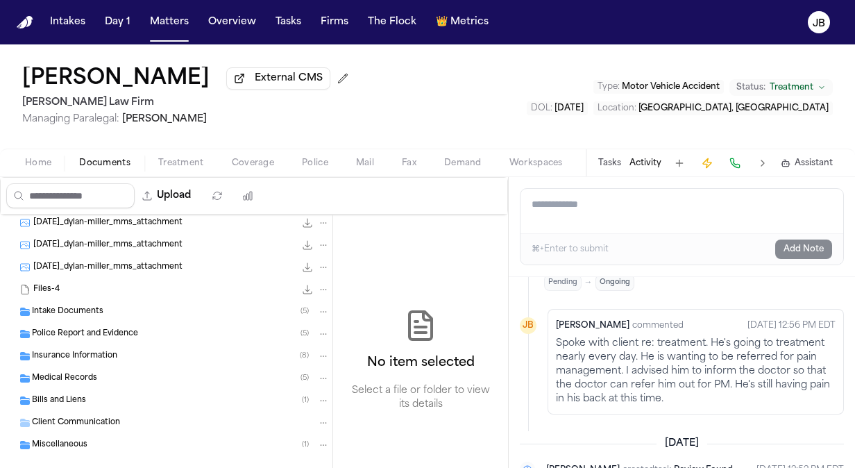
click at [39, 355] on span "Insurance Information" at bounding box center [74, 356] width 85 height 12
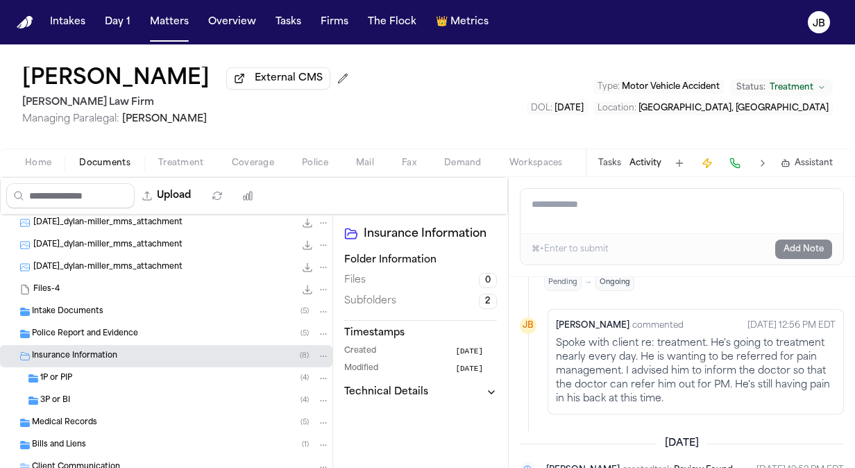
click at [172, 157] on span "Treatment" at bounding box center [181, 162] width 46 height 11
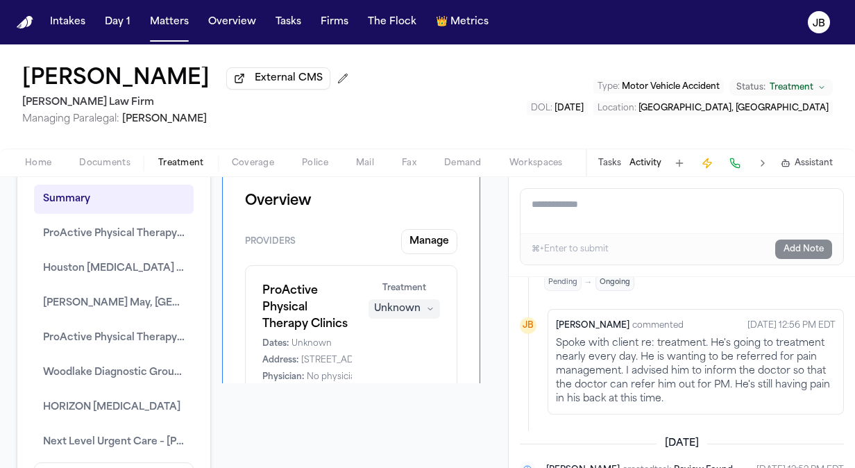
scroll to position [68, 0]
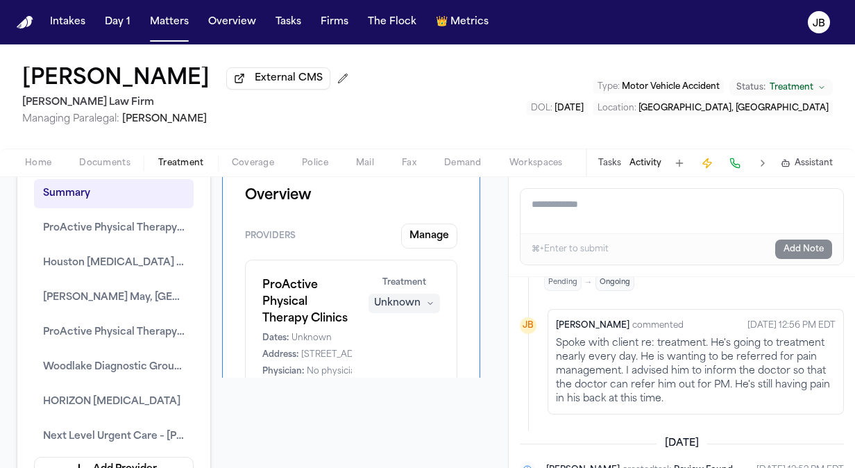
click at [100, 167] on span "Documents" at bounding box center [104, 162] width 51 height 11
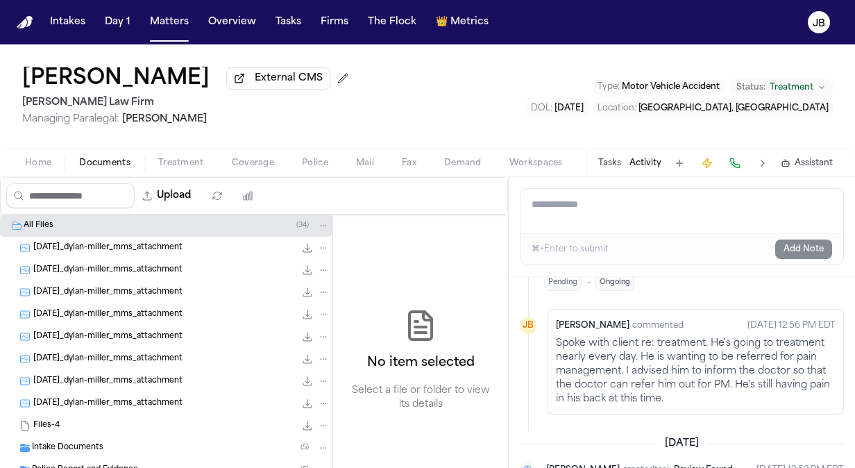
click at [182, 20] on button "Matters" at bounding box center [169, 22] width 50 height 25
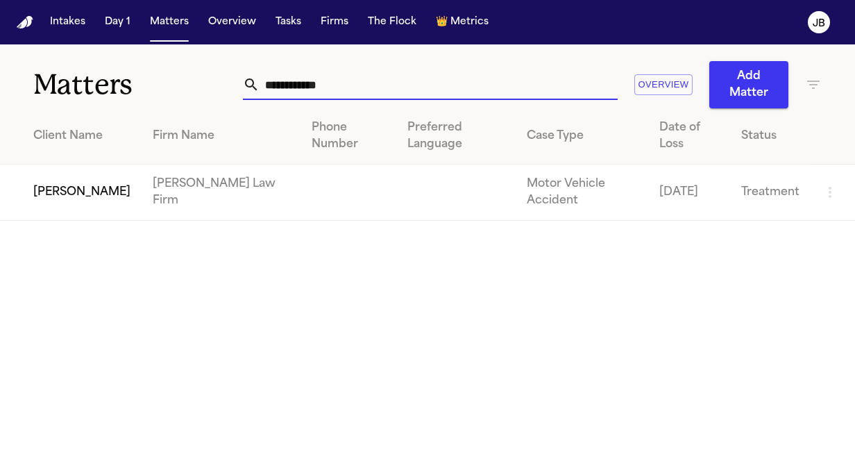
drag, startPoint x: 354, startPoint y: 89, endPoint x: 191, endPoint y: 107, distance: 163.3
click at [191, 107] on div "**********" at bounding box center [427, 76] width 855 height 64
paste input "**********"
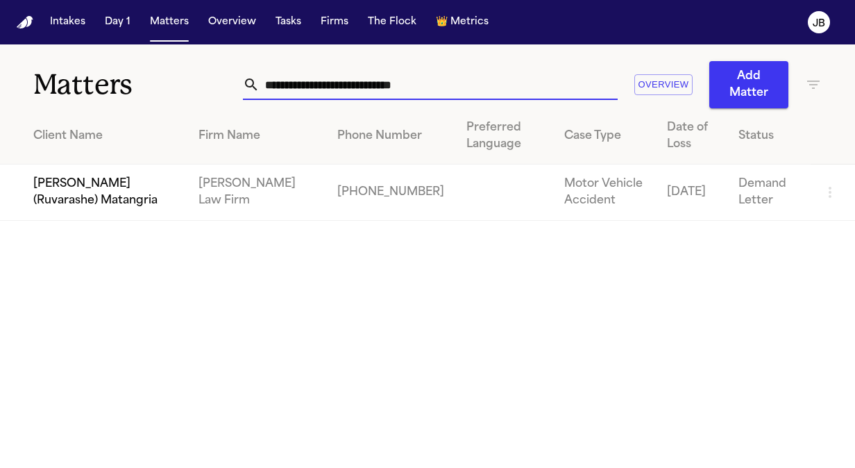
click at [98, 175] on td "[PERSON_NAME] (Ruvarashe) Matangria" at bounding box center [93, 192] width 187 height 56
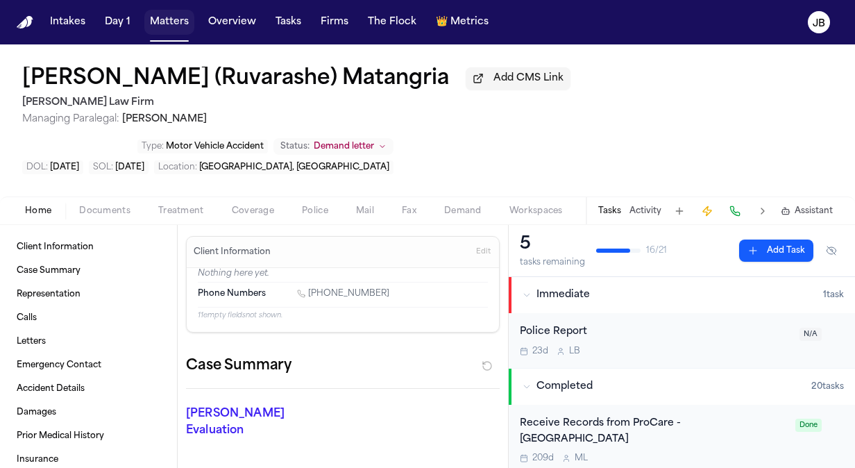
click at [153, 26] on button "Matters" at bounding box center [169, 22] width 50 height 25
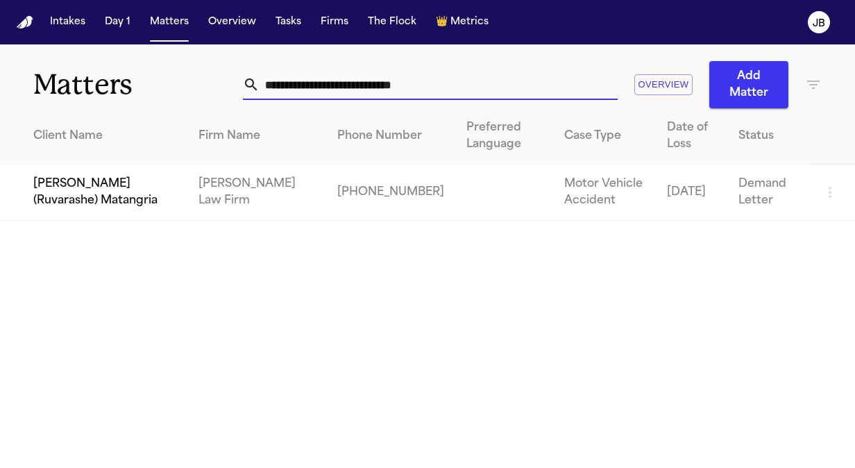
click at [422, 87] on input "**********" at bounding box center [438, 84] width 358 height 31
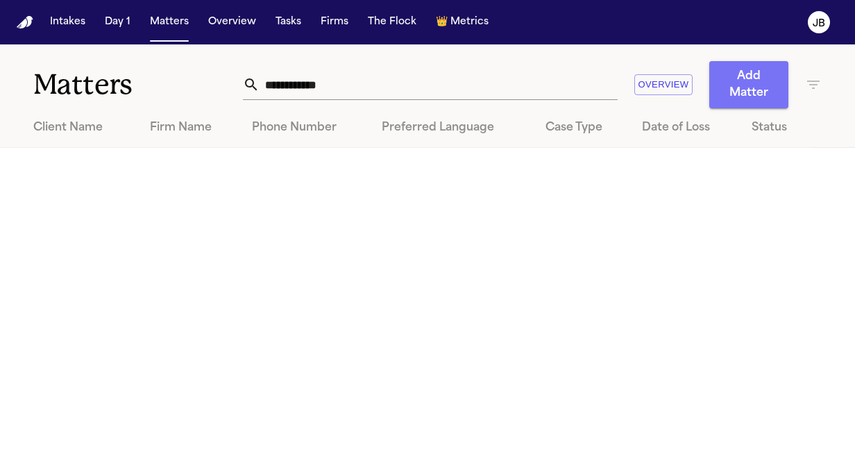
click at [712, 85] on button "Add Matter" at bounding box center [748, 84] width 79 height 47
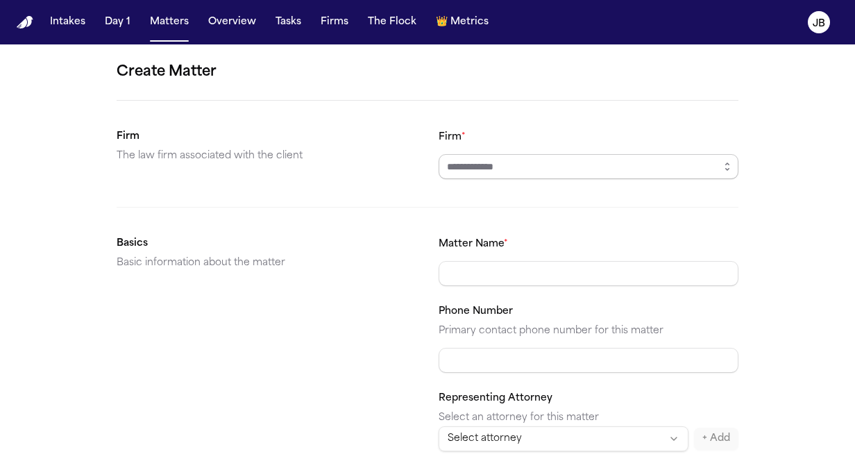
click at [497, 166] on input "Firm *" at bounding box center [588, 166] width 300 height 25
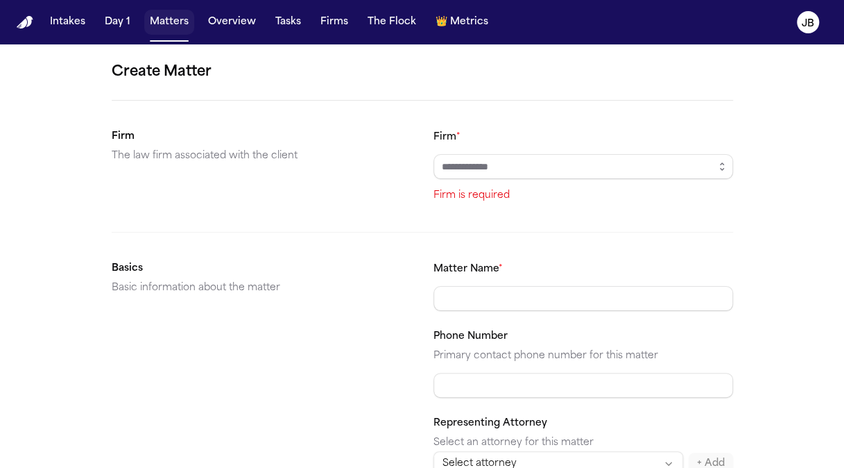
click at [157, 10] on button "Matters" at bounding box center [169, 22] width 50 height 25
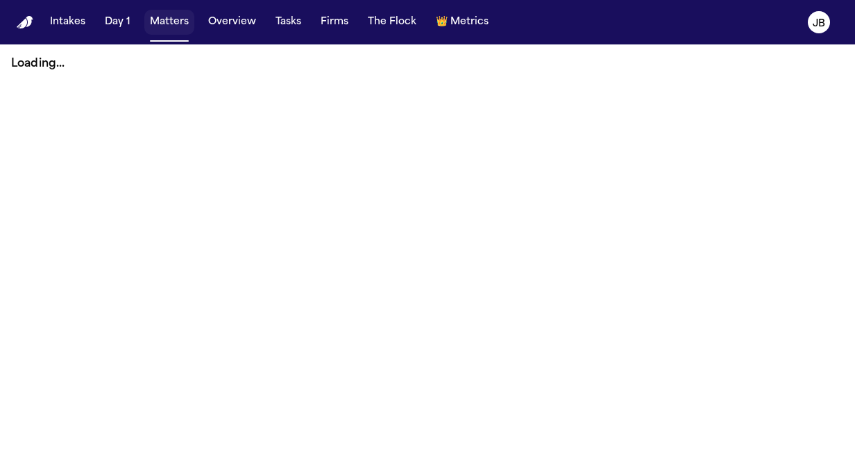
click at [169, 22] on button "Matters" at bounding box center [169, 22] width 50 height 25
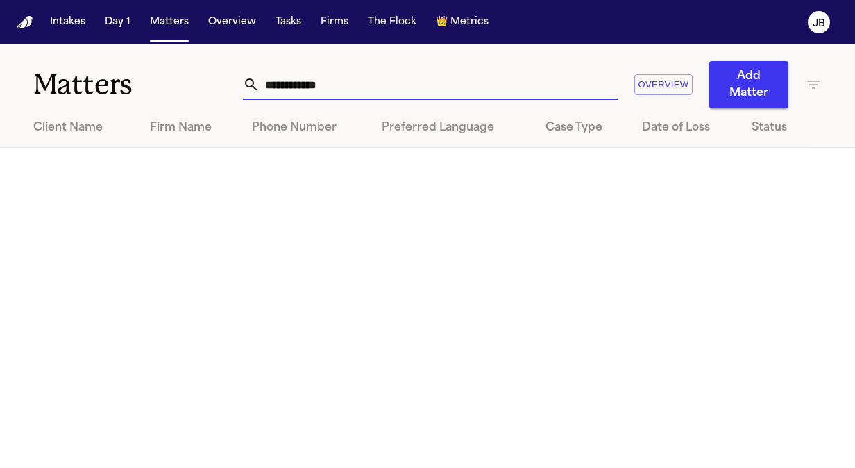
drag, startPoint x: 344, startPoint y: 73, endPoint x: 196, endPoint y: 72, distance: 147.7
click at [196, 72] on div "**********" at bounding box center [427, 76] width 855 height 64
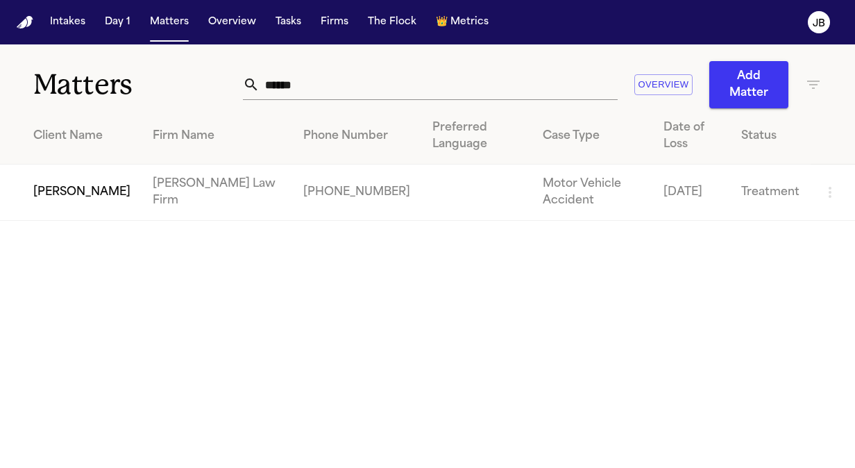
click at [79, 164] on td "[PERSON_NAME]" at bounding box center [71, 192] width 142 height 56
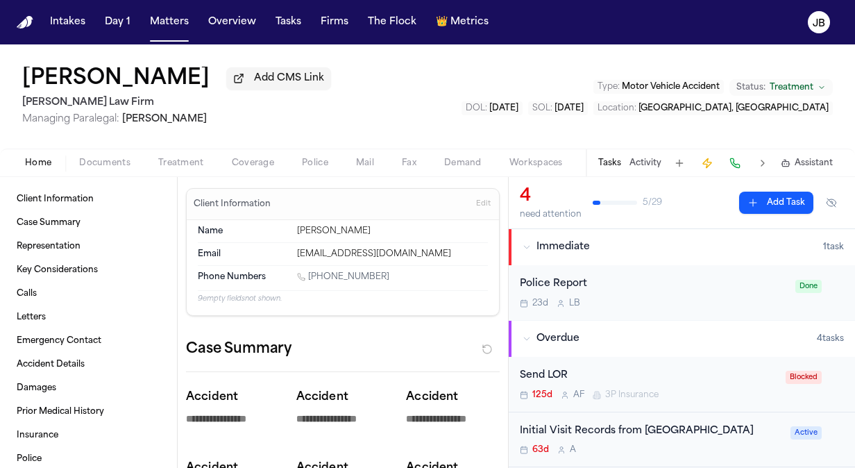
click at [104, 163] on span "Documents" at bounding box center [104, 162] width 51 height 11
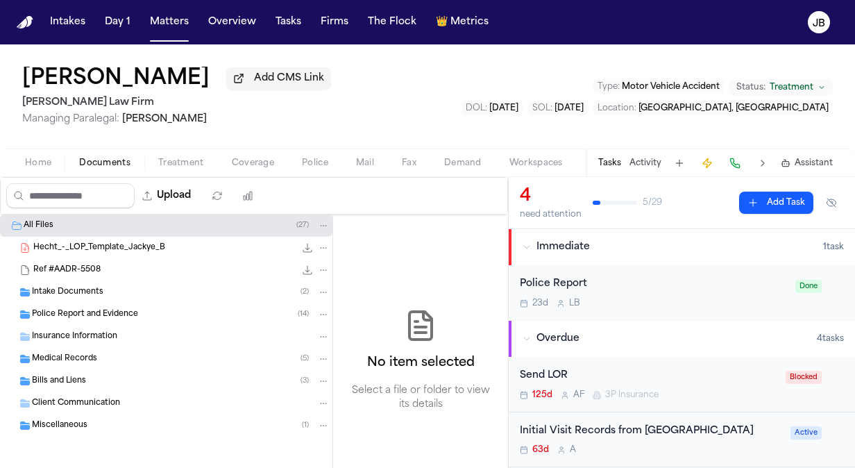
click at [58, 338] on span "Insurance Information" at bounding box center [74, 337] width 85 height 12
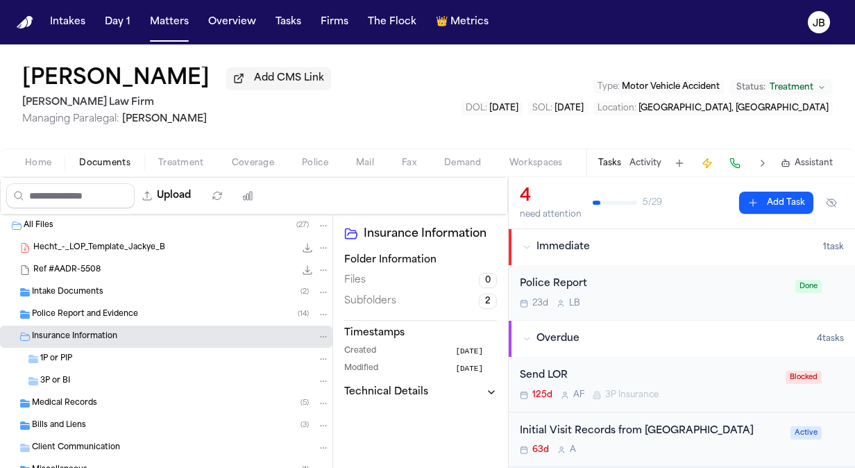
click at [640, 160] on button "Activity" at bounding box center [645, 162] width 32 height 11
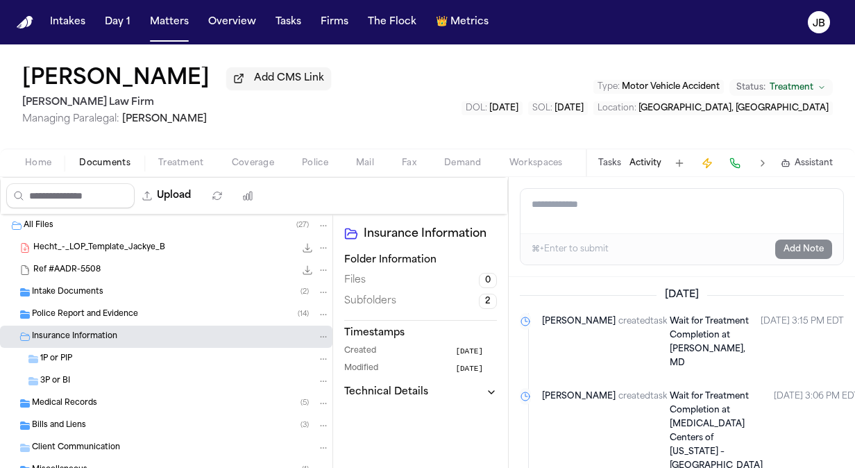
click at [98, 312] on span "Police Report and Evidence" at bounding box center [85, 315] width 106 height 12
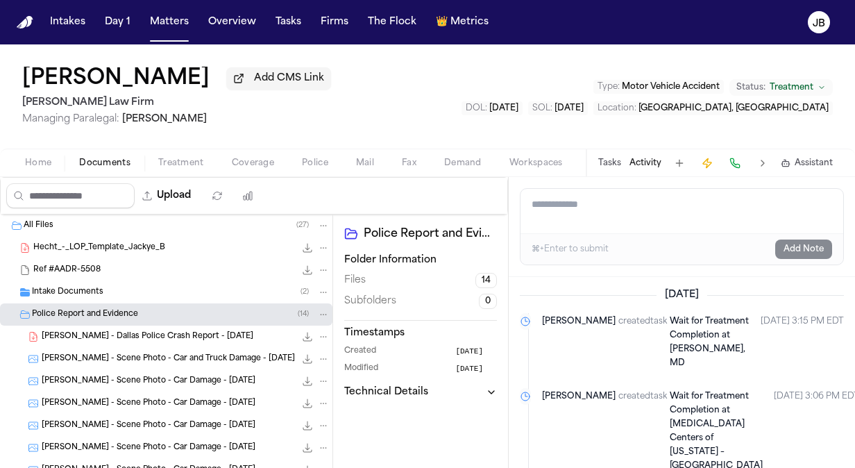
click at [160, 332] on span "[PERSON_NAME] - Dallas Police Crash Report - [DATE]" at bounding box center [148, 337] width 212 height 12
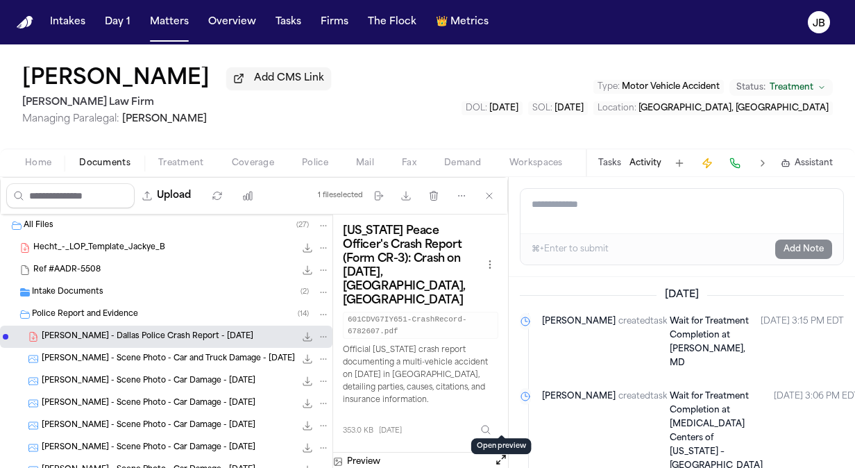
click at [499, 452] on button "Open preview" at bounding box center [501, 459] width 14 height 14
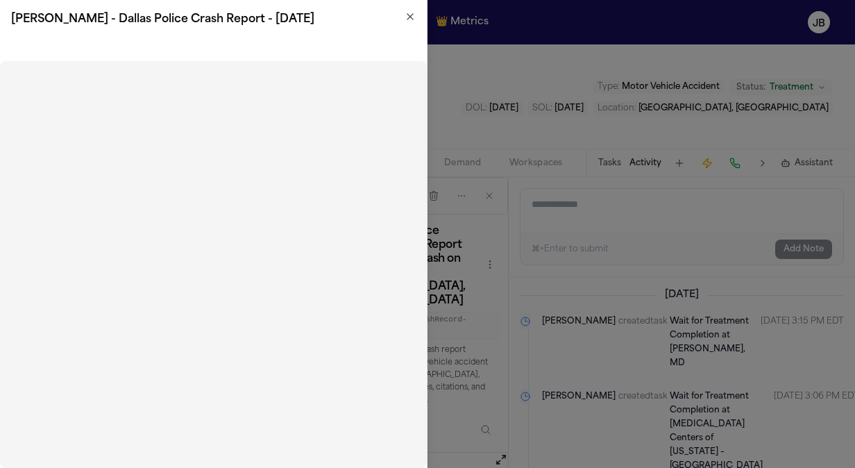
click at [413, 14] on icon "button" at bounding box center [409, 16] width 11 height 11
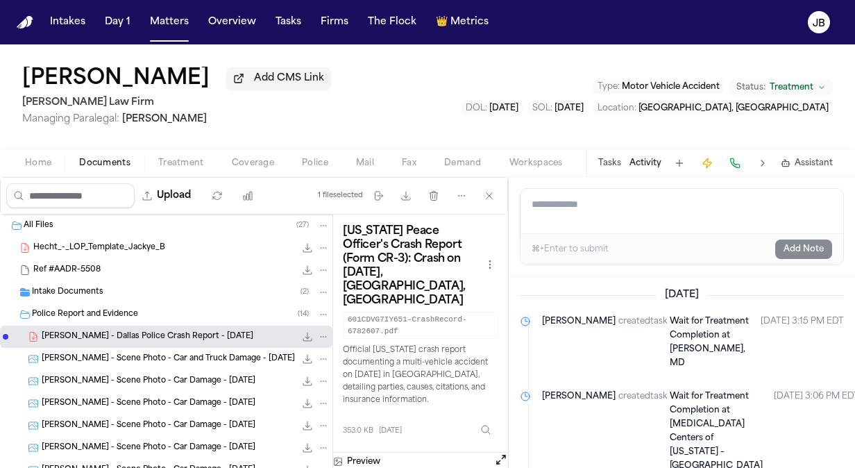
click at [646, 162] on button "Activity" at bounding box center [645, 162] width 32 height 11
click at [609, 164] on button "Tasks" at bounding box center [609, 162] width 23 height 11
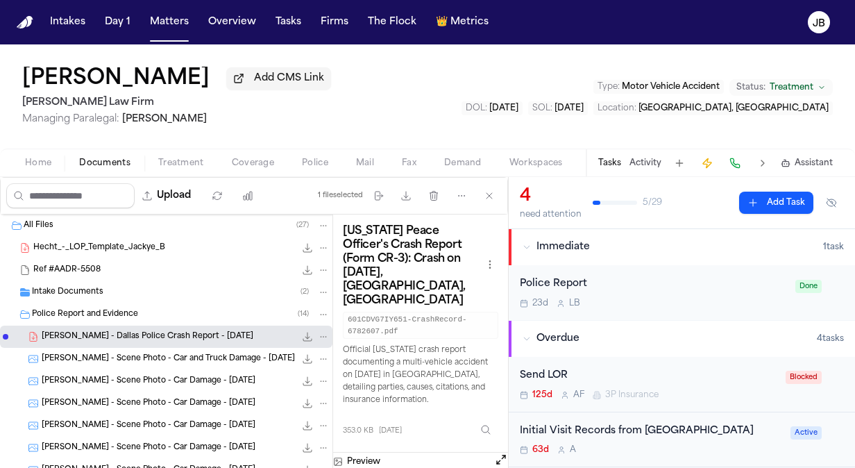
click at [640, 159] on button "Activity" at bounding box center [645, 162] width 32 height 11
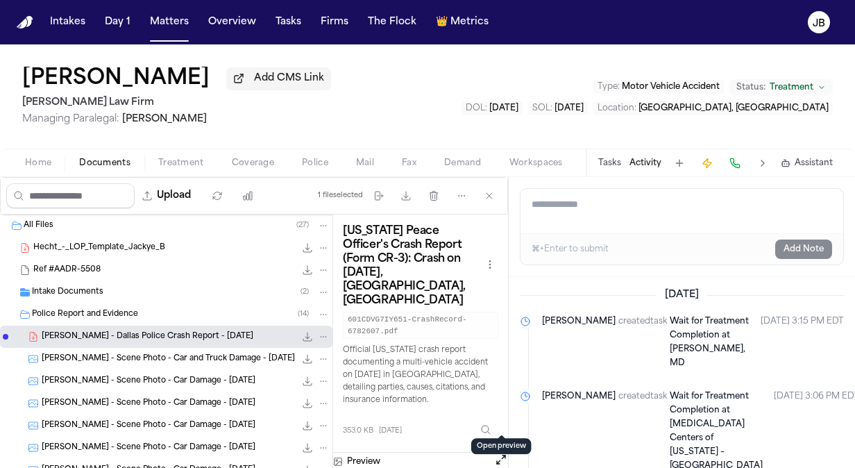
click at [499, 452] on button "Open preview" at bounding box center [501, 459] width 14 height 14
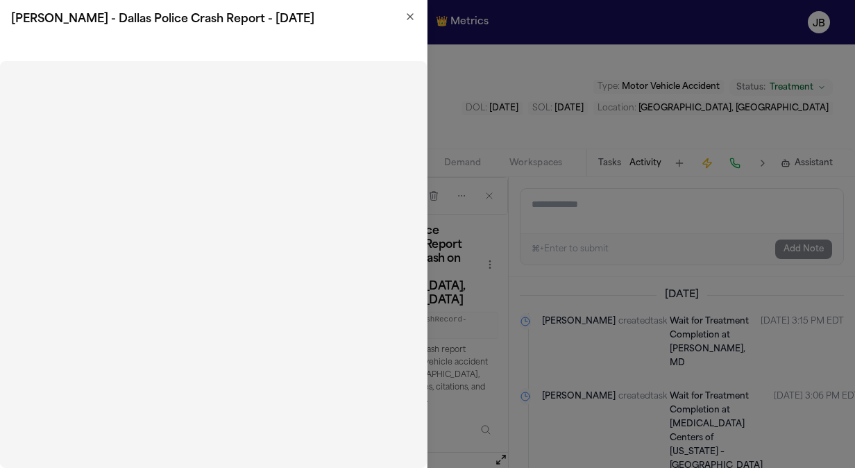
click at [413, 11] on icon "button" at bounding box center [409, 16] width 11 height 11
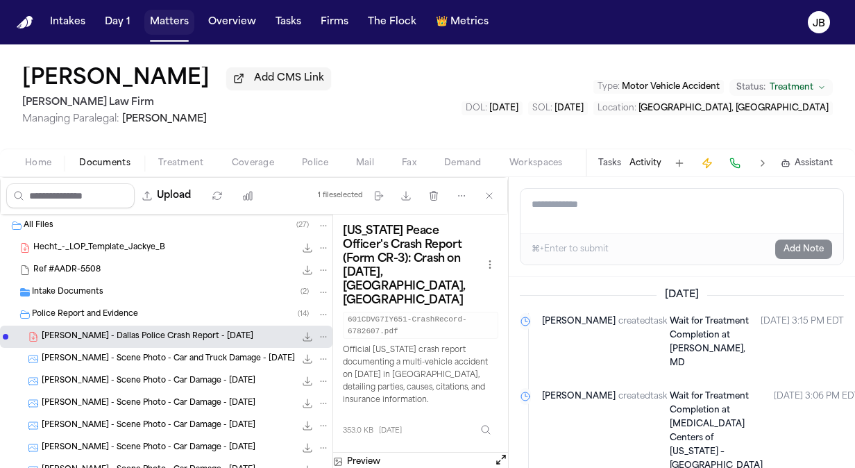
click at [179, 19] on button "Matters" at bounding box center [169, 22] width 50 height 25
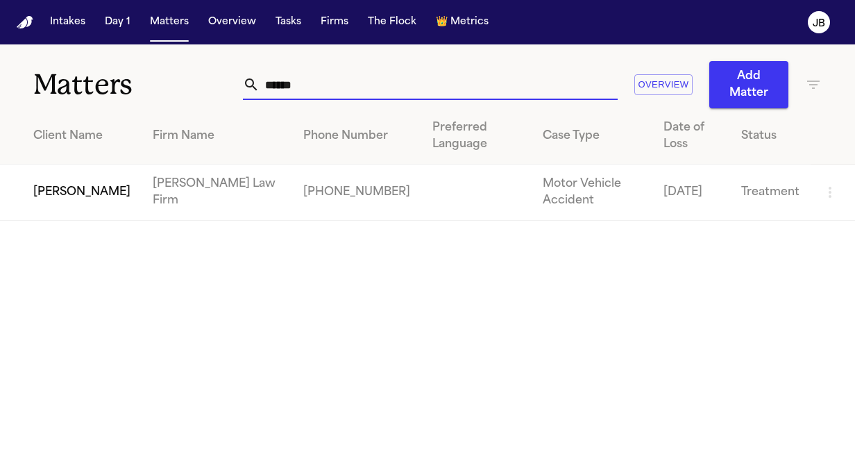
drag, startPoint x: 343, startPoint y: 84, endPoint x: 161, endPoint y: 58, distance: 183.6
click at [161, 58] on div "Matters ****** Overview Add Matter" at bounding box center [427, 76] width 855 height 64
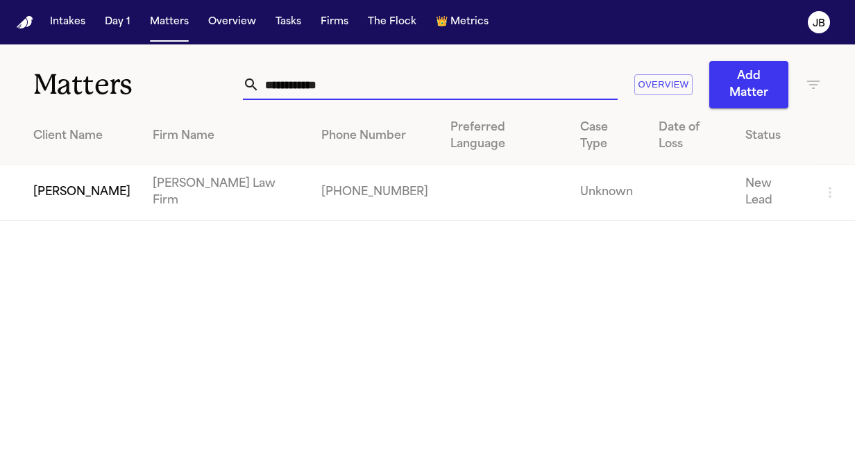
click at [78, 169] on td "[PERSON_NAME]" at bounding box center [71, 192] width 142 height 56
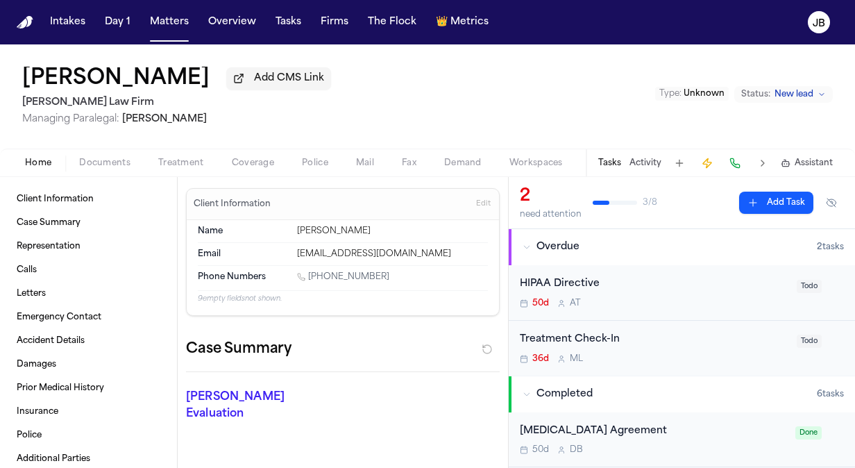
click at [104, 161] on span "Documents" at bounding box center [104, 162] width 51 height 11
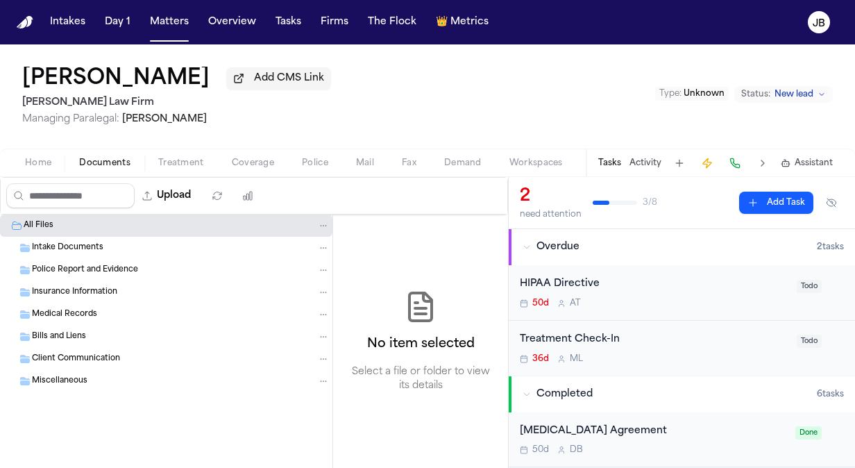
click at [90, 251] on span "Intake Documents" at bounding box center [67, 248] width 71 height 12
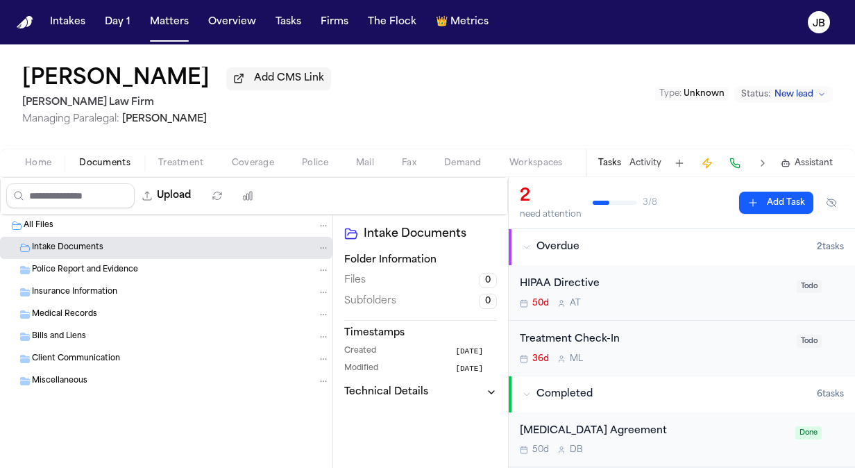
click at [92, 281] on div "Insurance Information" at bounding box center [166, 292] width 332 height 22
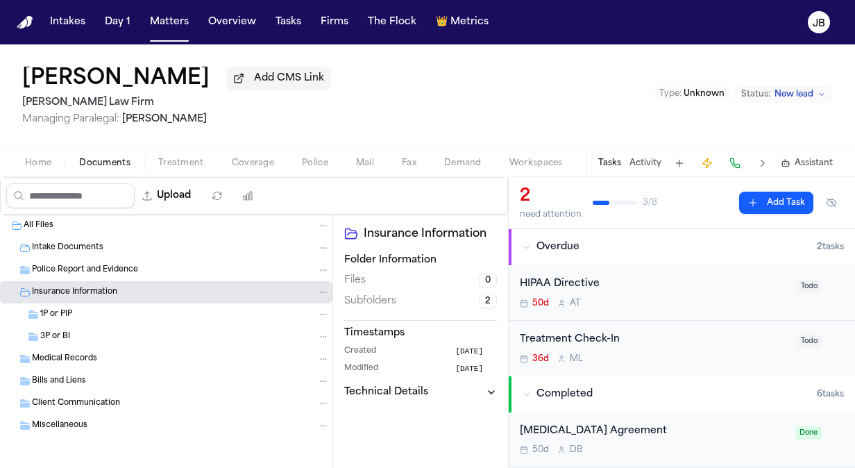
click at [194, 266] on div "Police Report and Evidence" at bounding box center [181, 270] width 298 height 12
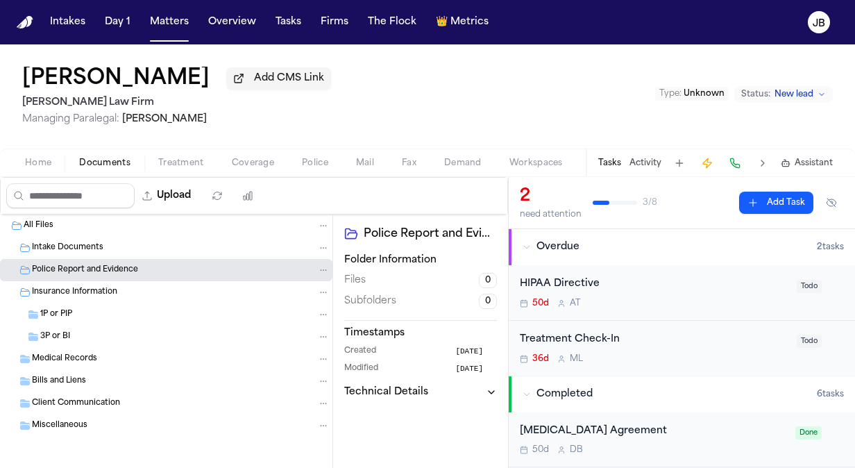
click at [182, 246] on div "Intake Documents" at bounding box center [181, 247] width 298 height 12
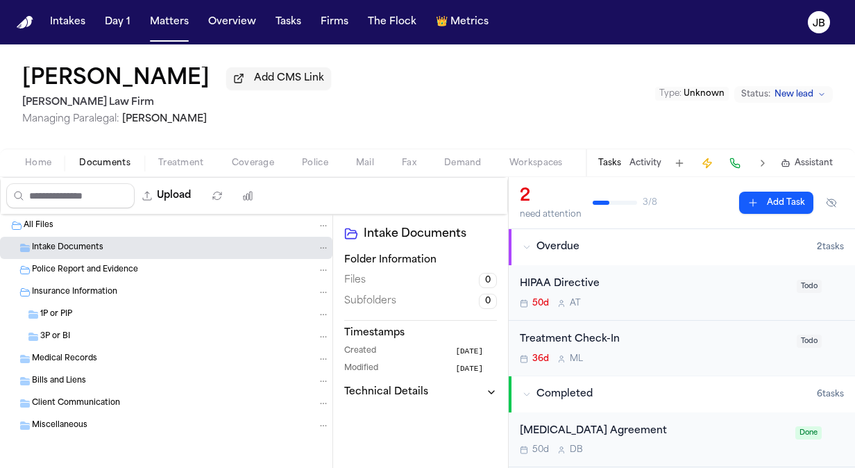
click at [646, 158] on button "Activity" at bounding box center [645, 162] width 32 height 11
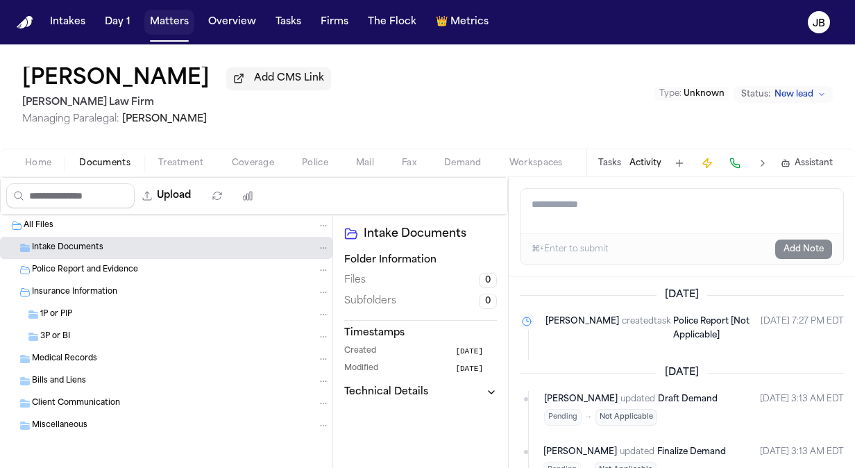
click at [169, 33] on button "Matters" at bounding box center [169, 22] width 50 height 25
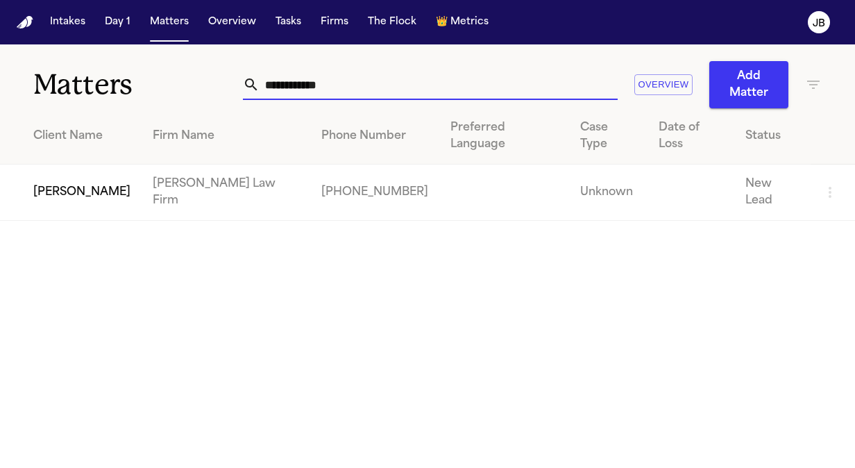
drag, startPoint x: 322, startPoint y: 85, endPoint x: 112, endPoint y: 96, distance: 210.5
click at [112, 96] on div "**********" at bounding box center [427, 76] width 855 height 64
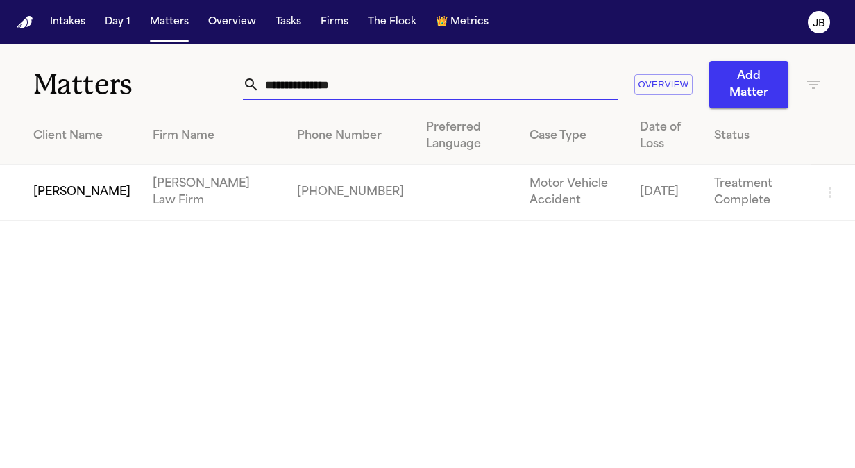
click at [66, 196] on td "[PERSON_NAME]" at bounding box center [71, 192] width 142 height 56
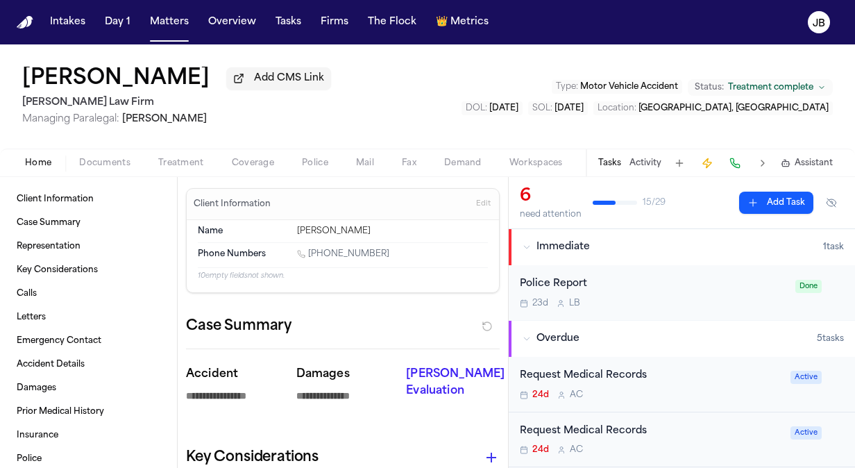
click at [97, 165] on span "Documents" at bounding box center [104, 162] width 51 height 11
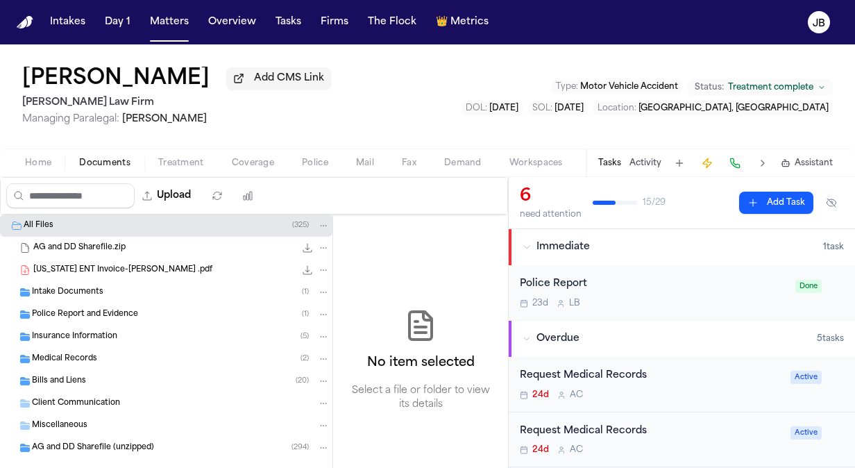
click at [84, 319] on div "Police Report and Evidence ( 1 )" at bounding box center [166, 314] width 332 height 22
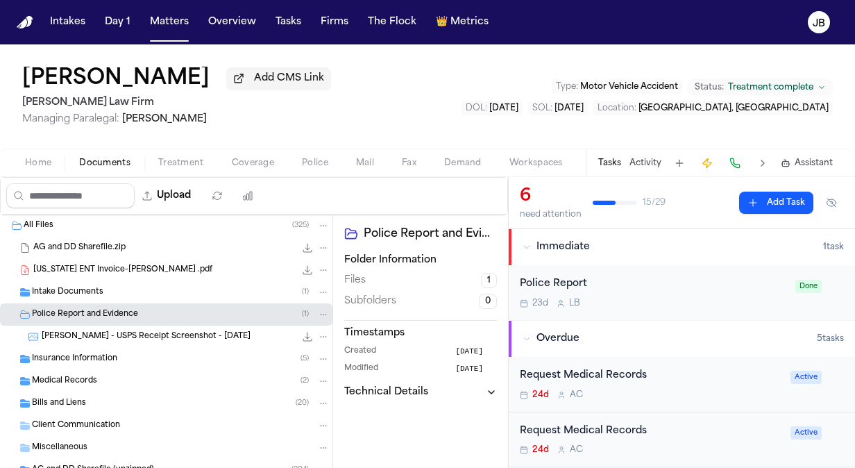
click at [83, 334] on span "[PERSON_NAME] - USPS Receipt Screenshot - [DATE]" at bounding box center [146, 337] width 209 height 12
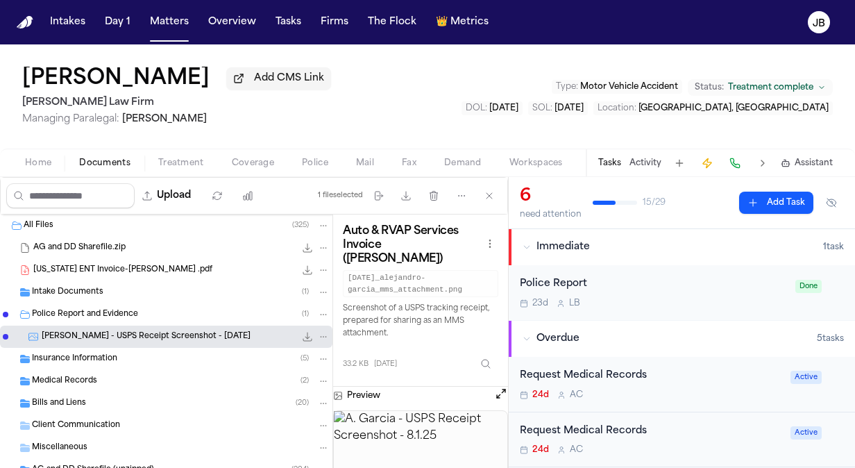
click at [142, 350] on div "Insurance Information ( 5 )" at bounding box center [166, 359] width 332 height 22
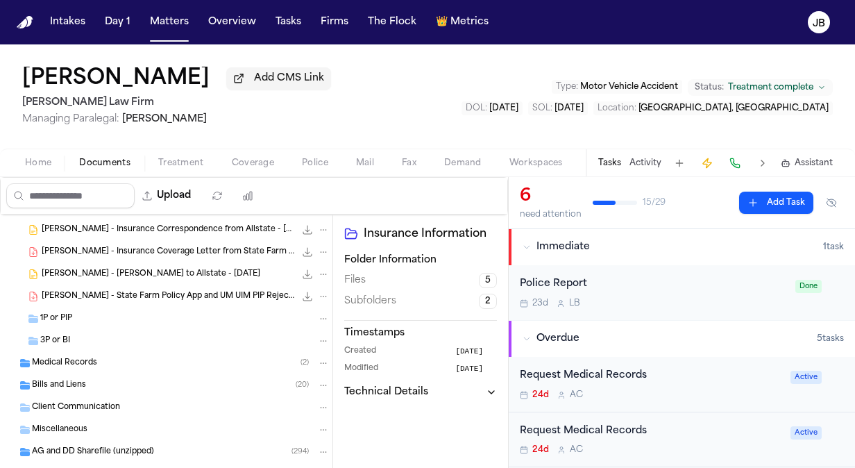
scroll to position [180, 0]
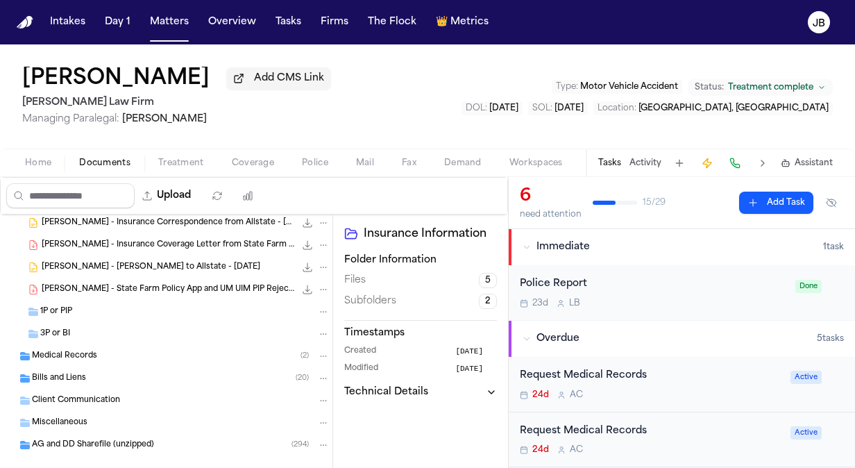
click at [39, 308] on span "Folder: 1P or PIP" at bounding box center [34, 311] width 12 height 11
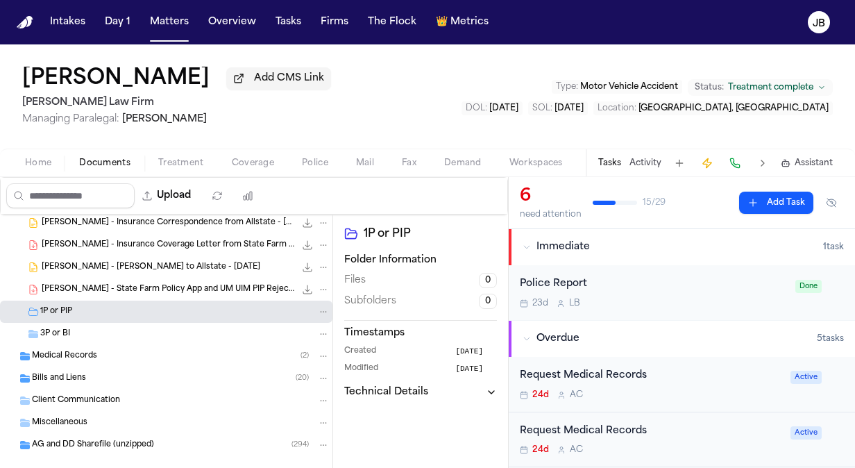
click at [46, 328] on span "3P or BI" at bounding box center [55, 334] width 30 height 12
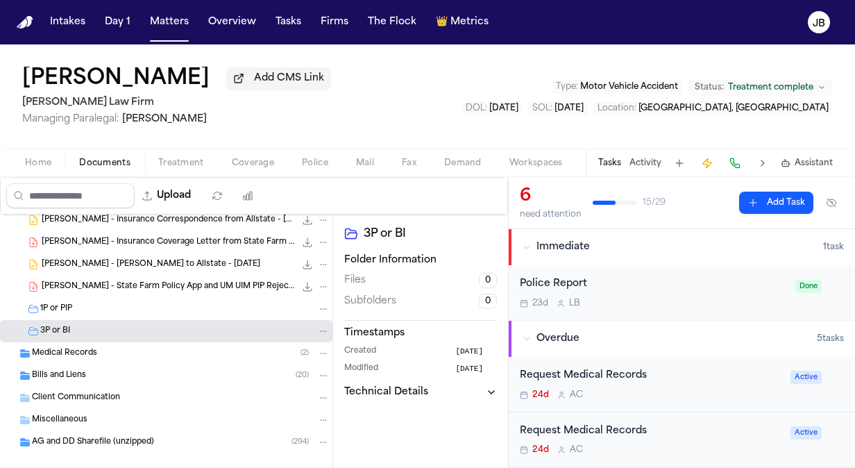
scroll to position [200, 0]
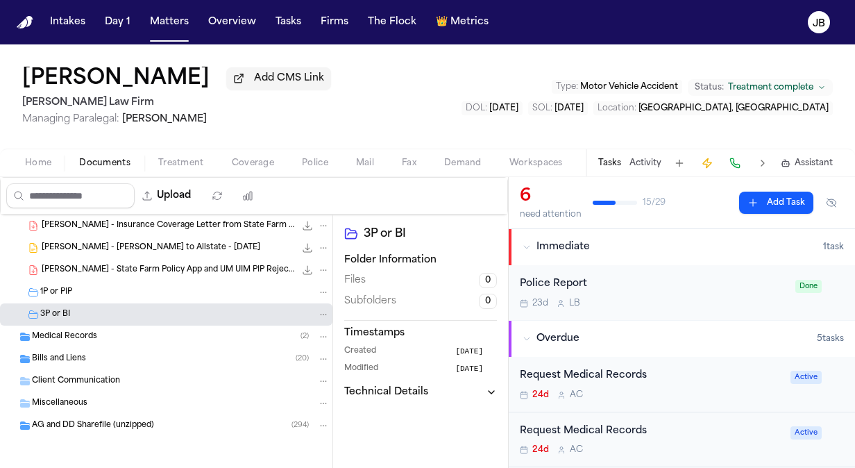
click at [69, 359] on span "Bills and Liens" at bounding box center [59, 359] width 54 height 12
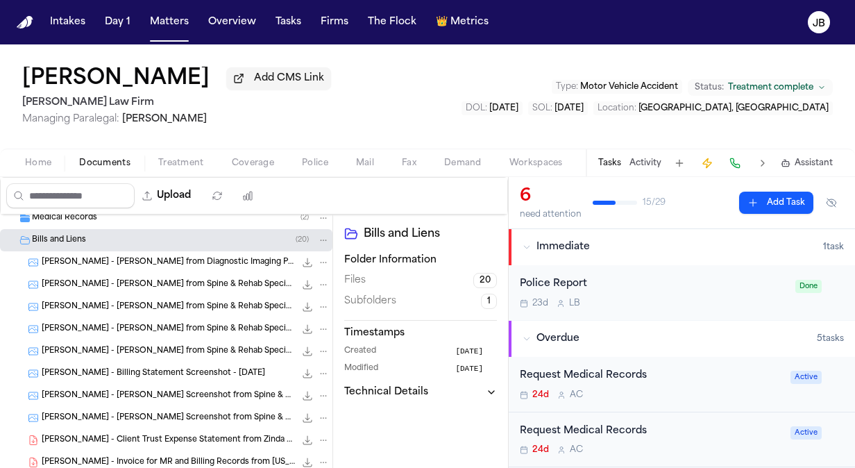
scroll to position [320, 0]
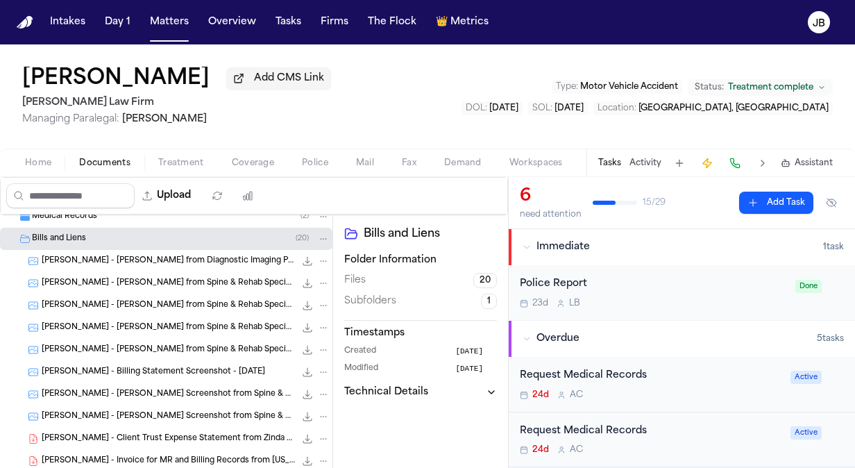
click at [218, 265] on div "[PERSON_NAME] - [PERSON_NAME] from Diagnostic Imaging Provider - [DATE] 43.0 KB…" at bounding box center [186, 261] width 288 height 14
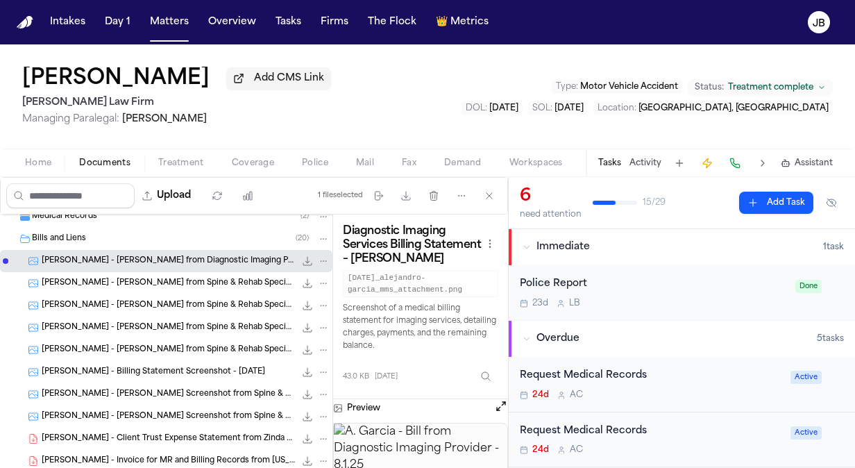
click at [215, 283] on div "[PERSON_NAME] - [PERSON_NAME] from Spine & Rehab Specialists 27.7 KB • PNG" at bounding box center [186, 283] width 288 height 14
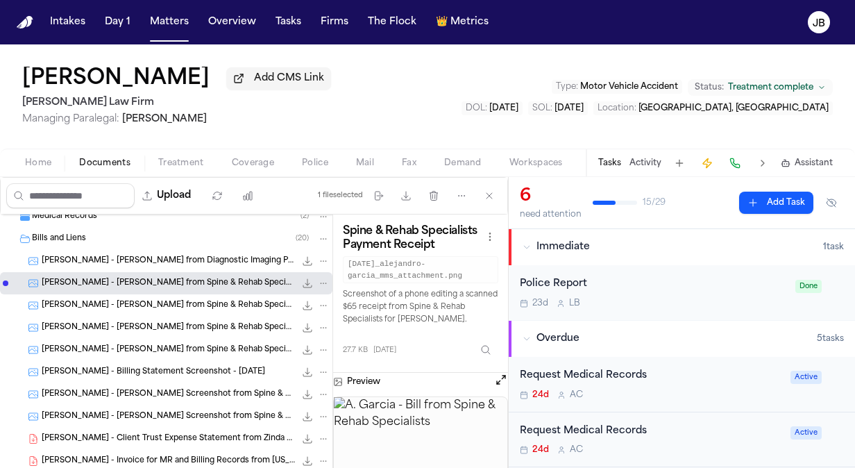
click at [200, 302] on span "[PERSON_NAME] - [PERSON_NAME] from Spine & Rehab Specialists - [DATE]" at bounding box center [168, 306] width 253 height 12
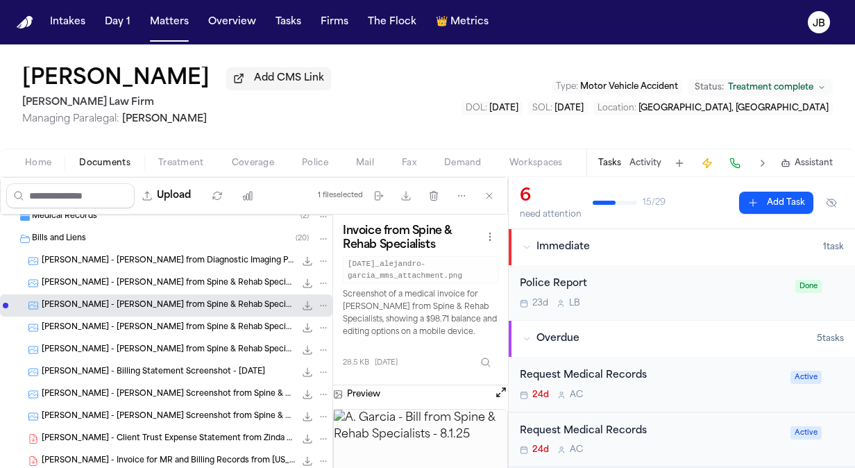
click at [187, 323] on span "[PERSON_NAME] - [PERSON_NAME] from Spine & Rehab Specialists - [DATE]" at bounding box center [168, 328] width 253 height 12
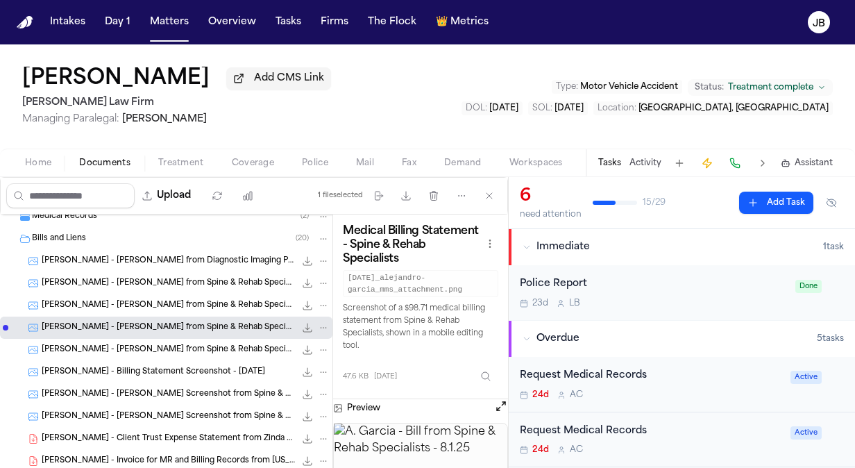
click at [179, 346] on span "[PERSON_NAME] - [PERSON_NAME] from Spine & Rehab Specialists - [DATE]" at bounding box center [168, 350] width 253 height 12
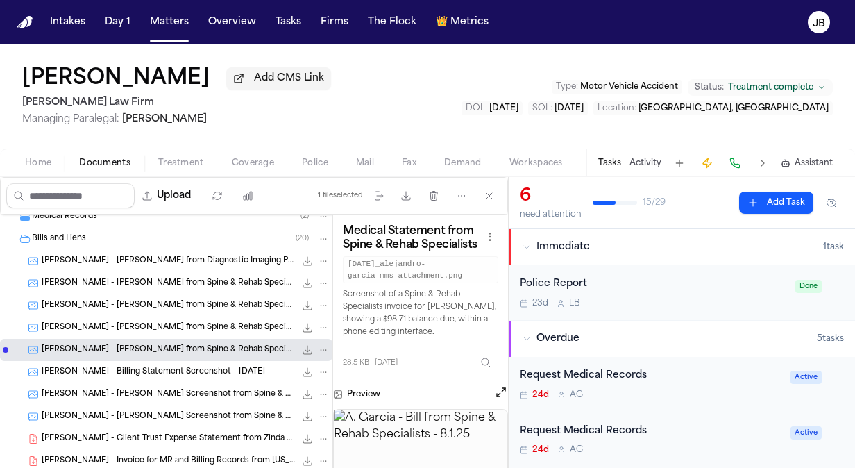
click at [178, 372] on span "[PERSON_NAME] - Billing Statement Screenshot - [DATE]" at bounding box center [153, 372] width 223 height 12
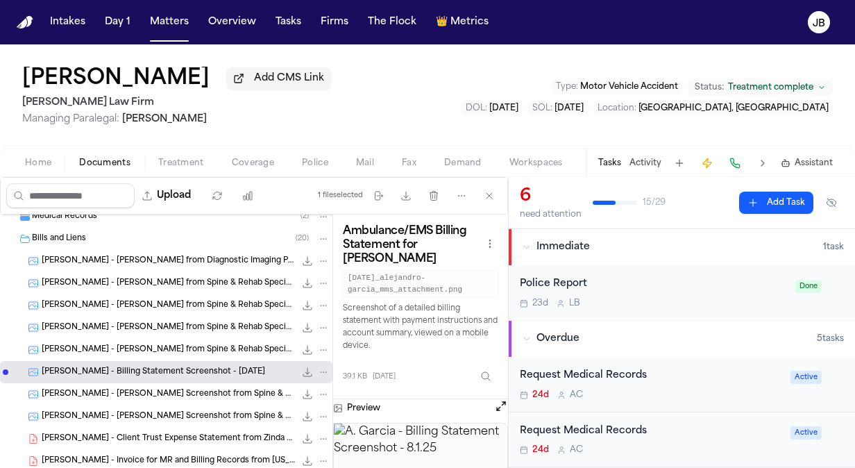
click at [178, 403] on div "[PERSON_NAME] - [PERSON_NAME] Screenshot from Spine & Rehab Specialists - [DATE…" at bounding box center [166, 394] width 332 height 22
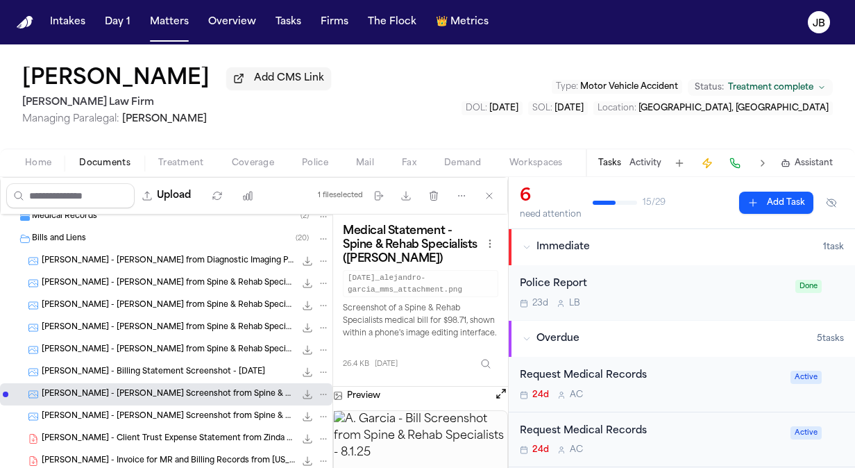
click at [176, 422] on div "[PERSON_NAME] - [PERSON_NAME] Screenshot from Spine & Rehab Specialists - [DATE…" at bounding box center [166, 416] width 332 height 22
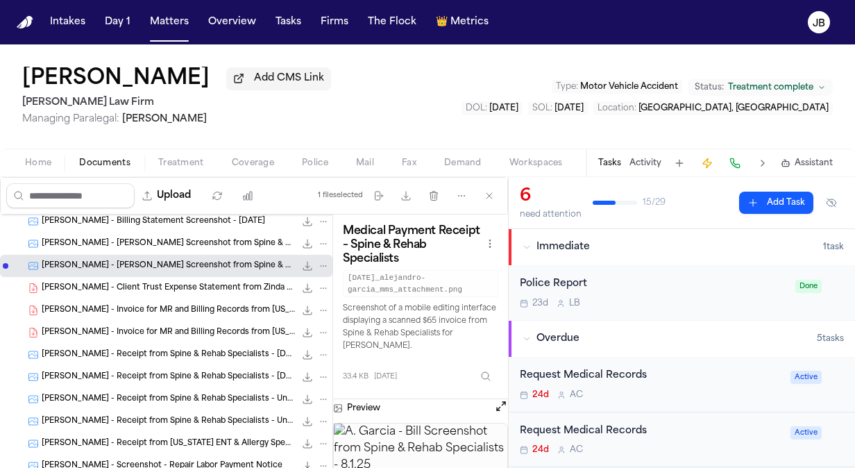
scroll to position [474, 0]
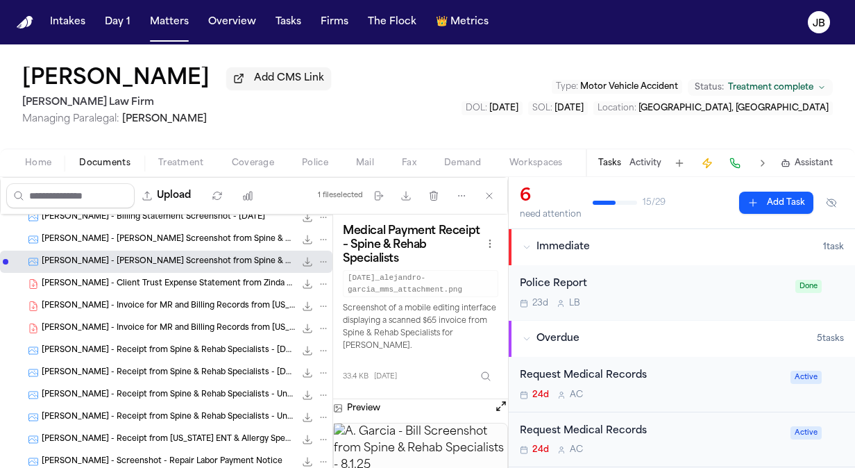
click at [186, 311] on div "[PERSON_NAME] - Invoice for MR and Billing Records from [US_STATE] ENT & Allerg…" at bounding box center [166, 306] width 332 height 22
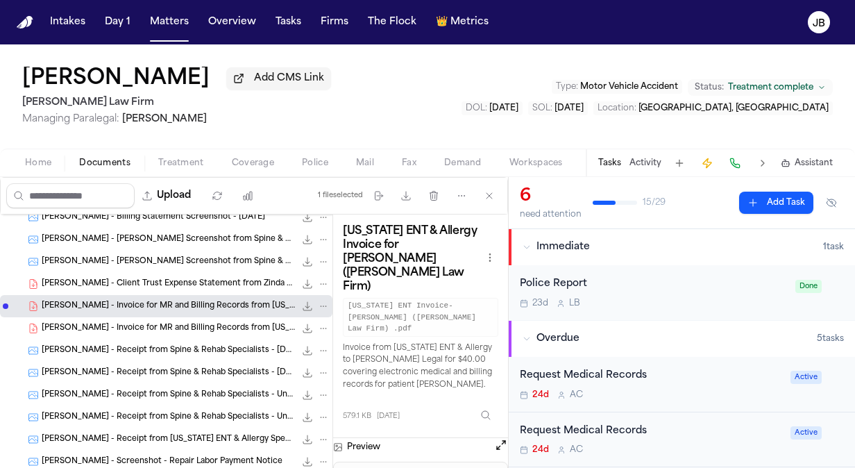
click at [194, 327] on span "[PERSON_NAME] - Invoice for MR and Billing Records from [US_STATE] ENT & Allerg…" at bounding box center [168, 329] width 253 height 12
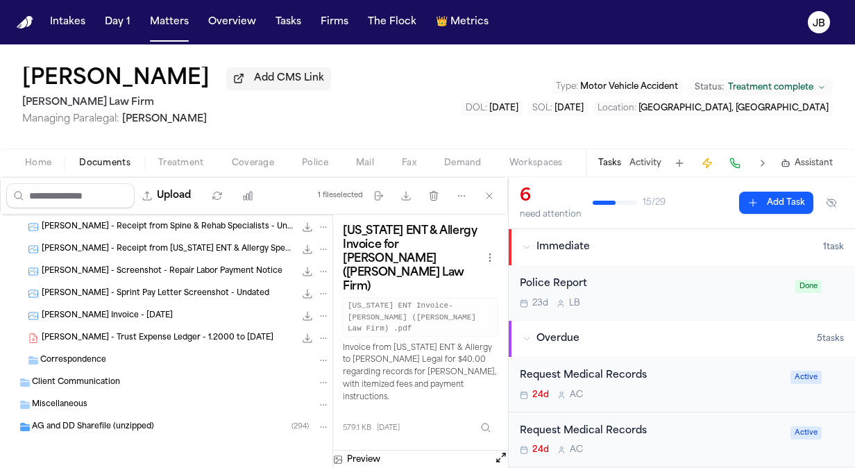
scroll to position [666, 0]
click at [692, 384] on div "Request Medical Records 24d A C" at bounding box center [651, 384] width 262 height 33
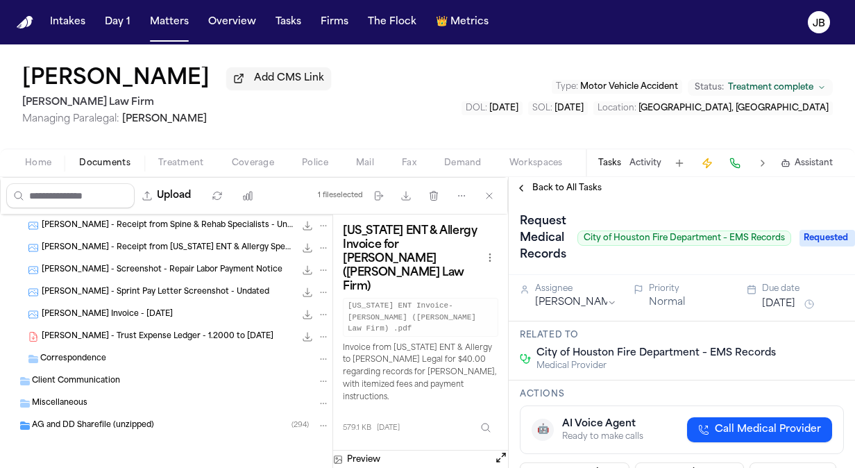
click at [585, 185] on span "Back to All Tasks" at bounding box center [566, 187] width 69 height 11
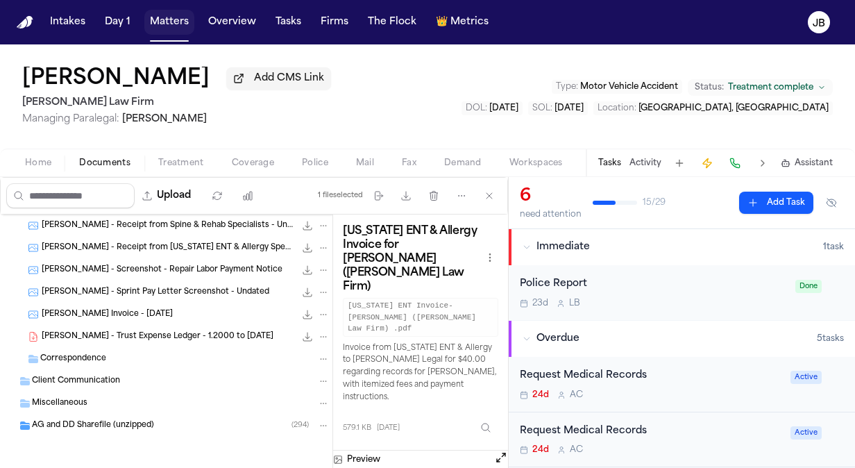
click at [180, 16] on button "Matters" at bounding box center [169, 22] width 50 height 25
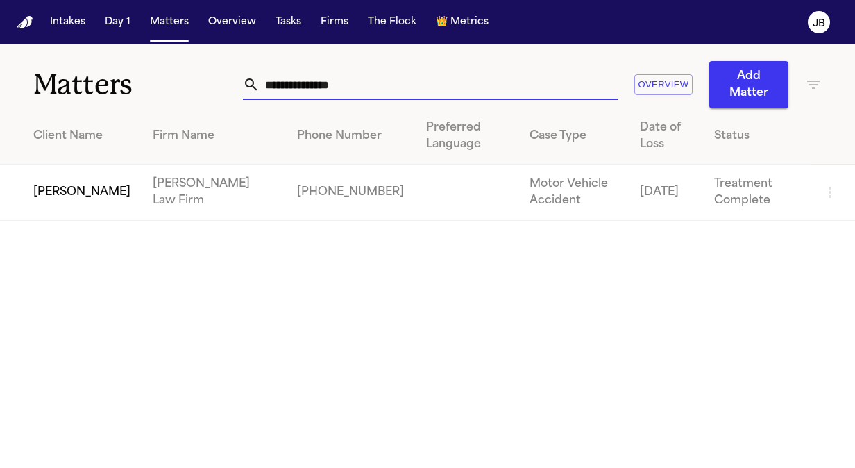
drag, startPoint x: 359, startPoint y: 80, endPoint x: 144, endPoint y: 103, distance: 215.6
click at [144, 103] on div "**********" at bounding box center [427, 76] width 855 height 64
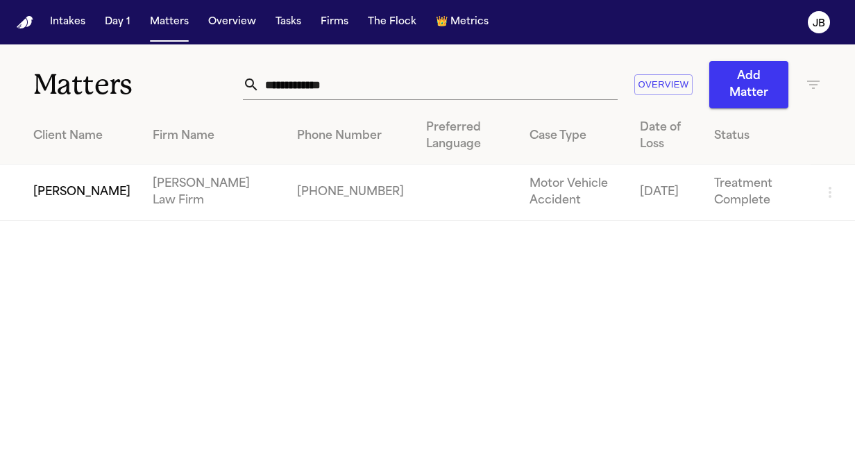
click at [14, 185] on td "[PERSON_NAME]" at bounding box center [71, 192] width 142 height 56
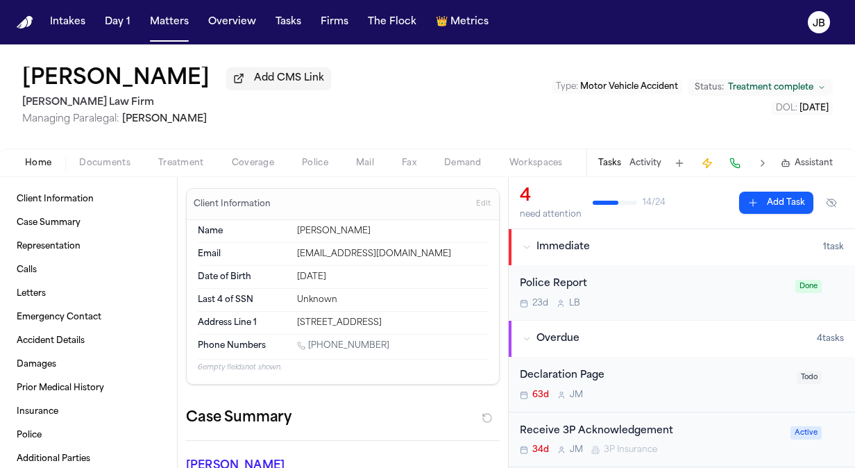
click at [85, 162] on span "Documents" at bounding box center [104, 162] width 51 height 11
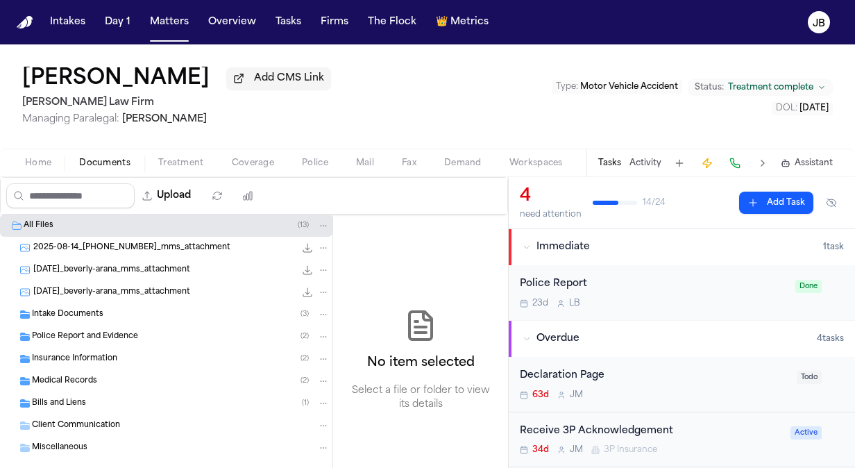
click at [89, 357] on span "Insurance Information" at bounding box center [74, 359] width 85 height 12
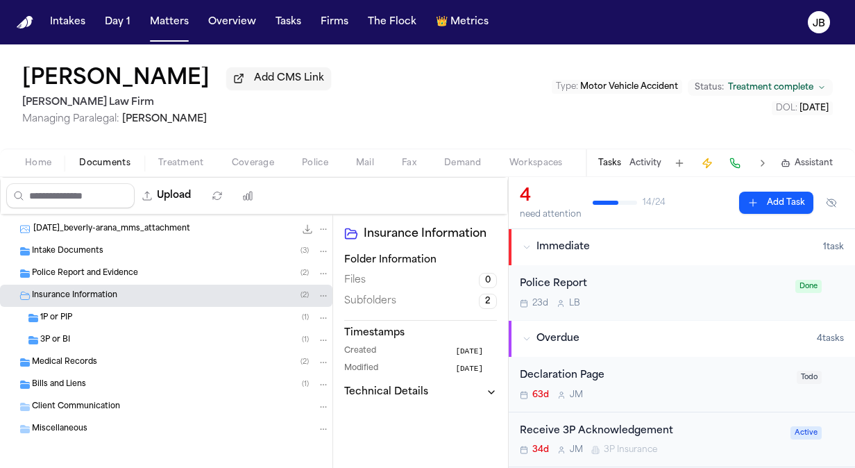
scroll to position [67, 0]
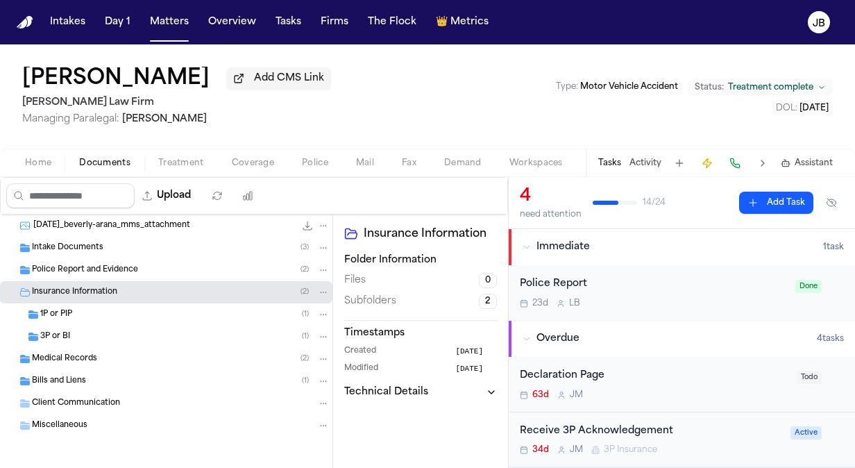
click at [117, 359] on div "Medical Records ( 2 )" at bounding box center [181, 358] width 298 height 12
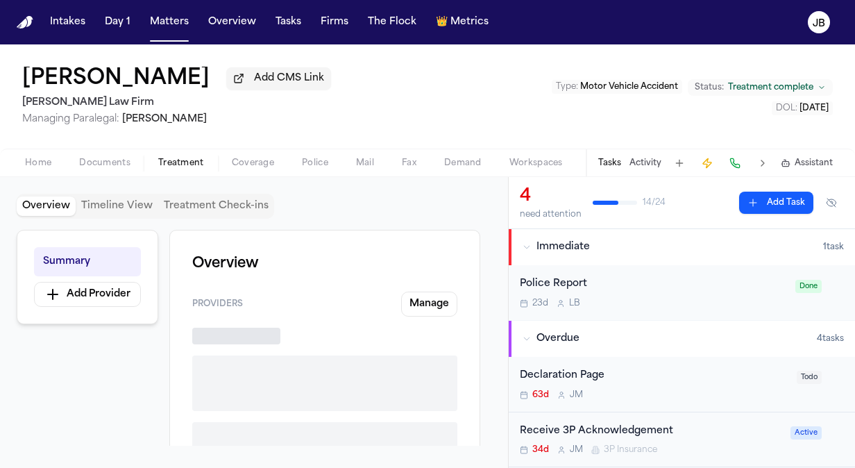
click at [187, 163] on span "Treatment" at bounding box center [181, 162] width 46 height 11
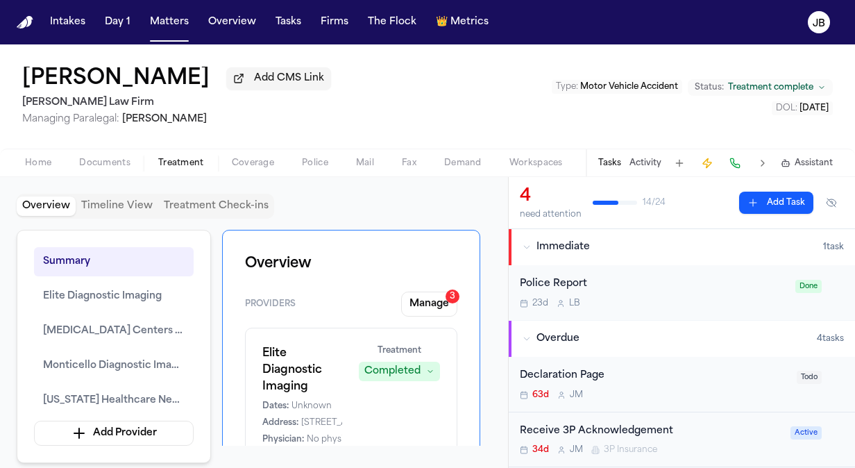
click at [114, 158] on span "Documents" at bounding box center [104, 162] width 51 height 11
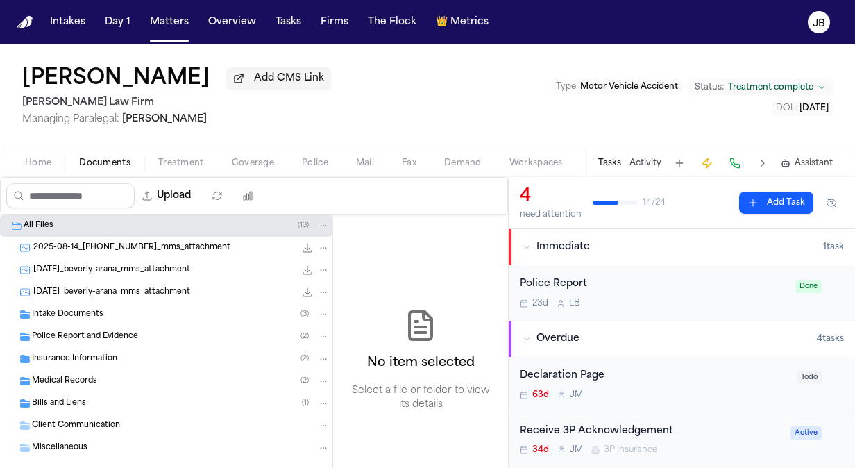
scroll to position [22, 0]
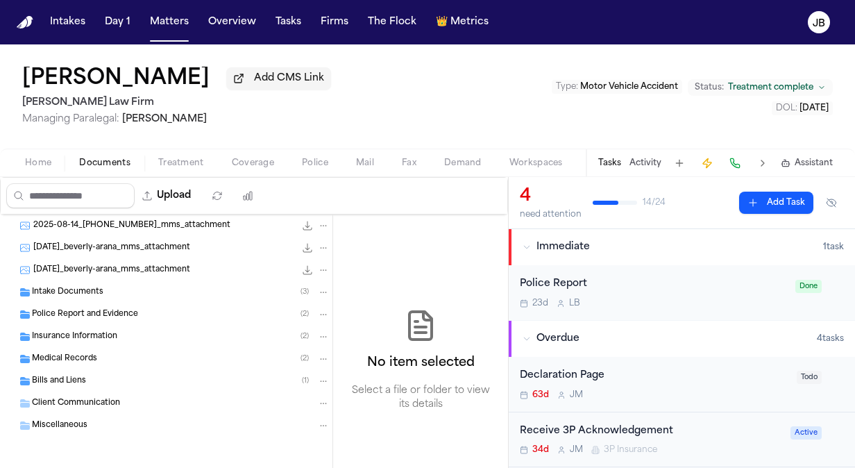
click at [67, 355] on span "Medical Records" at bounding box center [64, 359] width 65 height 12
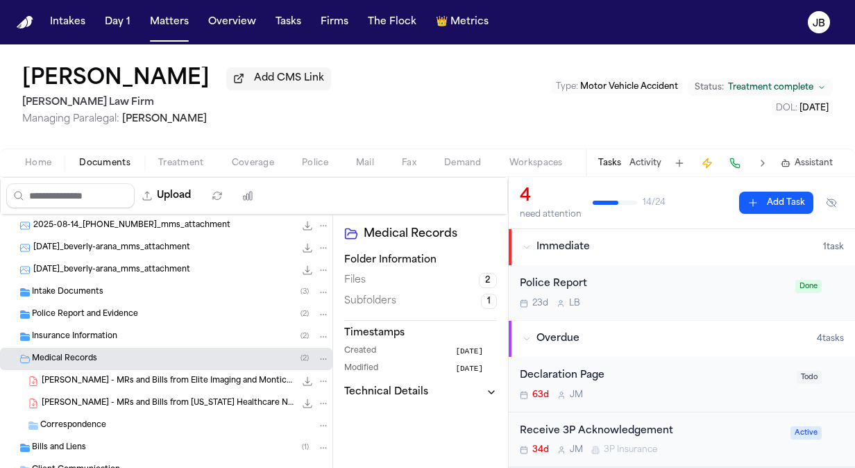
click at [785, 89] on span "Treatment complete" at bounding box center [770, 87] width 85 height 11
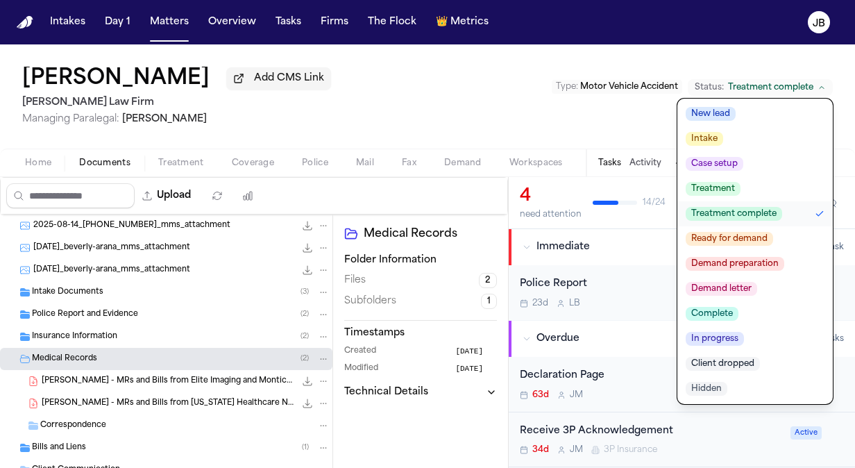
click at [728, 238] on span "Ready for demand" at bounding box center [728, 239] width 87 height 14
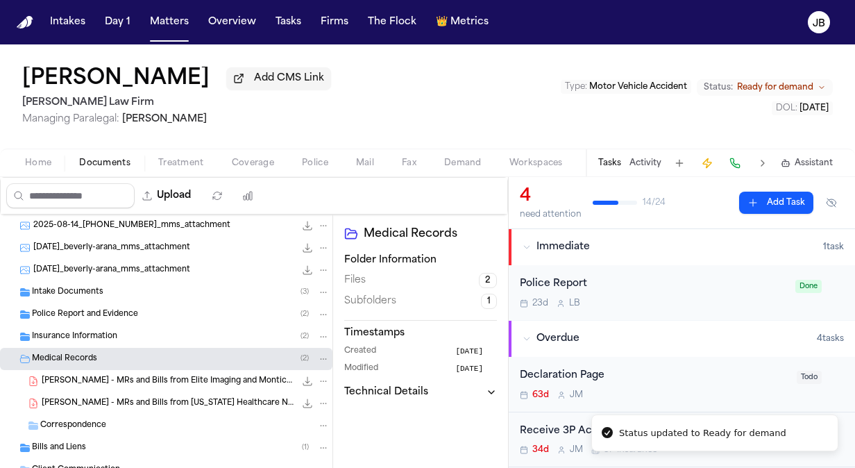
click at [422, 98] on div "[PERSON_NAME] Add CMS Link [PERSON_NAME] Law Firm Managing Paralegal: [PERSON_N…" at bounding box center [427, 96] width 855 height 104
click at [168, 25] on button "Matters" at bounding box center [169, 22] width 50 height 25
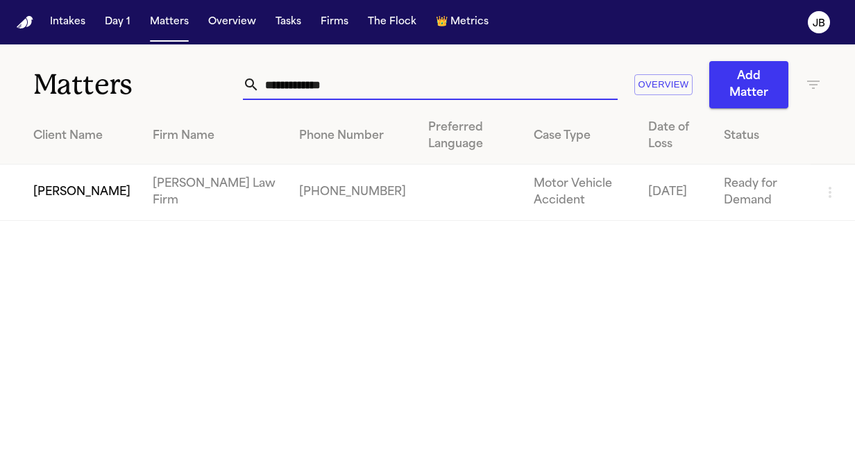
drag, startPoint x: 342, startPoint y: 90, endPoint x: 165, endPoint y: 85, distance: 177.0
click at [165, 85] on div "**********" at bounding box center [427, 76] width 855 height 64
click at [65, 191] on td "[PERSON_NAME]" at bounding box center [71, 192] width 142 height 56
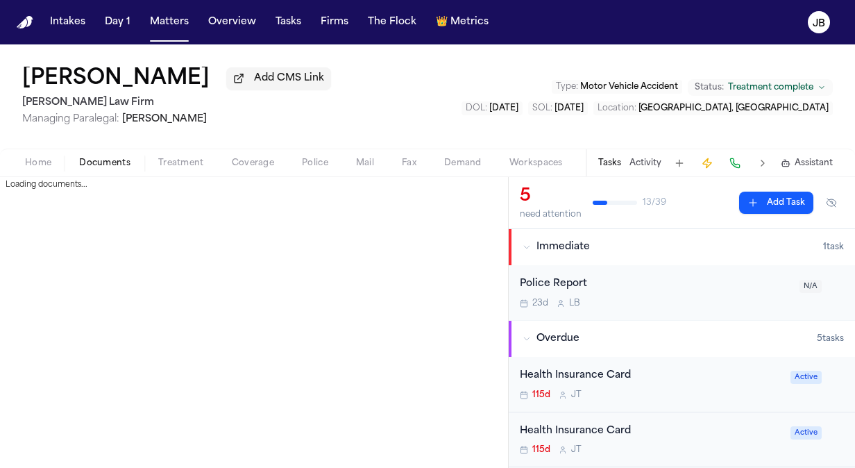
click at [89, 168] on button "Documents" at bounding box center [104, 163] width 79 height 17
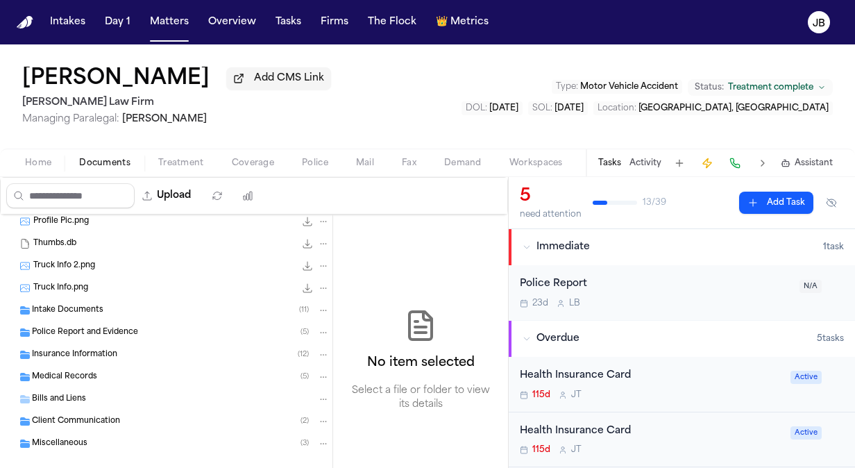
scroll to position [266, 0]
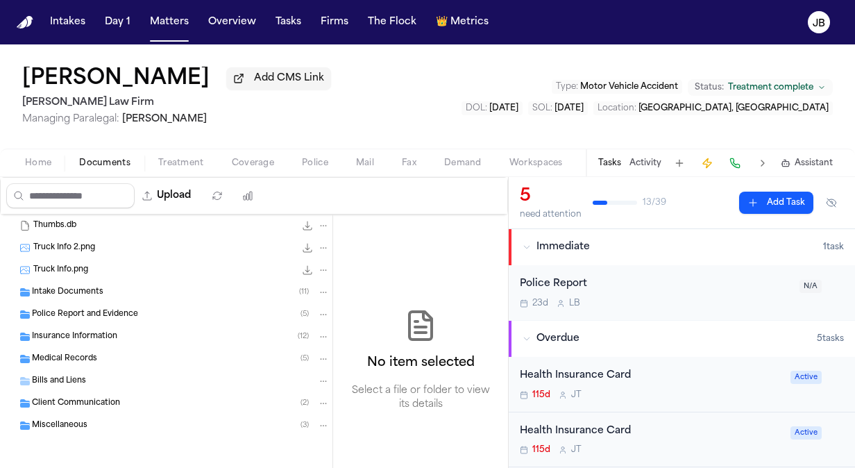
click at [93, 336] on span "Insurance Information" at bounding box center [74, 337] width 85 height 12
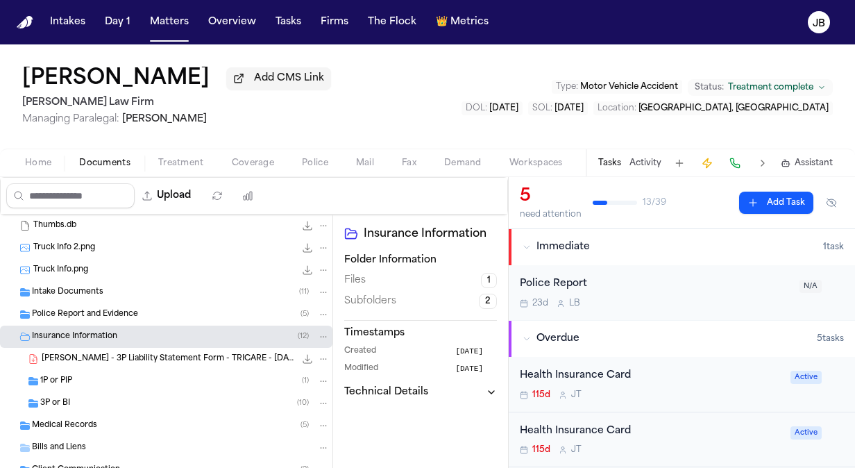
click at [198, 429] on div "Medical Records ( 5 )" at bounding box center [181, 425] width 298 height 12
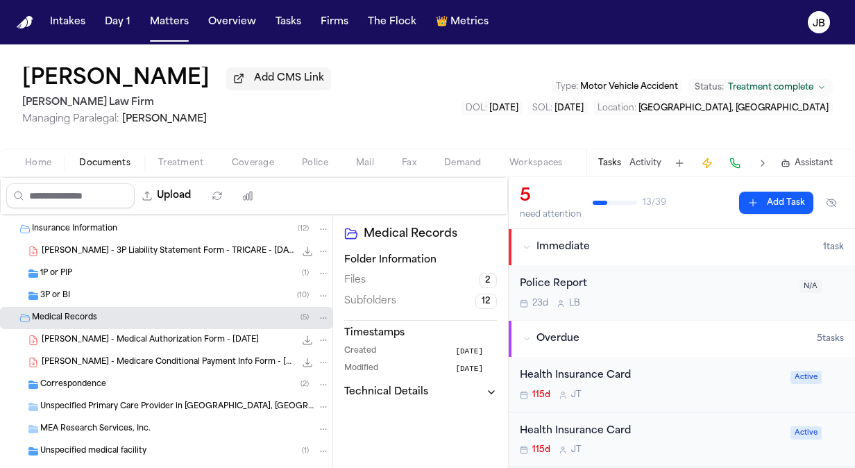
scroll to position [372, 0]
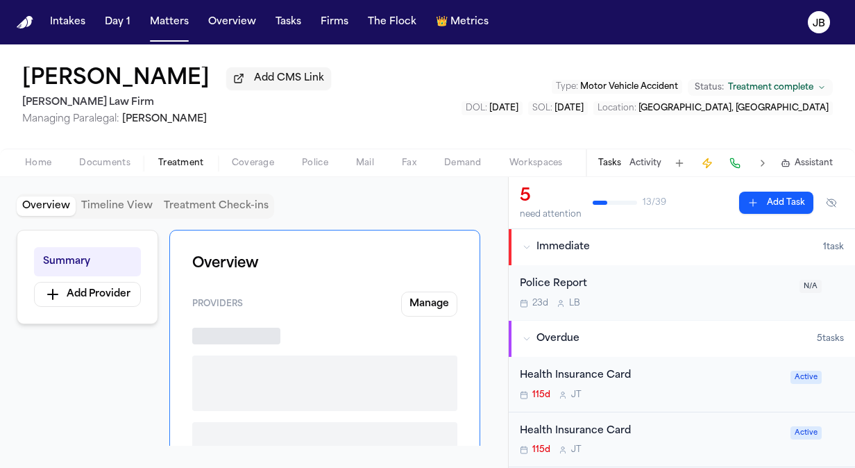
click at [188, 157] on span "Treatment" at bounding box center [181, 162] width 46 height 11
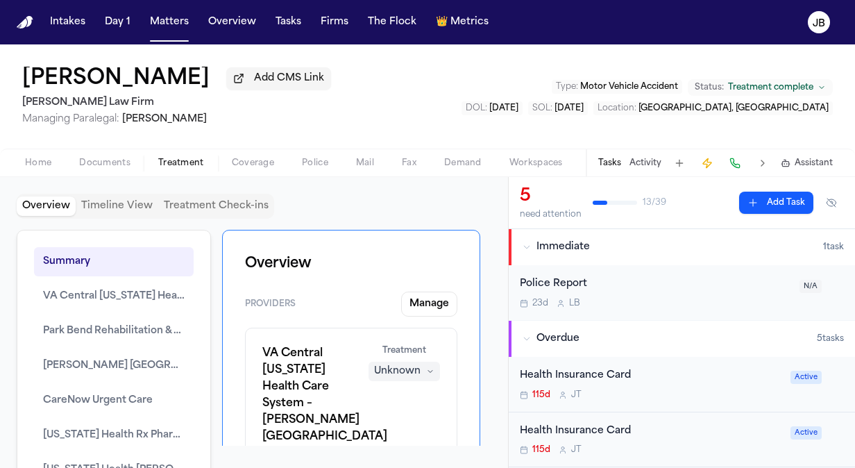
click at [254, 152] on div "Home Documents Treatment Coverage Police Mail Fax Demand Workspaces Artifacts T…" at bounding box center [427, 162] width 855 height 28
click at [413, 306] on button "Manage" at bounding box center [429, 303] width 56 height 25
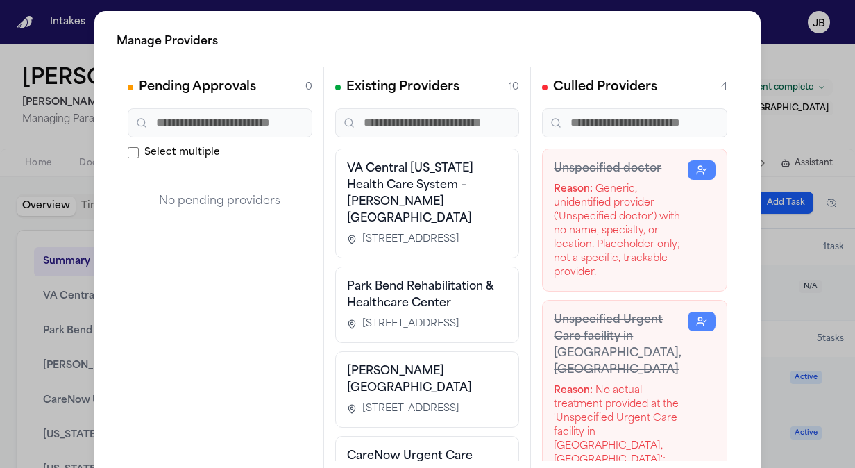
click at [27, 250] on div "Manage Providers Pending Approvals 0 Select multiple No pending providers Exist…" at bounding box center [427, 281] width 855 height 563
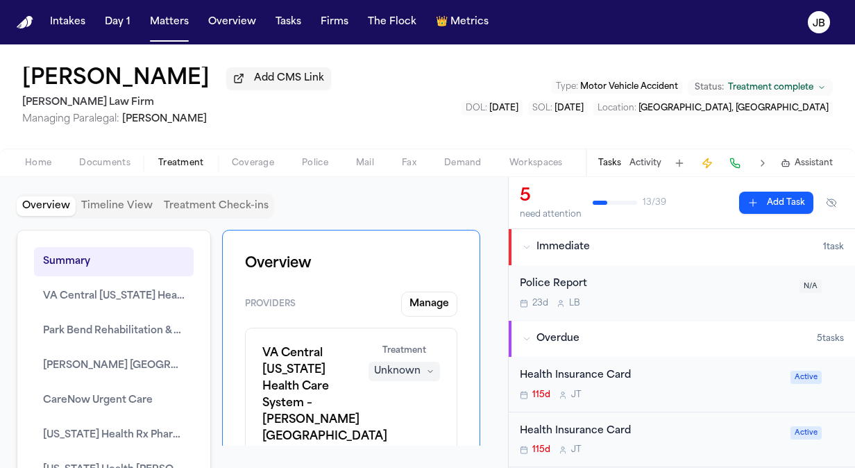
click at [50, 161] on span "Home" at bounding box center [38, 162] width 26 height 11
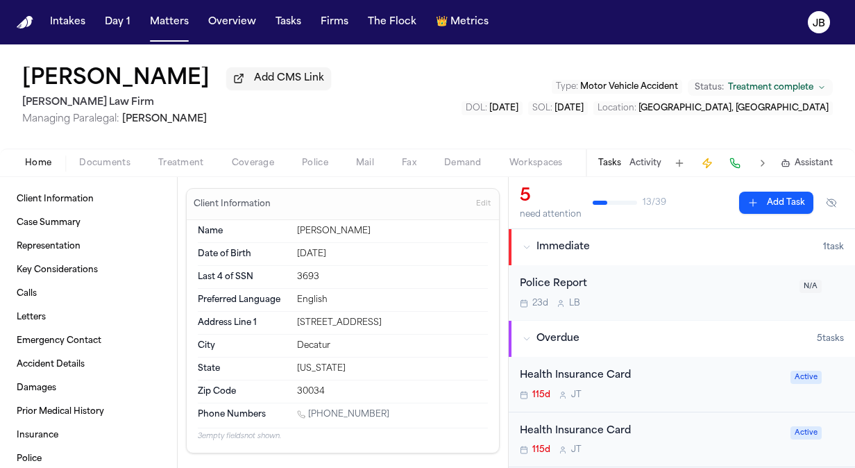
click at [101, 162] on span "Documents" at bounding box center [104, 162] width 51 height 11
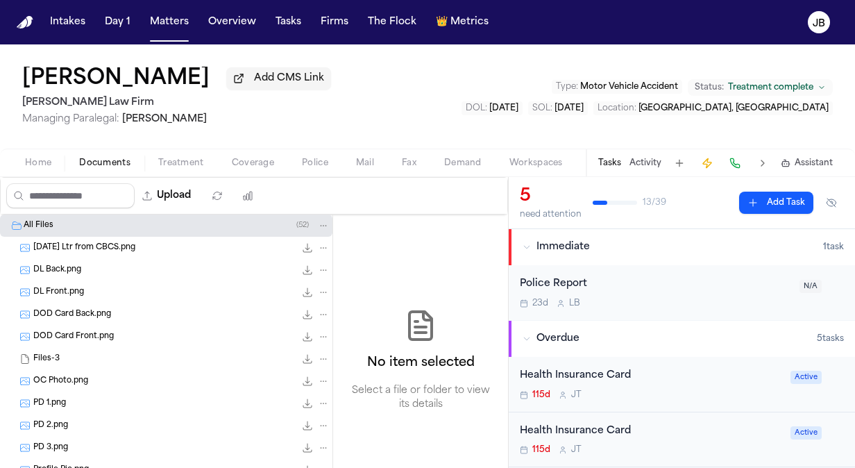
click at [40, 164] on span "Home" at bounding box center [38, 162] width 26 height 11
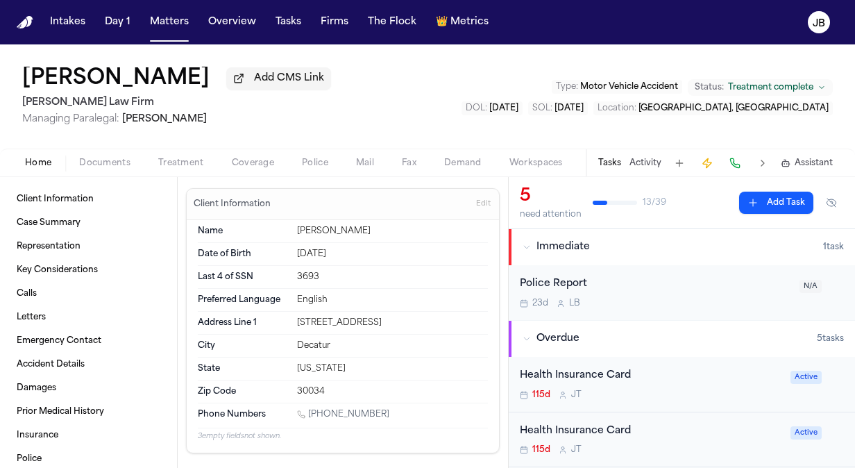
drag, startPoint x: 398, startPoint y: 325, endPoint x: 273, endPoint y: 319, distance: 125.0
click at [273, 319] on div "Address Line 1 [STREET_ADDRESS]" at bounding box center [343, 322] width 290 height 23
copy div "[STREET_ADDRESS]"
click at [187, 161] on span "Treatment" at bounding box center [181, 162] width 46 height 11
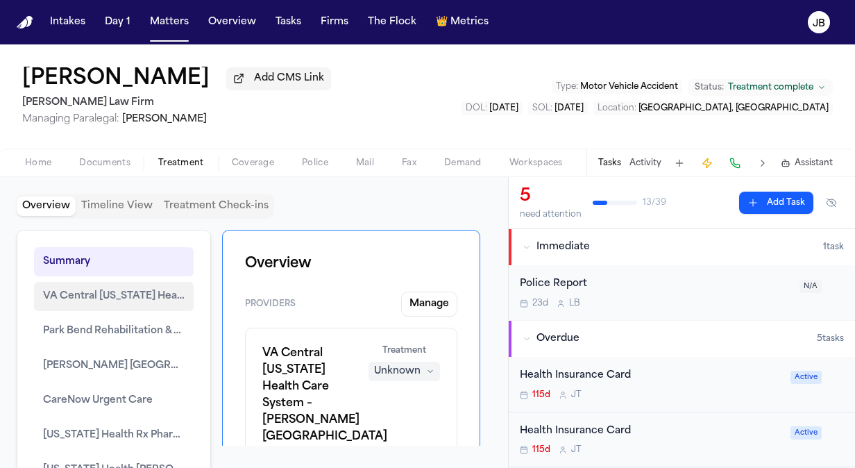
click at [128, 295] on span "VA Central [US_STATE] Health Care System – [PERSON_NAME] [GEOGRAPHIC_DATA]" at bounding box center [114, 296] width 142 height 17
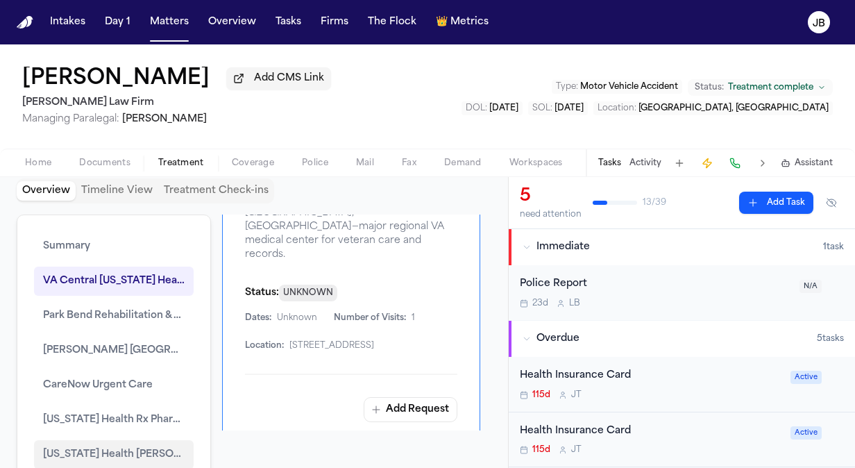
click at [95, 446] on span "[US_STATE] Health [PERSON_NAME] Cardiology and Vascular Associates of [GEOGRAPH…" at bounding box center [114, 454] width 142 height 17
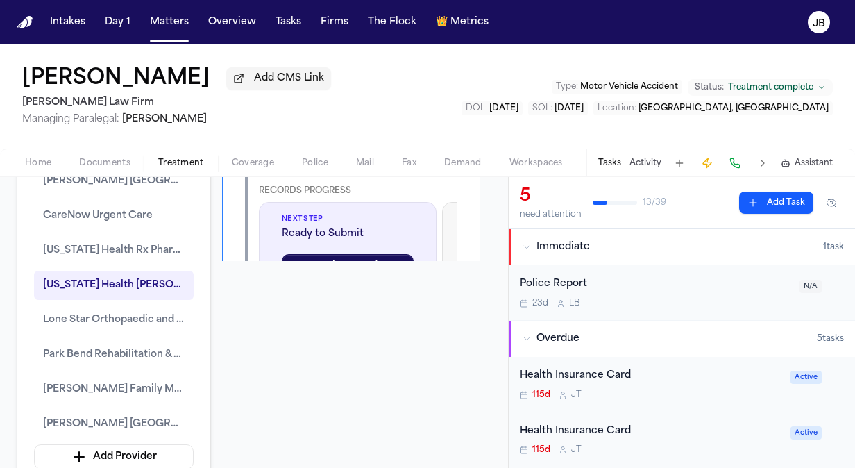
scroll to position [197, 0]
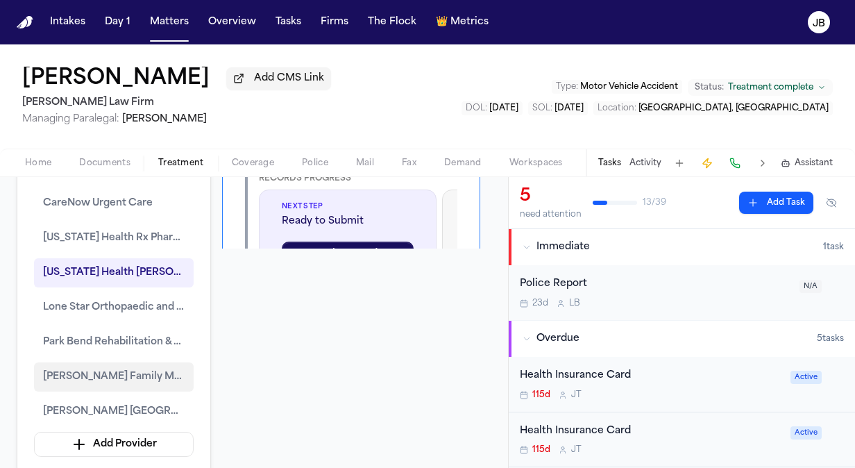
click at [75, 376] on span "[PERSON_NAME] Family Medicine & MedSpa" at bounding box center [114, 376] width 142 height 17
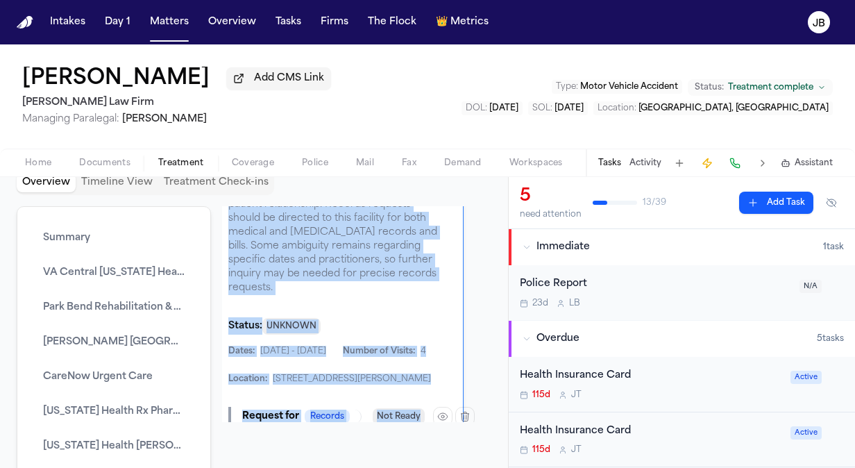
scroll to position [7135, 39]
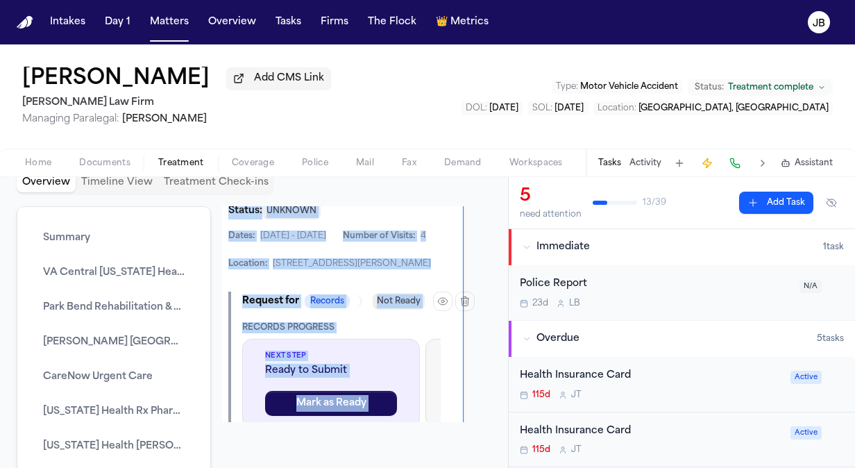
drag, startPoint x: 369, startPoint y: 310, endPoint x: 451, endPoint y: 352, distance: 92.1
click at [451, 352] on div "Overview Providers Manage VA Central [US_STATE] Health Care System – [PERSON_NA…" at bounding box center [351, 314] width 258 height 216
drag, startPoint x: 451, startPoint y: 352, endPoint x: 443, endPoint y: 291, distance: 62.3
click at [459, 295] on icon "button" at bounding box center [464, 300] width 11 height 11
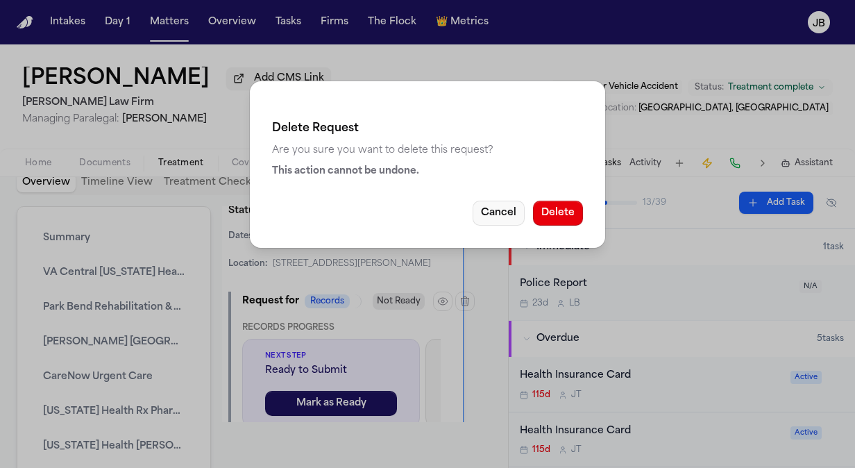
click at [495, 204] on button "Cancel" at bounding box center [498, 212] width 52 height 25
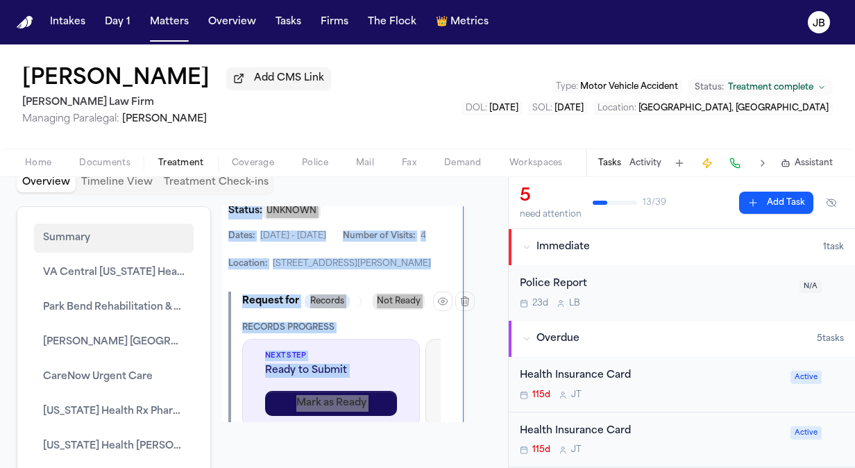
click at [116, 230] on button "Summary" at bounding box center [114, 237] width 160 height 29
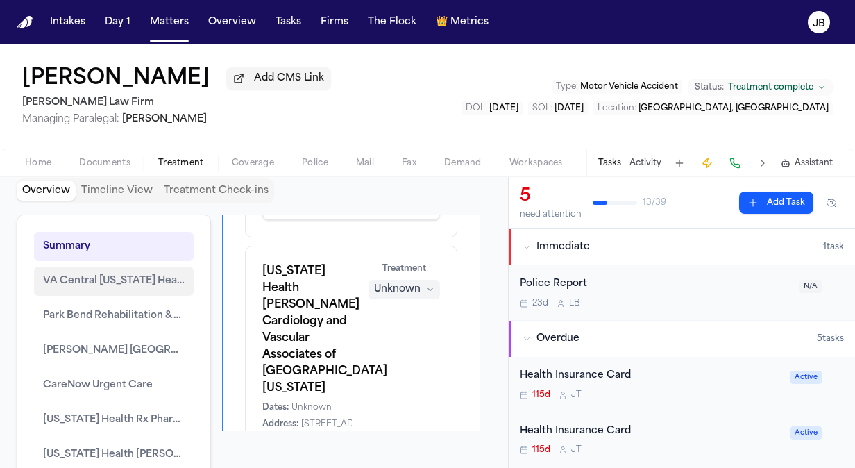
click at [160, 283] on span "VA Central [US_STATE] Health Care System – [PERSON_NAME] [GEOGRAPHIC_DATA]" at bounding box center [114, 281] width 142 height 17
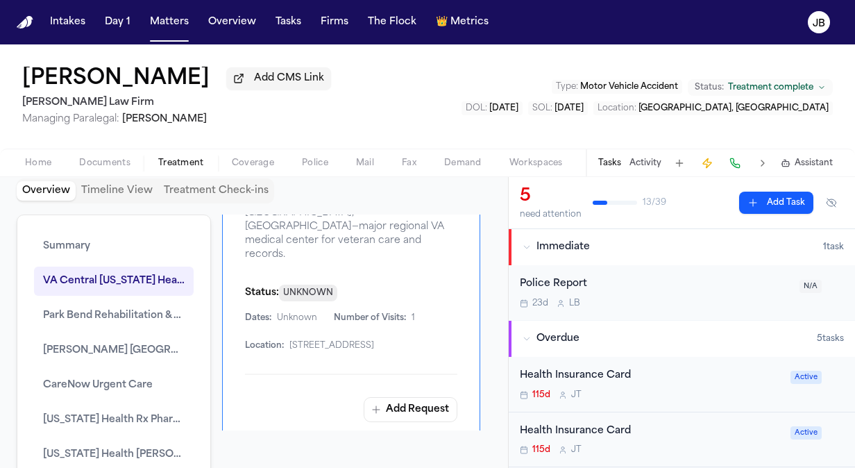
click at [439, 159] on icon "button" at bounding box center [444, 153] width 11 height 11
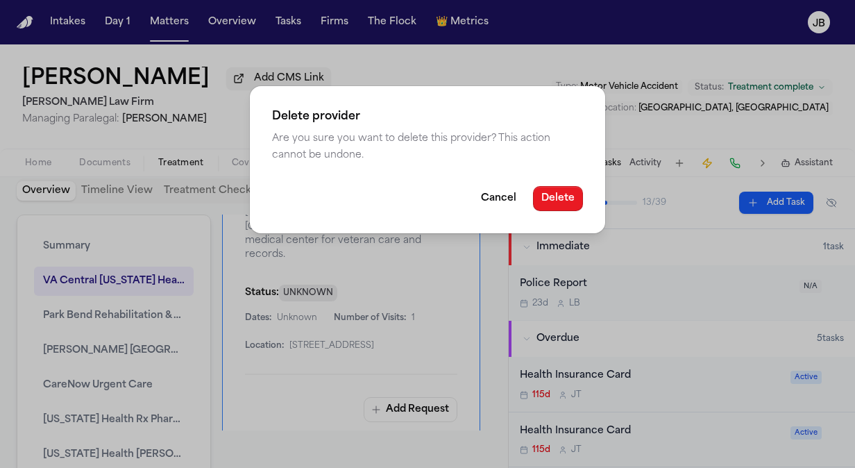
click at [562, 192] on button "Delete" at bounding box center [558, 198] width 50 height 25
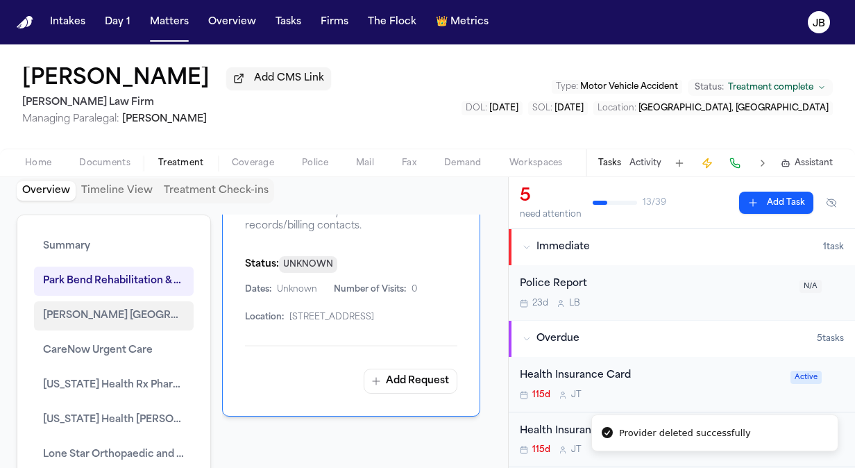
click at [107, 305] on button "[PERSON_NAME] [GEOGRAPHIC_DATA]" at bounding box center [114, 315] width 160 height 29
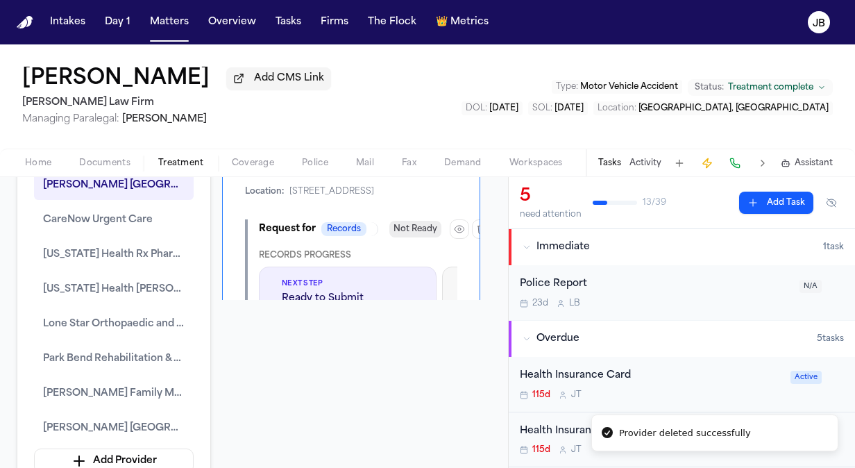
scroll to position [153, 0]
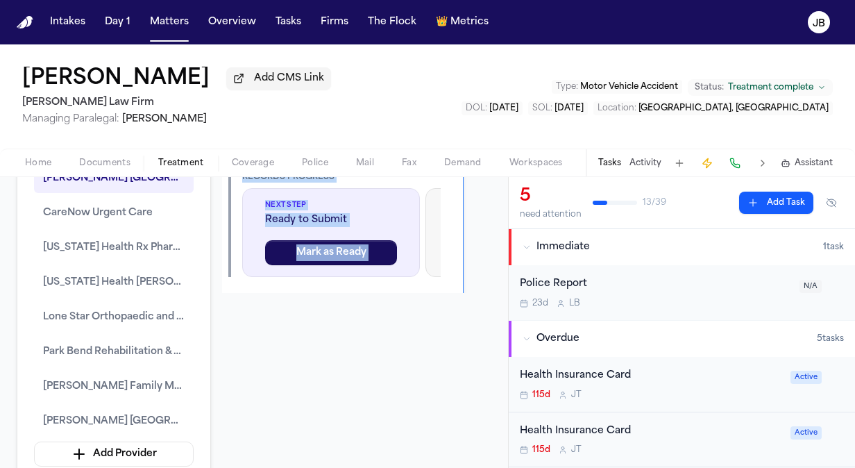
drag, startPoint x: 411, startPoint y: 274, endPoint x: 468, endPoint y: 283, distance: 56.9
click at [468, 283] on div "Overview Providers [GEOGRAPHIC_DATA] Rehabilitation & Healthcare Center Dates: …" at bounding box center [351, 185] width 258 height 216
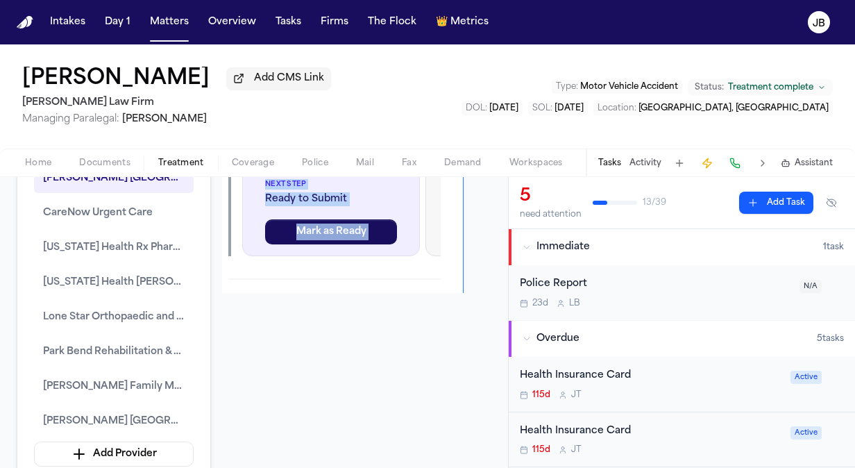
drag, startPoint x: 468, startPoint y: 283, endPoint x: 383, endPoint y: 232, distance: 98.6
click at [383, 232] on div "Overview Providers [GEOGRAPHIC_DATA] Rehabilitation & Healthcare Center Dates: …" at bounding box center [351, 185] width 258 height 216
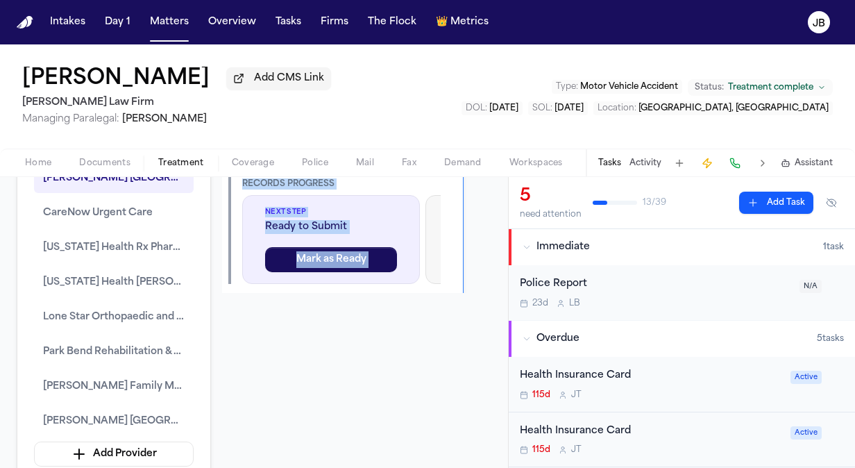
click at [459, 163] on icon "button" at bounding box center [464, 157] width 11 height 11
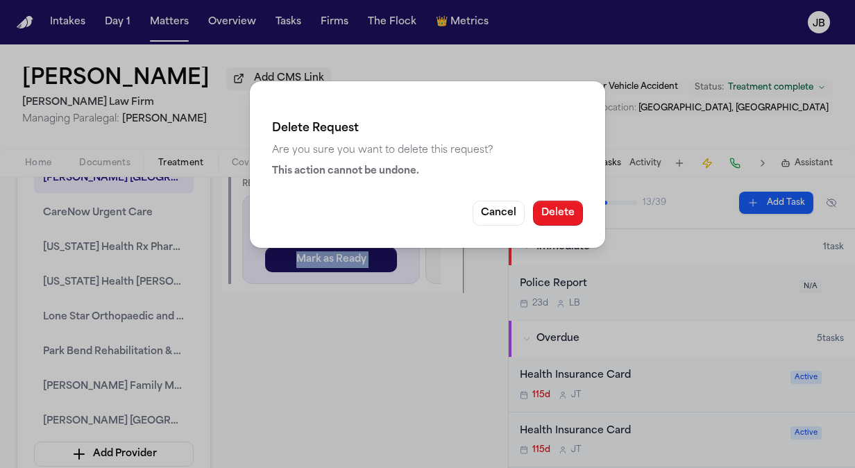
click at [561, 203] on button "Delete" at bounding box center [558, 212] width 50 height 25
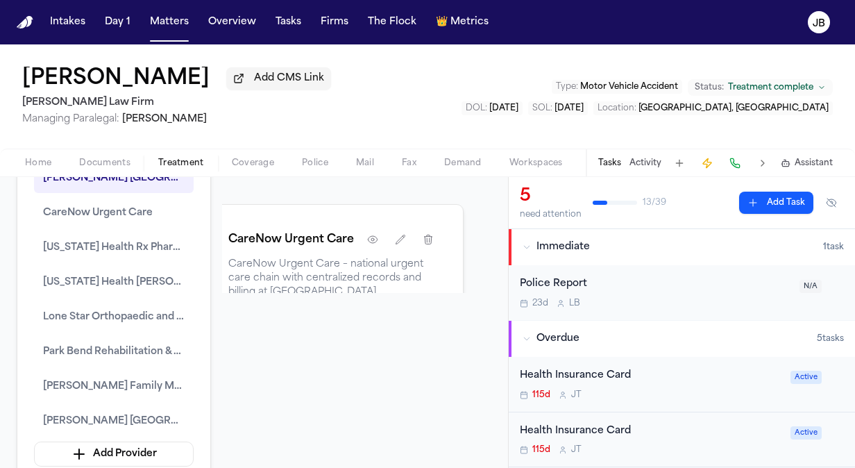
scroll to position [2780, 140]
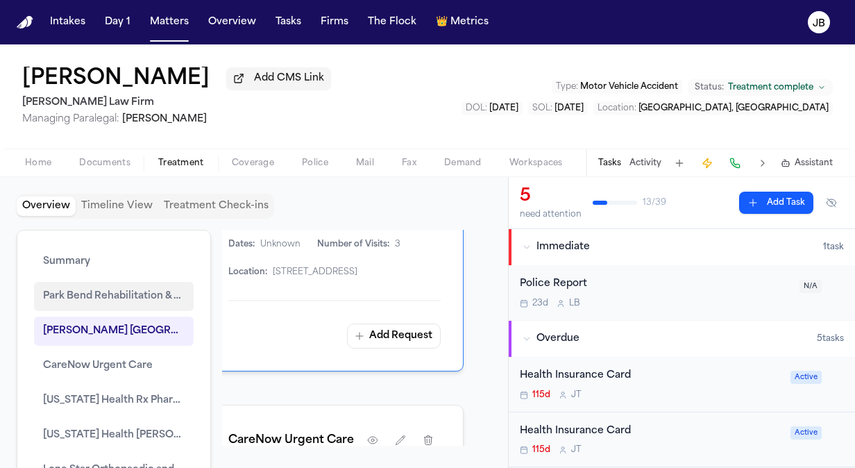
click at [91, 290] on span "Park Bend Rehabilitation & Healthcare Center" at bounding box center [114, 296] width 142 height 17
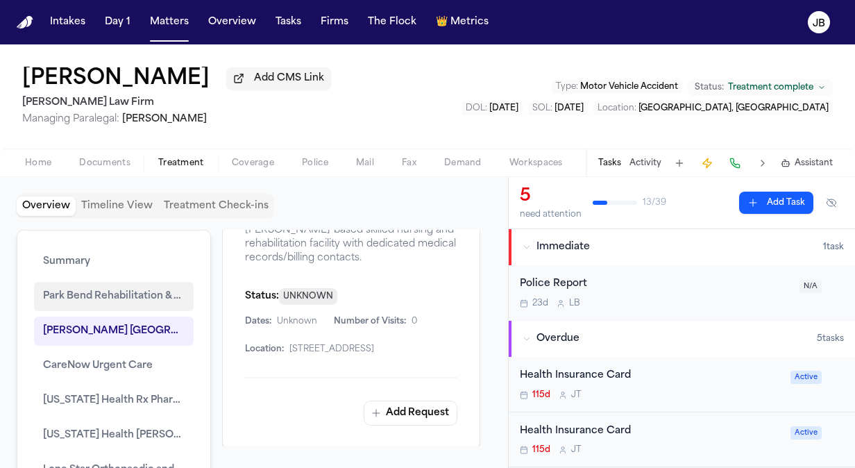
scroll to position [15, 0]
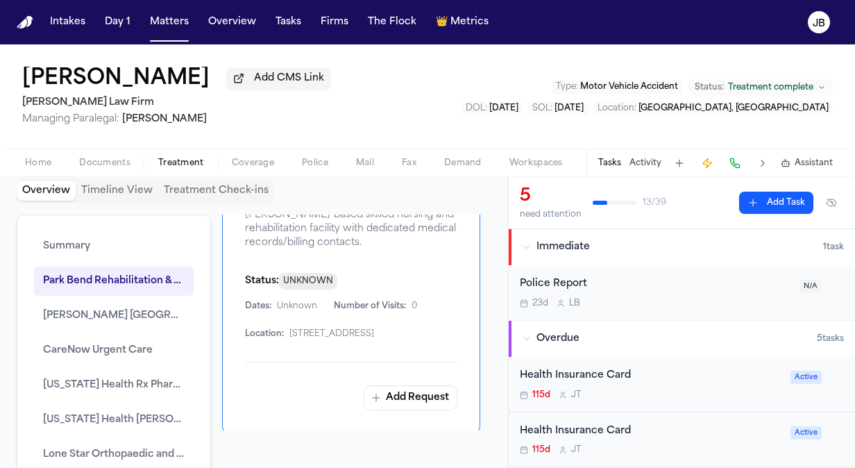
click at [439, 183] on icon "button" at bounding box center [444, 177] width 11 height 11
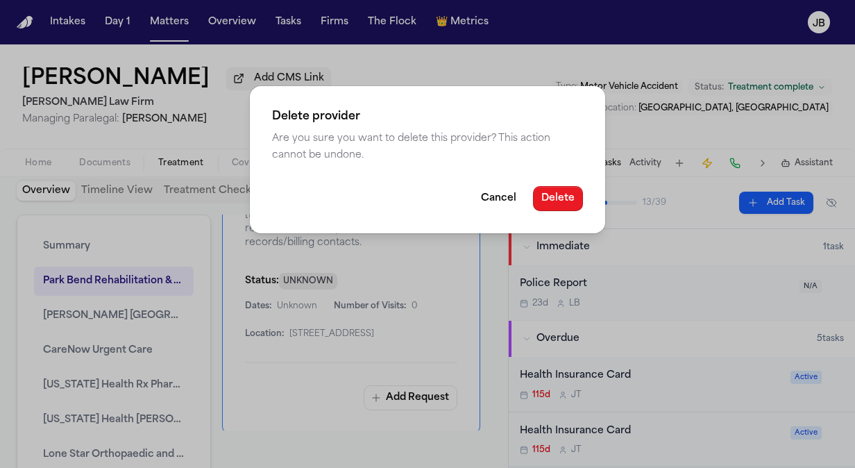
click at [577, 198] on button "Delete" at bounding box center [558, 198] width 50 height 25
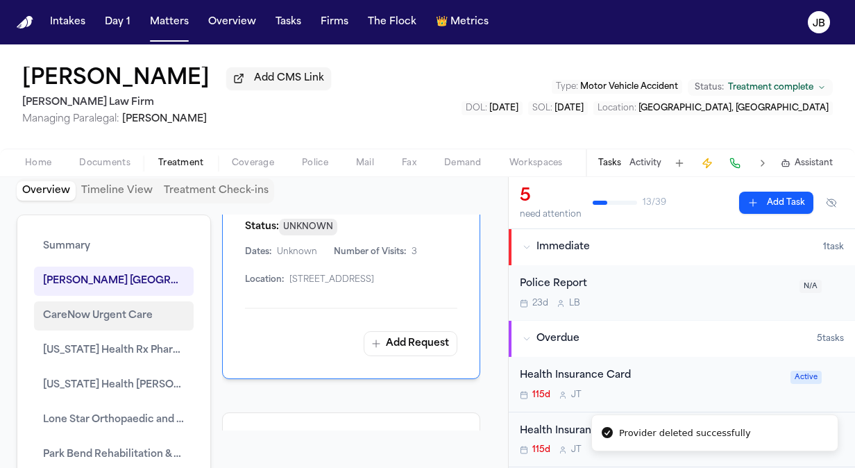
scroll to position [2041, 0]
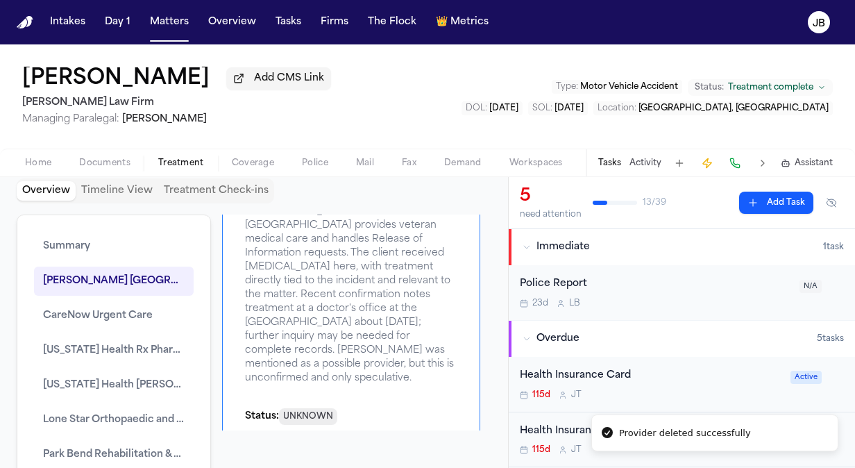
click at [439, 174] on icon "button" at bounding box center [444, 168] width 11 height 11
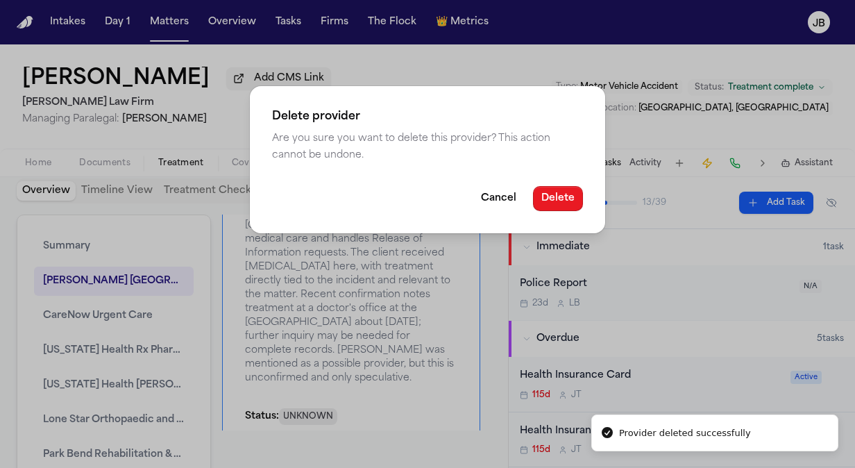
click at [555, 204] on button "Delete" at bounding box center [558, 198] width 50 height 25
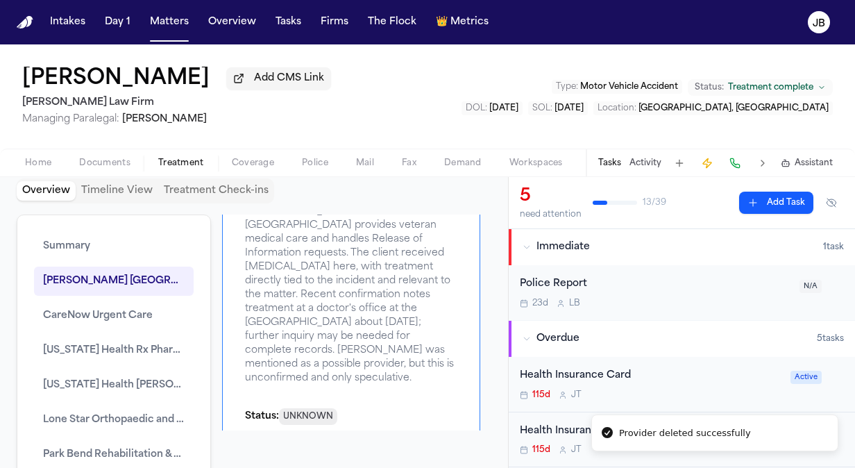
scroll to position [1852, 0]
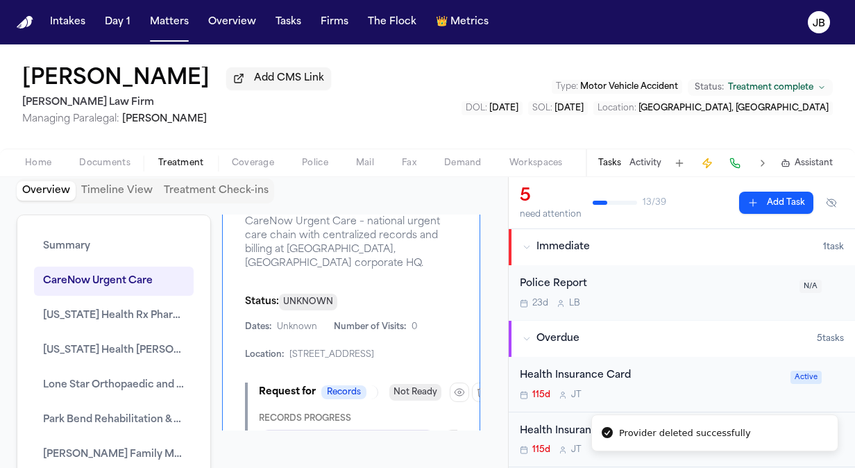
click at [432, 209] on button "button" at bounding box center [444, 197] width 25 height 25
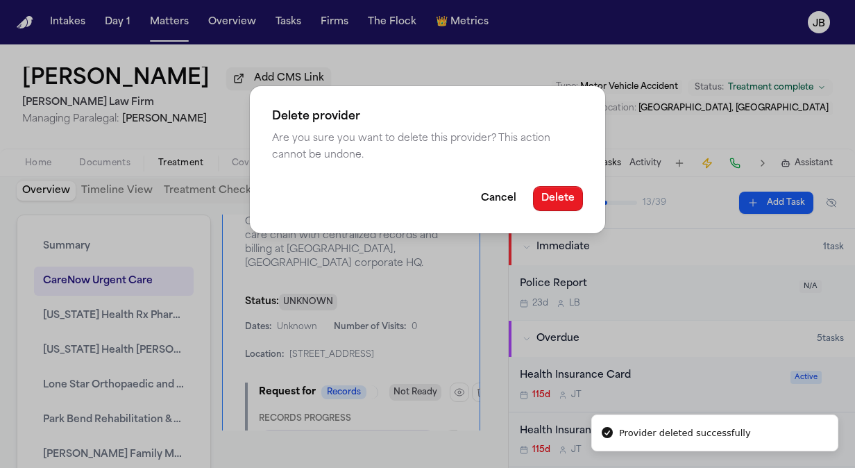
click at [551, 203] on button "Delete" at bounding box center [558, 198] width 50 height 25
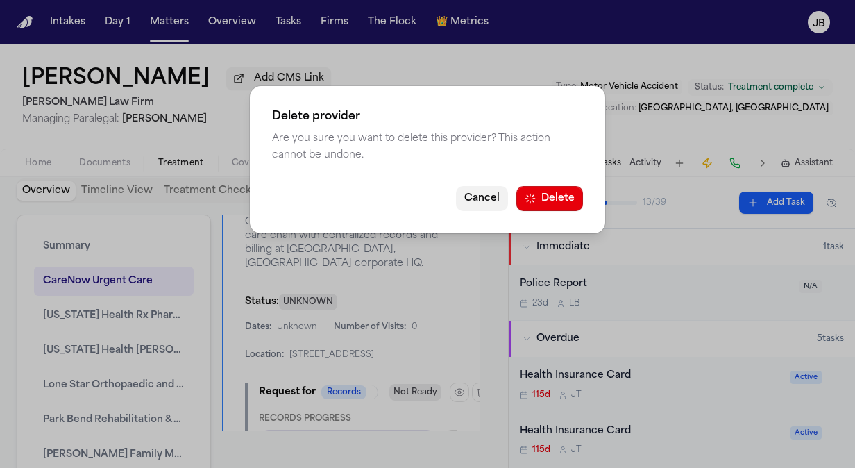
click at [492, 200] on button "Cancel" at bounding box center [482, 198] width 52 height 25
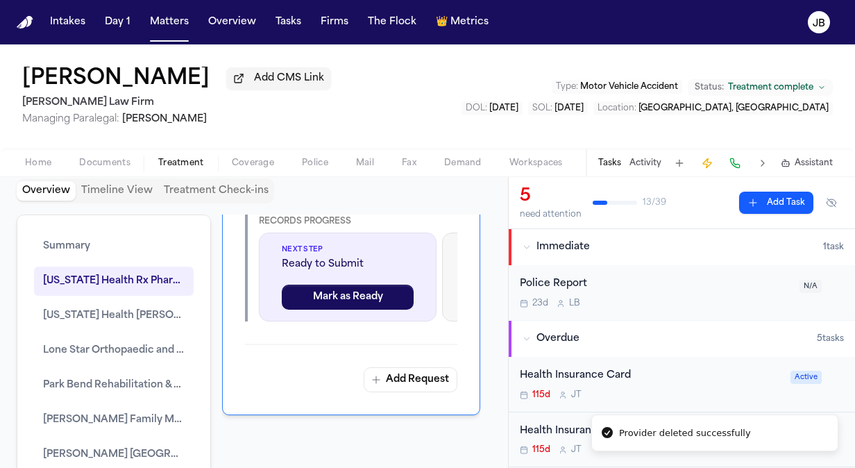
scroll to position [1647, 0]
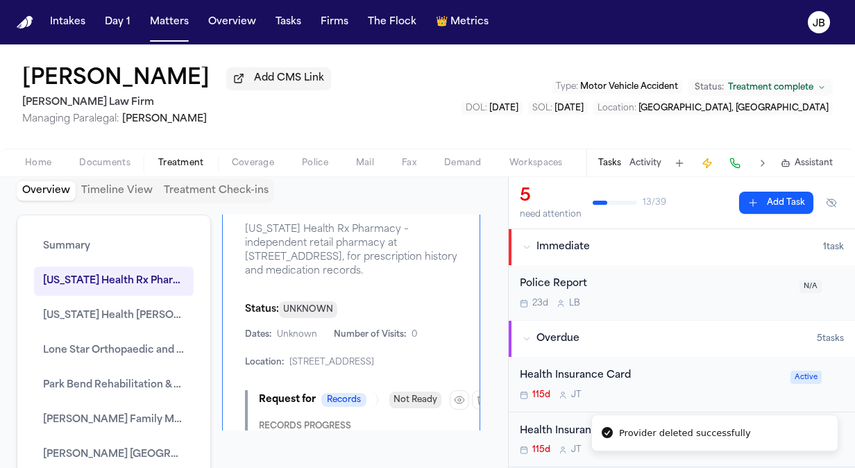
click at [438, 213] on button "button" at bounding box center [444, 200] width 25 height 25
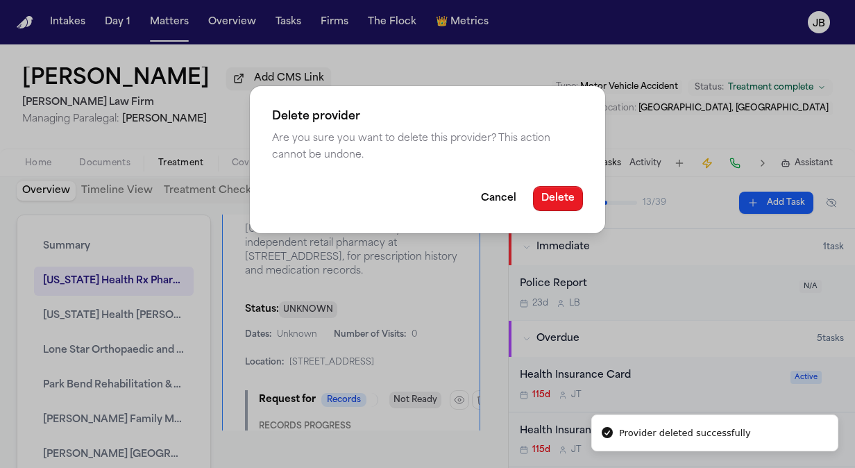
drag, startPoint x: 560, startPoint y: 208, endPoint x: 543, endPoint y: 201, distance: 18.7
click at [543, 201] on button "Delete" at bounding box center [558, 198] width 50 height 25
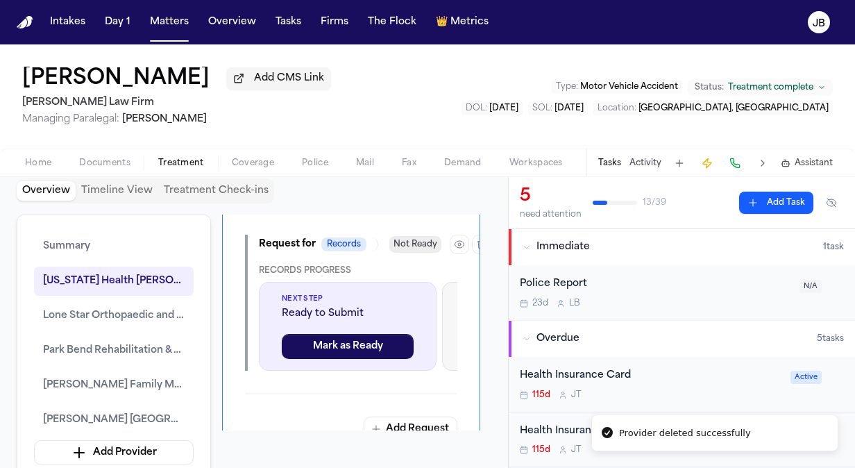
scroll to position [1443, 0]
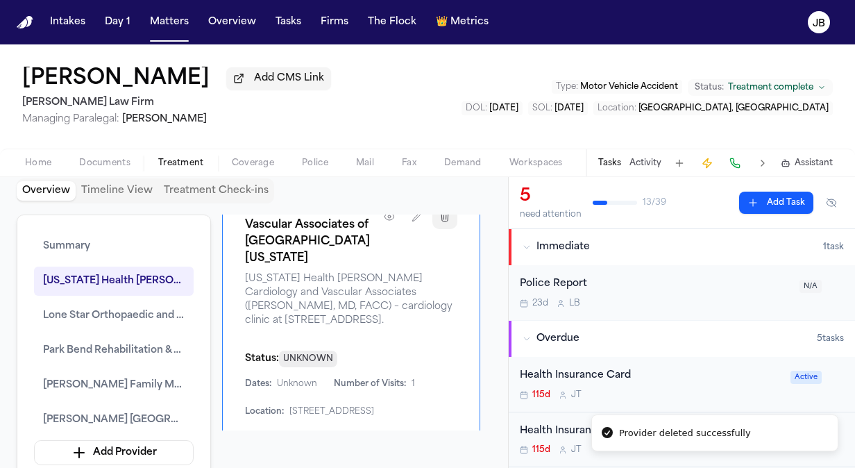
click at [439, 222] on icon "button" at bounding box center [444, 216] width 11 height 11
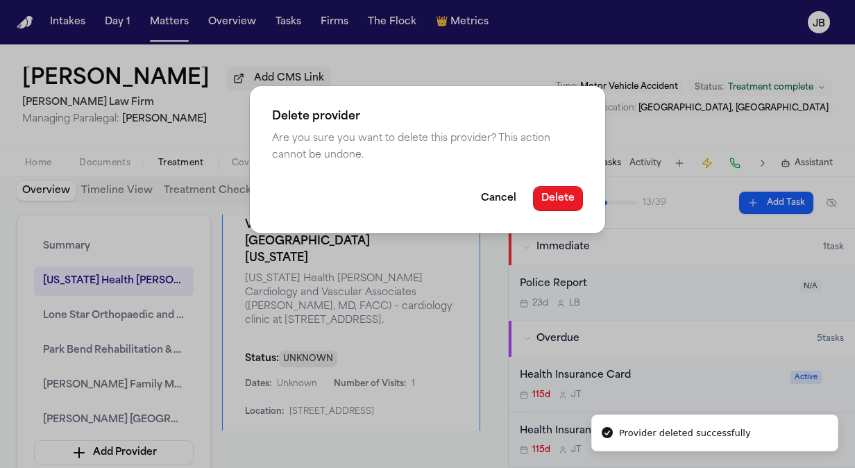
click at [541, 196] on button "Delete" at bounding box center [558, 198] width 50 height 25
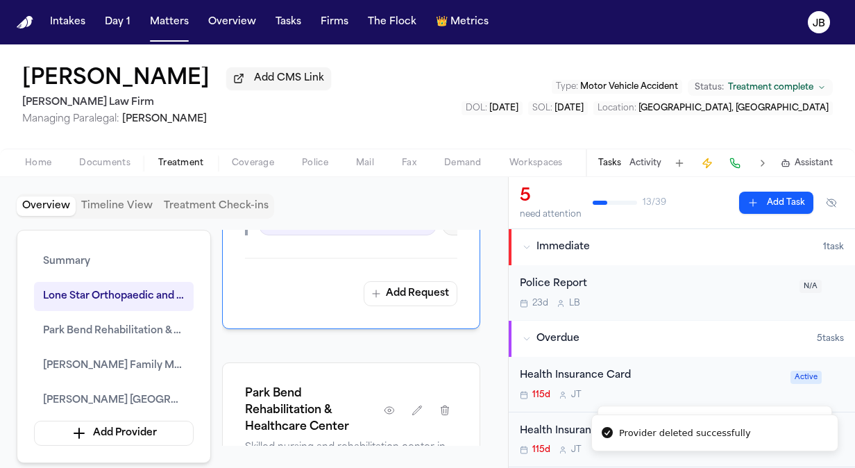
scroll to position [1139, 0]
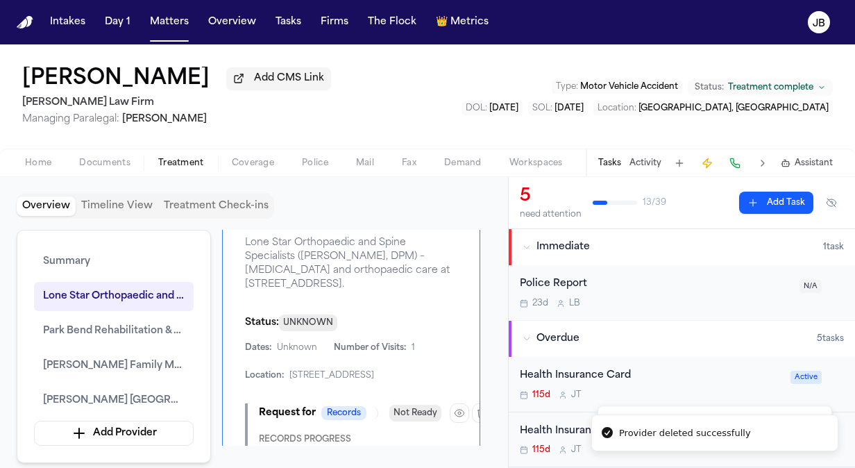
click at [444, 218] on button "button" at bounding box center [444, 205] width 25 height 25
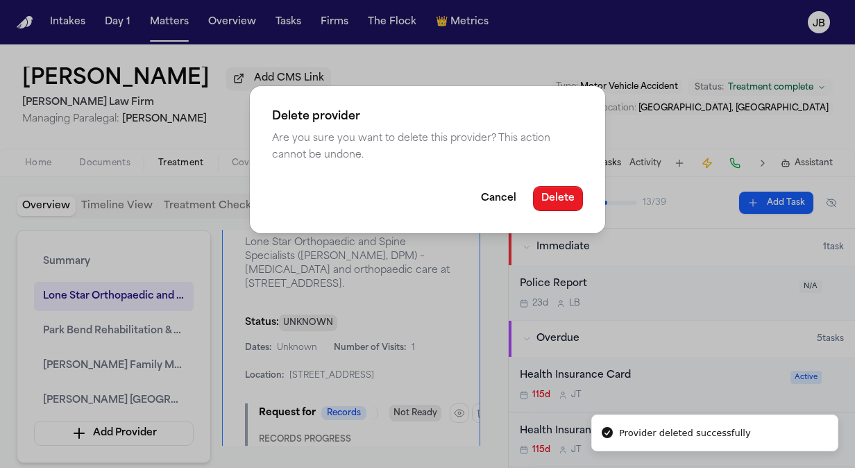
click at [576, 197] on button "Delete" at bounding box center [558, 198] width 50 height 25
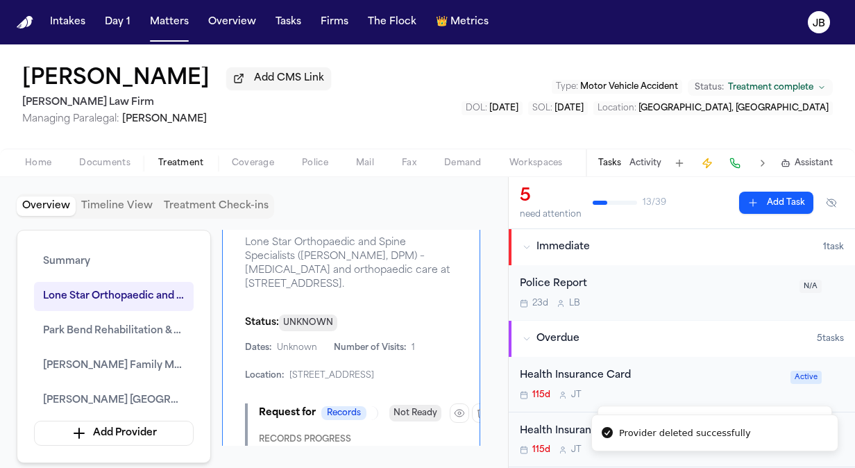
scroll to position [901, 0]
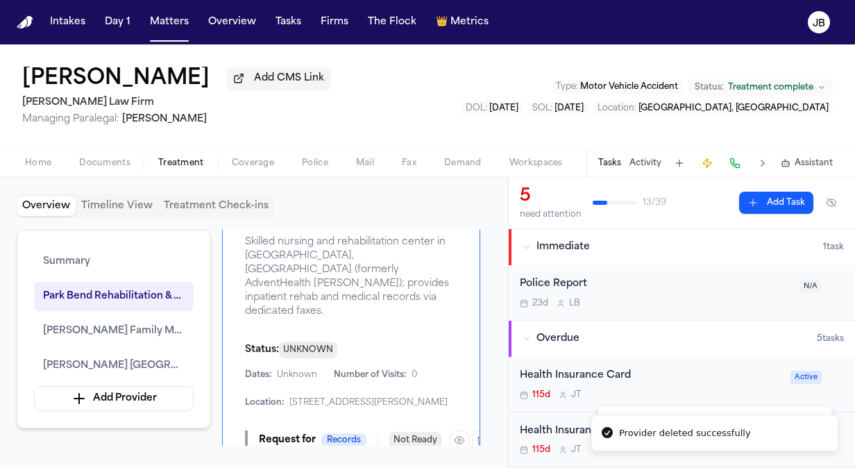
click at [438, 217] on button "button" at bounding box center [444, 204] width 25 height 25
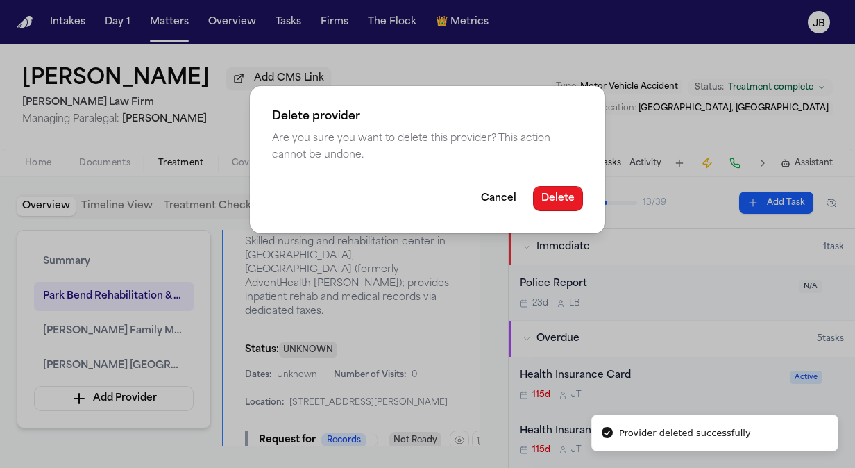
click at [555, 202] on button "Delete" at bounding box center [558, 198] width 50 height 25
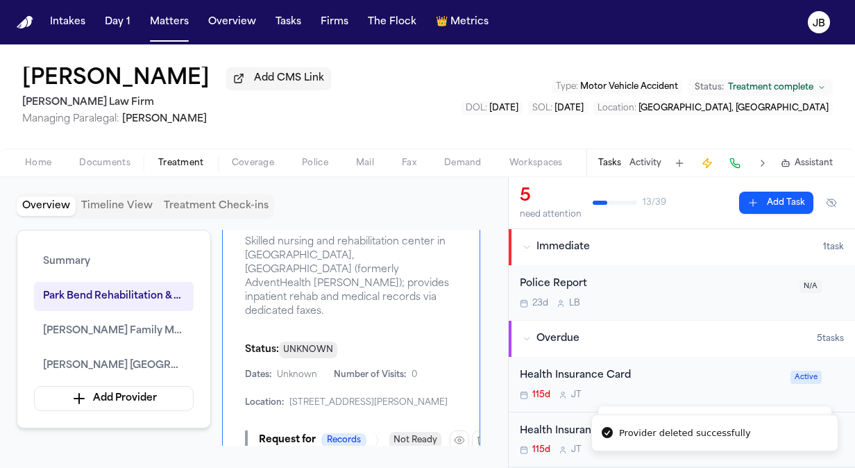
scroll to position [663, 0]
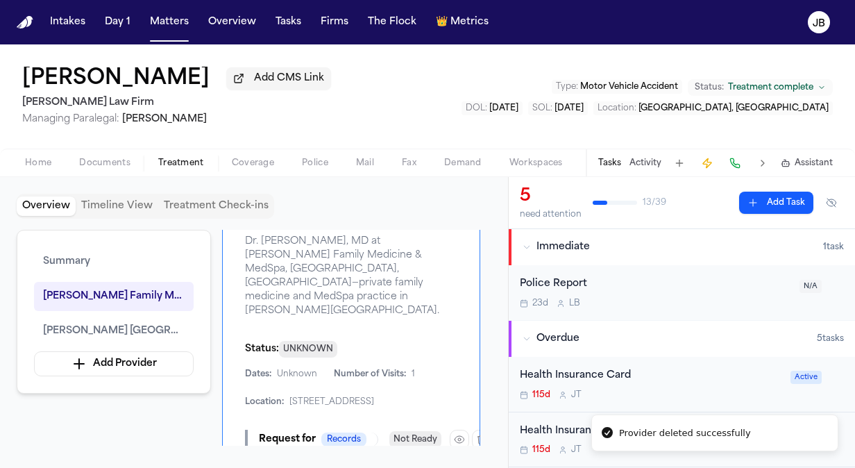
click at [445, 216] on button "button" at bounding box center [444, 203] width 25 height 25
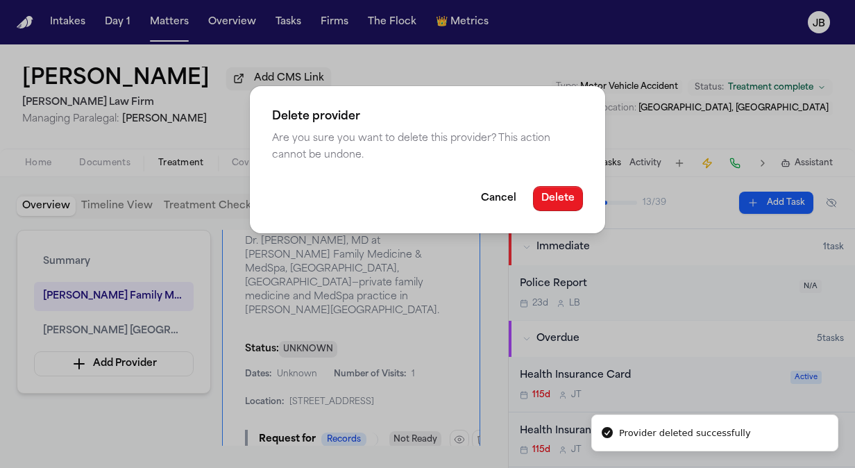
click at [564, 195] on button "Delete" at bounding box center [558, 198] width 50 height 25
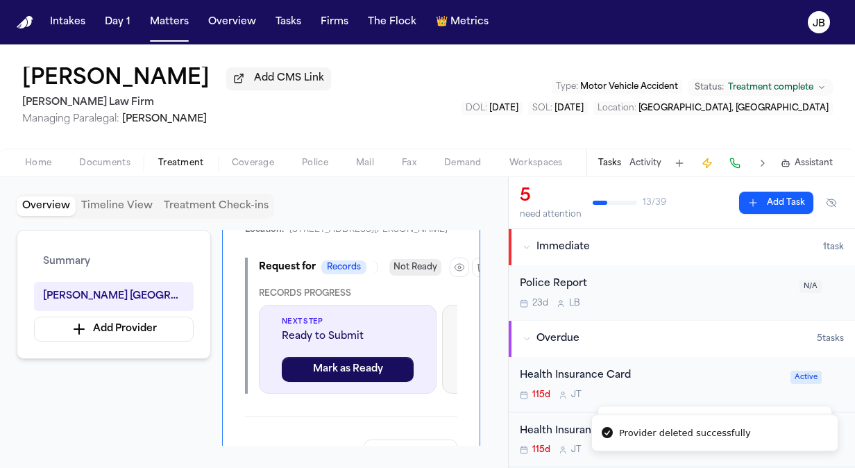
scroll to position [426, 0]
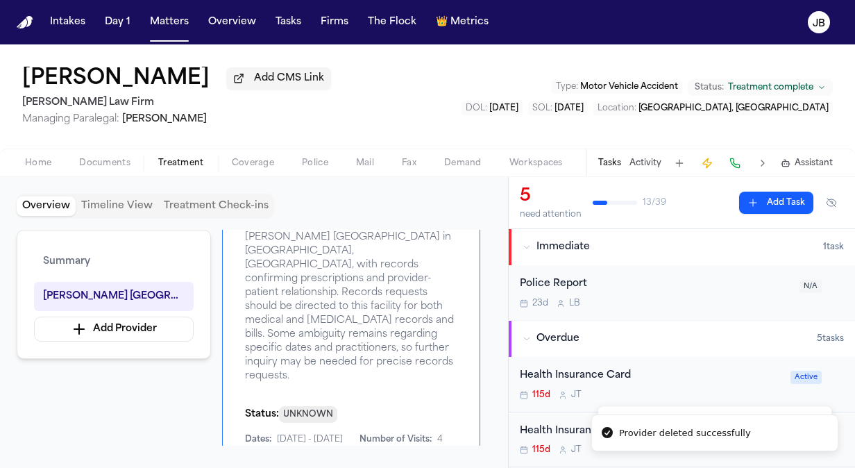
click at [433, 74] on div "[PERSON_NAME] Add CMS Link [PERSON_NAME] Law Firm Managing Paralegal: [PERSON_N…" at bounding box center [427, 96] width 855 height 104
click at [641, 161] on button "Activity" at bounding box center [645, 162] width 32 height 11
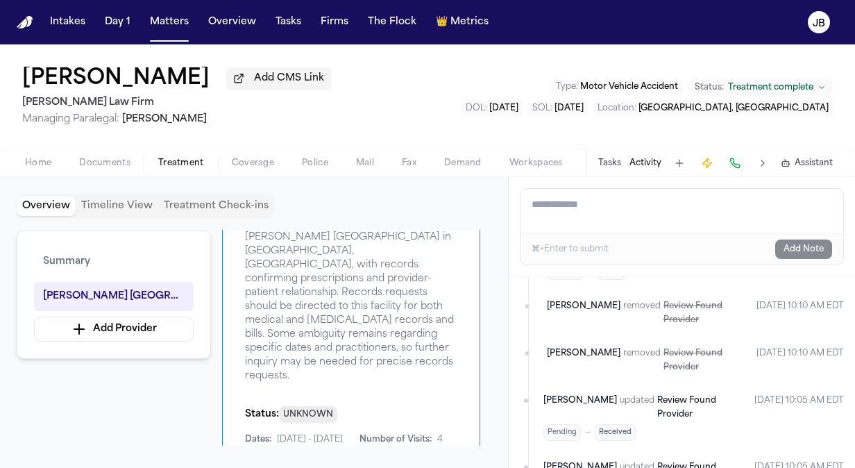
scroll to position [0, 0]
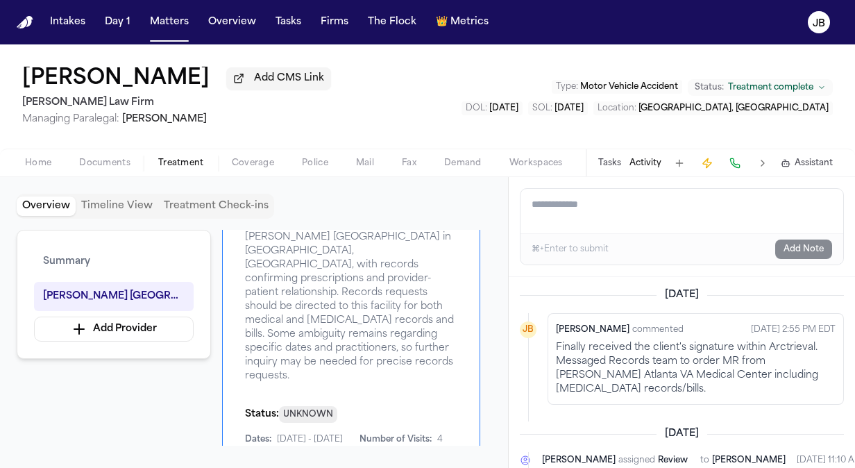
click at [612, 162] on button "Tasks" at bounding box center [609, 162] width 23 height 11
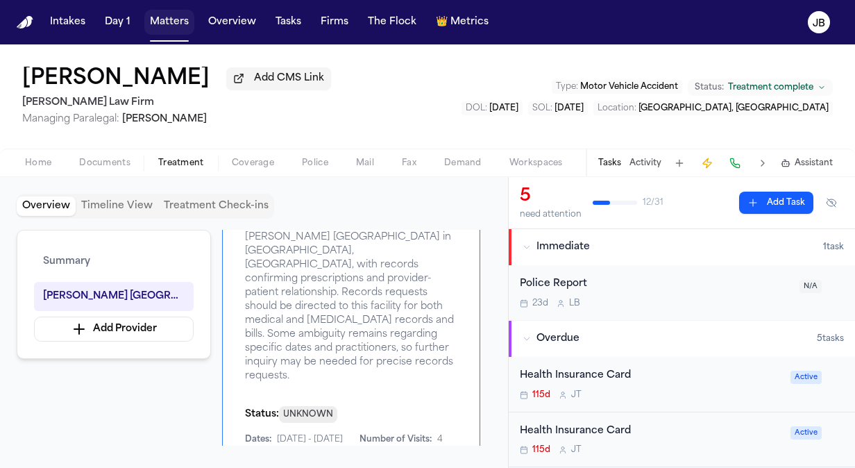
click at [176, 17] on button "Matters" at bounding box center [169, 22] width 50 height 25
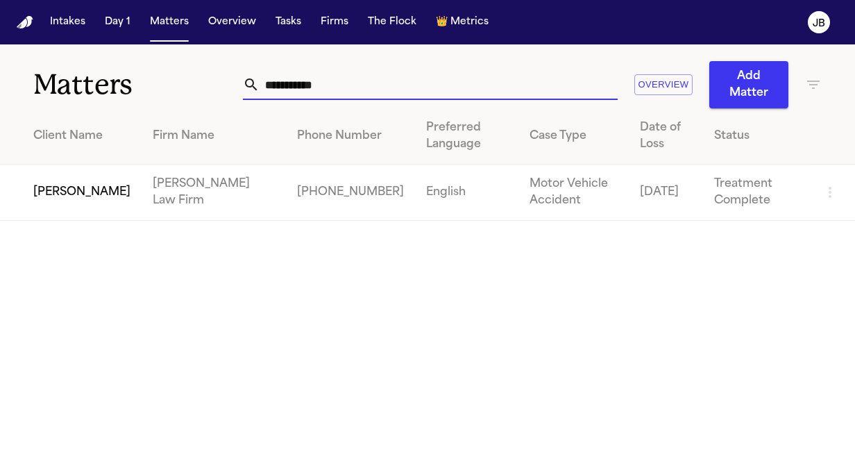
drag, startPoint x: 341, startPoint y: 86, endPoint x: 97, endPoint y: 79, distance: 243.6
click at [97, 79] on div "**********" at bounding box center [427, 76] width 855 height 64
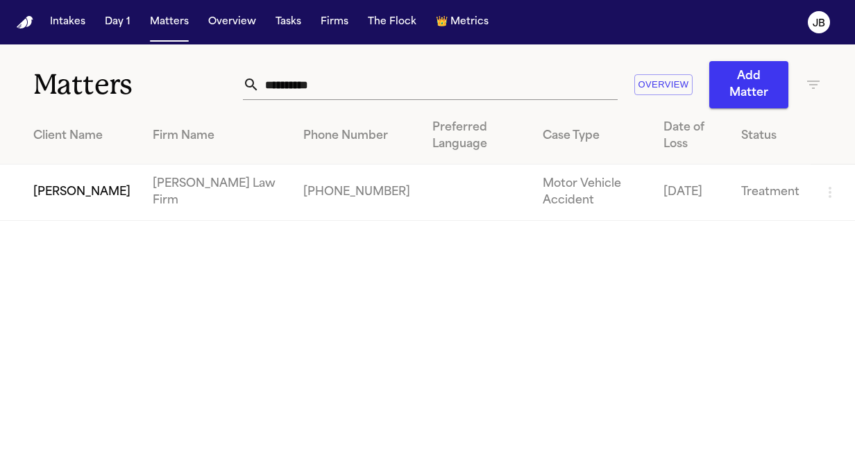
click at [69, 164] on td "[PERSON_NAME]" at bounding box center [71, 192] width 142 height 56
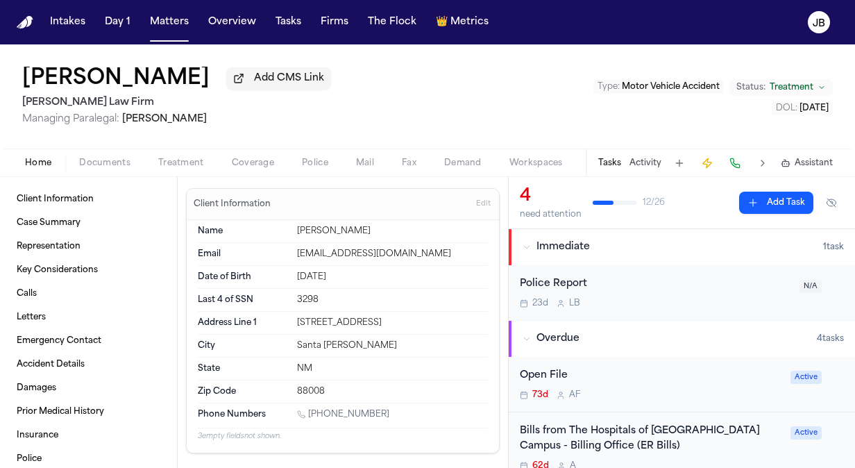
click at [108, 135] on div "[PERSON_NAME] Add CMS Link [PERSON_NAME] Law Firm Managing Paralegal: [PERSON_N…" at bounding box center [427, 96] width 855 height 104
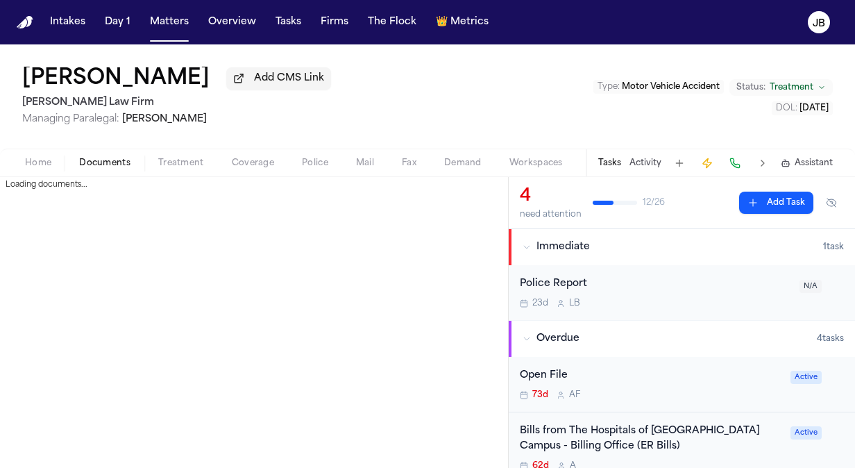
click at [98, 161] on span "Documents" at bounding box center [104, 162] width 51 height 11
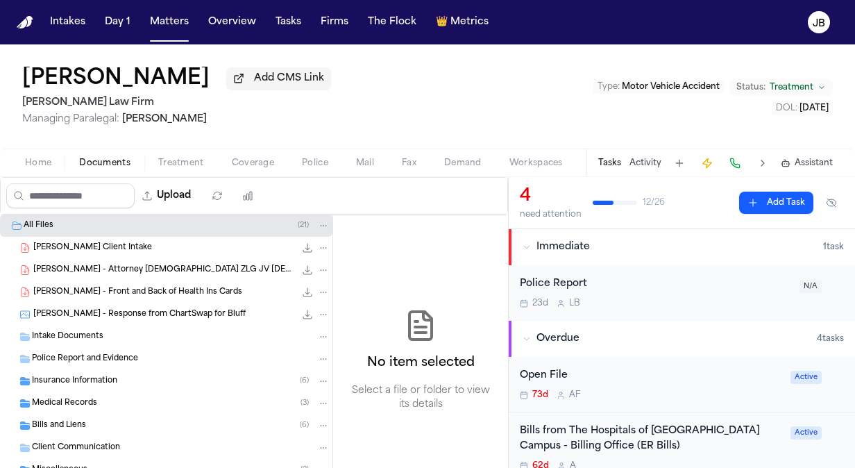
click at [83, 370] on div "Insurance Information ( 6 )" at bounding box center [166, 381] width 332 height 22
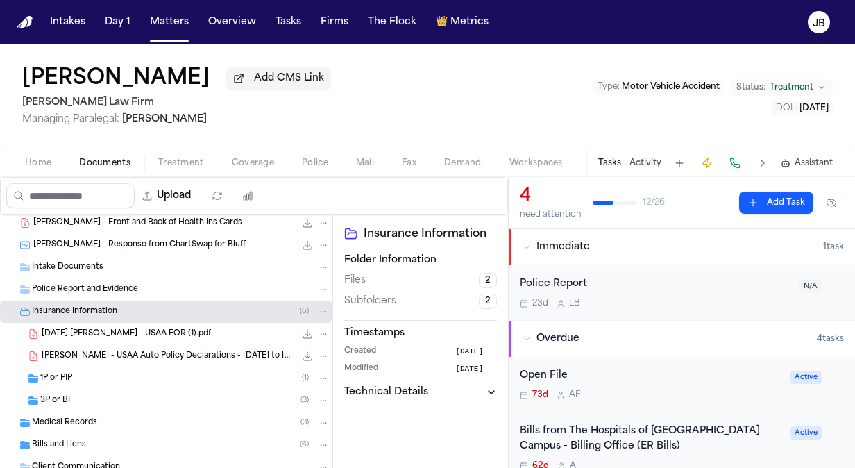
scroll to position [74, 0]
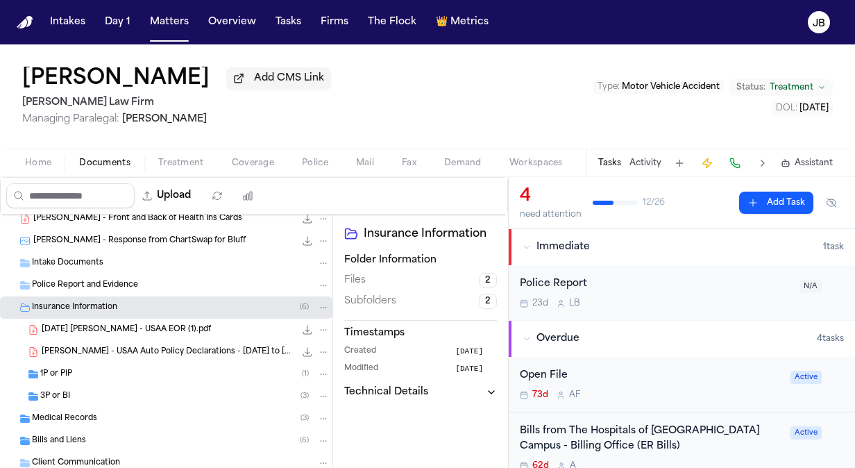
click at [67, 368] on span "1P or PIP" at bounding box center [56, 374] width 32 height 12
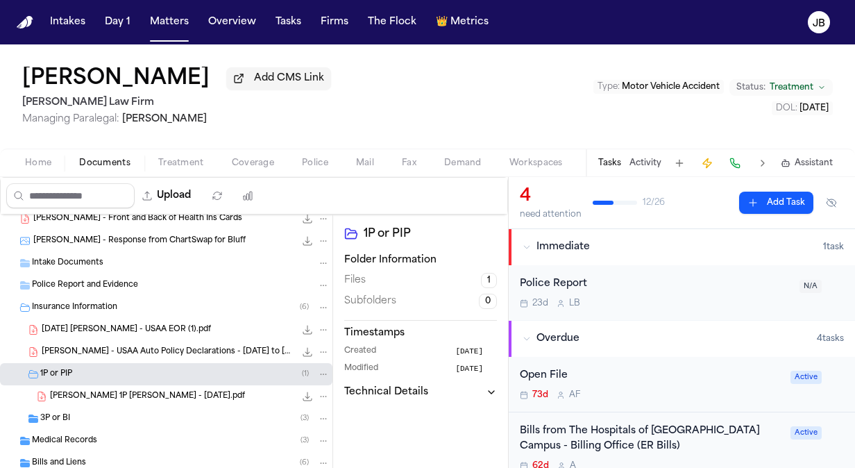
click at [68, 413] on span "3P or BI" at bounding box center [55, 419] width 30 height 12
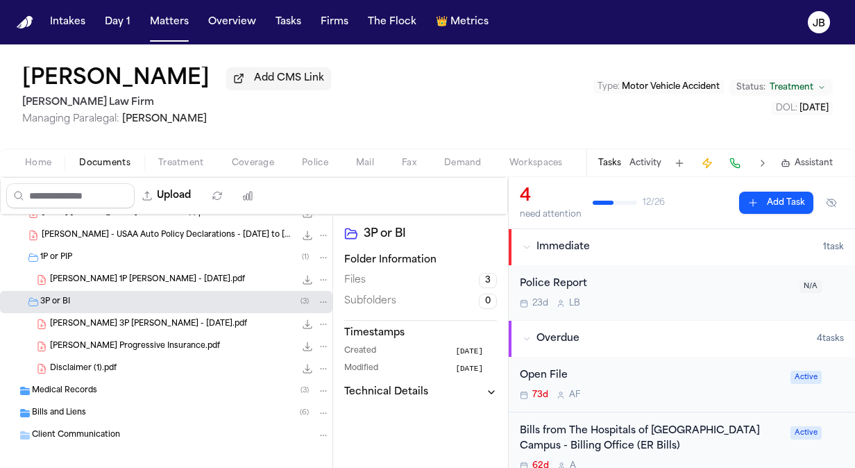
scroll to position [0, 0]
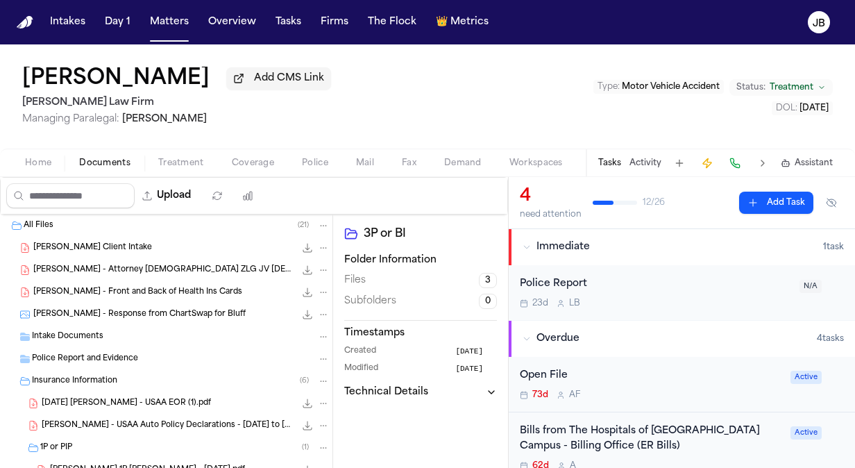
click at [645, 164] on button "Activity" at bounding box center [645, 162] width 32 height 11
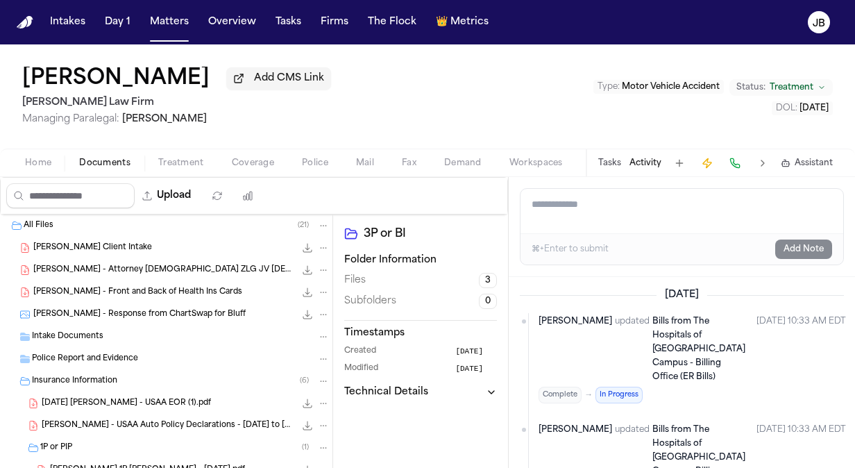
click at [604, 158] on button "Tasks" at bounding box center [609, 162] width 23 height 11
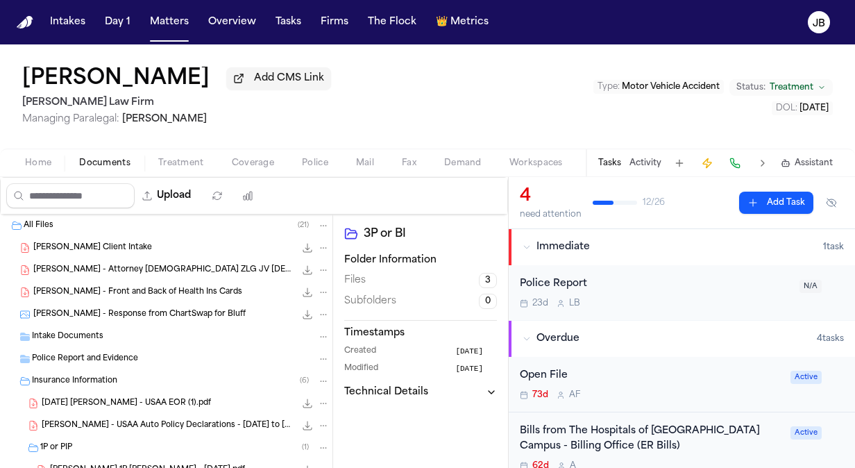
click at [32, 165] on span "Home" at bounding box center [38, 162] width 26 height 11
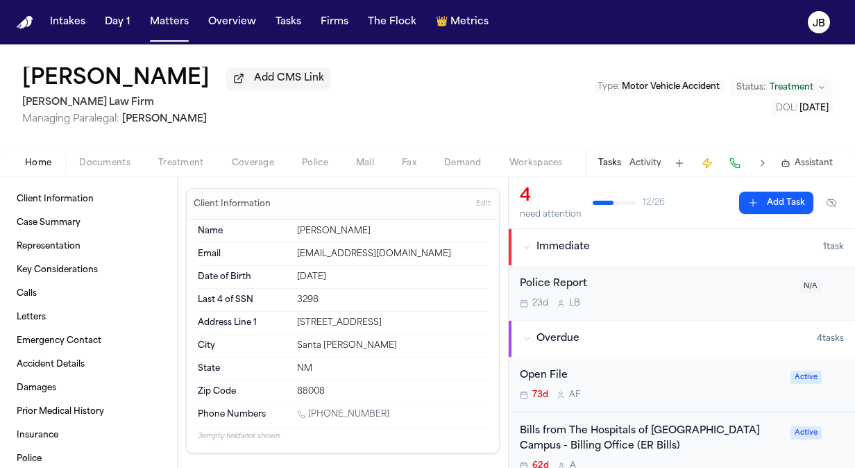
click at [106, 162] on span "Documents" at bounding box center [104, 162] width 51 height 11
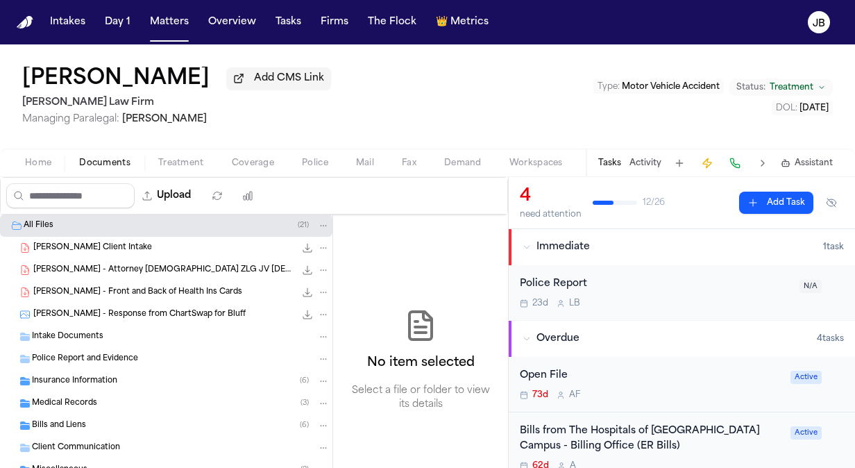
click at [79, 395] on div "Medical Records ( 3 )" at bounding box center [166, 403] width 332 height 22
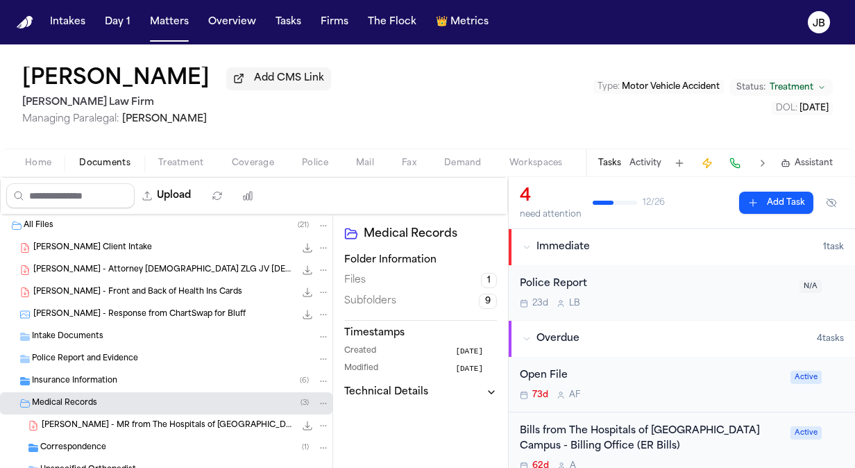
click at [215, 420] on span "[PERSON_NAME] - MR from The Hospitals of [GEOGRAPHIC_DATA] - [DATE] to [DATE]" at bounding box center [168, 426] width 253 height 12
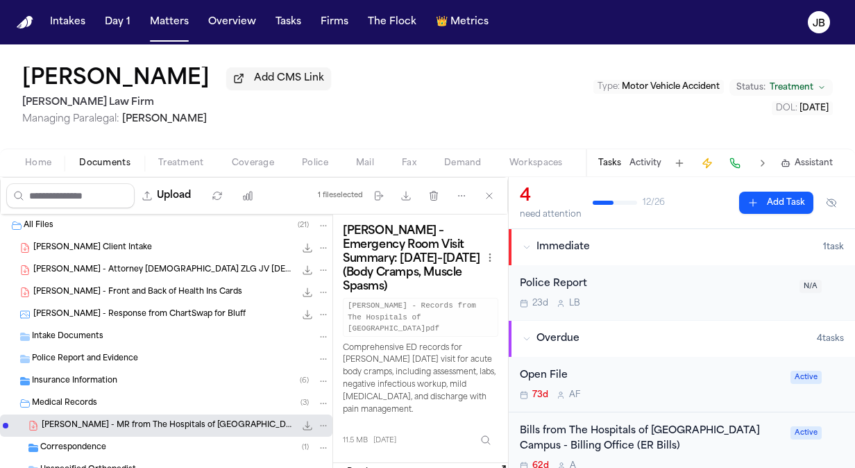
click at [497, 463] on button "Open preview" at bounding box center [501, 470] width 14 height 14
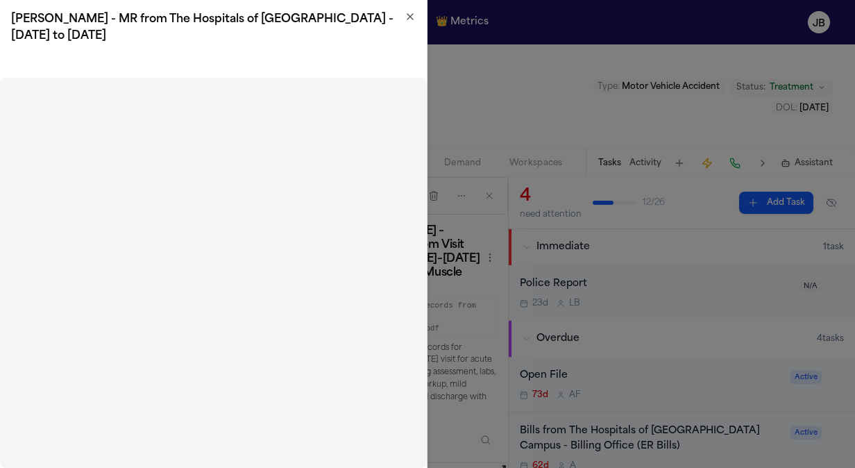
click at [409, 16] on icon "button" at bounding box center [410, 17] width 6 height 6
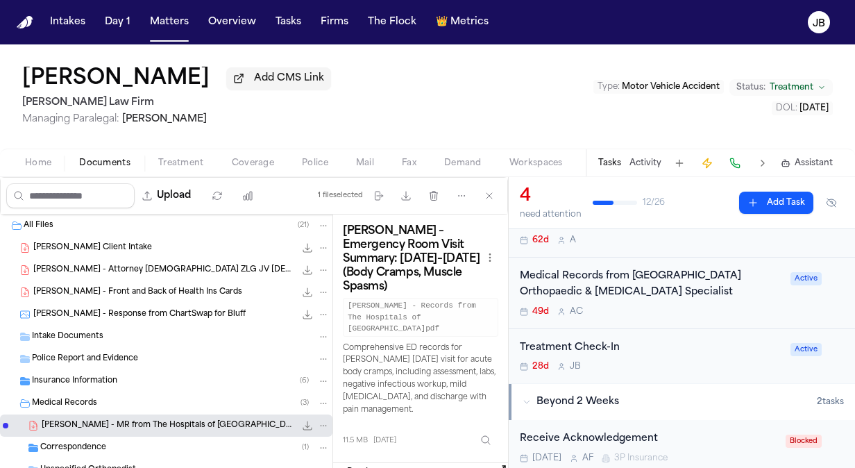
scroll to position [241, 0]
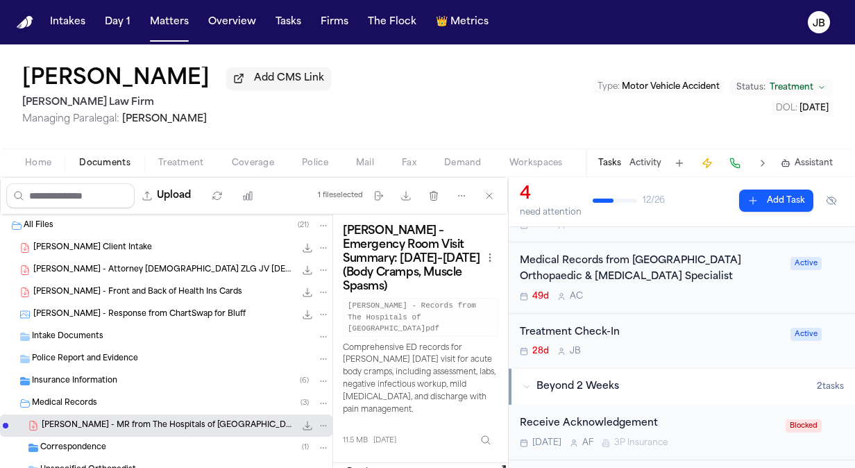
click at [703, 345] on div "28d [PERSON_NAME]" at bounding box center [651, 350] width 262 height 11
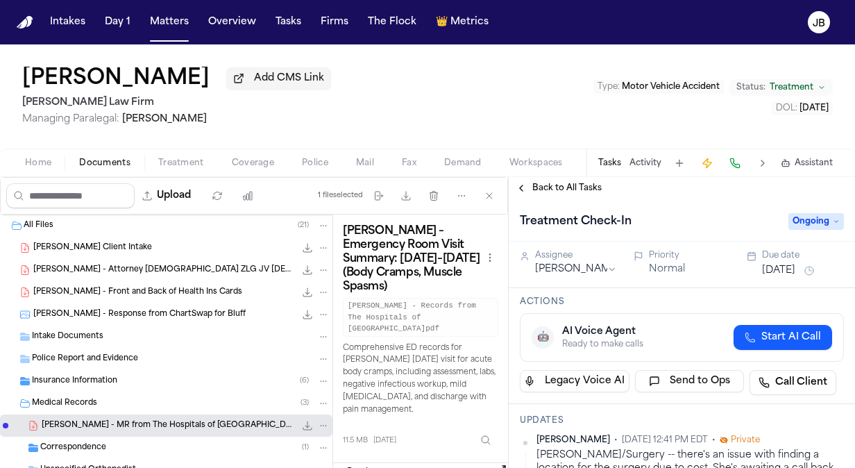
click at [811, 226] on span "Ongoing" at bounding box center [815, 221] width 55 height 17
click at [779, 275] on div "Complete" at bounding box center [782, 276] width 117 height 17
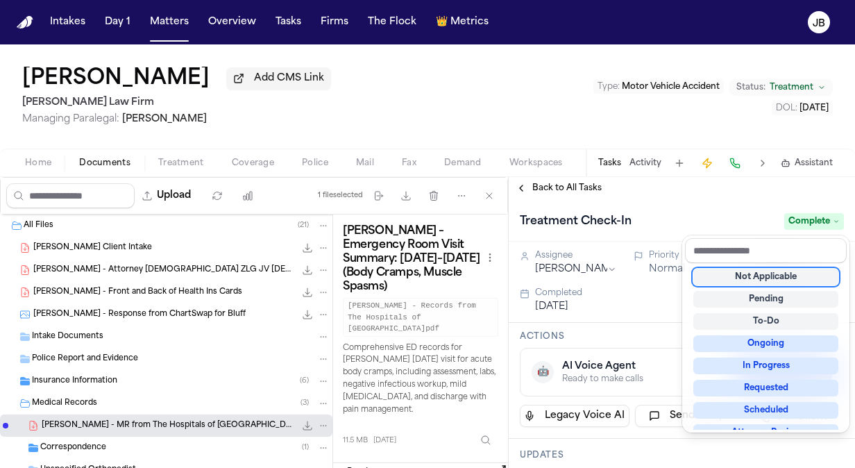
click at [645, 208] on div "Treatment Check-In Complete" at bounding box center [681, 220] width 346 height 42
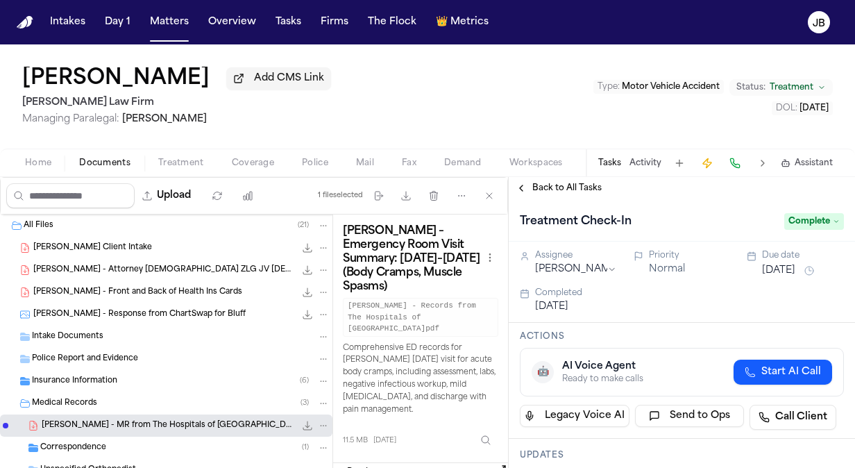
click at [173, 165] on span "Treatment" at bounding box center [181, 162] width 46 height 11
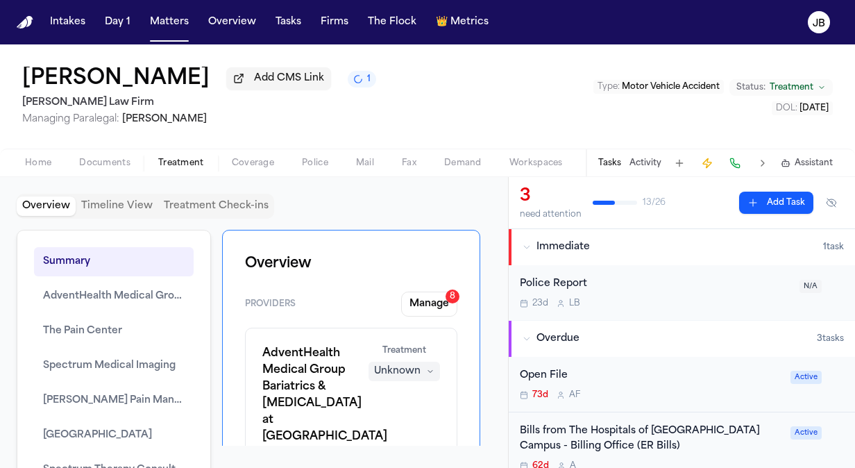
click at [649, 157] on button "Activity" at bounding box center [645, 162] width 32 height 11
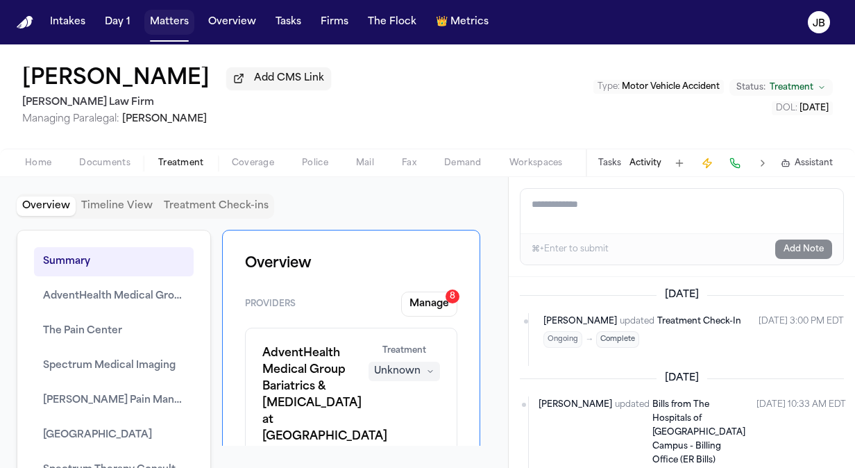
click at [178, 25] on button "Matters" at bounding box center [169, 22] width 50 height 25
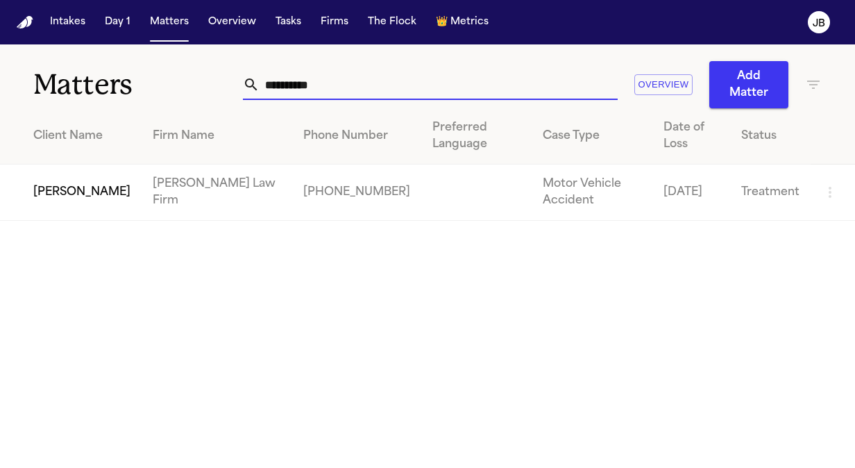
drag, startPoint x: 311, startPoint y: 83, endPoint x: 160, endPoint y: 49, distance: 154.3
click at [160, 82] on div "**********" at bounding box center [427, 76] width 855 height 64
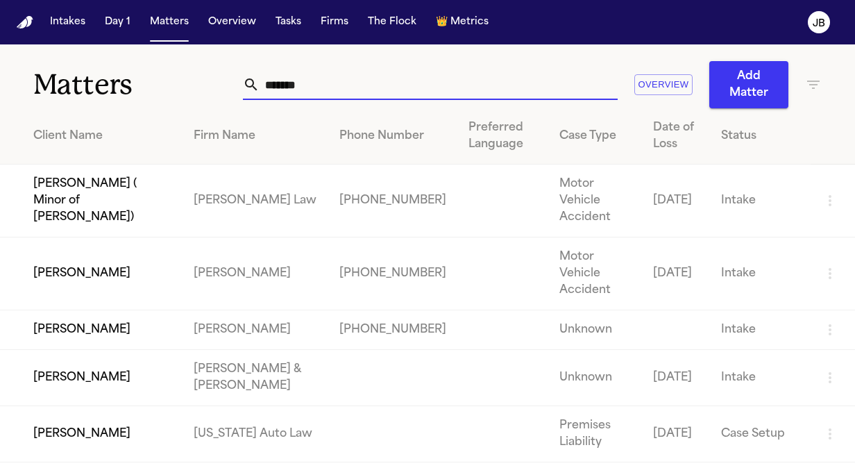
drag, startPoint x: 329, startPoint y: 89, endPoint x: 147, endPoint y: 52, distance: 186.1
click at [147, 52] on div "Matters ******* Overview Add Matter" at bounding box center [427, 76] width 855 height 64
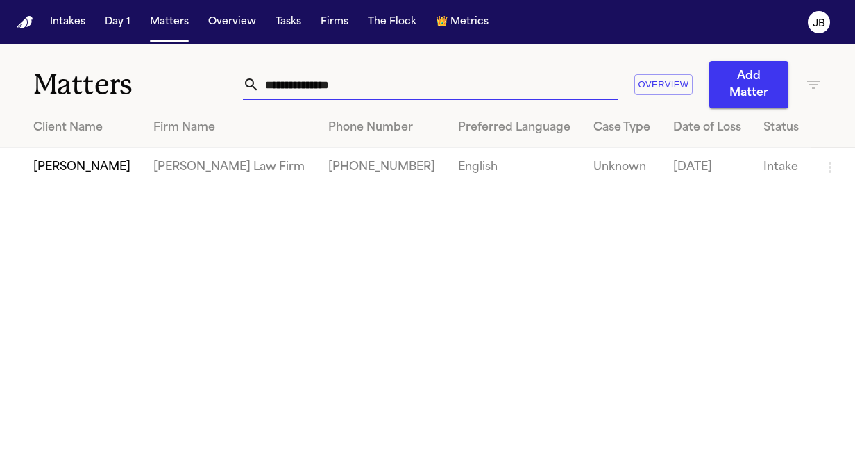
click at [101, 154] on td "[PERSON_NAME]" at bounding box center [71, 168] width 142 height 40
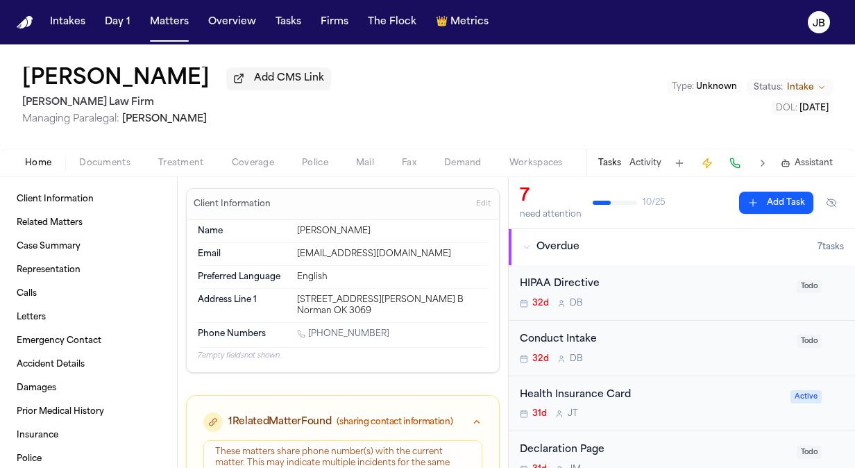
click at [813, 89] on button "Status: Intake" at bounding box center [789, 87] width 86 height 17
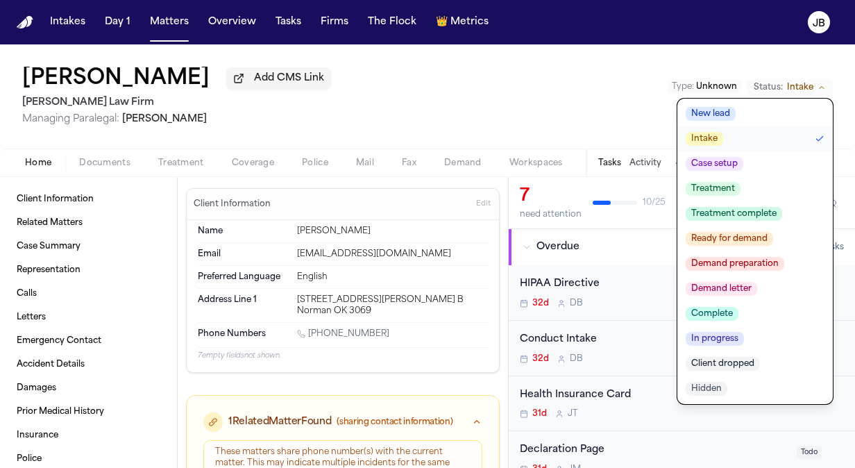
click at [742, 185] on button "Treatment" at bounding box center [754, 188] width 155 height 25
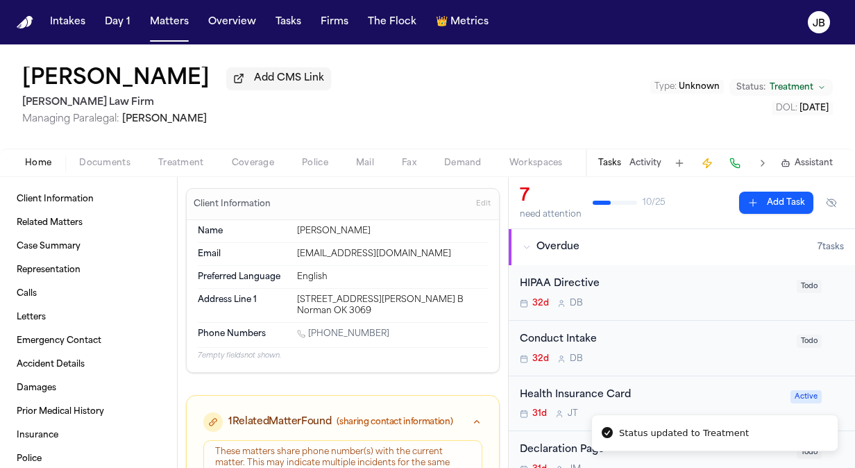
click at [222, 126] on span "Managing Paralegal: [PERSON_NAME]" at bounding box center [176, 119] width 309 height 14
click at [77, 161] on button "Documents" at bounding box center [104, 163] width 79 height 17
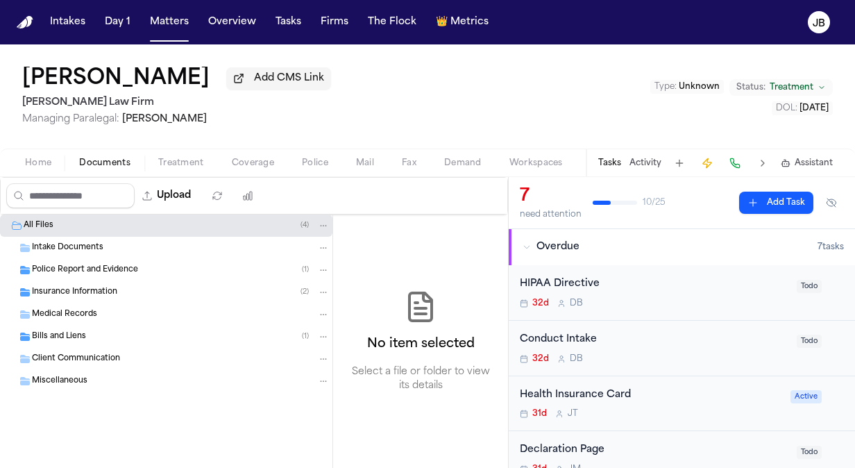
click at [74, 275] on div "Police Report and Evidence ( 1 )" at bounding box center [166, 270] width 332 height 22
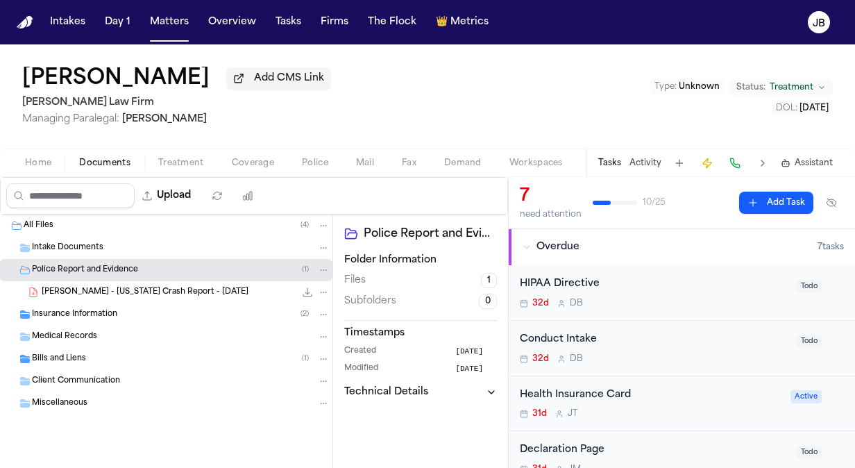
click at [61, 311] on span "Insurance Information" at bounding box center [74, 315] width 85 height 12
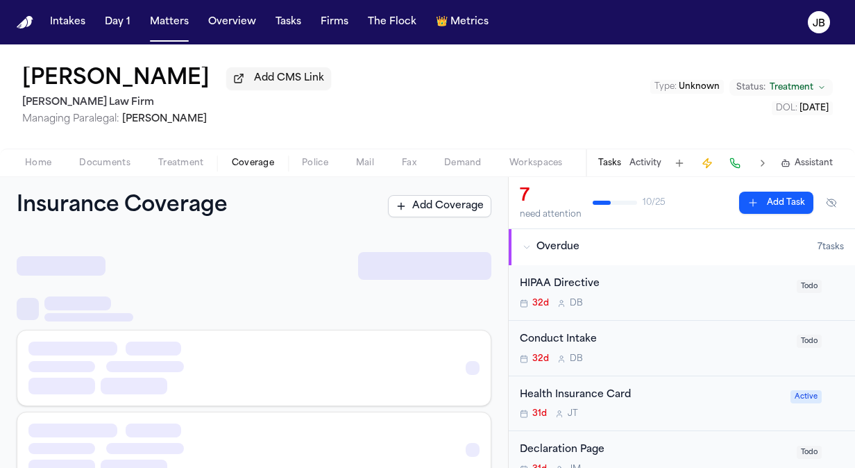
click at [266, 160] on span "Coverage" at bounding box center [253, 162] width 42 height 11
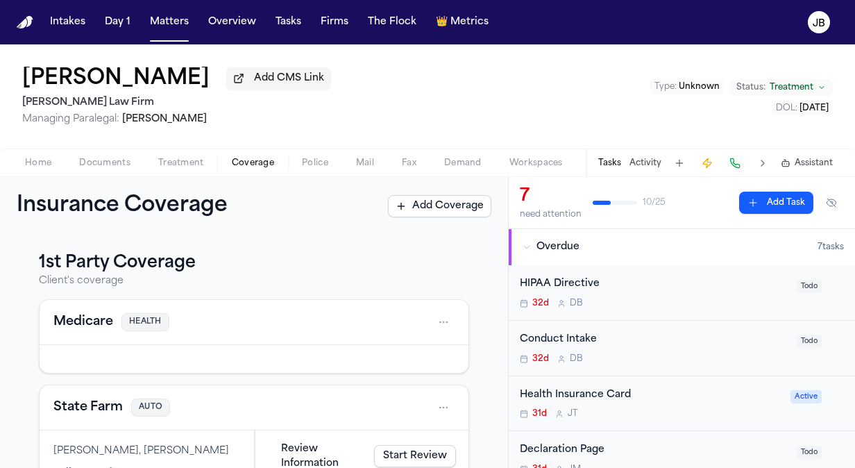
click at [185, 155] on button "Treatment" at bounding box center [181, 163] width 74 height 17
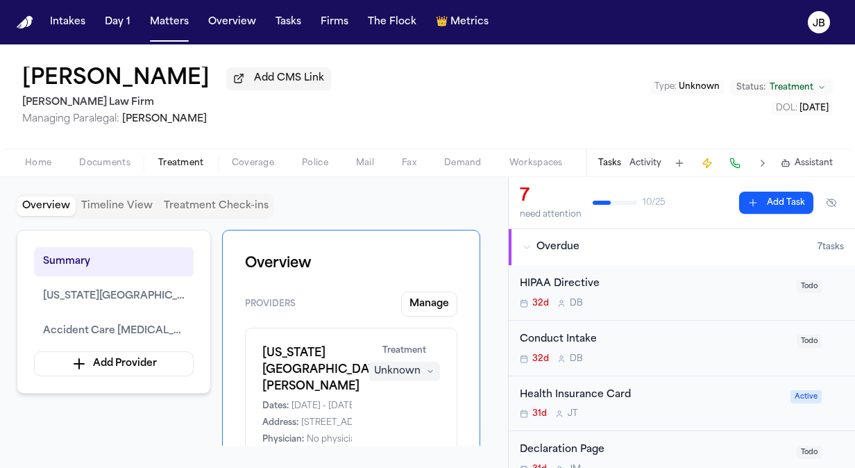
click at [46, 162] on span "Home" at bounding box center [38, 162] width 26 height 11
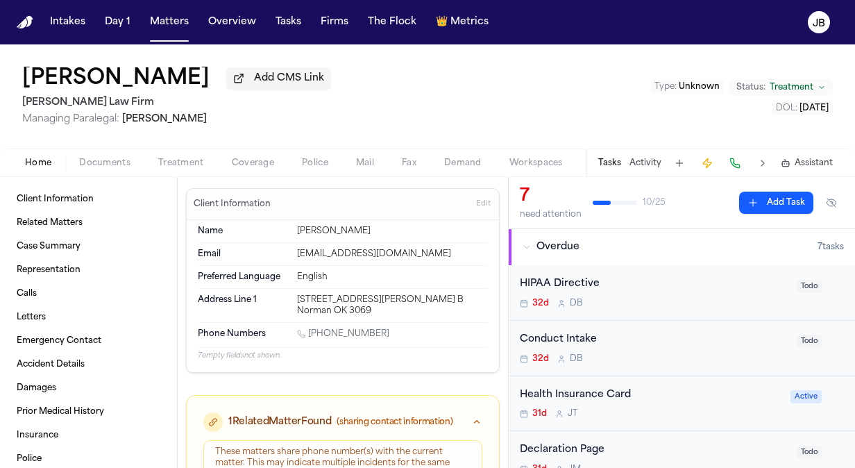
click at [104, 160] on span "Documents" at bounding box center [104, 162] width 51 height 11
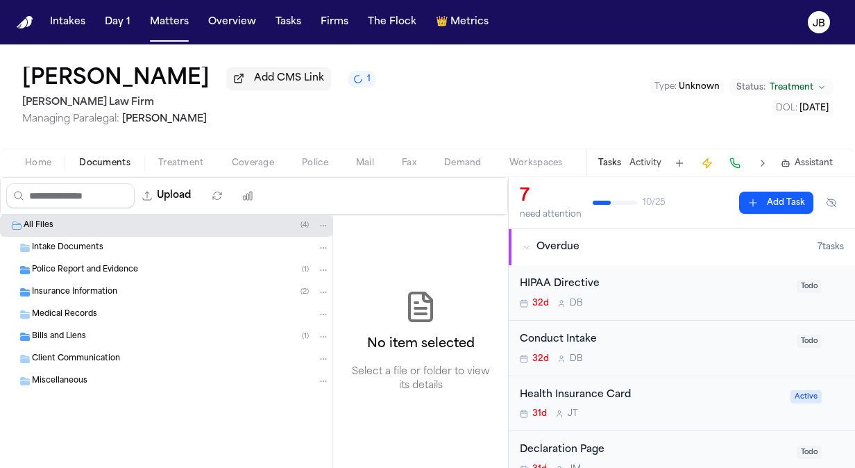
click at [74, 249] on span "Intake Documents" at bounding box center [67, 248] width 71 height 12
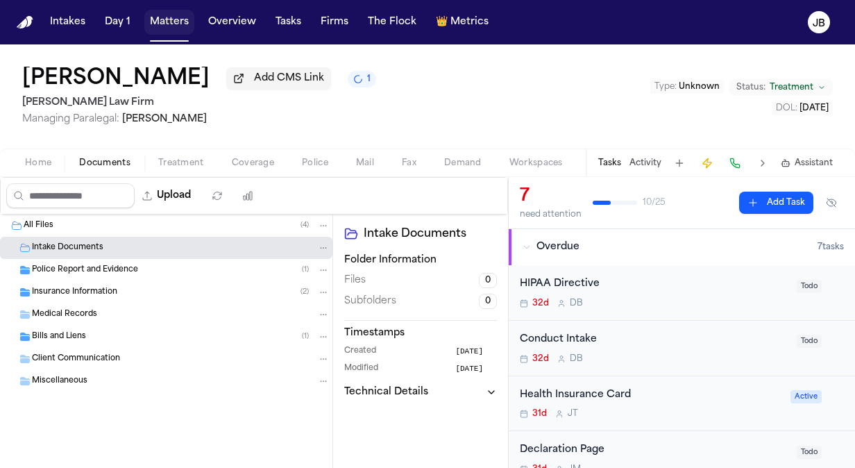
click at [171, 15] on button "Matters" at bounding box center [169, 22] width 50 height 25
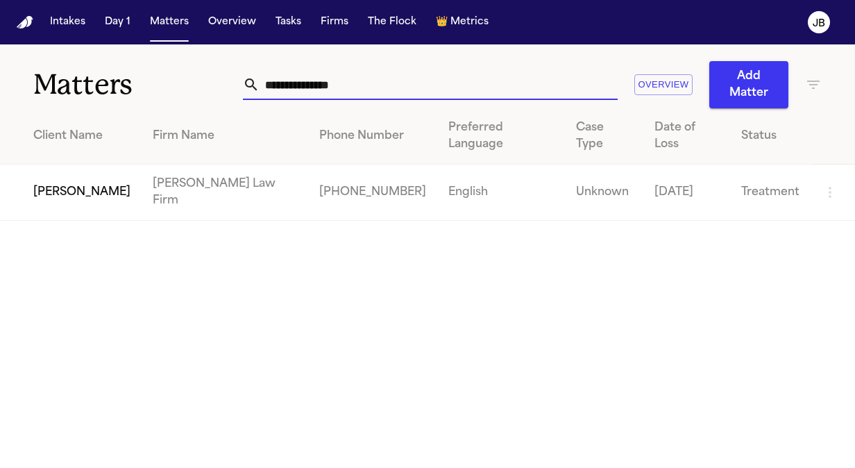
drag, startPoint x: 352, startPoint y: 87, endPoint x: 161, endPoint y: 76, distance: 191.8
click at [161, 76] on div "**********" at bounding box center [427, 76] width 855 height 64
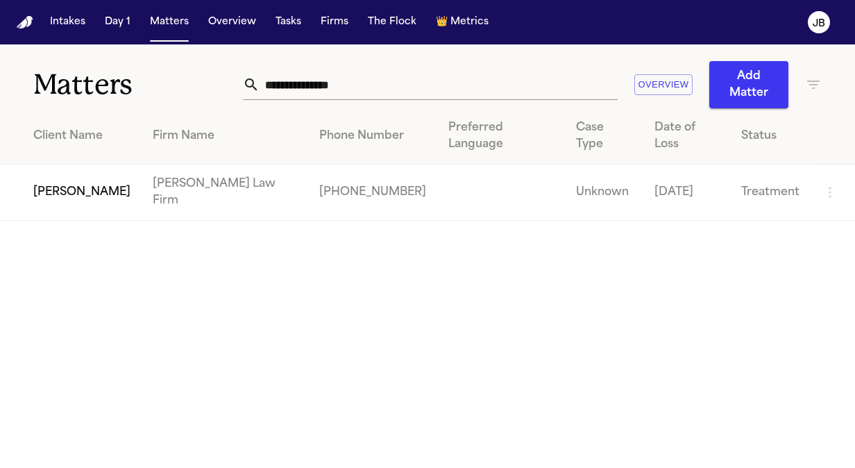
click at [82, 165] on td "[PERSON_NAME]" at bounding box center [71, 192] width 142 height 56
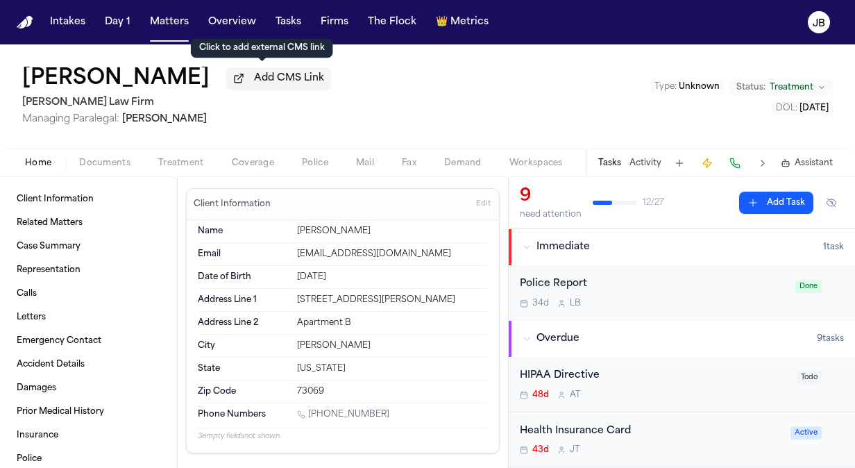
click at [117, 165] on span "Documents" at bounding box center [104, 162] width 51 height 11
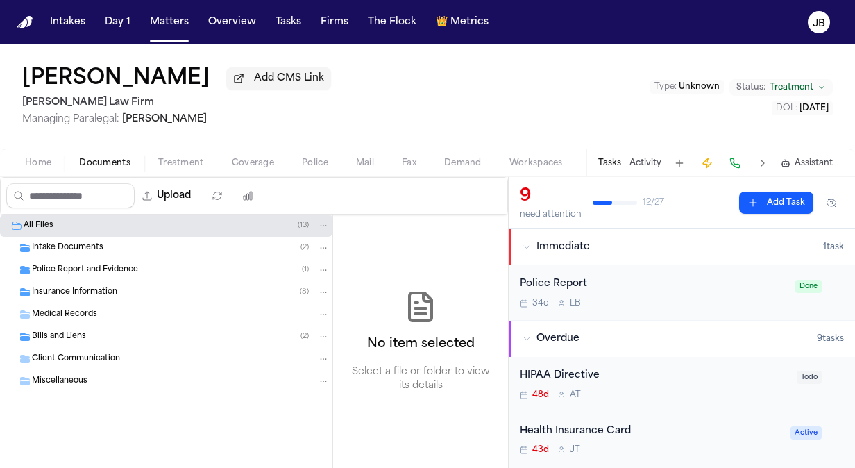
click at [94, 297] on div "Insurance Information ( 8 )" at bounding box center [181, 292] width 298 height 12
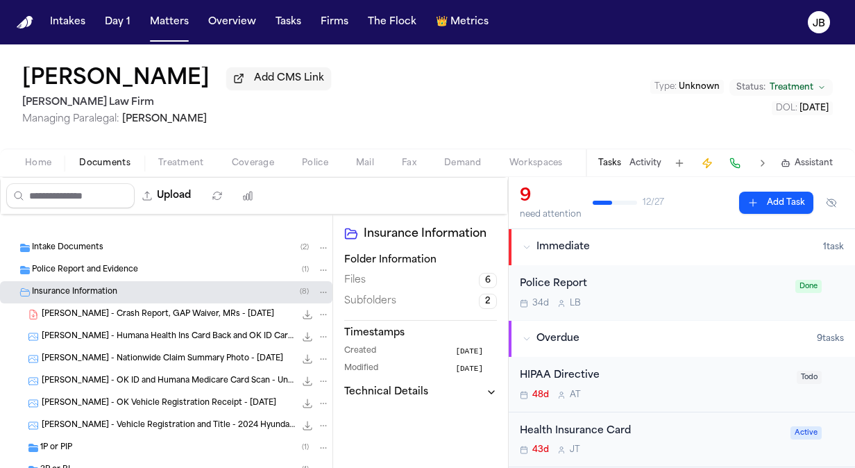
scroll to position [133, 0]
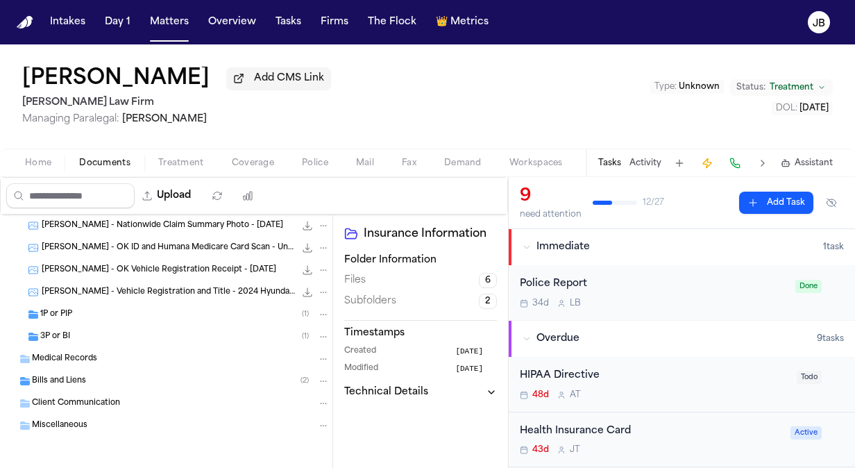
click at [25, 356] on icon "Folder: Medical Records" at bounding box center [24, 358] width 11 height 11
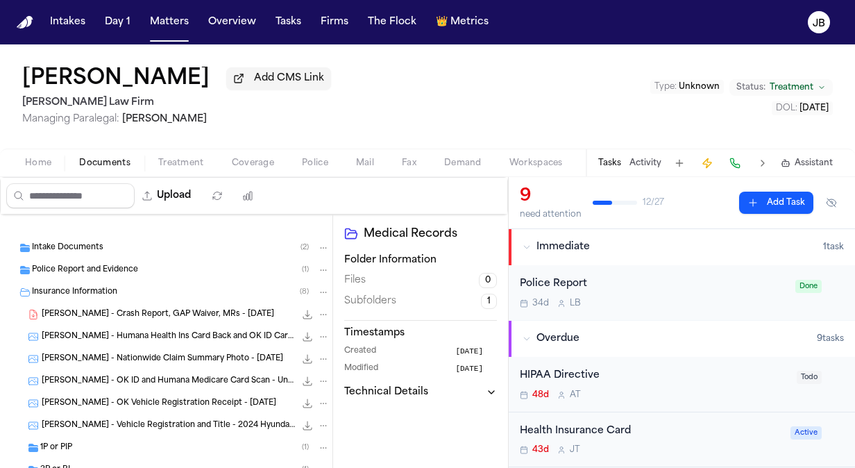
click at [71, 250] on span "Intake Documents" at bounding box center [67, 248] width 71 height 12
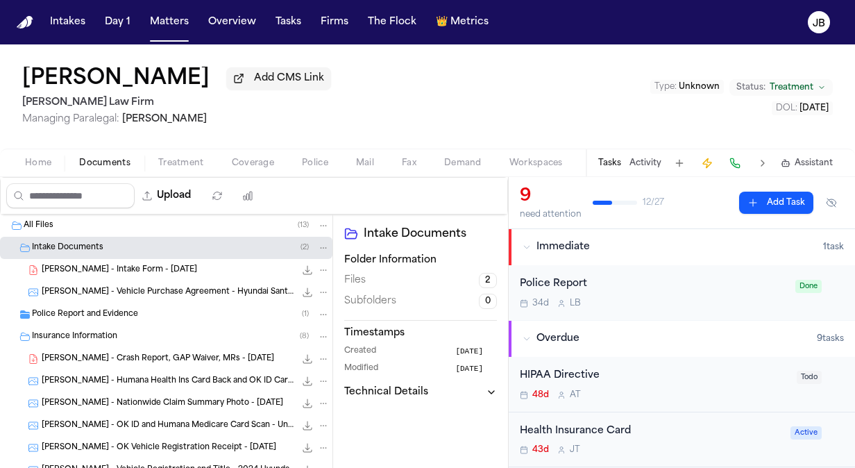
click at [92, 272] on span "[PERSON_NAME] - Intake Form - [DATE]" at bounding box center [119, 270] width 155 height 12
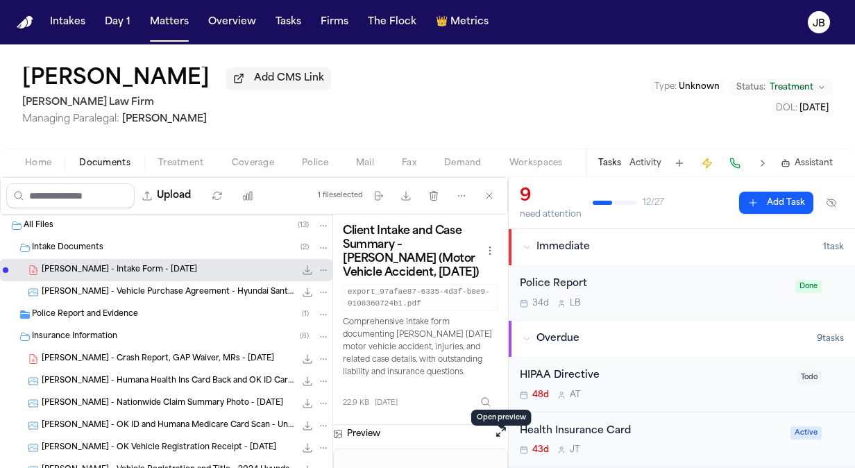
click at [504, 438] on button "Open preview" at bounding box center [501, 432] width 14 height 14
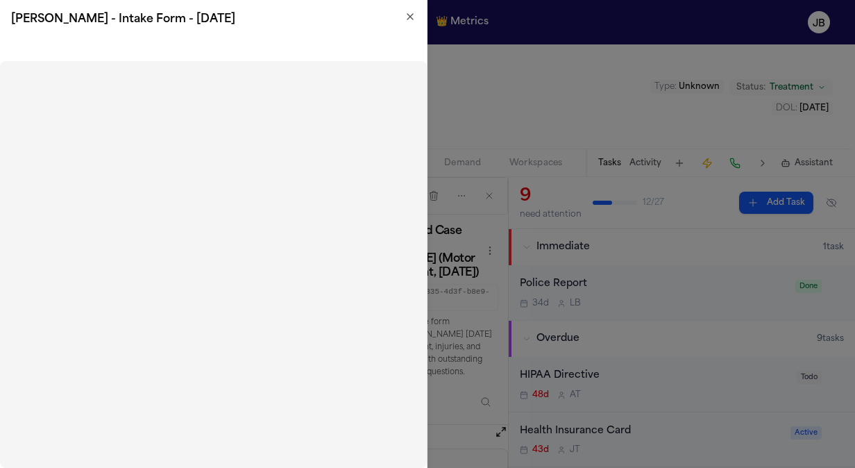
click at [406, 18] on icon "button" at bounding box center [409, 16] width 11 height 11
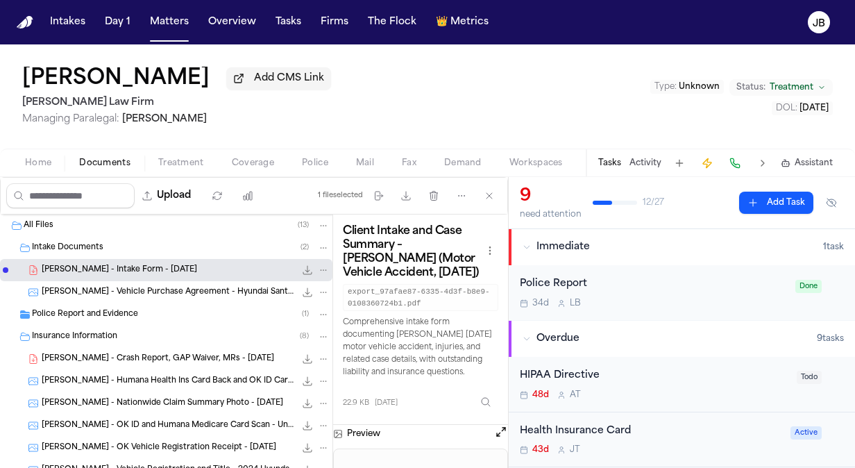
click at [644, 162] on button "Activity" at bounding box center [645, 162] width 32 height 11
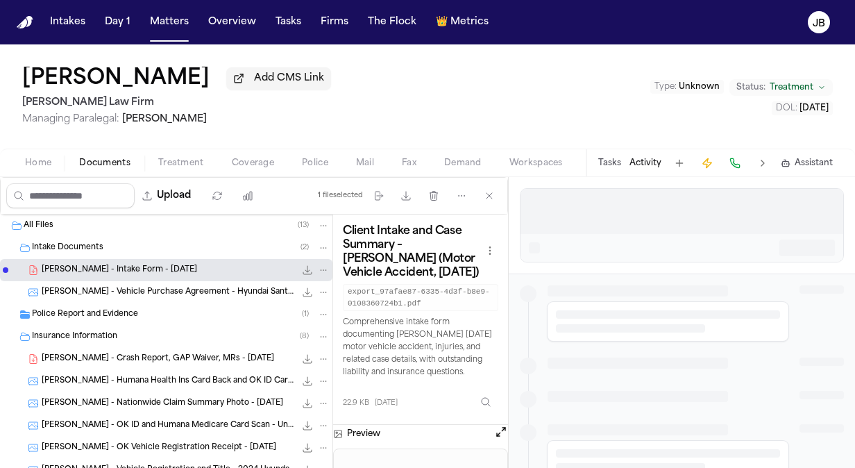
click at [583, 212] on div at bounding box center [681, 211] width 323 height 44
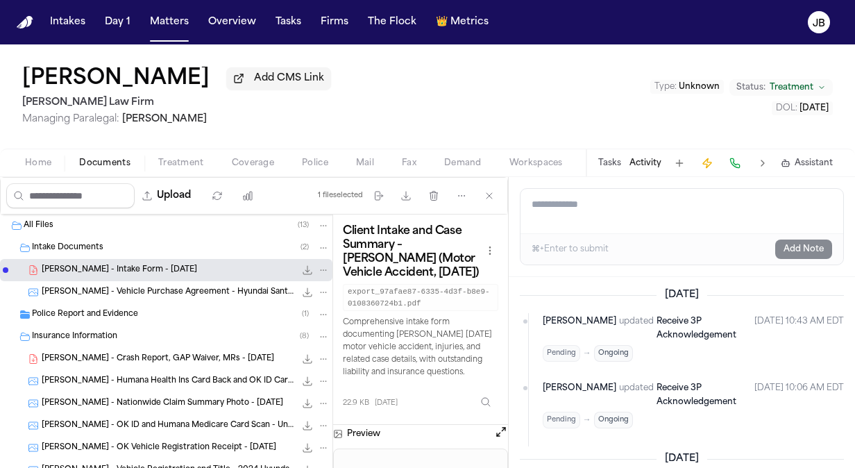
click at [583, 212] on textarea "Add a note to this matter" at bounding box center [681, 211] width 323 height 44
paste textarea "**********"
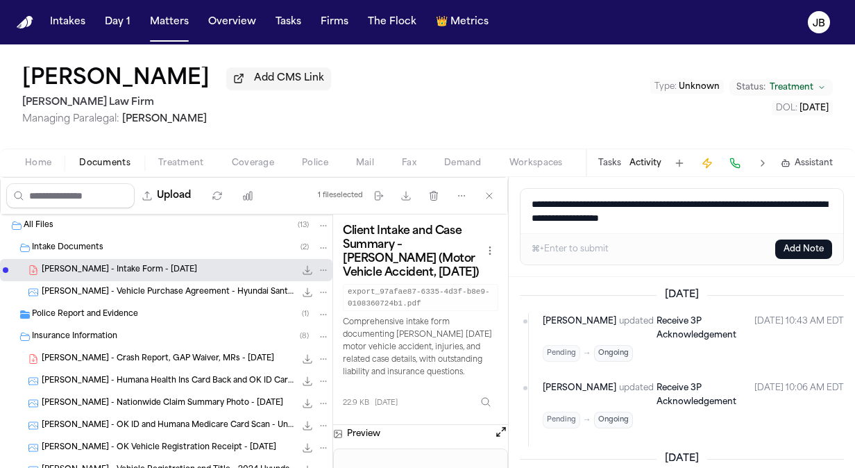
type textarea "**********"
click at [798, 258] on div "⌘+Enter to submit Add Note" at bounding box center [681, 248] width 323 height 31
click at [805, 253] on button "Add Note" at bounding box center [803, 248] width 57 height 19
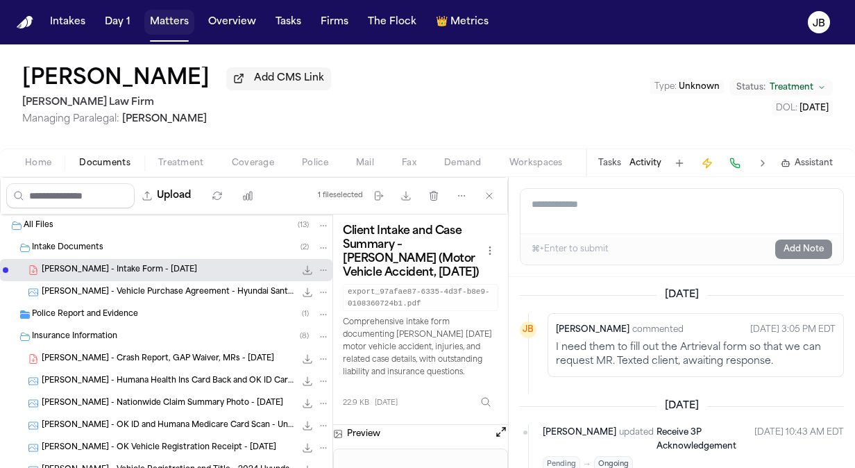
click at [178, 26] on button "Matters" at bounding box center [169, 22] width 50 height 25
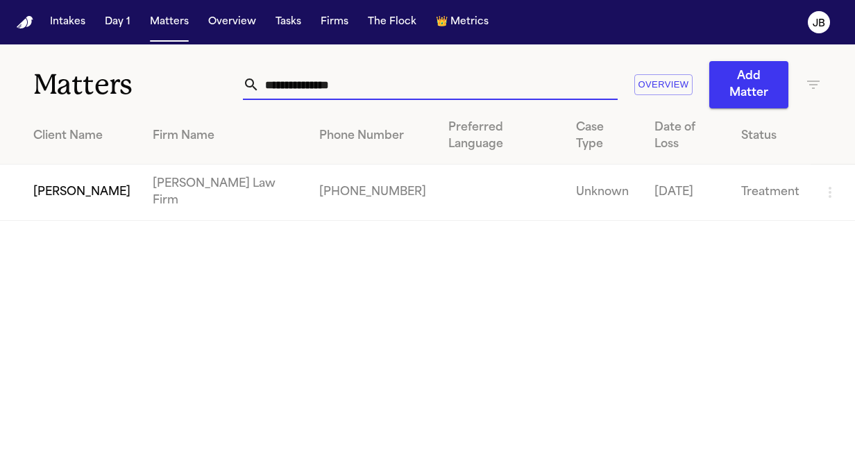
drag, startPoint x: 372, startPoint y: 87, endPoint x: 85, endPoint y: 94, distance: 286.5
click at [85, 94] on div "**********" at bounding box center [427, 76] width 855 height 64
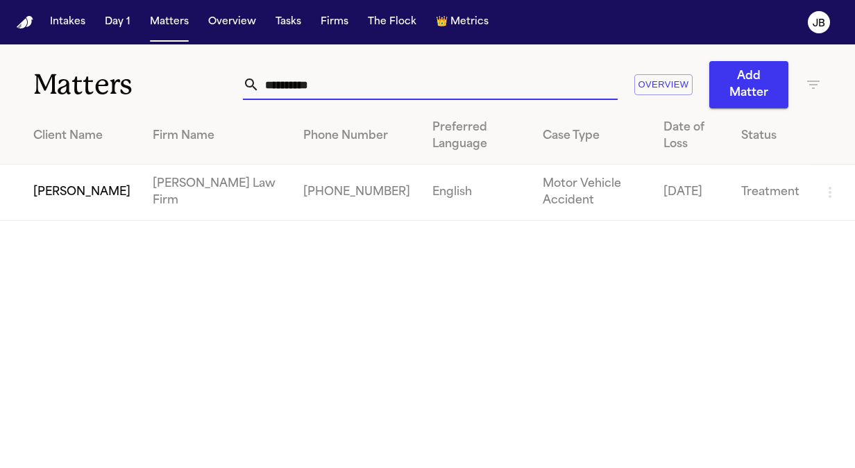
type input "**********"
click at [67, 166] on td "[PERSON_NAME]" at bounding box center [71, 192] width 142 height 56
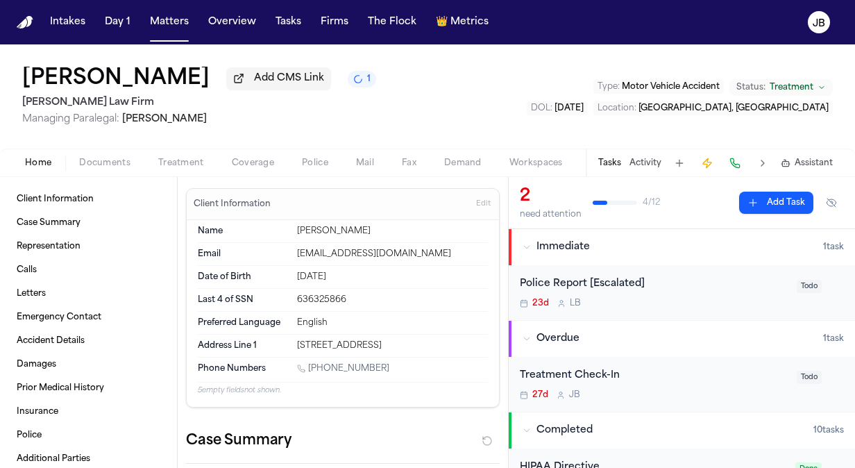
drag, startPoint x: 369, startPoint y: 361, endPoint x: 309, endPoint y: 368, distance: 60.1
click at [309, 368] on div "Phone Numbers 1 (254) 517-2867" at bounding box center [343, 369] width 290 height 24
copy link "(254) 517-2867"
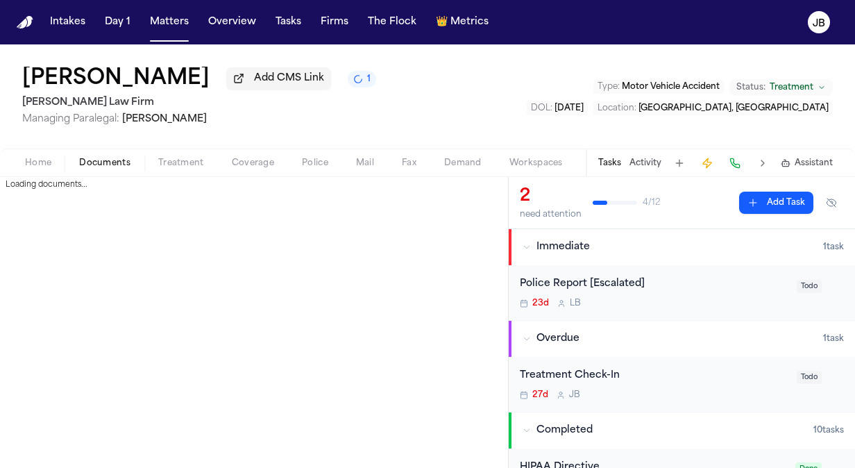
click at [93, 167] on span "Documents" at bounding box center [104, 162] width 51 height 11
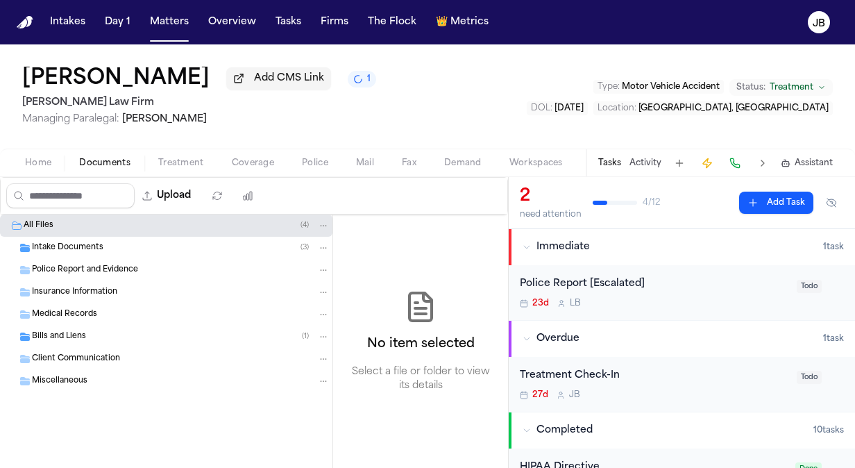
click at [65, 248] on span "Intake Documents" at bounding box center [67, 248] width 71 height 12
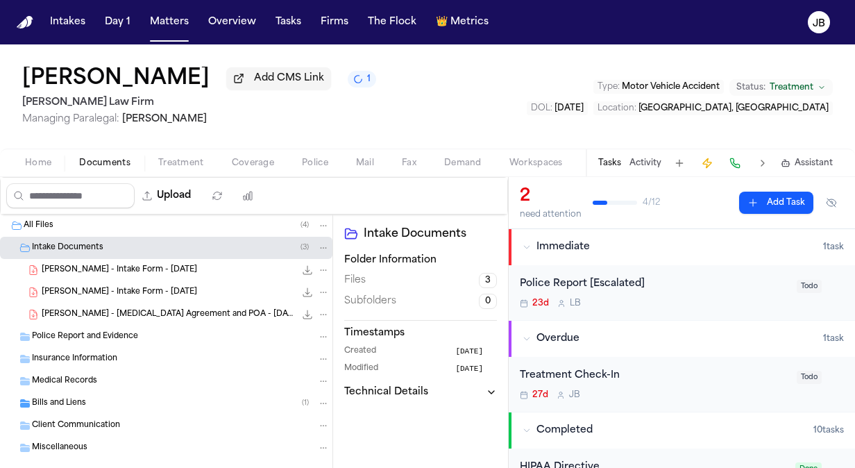
click at [642, 161] on button "Activity" at bounding box center [645, 162] width 32 height 11
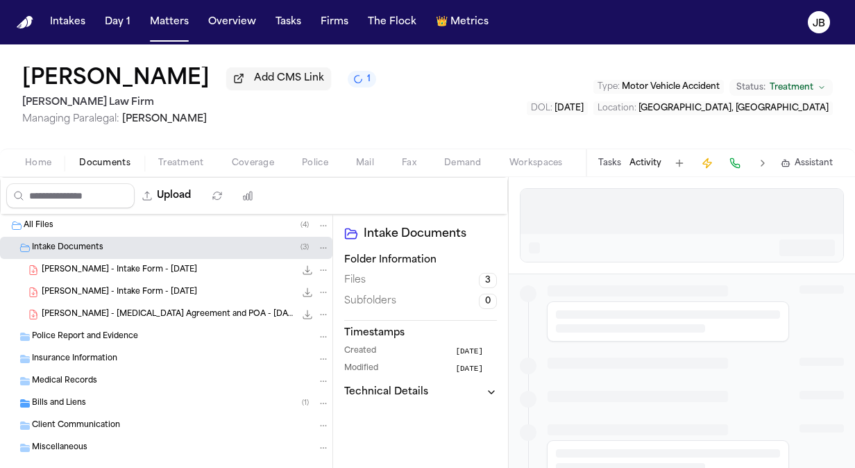
click at [588, 166] on div "Tasks Activity Assistant" at bounding box center [714, 162] width 258 height 27
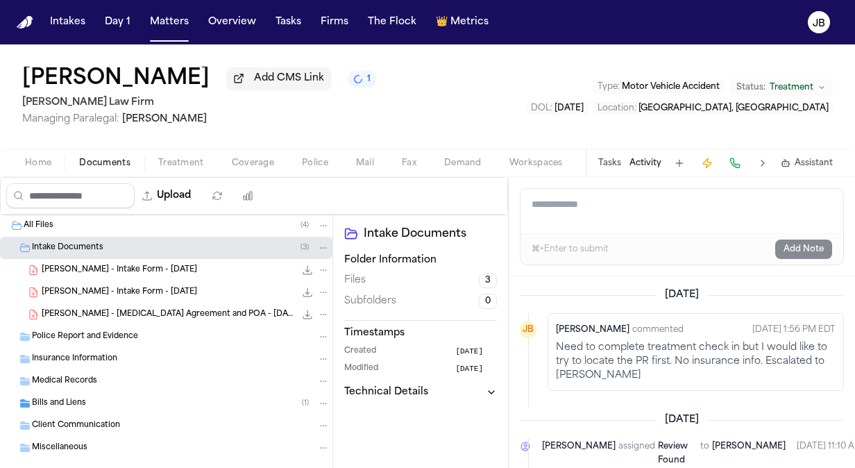
click at [601, 166] on button "Tasks" at bounding box center [609, 162] width 23 height 11
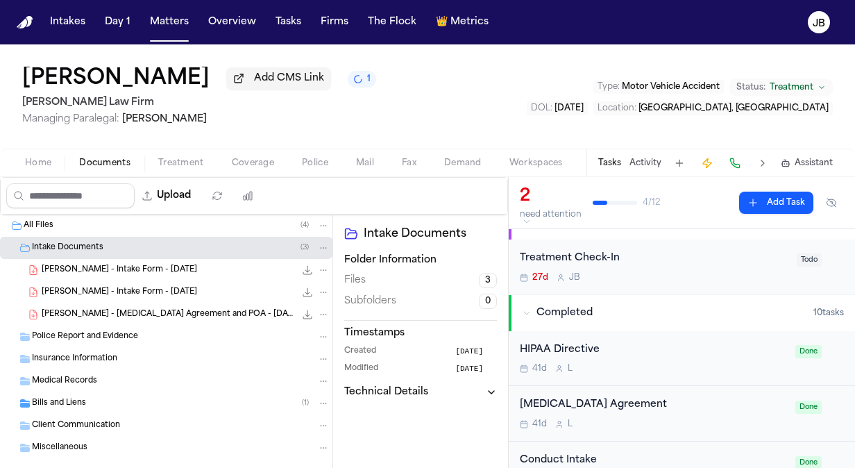
scroll to position [116, 0]
click at [709, 263] on div "Treatment Check-In" at bounding box center [654, 260] width 268 height 16
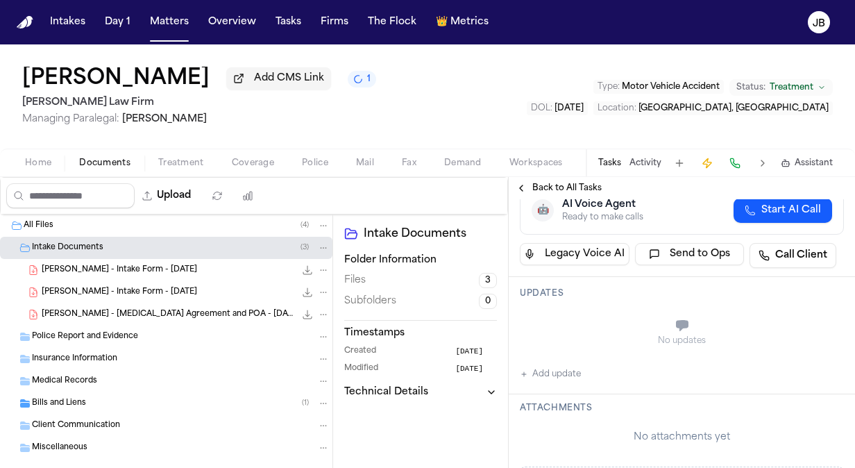
scroll to position [178, 0]
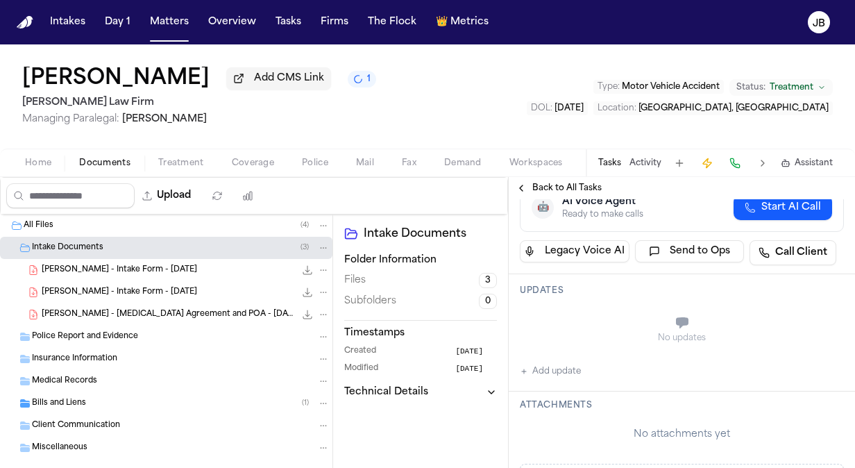
click at [565, 370] on button "Add update" at bounding box center [550, 371] width 61 height 17
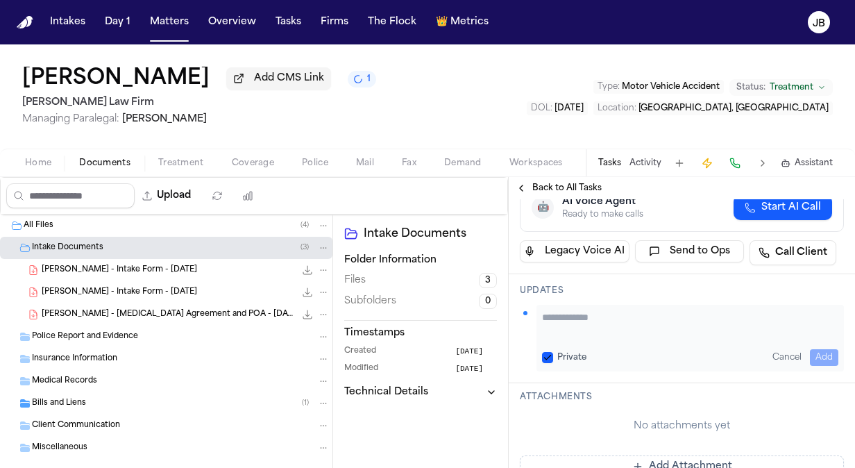
click at [577, 314] on textarea "Add your update" at bounding box center [690, 324] width 296 height 28
click at [122, 399] on div "Bills and Liens ( 1 )" at bounding box center [181, 403] width 298 height 12
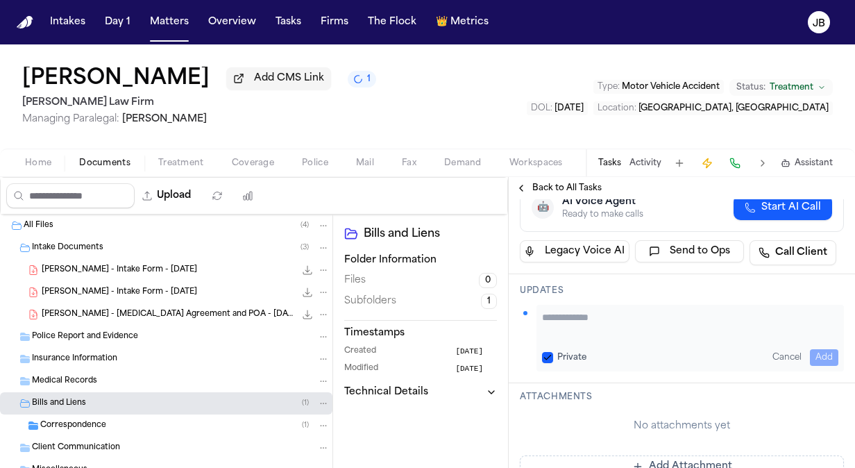
click at [165, 419] on div "Correspondence ( 1 )" at bounding box center [184, 425] width 289 height 12
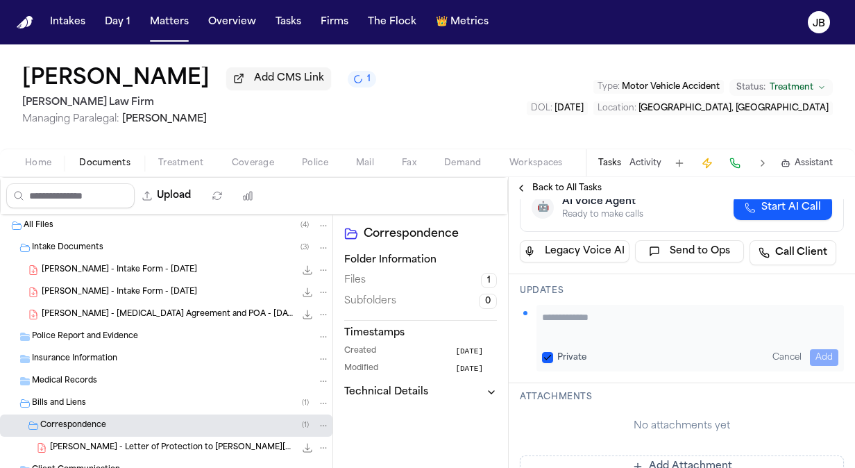
click at [198, 447] on span "C. Gregory - Letter of Protection to Anthony Chiropractic - 8.15.25" at bounding box center [172, 448] width 245 height 12
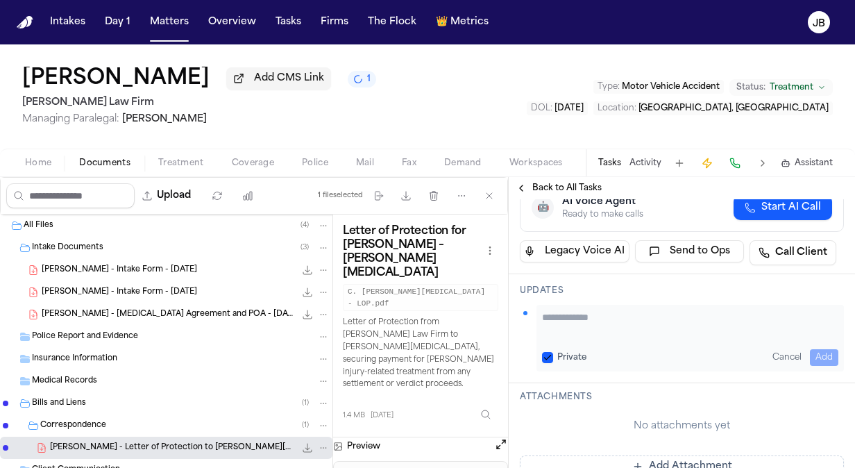
click at [618, 320] on textarea "Add your update" at bounding box center [690, 324] width 296 height 28
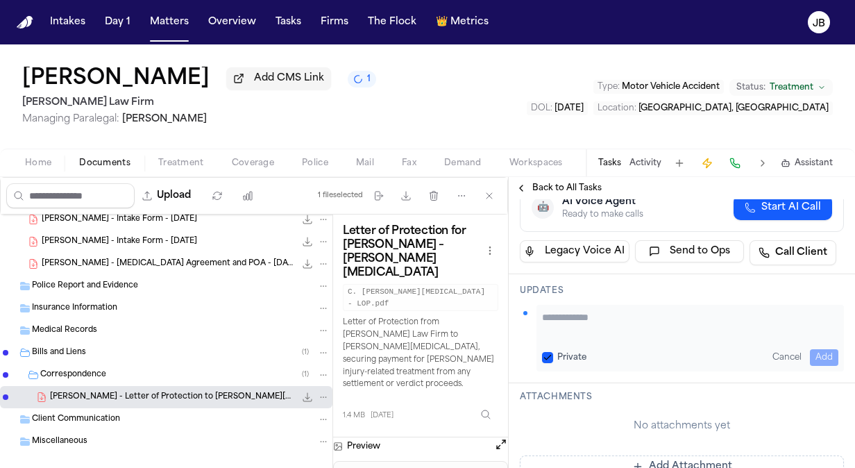
scroll to position [67, 0]
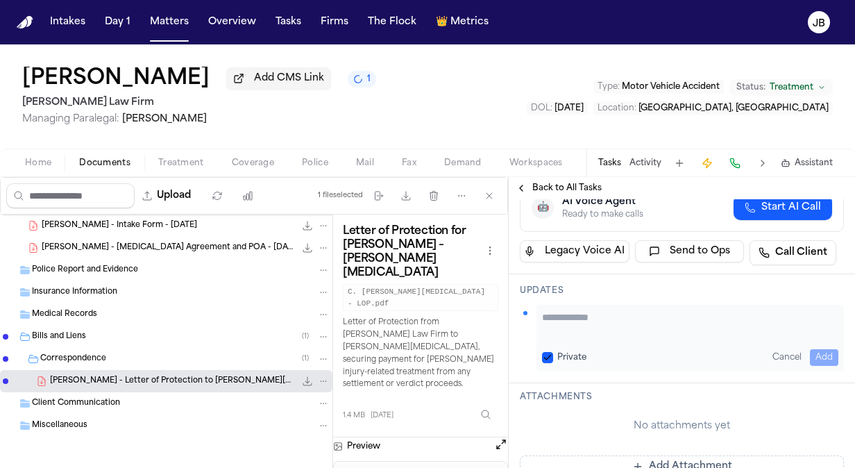
click at [638, 312] on textarea "Add your update" at bounding box center [690, 324] width 296 height 28
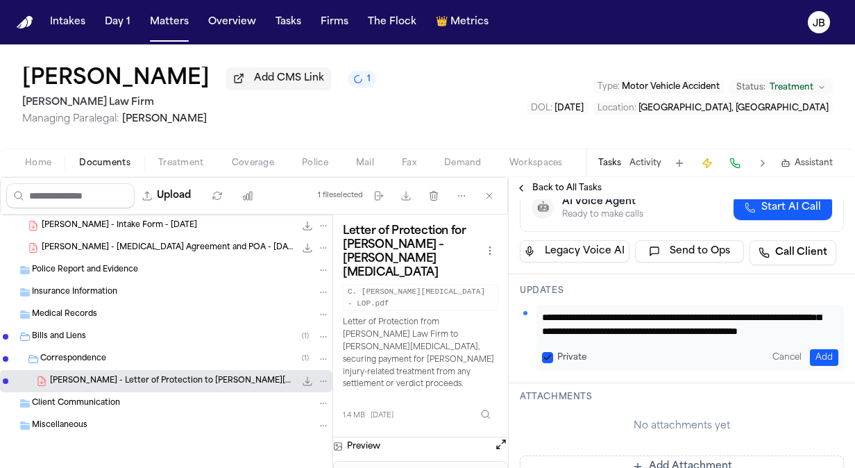
scroll to position [39, 0]
drag, startPoint x: 598, startPoint y: 322, endPoint x: 614, endPoint y: 316, distance: 17.1
drag, startPoint x: 614, startPoint y: 316, endPoint x: 616, endPoint y: 323, distance: 7.2
click at [619, 340] on div "**********" at bounding box center [689, 338] width 307 height 67
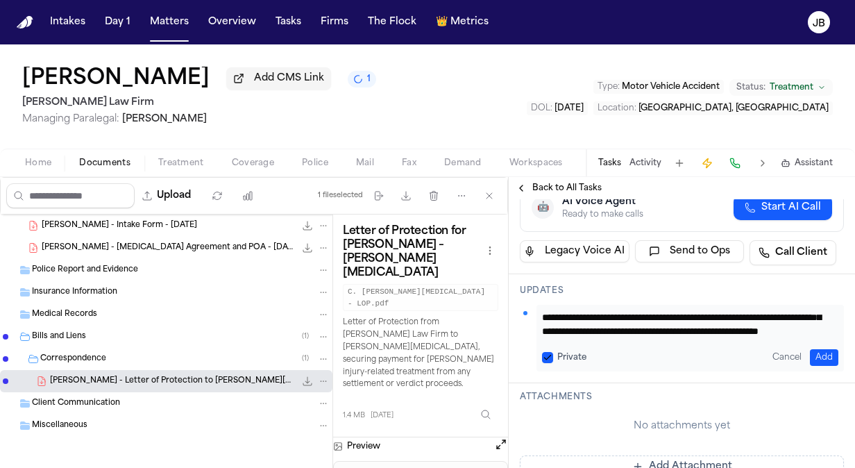
click at [641, 332] on textarea "**********" at bounding box center [685, 324] width 286 height 28
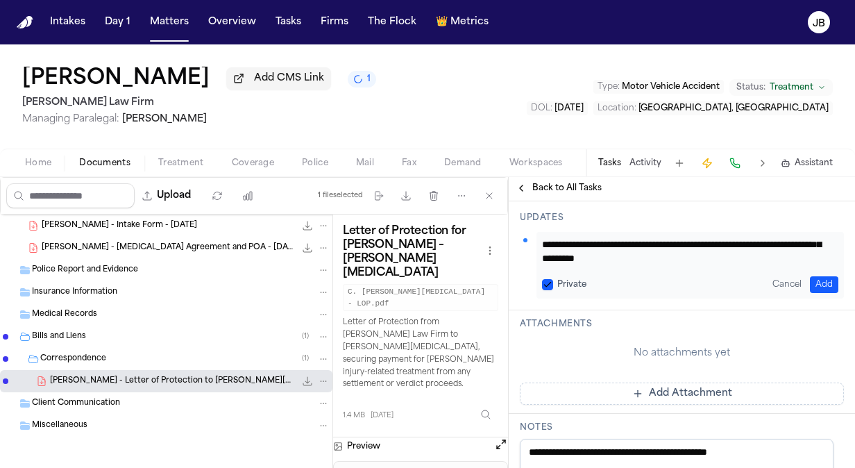
scroll to position [248, 0]
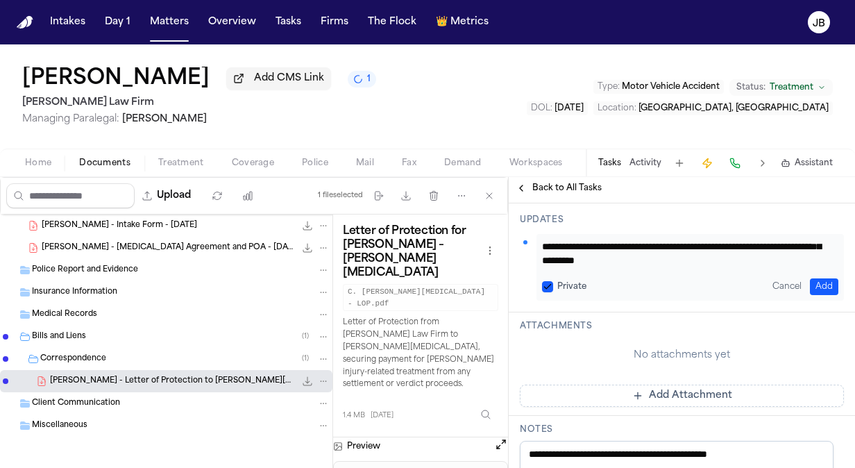
click at [727, 261] on textarea "**********" at bounding box center [685, 253] width 286 height 28
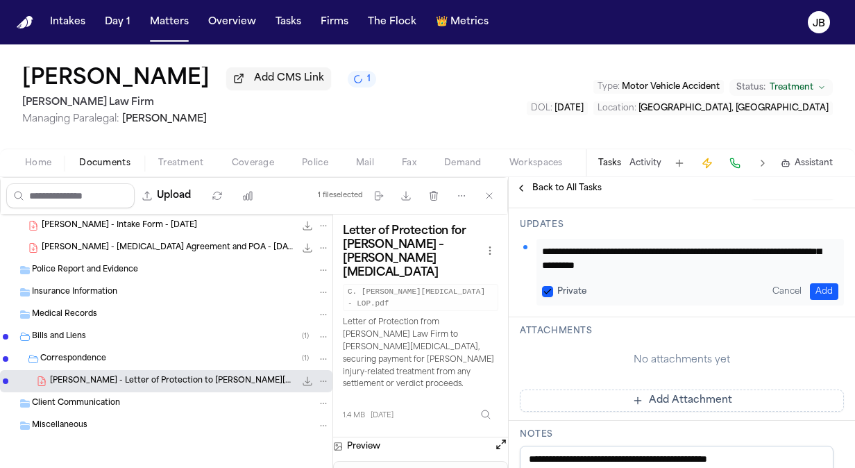
scroll to position [246, 0]
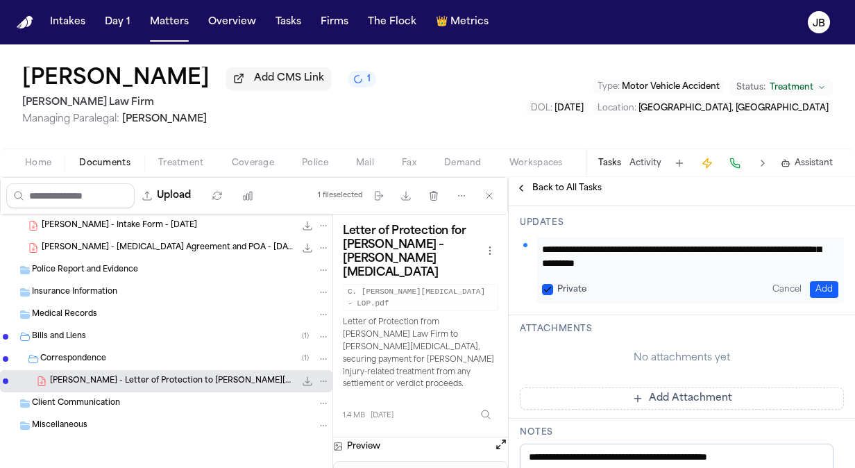
click at [712, 260] on textarea "**********" at bounding box center [685, 256] width 286 height 28
click at [134, 269] on span "Police Report and Evidence" at bounding box center [85, 270] width 106 height 12
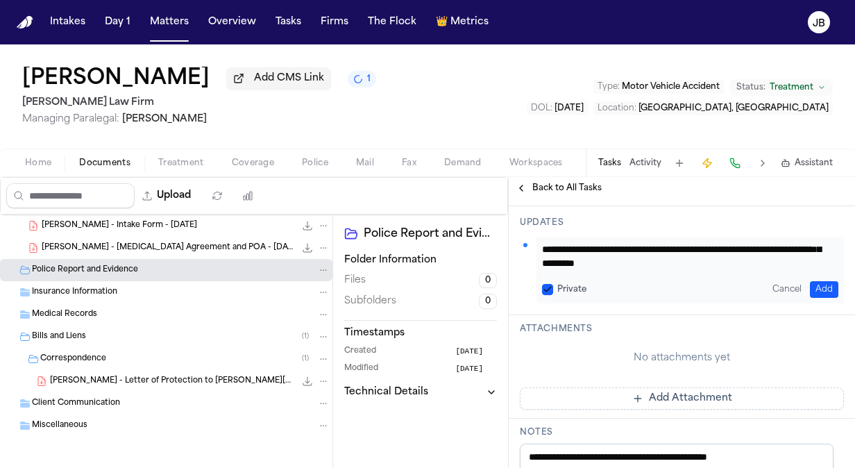
click at [185, 224] on div "C. Gregory - Intake Form - 8.15.25 24.6 KB • PDF" at bounding box center [186, 225] width 288 height 14
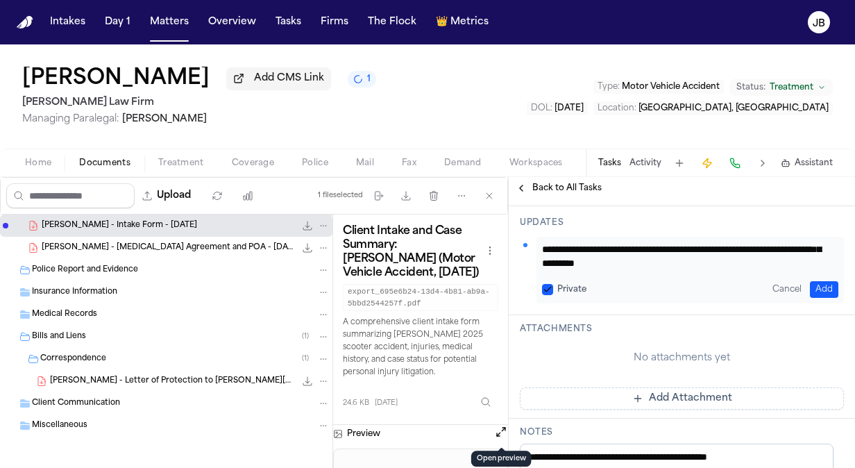
click at [500, 434] on button "Open preview" at bounding box center [501, 432] width 14 height 14
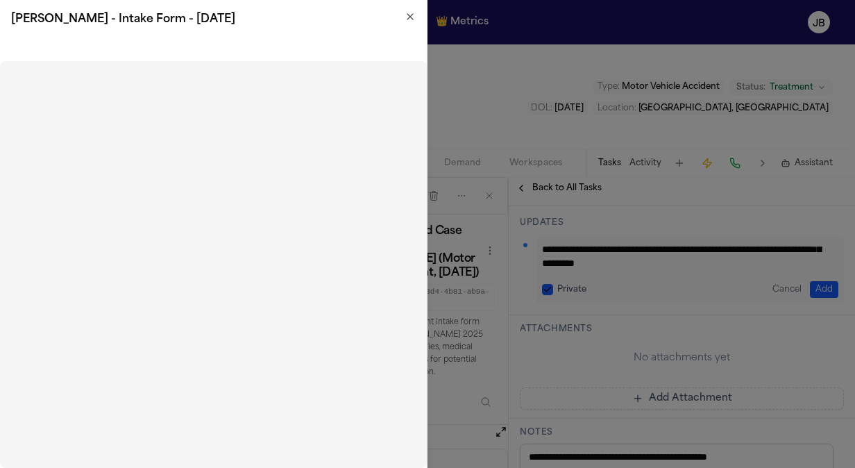
click at [409, 16] on icon "button" at bounding box center [410, 17] width 6 height 6
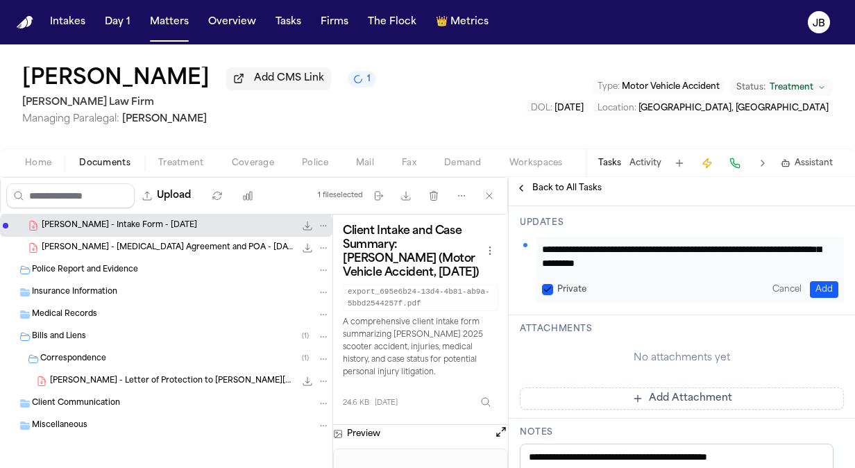
click at [697, 269] on div "**********" at bounding box center [689, 270] width 307 height 67
click at [705, 259] on textarea "**********" at bounding box center [685, 256] width 286 height 28
click at [696, 256] on textarea "**********" at bounding box center [685, 256] width 286 height 28
click at [791, 262] on textarea "**********" at bounding box center [685, 256] width 286 height 28
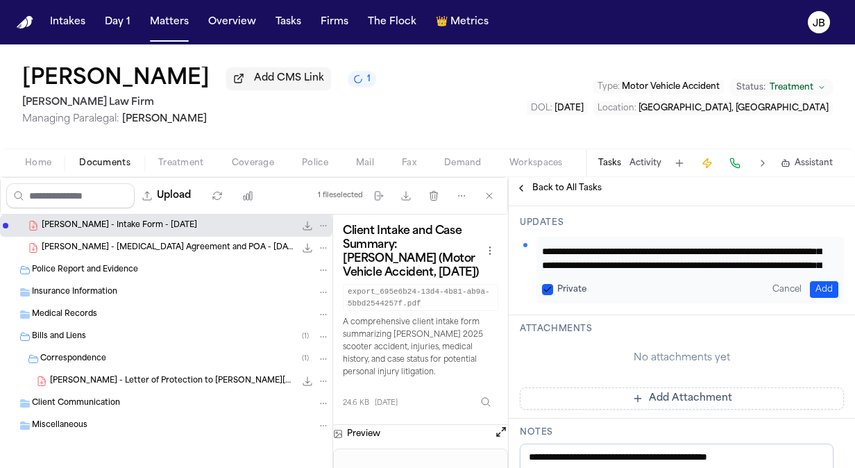
scroll to position [0, 0]
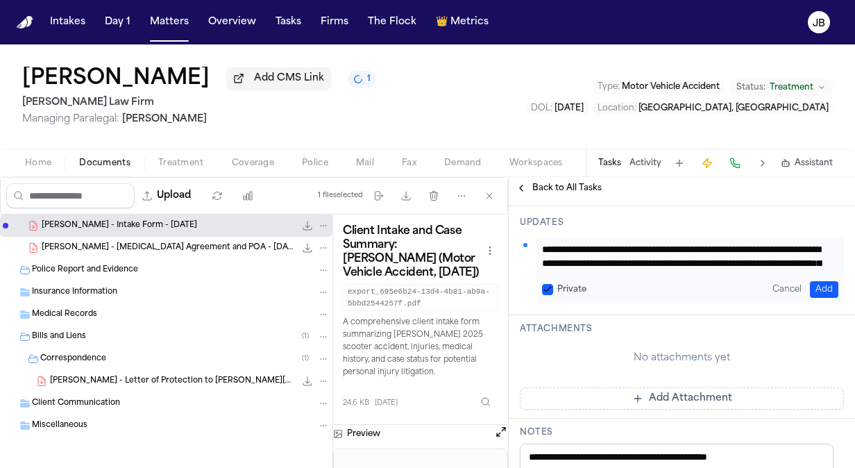
drag, startPoint x: 745, startPoint y: 267, endPoint x: 526, endPoint y: 213, distance: 225.8
click at [526, 213] on div "**********" at bounding box center [681, 260] width 346 height 109
type textarea "**********"
click at [817, 285] on button "Add" at bounding box center [823, 289] width 28 height 17
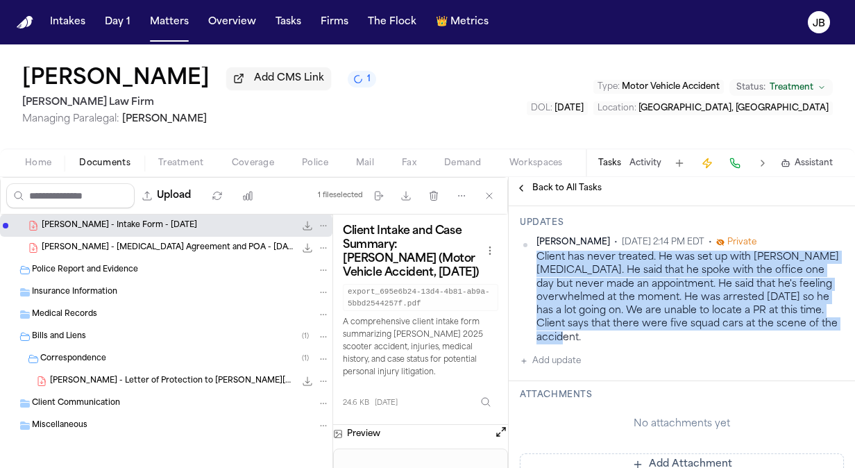
drag, startPoint x: 635, startPoint y: 336, endPoint x: 535, endPoint y: 255, distance: 128.6
click at [535, 255] on div "Jessica Barrett • Sep 25, 2025 2:14 PM EDT • Private Client has never treated. …" at bounding box center [682, 291] width 324 height 108
copy div "Client has never treated. He was set up with Anthony Chiropractic. He said that…"
click at [164, 26] on button "Matters" at bounding box center [169, 22] width 50 height 25
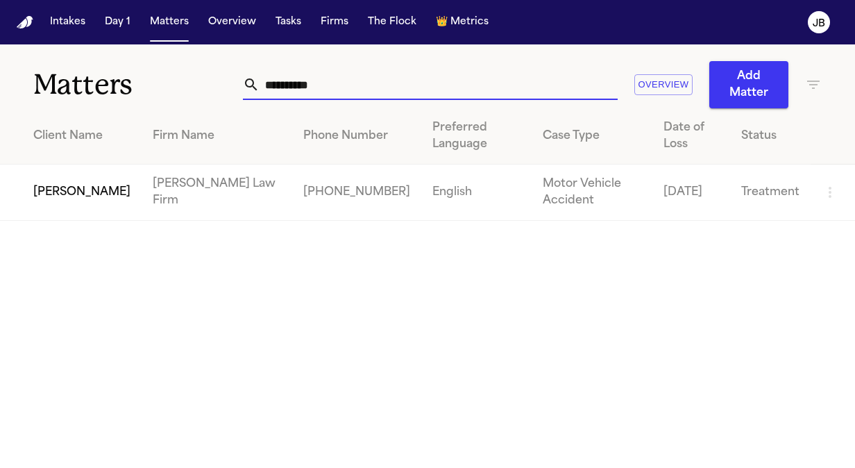
drag, startPoint x: 312, startPoint y: 85, endPoint x: 128, endPoint y: 100, distance: 185.1
click at [128, 100] on div "**********" at bounding box center [427, 76] width 855 height 64
paste input "**********"
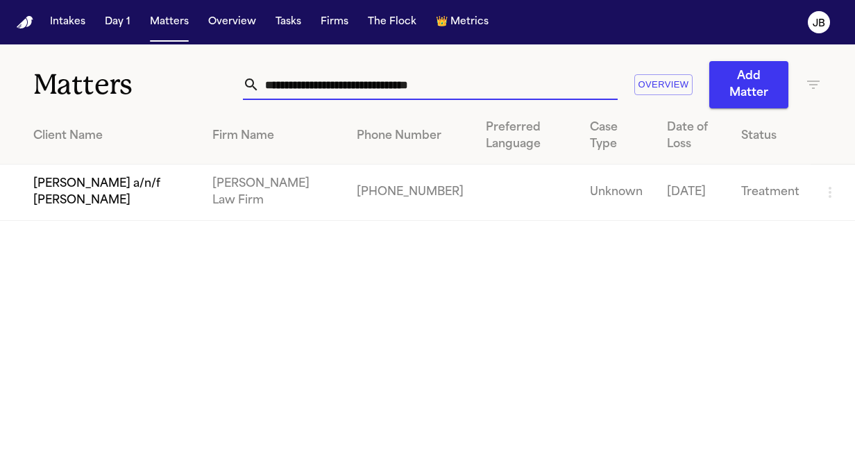
type input "**********"
click at [151, 194] on td "[PERSON_NAME] a/n/f [PERSON_NAME]" at bounding box center [100, 192] width 201 height 56
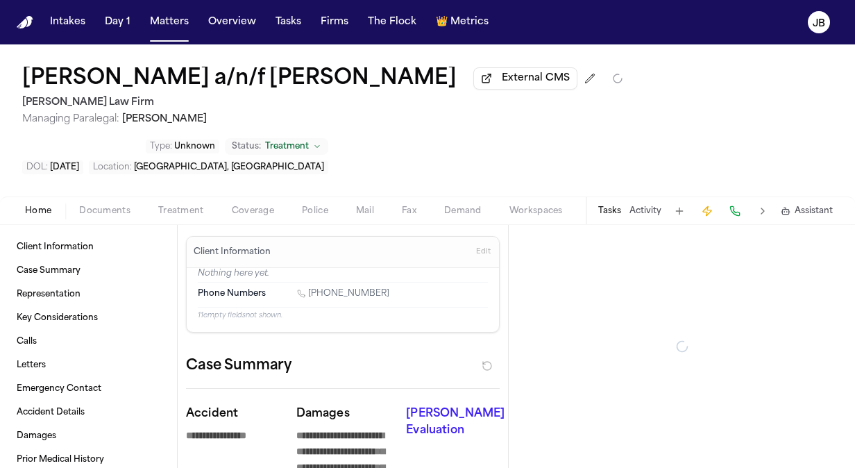
type textarea "*"
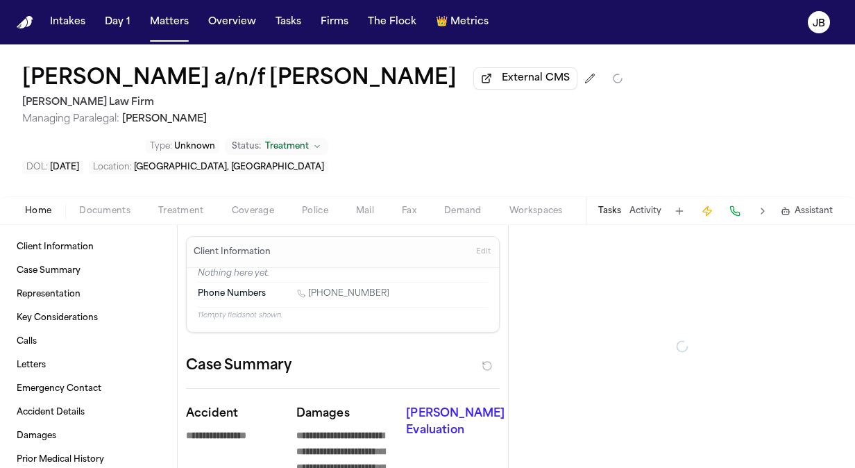
type textarea "*"
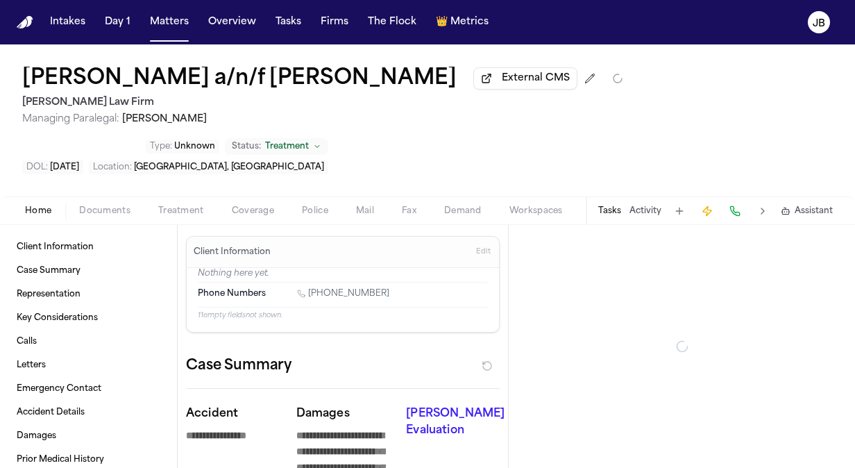
type textarea "*"
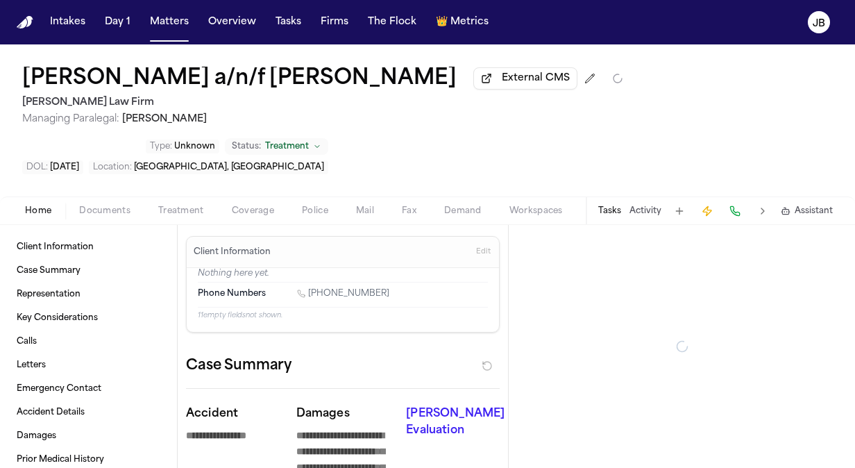
type textarea "*"
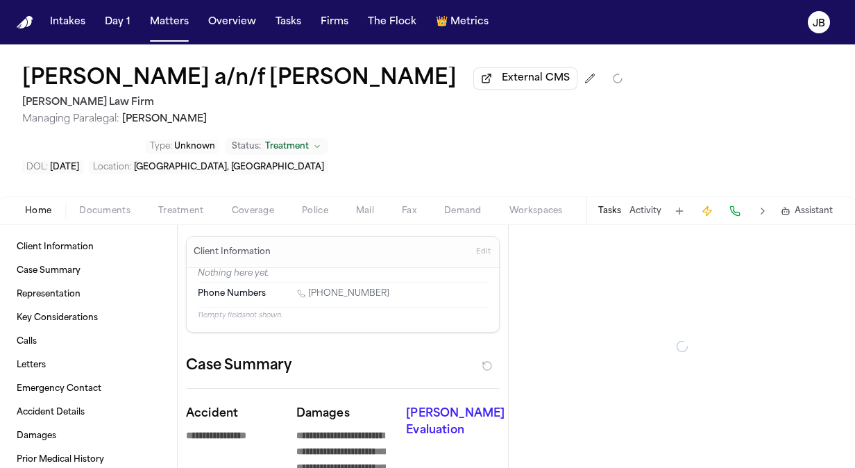
type textarea "*"
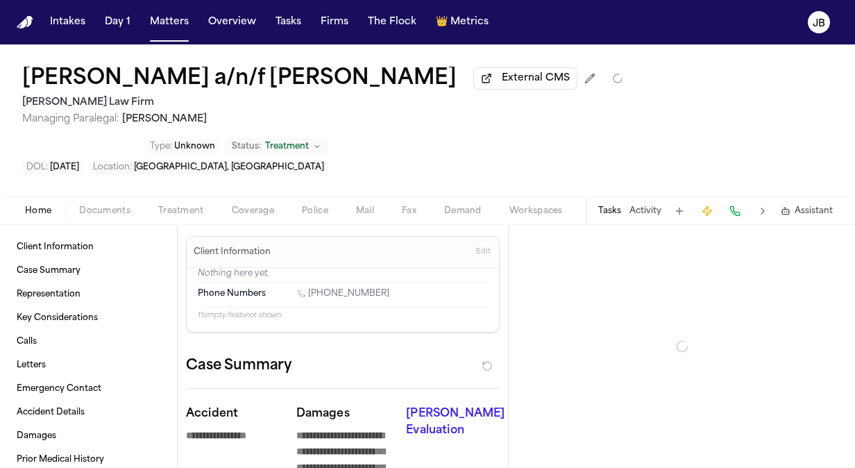
type textarea "*"
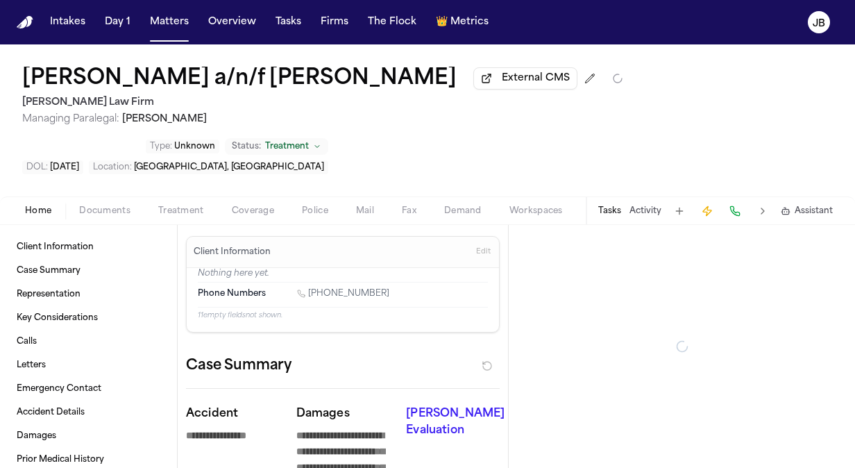
type textarea "*"
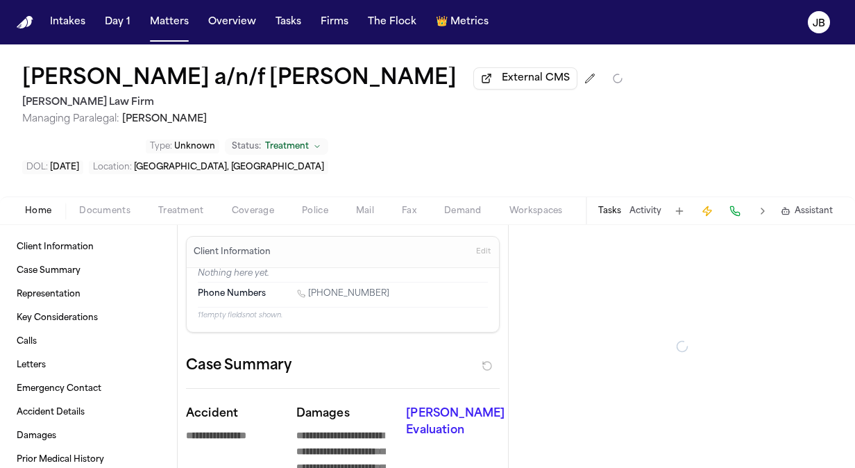
type textarea "*"
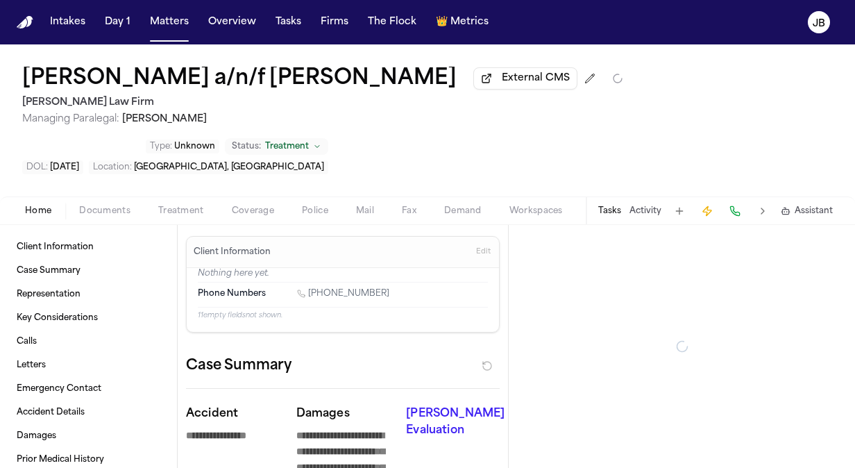
type textarea "*"
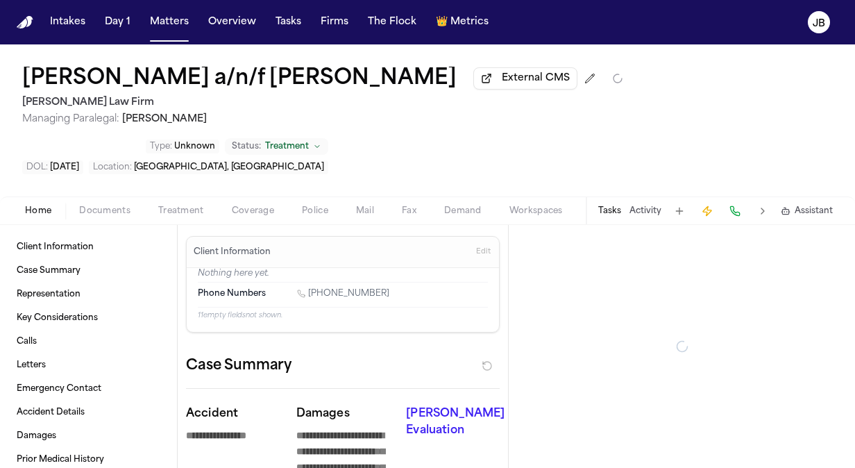
type textarea "*"
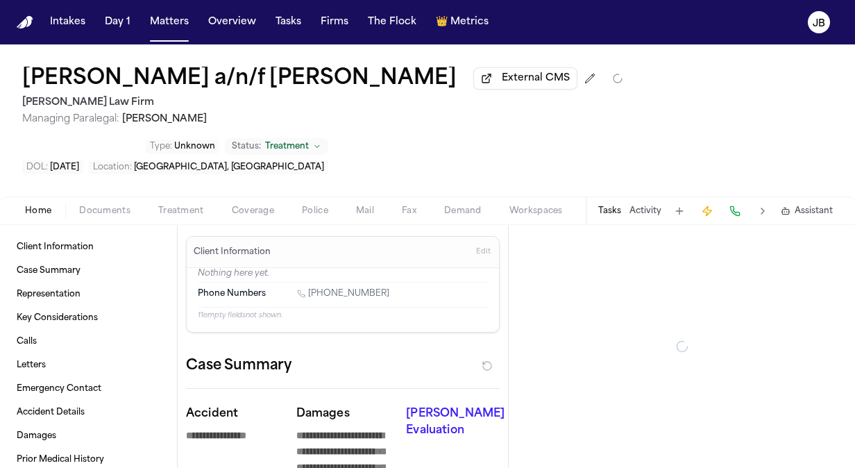
type textarea "*"
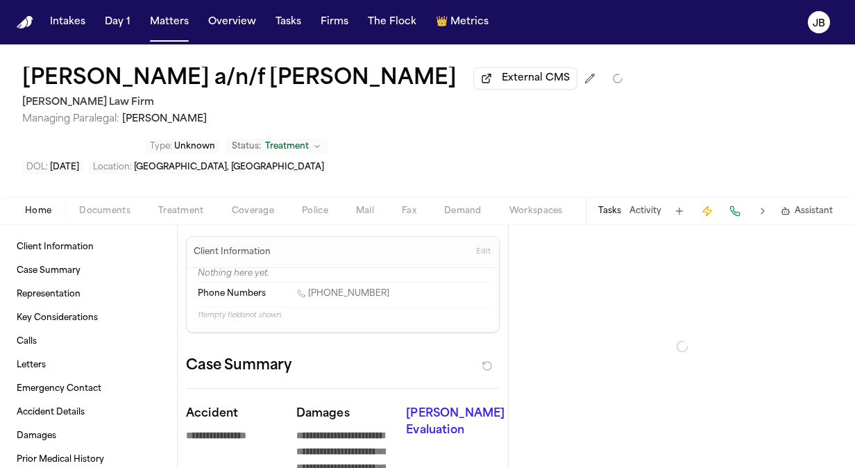
type textarea "*"
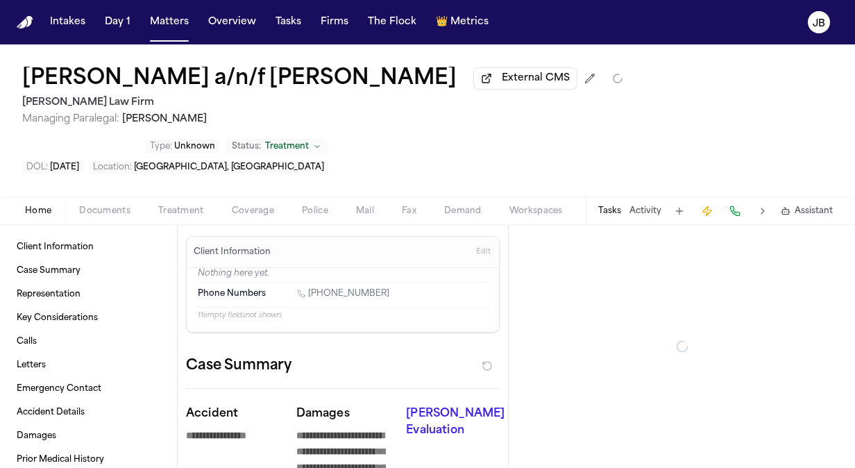
type textarea "*"
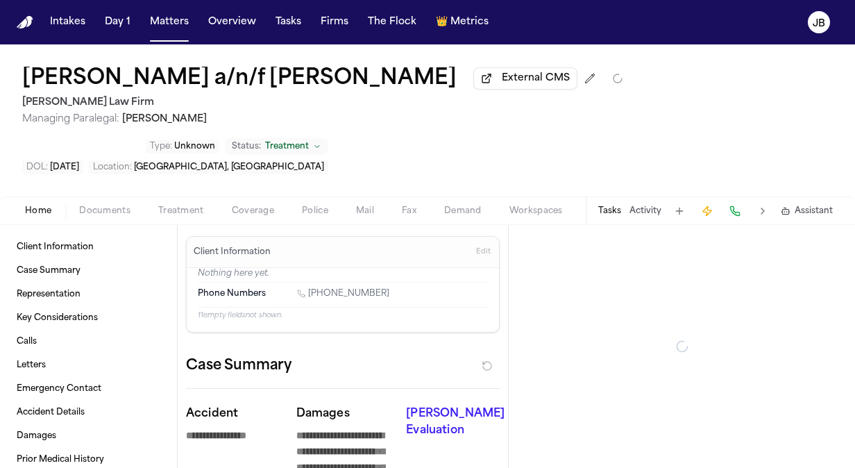
type textarea "*"
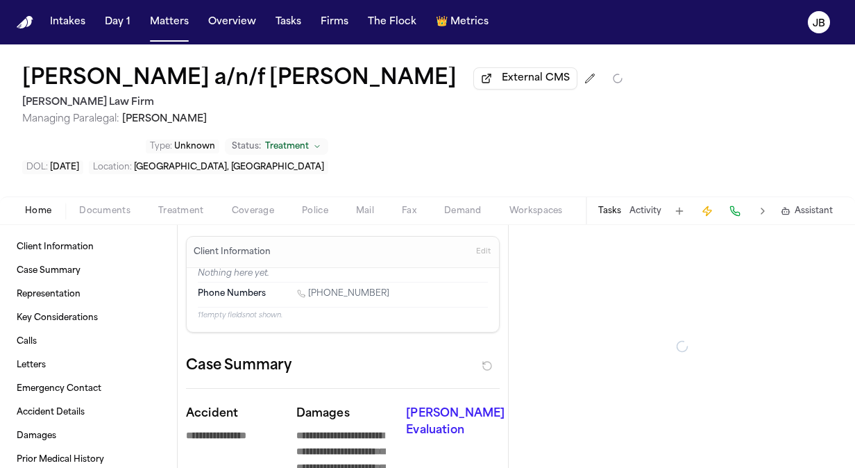
type textarea "*"
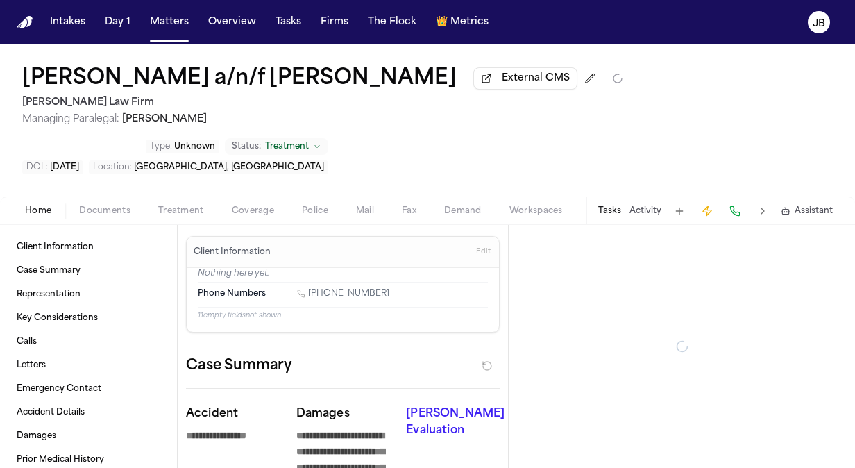
type textarea "*"
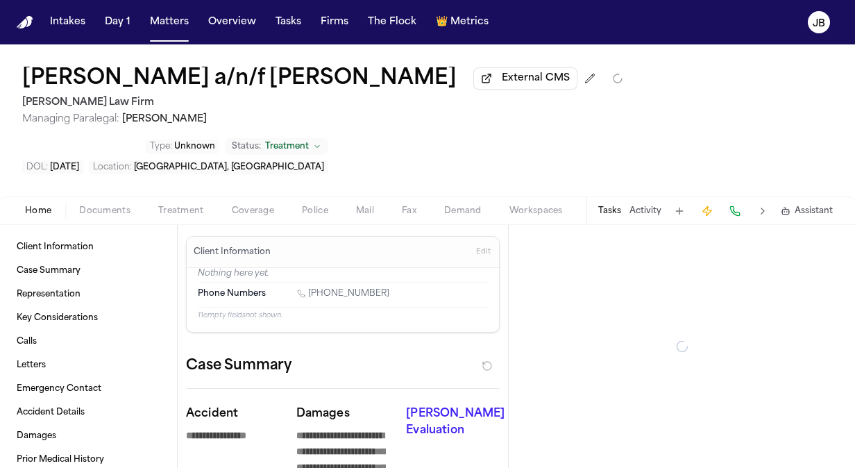
type textarea "*"
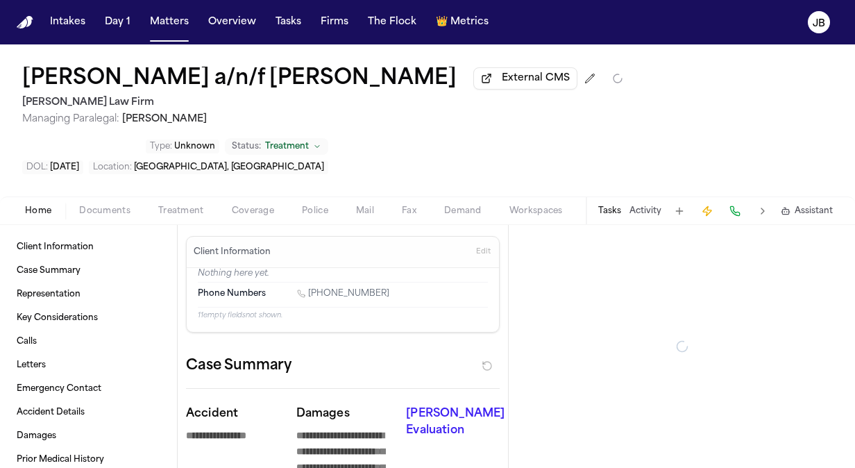
type textarea "*"
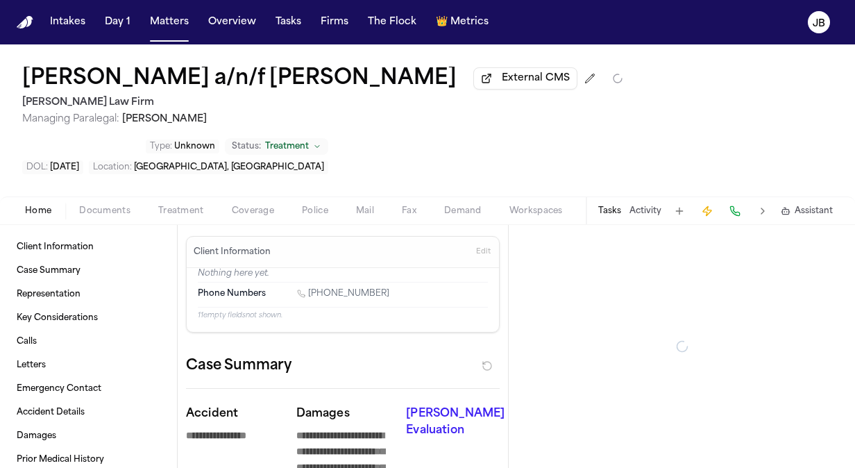
type textarea "*"
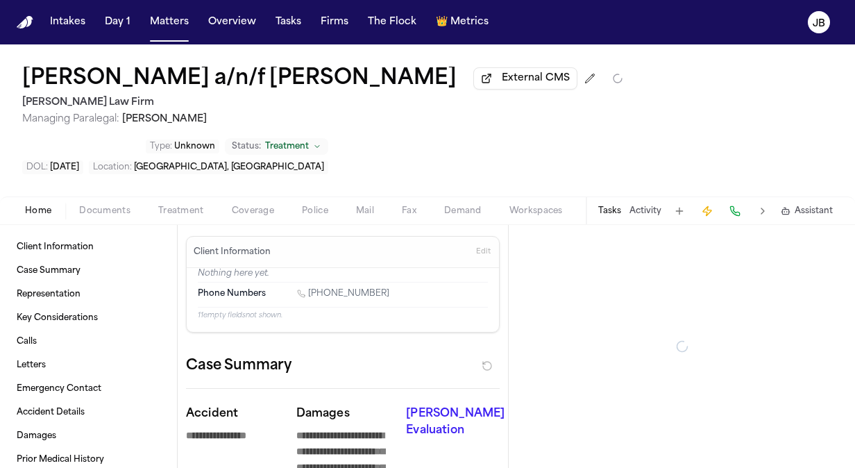
type textarea "*"
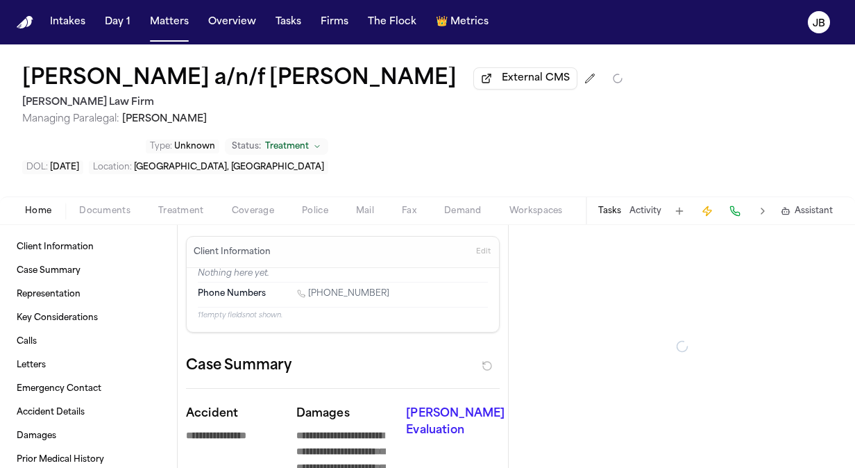
type textarea "*"
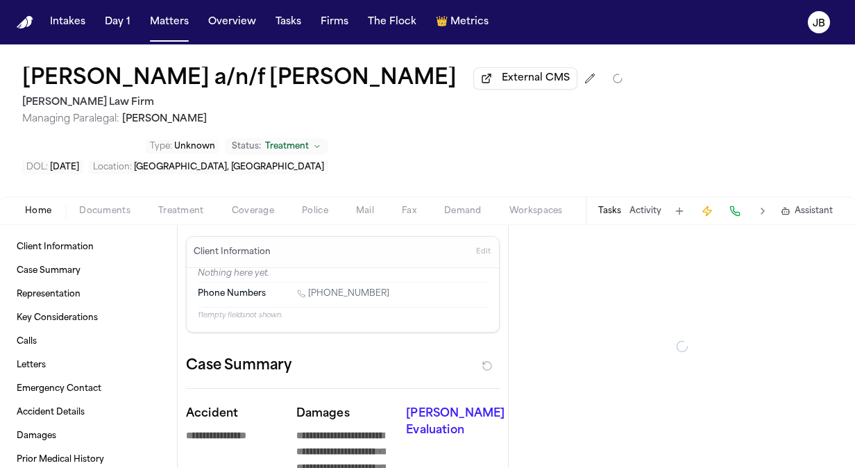
type textarea "*"
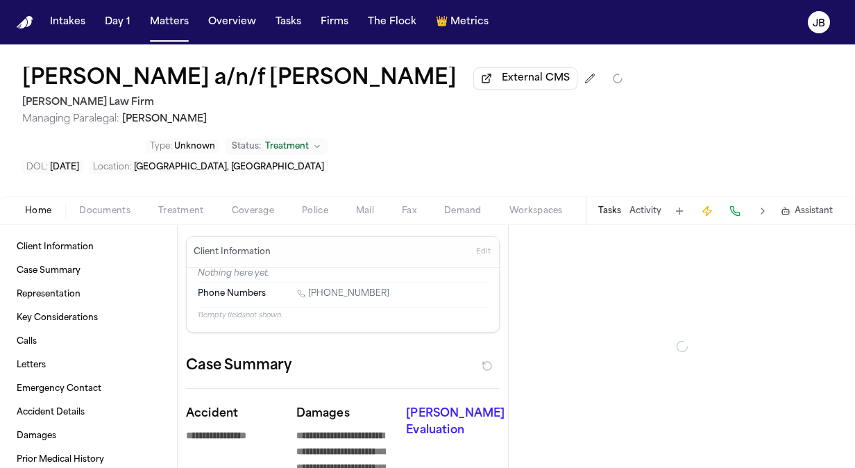
type textarea "*"
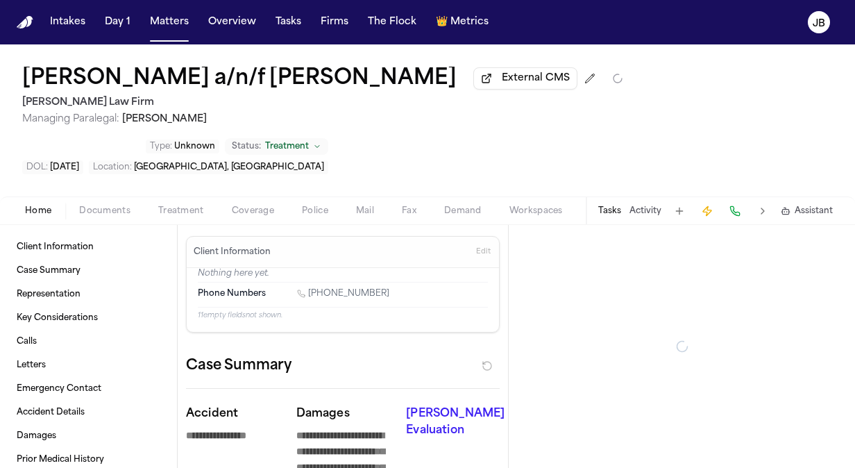
type textarea "*"
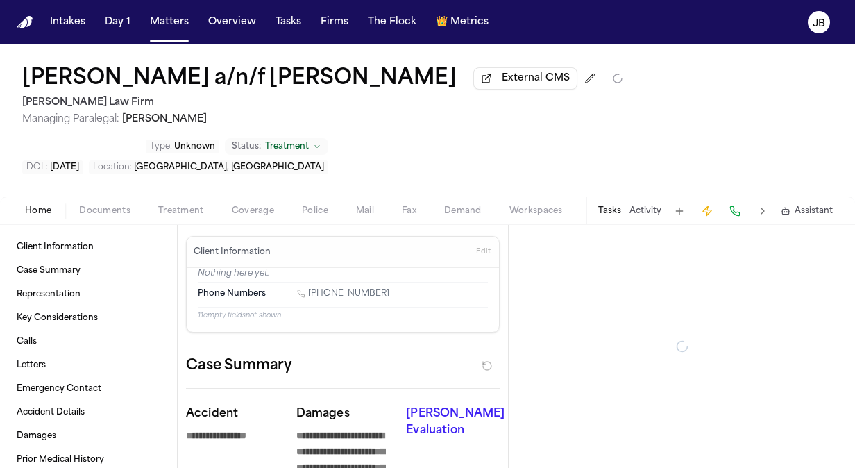
type textarea "*"
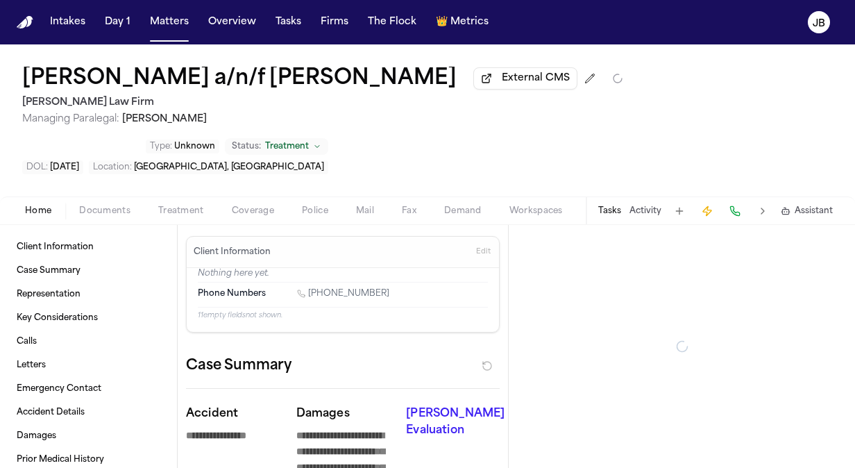
type textarea "*"
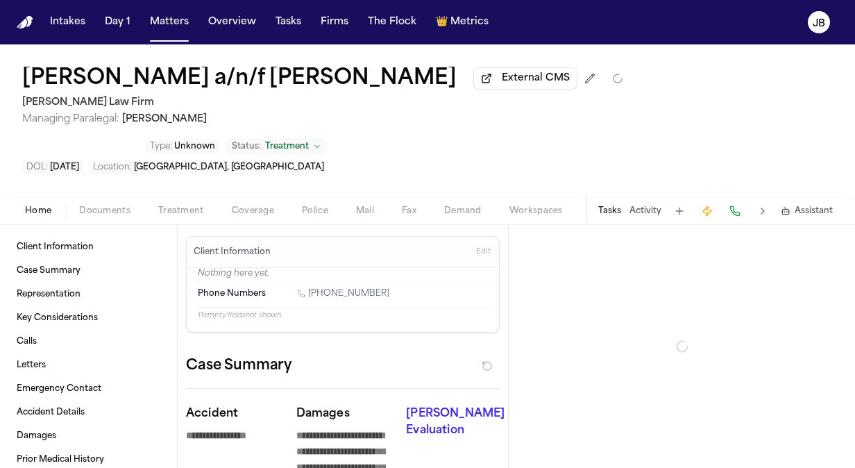
type textarea "*"
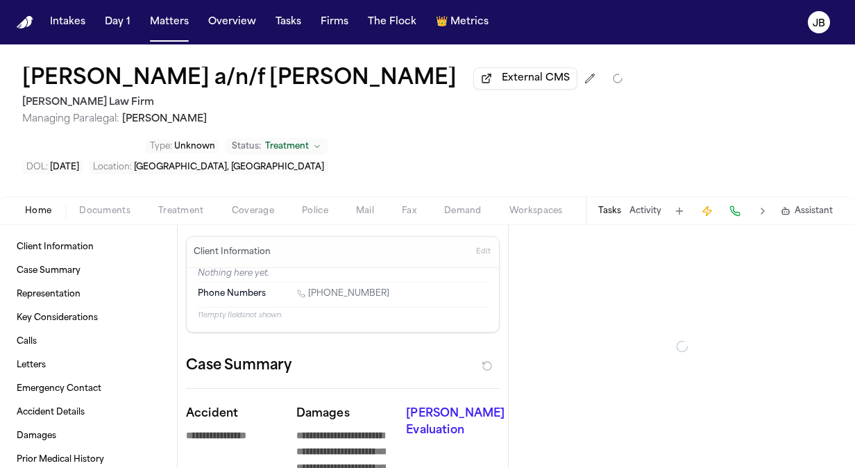
type textarea "*"
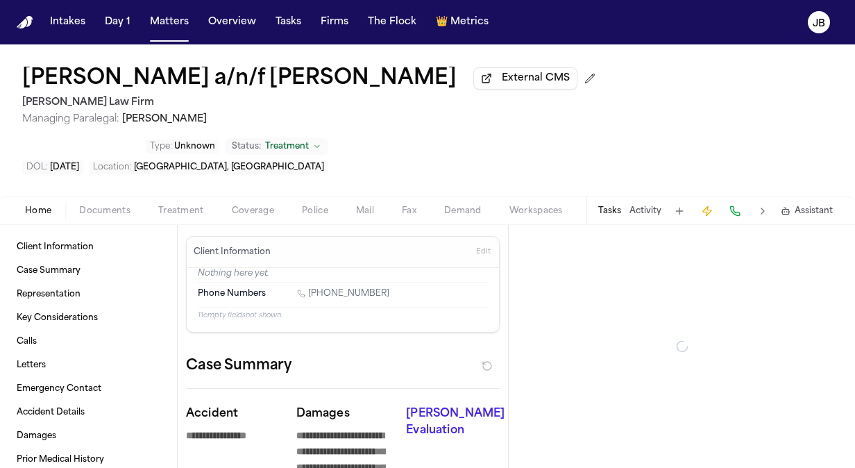
type textarea "*"
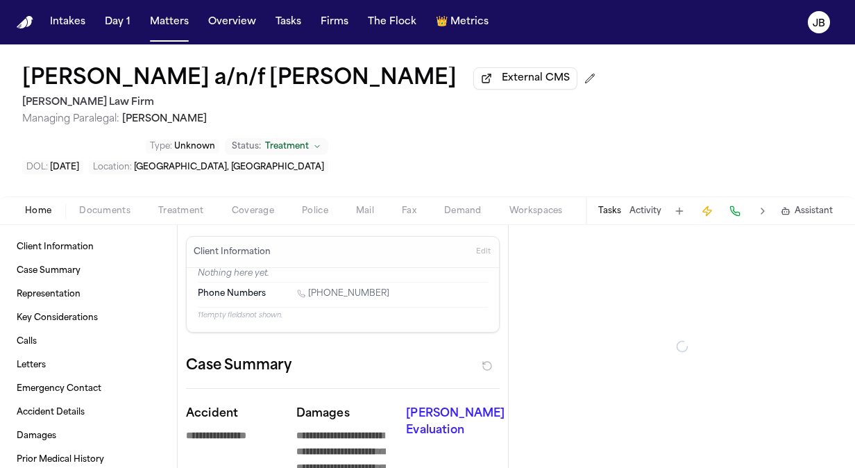
type textarea "*"
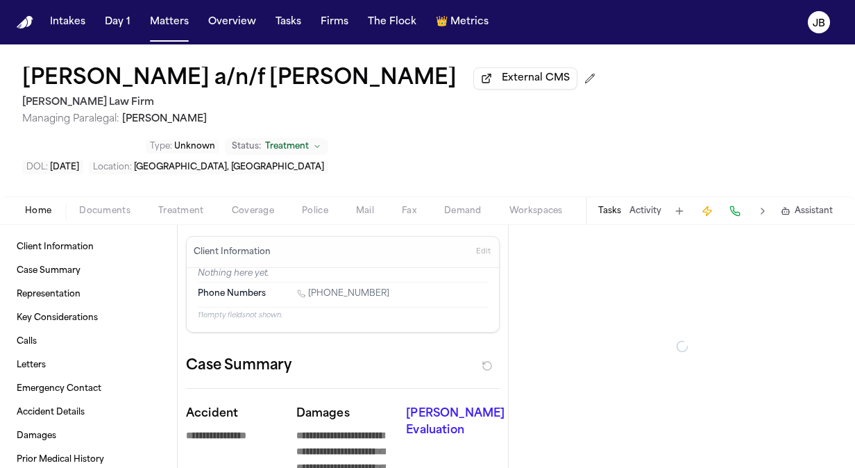
type textarea "*"
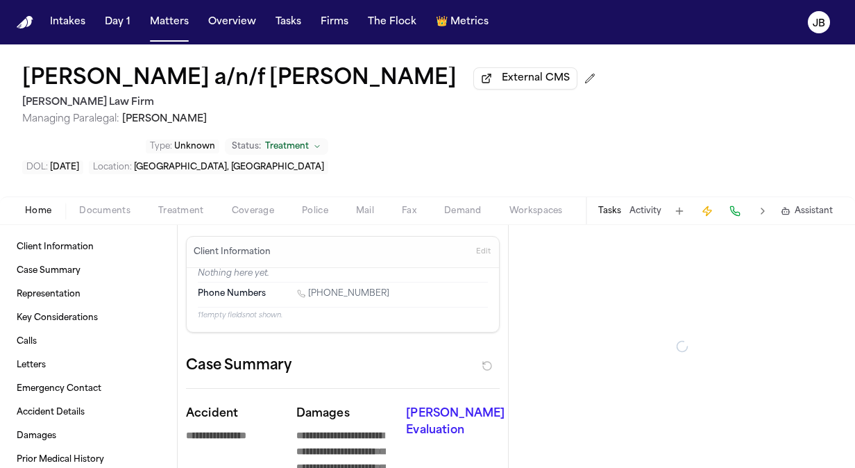
type textarea "*"
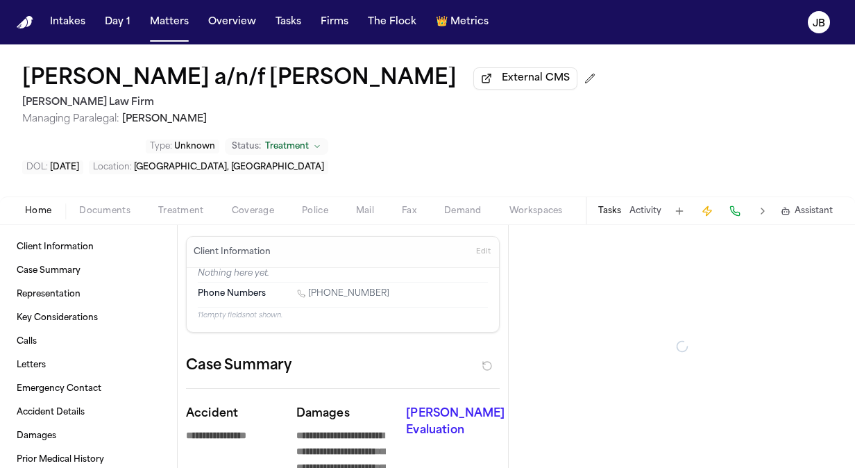
type textarea "*"
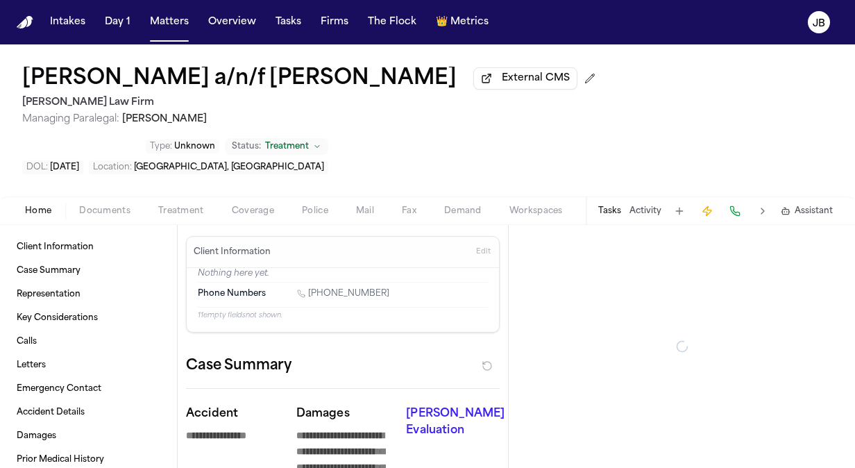
type textarea "*"
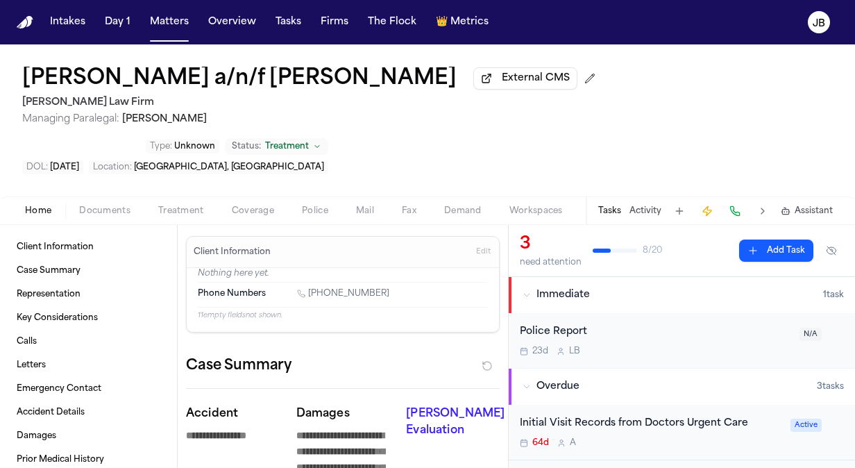
type textarea "*"
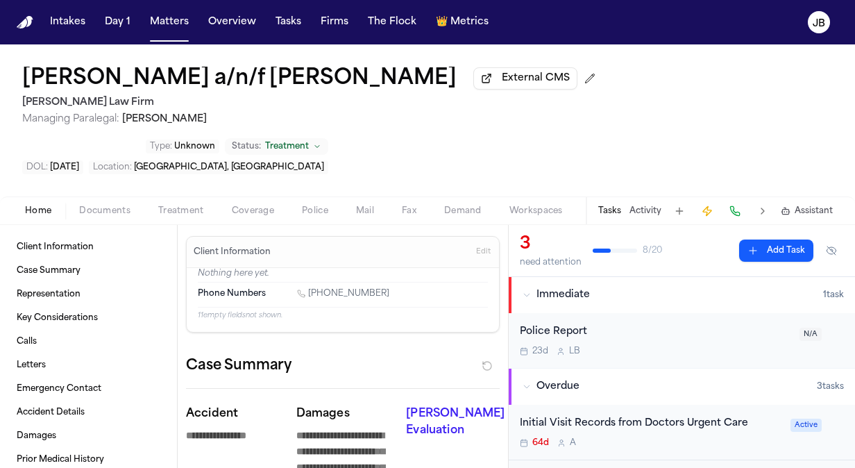
type textarea "*"
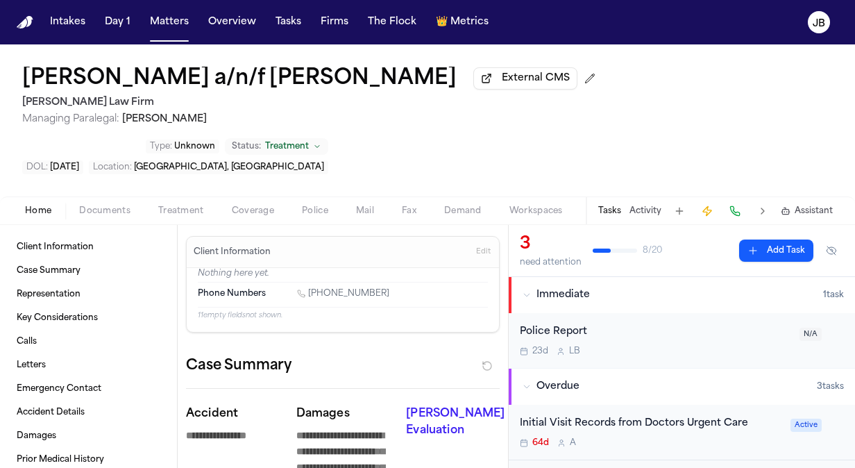
type textarea "*"
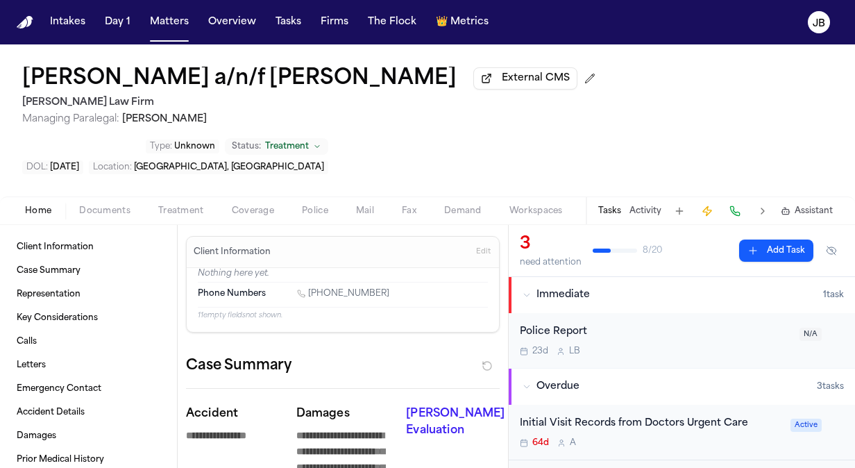
type textarea "*"
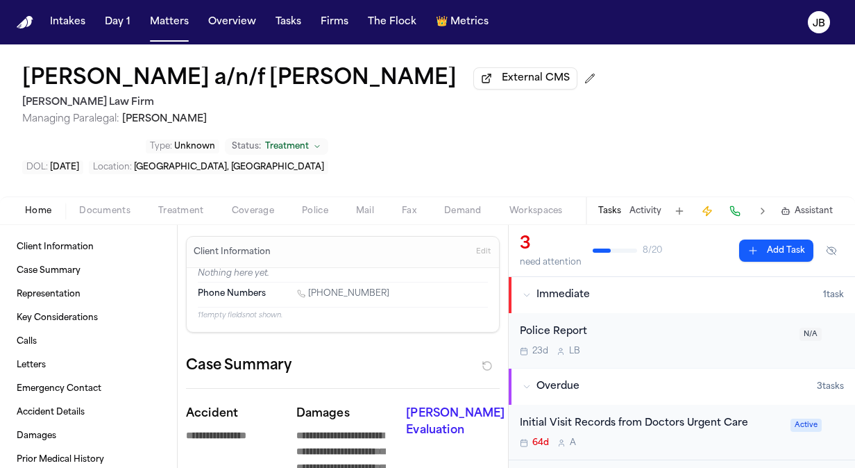
type textarea "*"
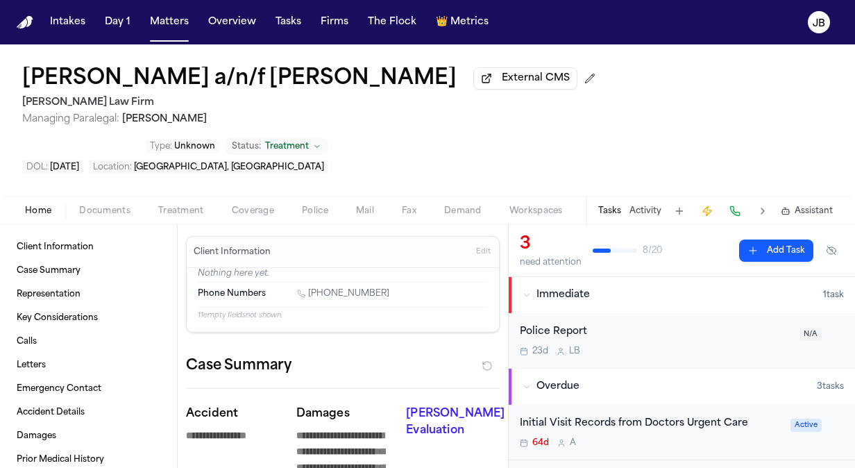
type textarea "*"
click at [653, 205] on button "Activity" at bounding box center [645, 210] width 32 height 11
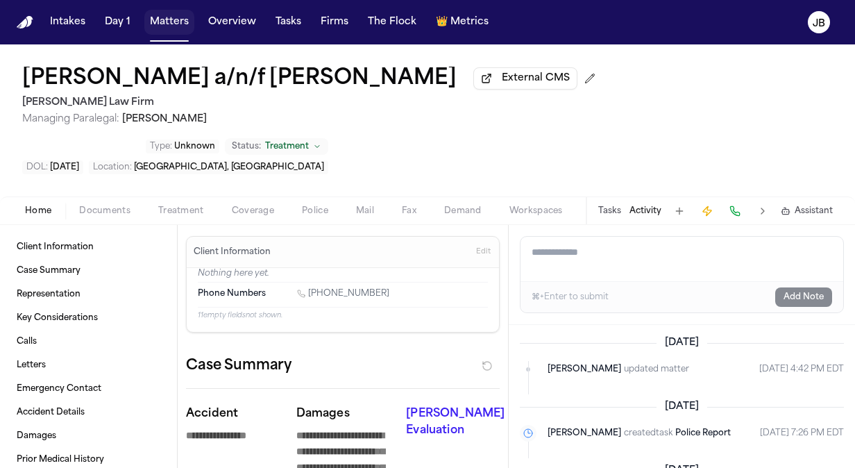
click at [177, 16] on button "Matters" at bounding box center [169, 22] width 50 height 25
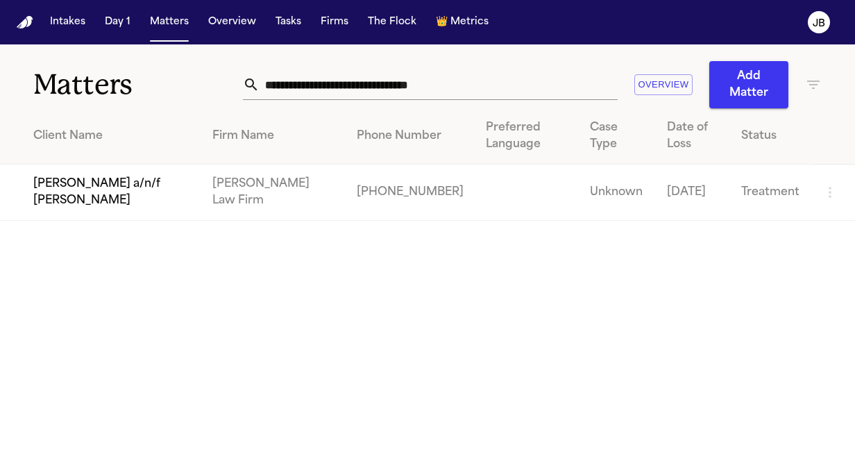
click at [268, 89] on input "**********" at bounding box center [438, 84] width 358 height 31
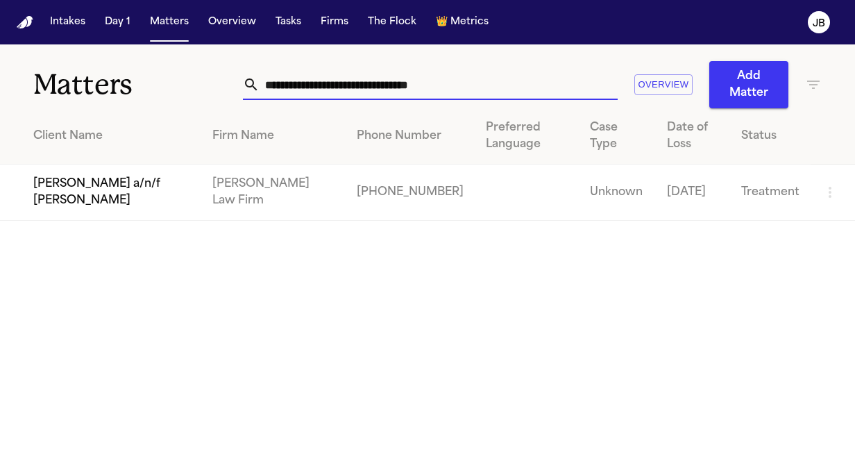
click at [268, 89] on input "**********" at bounding box center [438, 84] width 358 height 31
paste input "text"
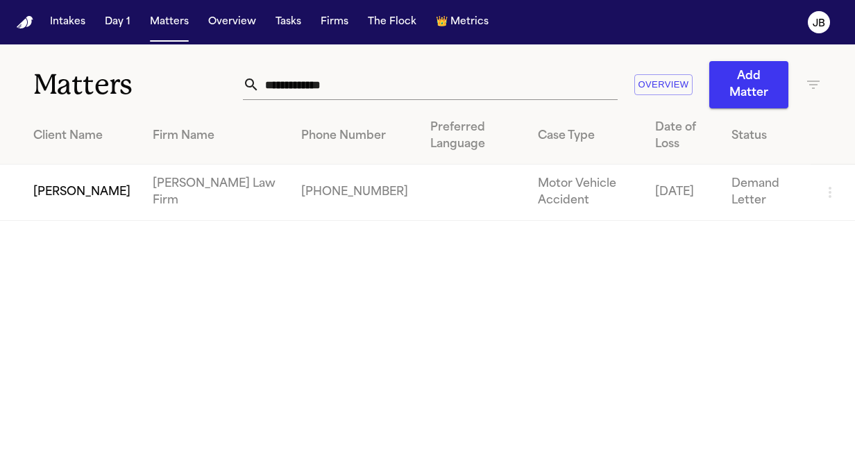
click at [71, 189] on td "[PERSON_NAME]" at bounding box center [71, 192] width 142 height 56
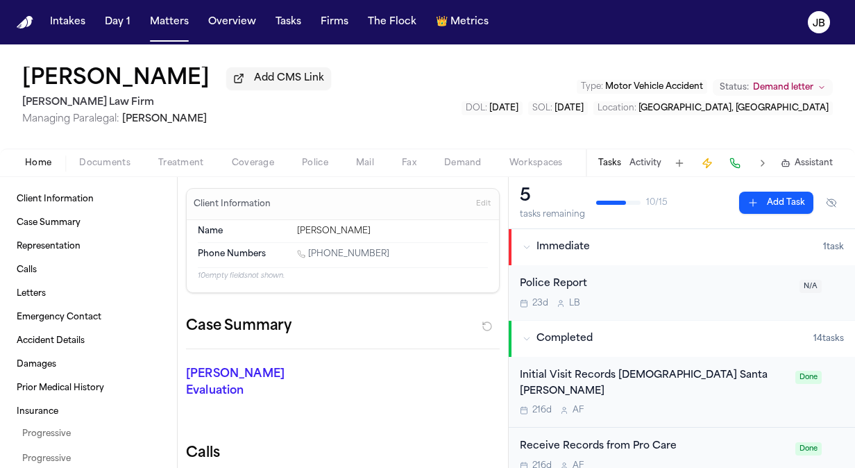
click at [441, 158] on button "Demand" at bounding box center [462, 163] width 65 height 17
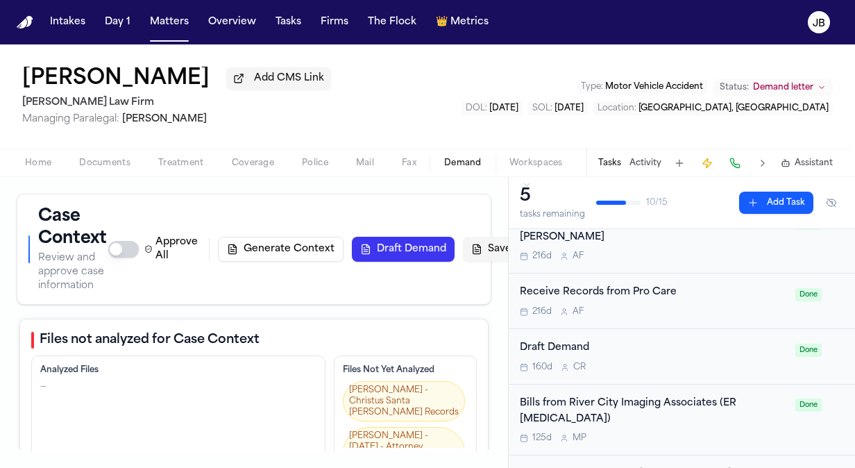
click at [44, 157] on span "Home" at bounding box center [38, 162] width 26 height 11
